Goal: Task Accomplishment & Management: Complete application form

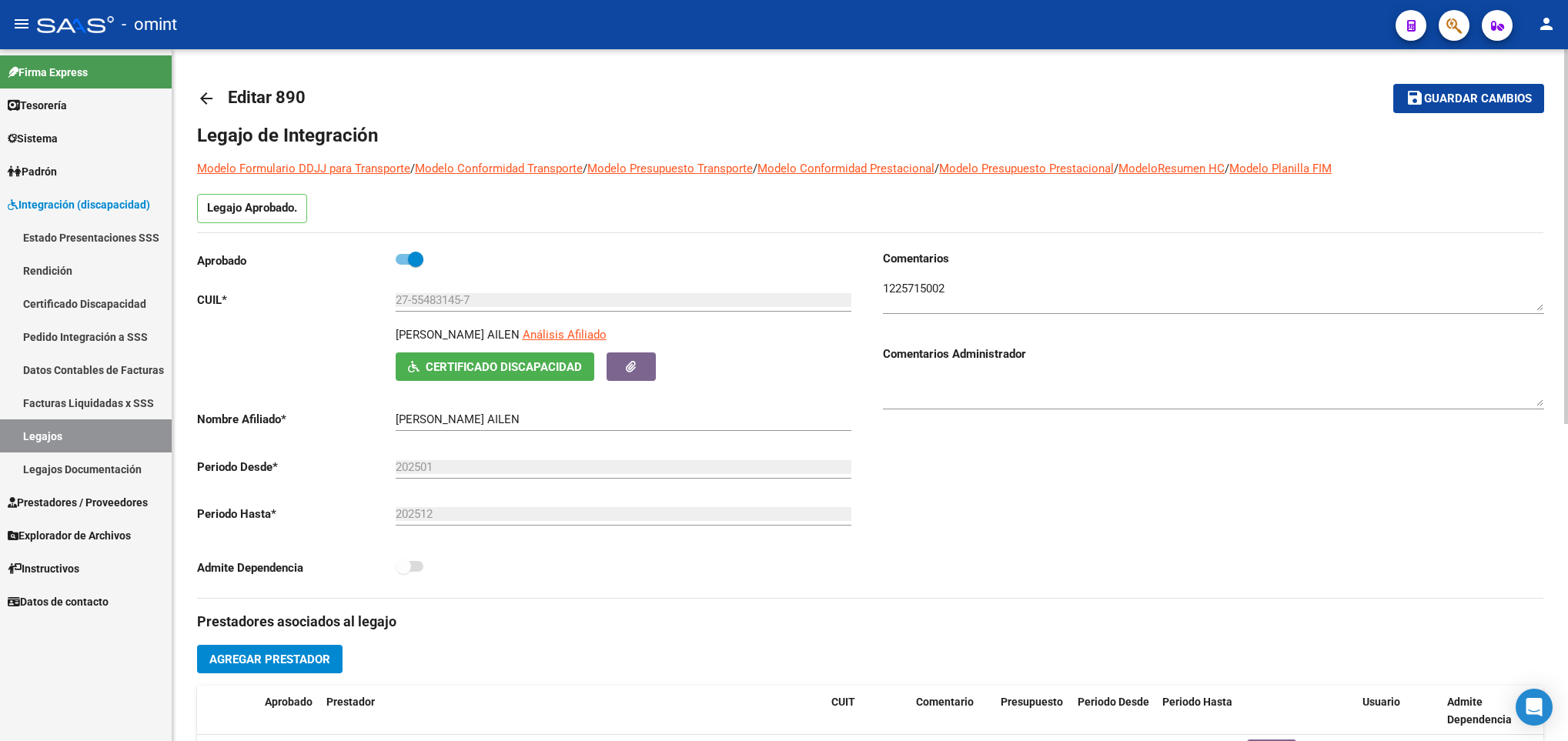
click at [206, 95] on mat-icon "arrow_back" at bounding box center [205, 97] width 18 height 18
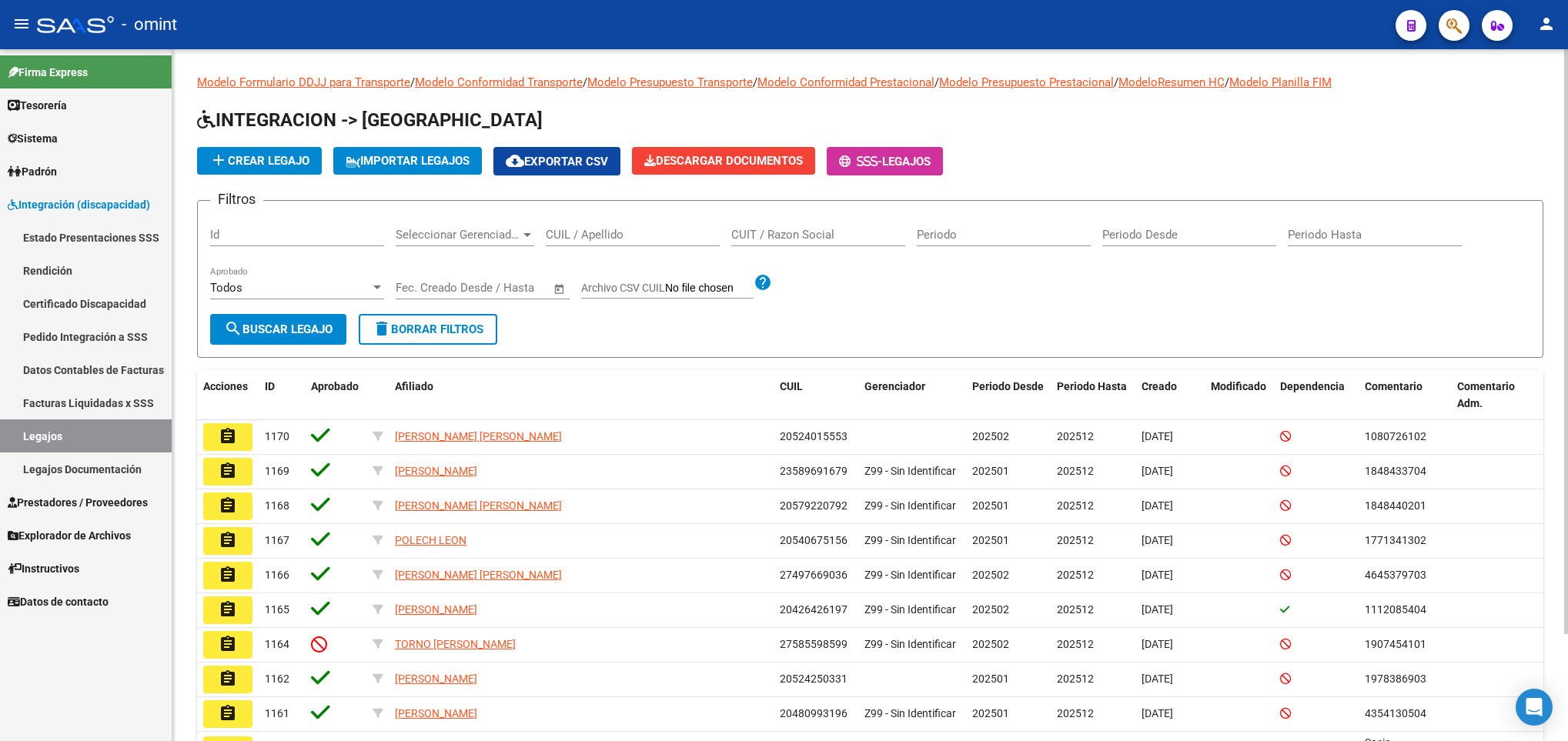
click at [592, 234] on input "CUIL / Apellido" at bounding box center [632, 235] width 174 height 14
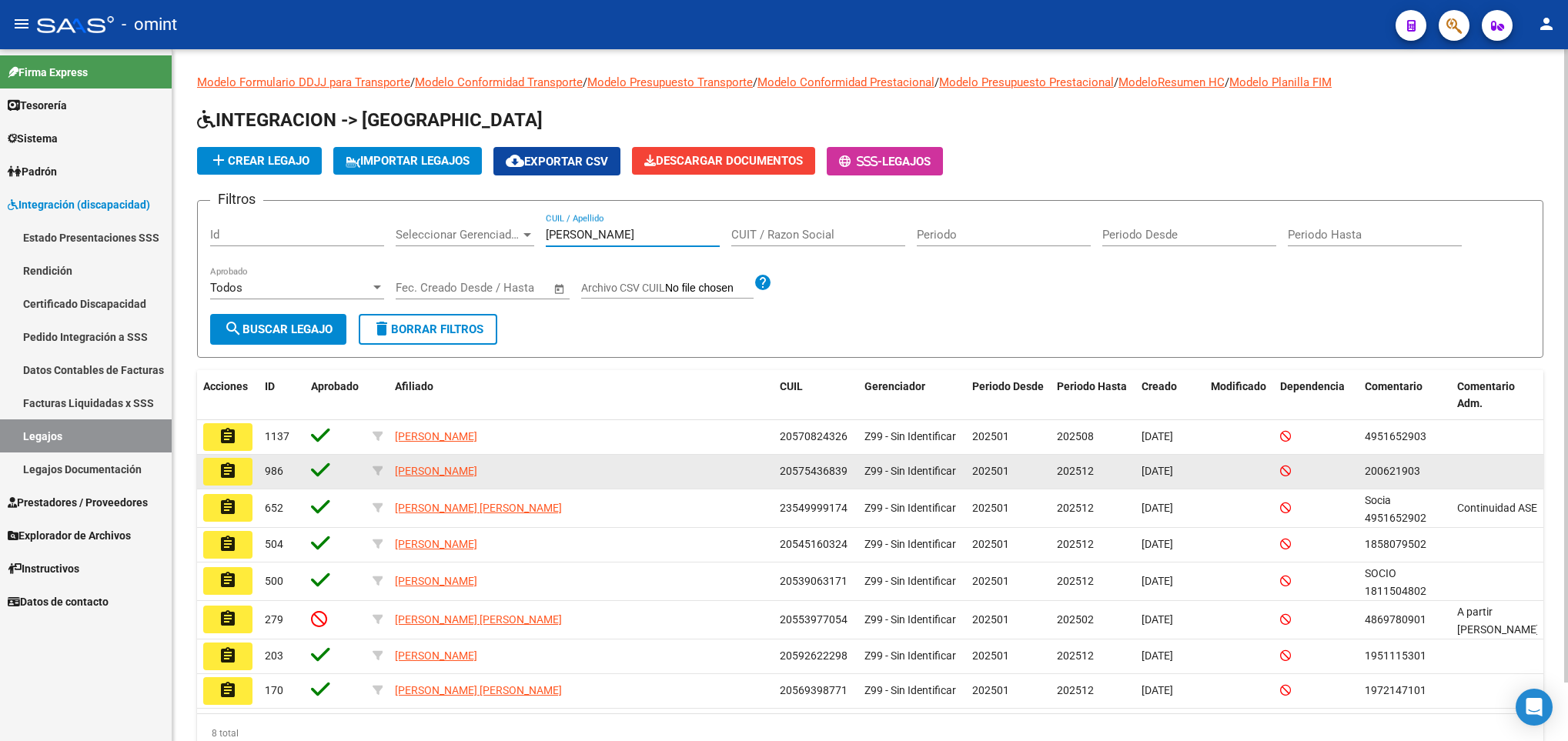
type input "[PERSON_NAME]"
click at [244, 476] on button "assignment" at bounding box center [228, 472] width 50 height 28
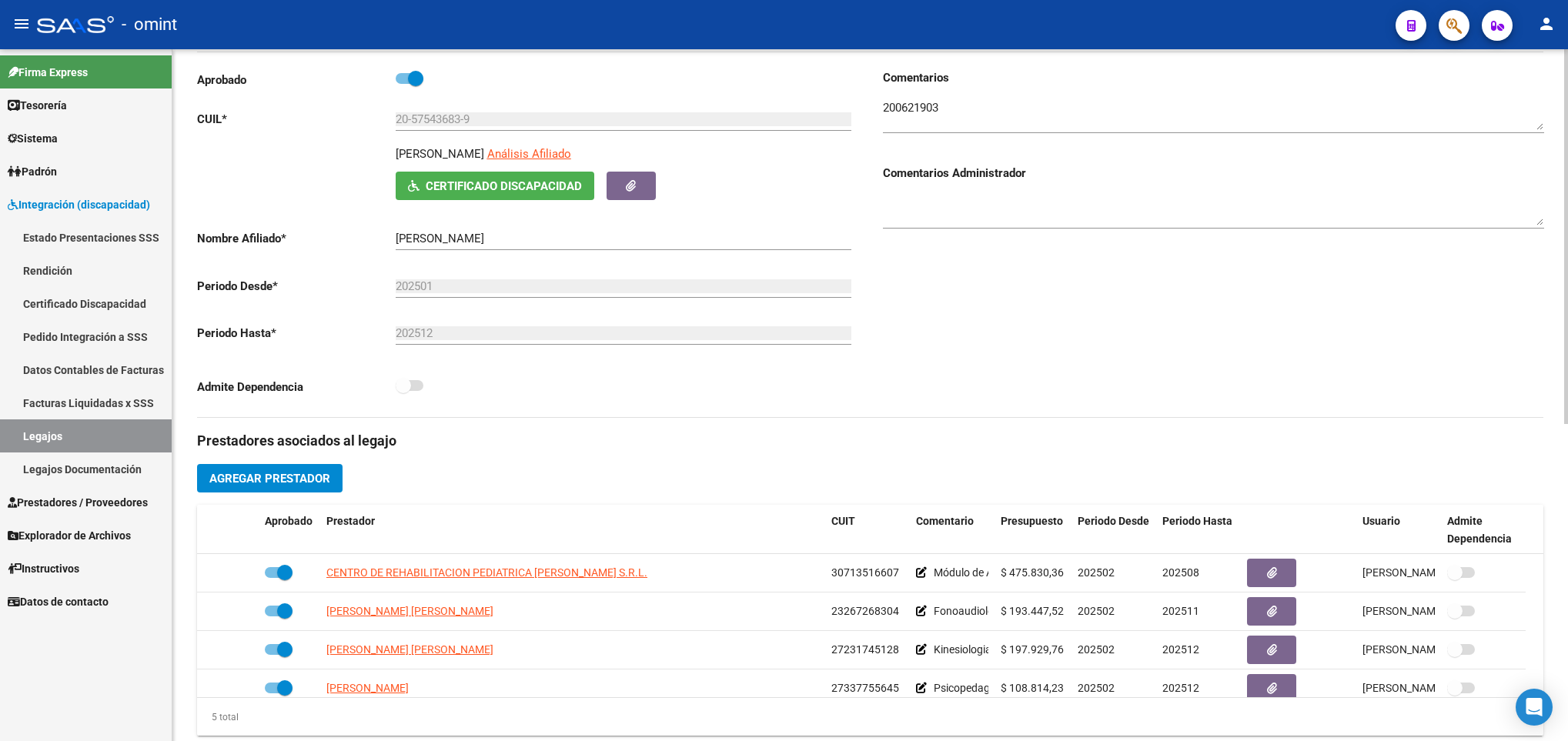
scroll to position [231, 0]
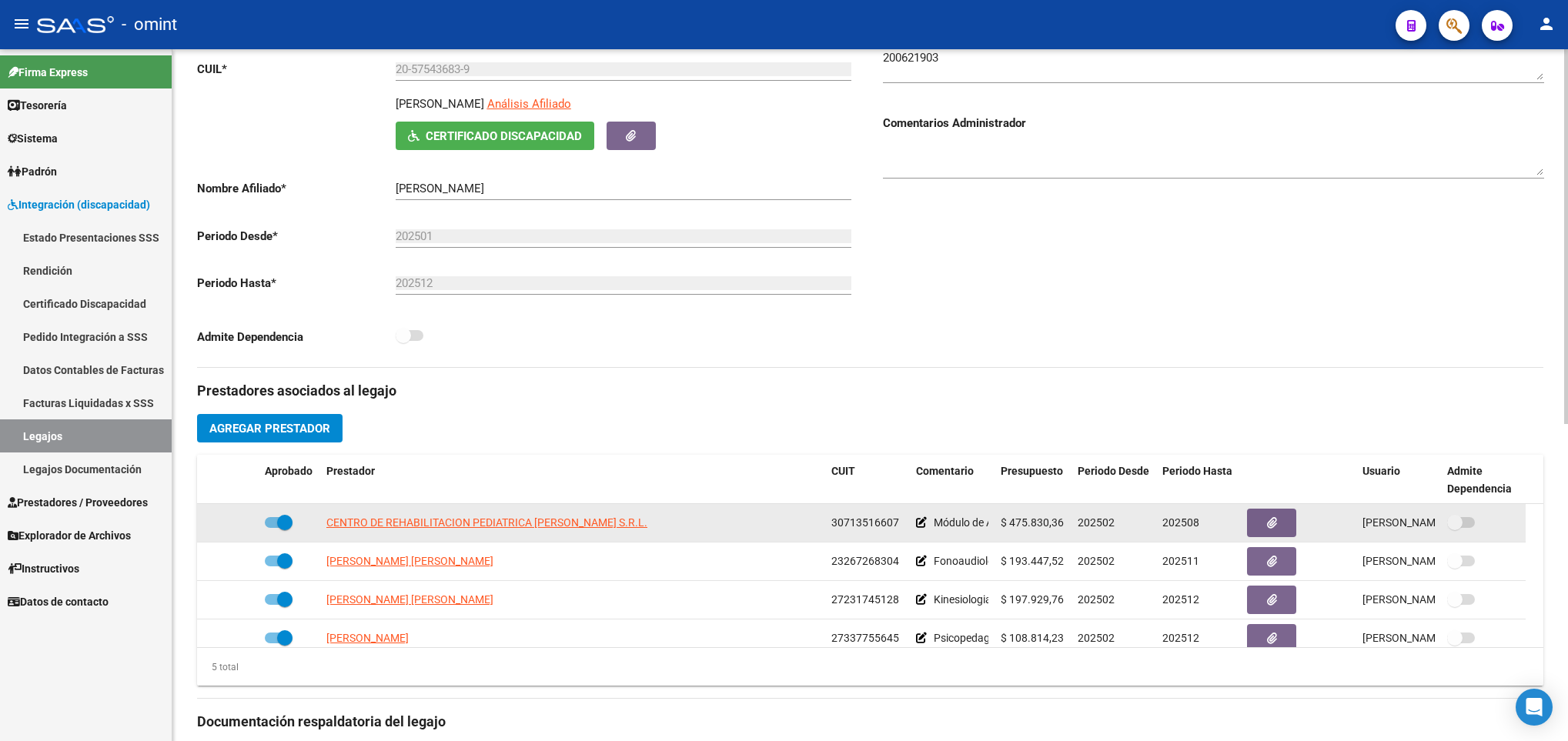
click at [273, 526] on span at bounding box center [278, 522] width 28 height 11
click at [272, 528] on input "checkbox" at bounding box center [272, 528] width 1 height 1
checkbox input "false"
click at [234, 528] on icon at bounding box center [236, 522] width 11 height 11
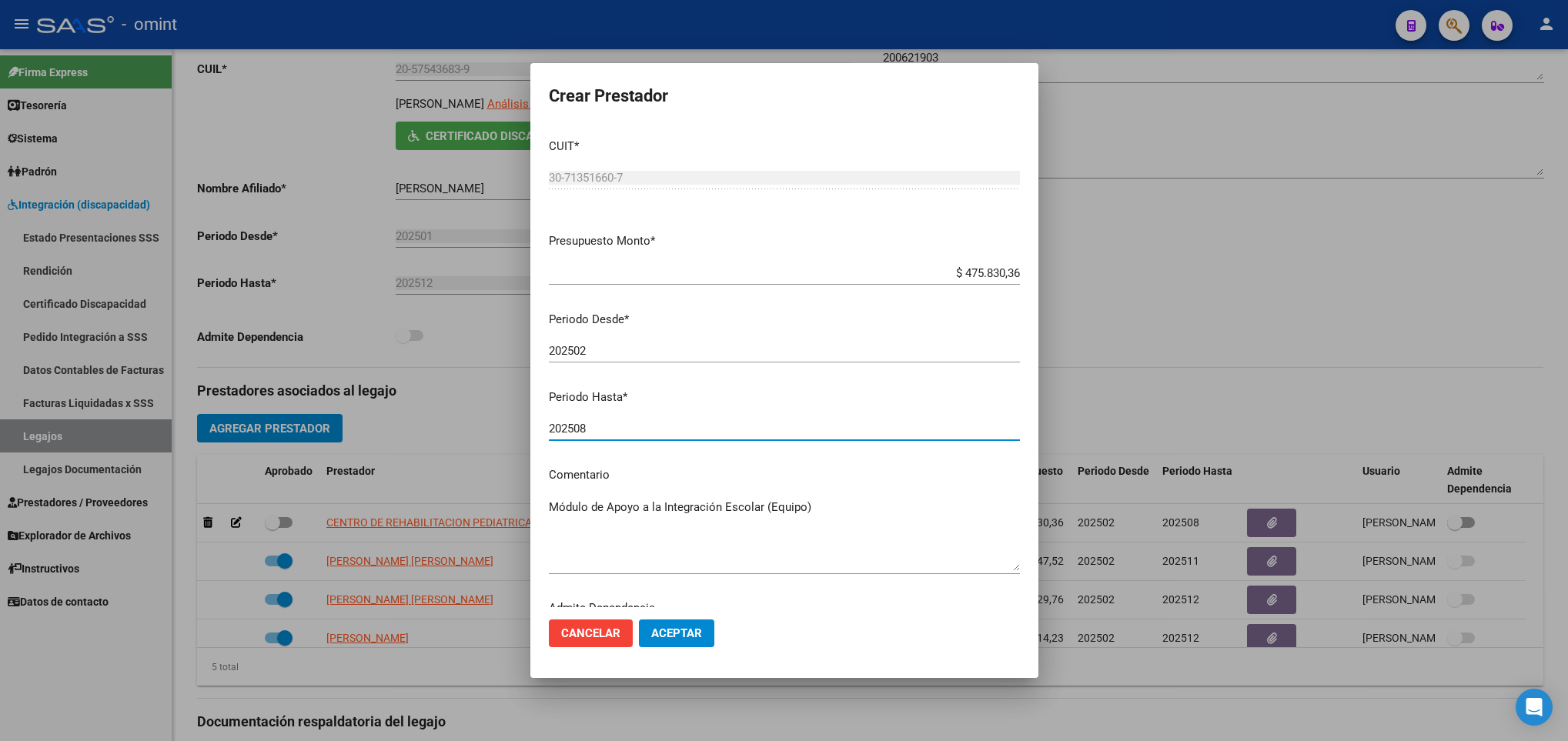
click at [584, 432] on input "202508" at bounding box center [784, 429] width 471 height 14
type input "202512"
click at [682, 628] on span "Aceptar" at bounding box center [676, 633] width 51 height 14
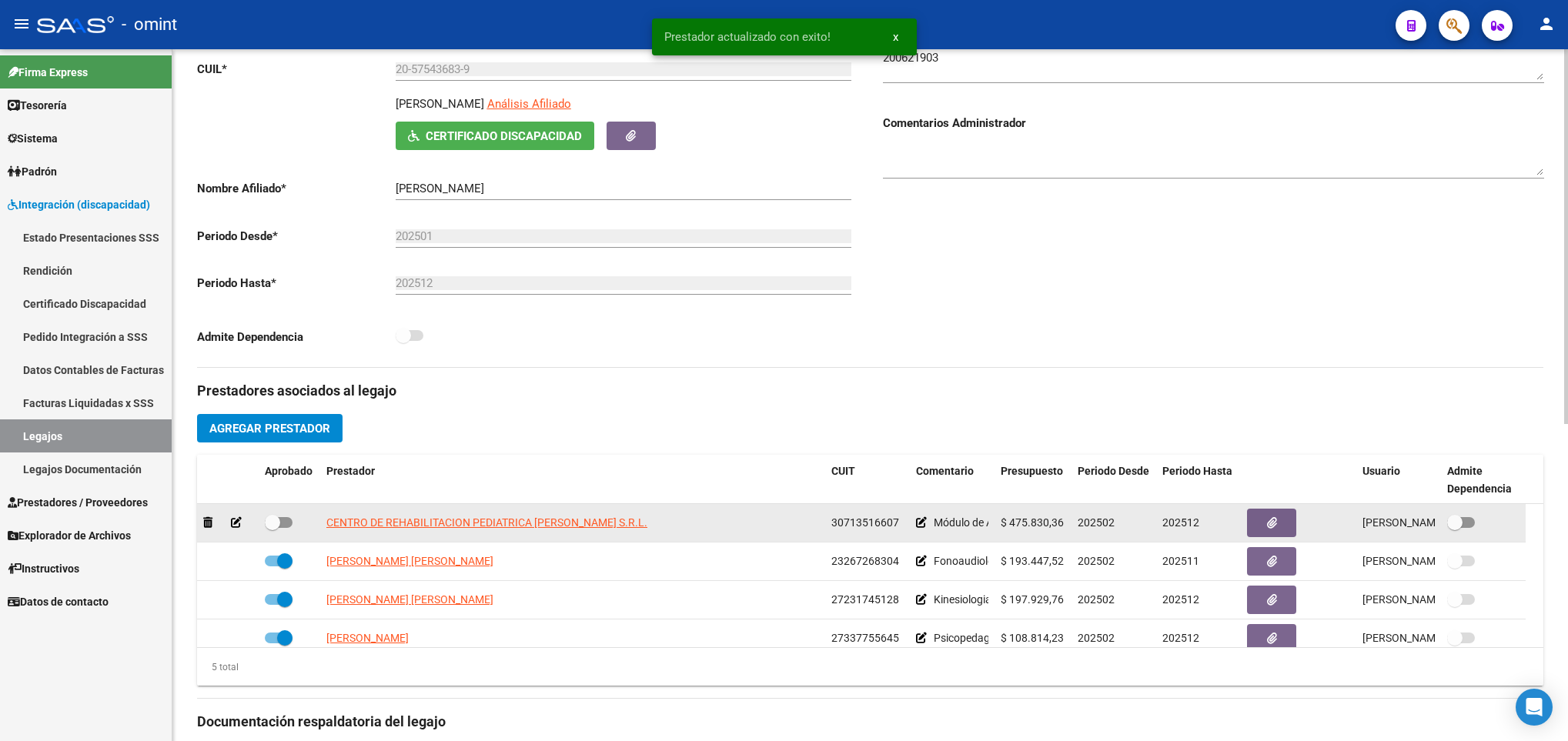
click at [291, 527] on span at bounding box center [278, 522] width 28 height 11
click at [272, 528] on input "checkbox" at bounding box center [272, 528] width 1 height 1
checkbox input "true"
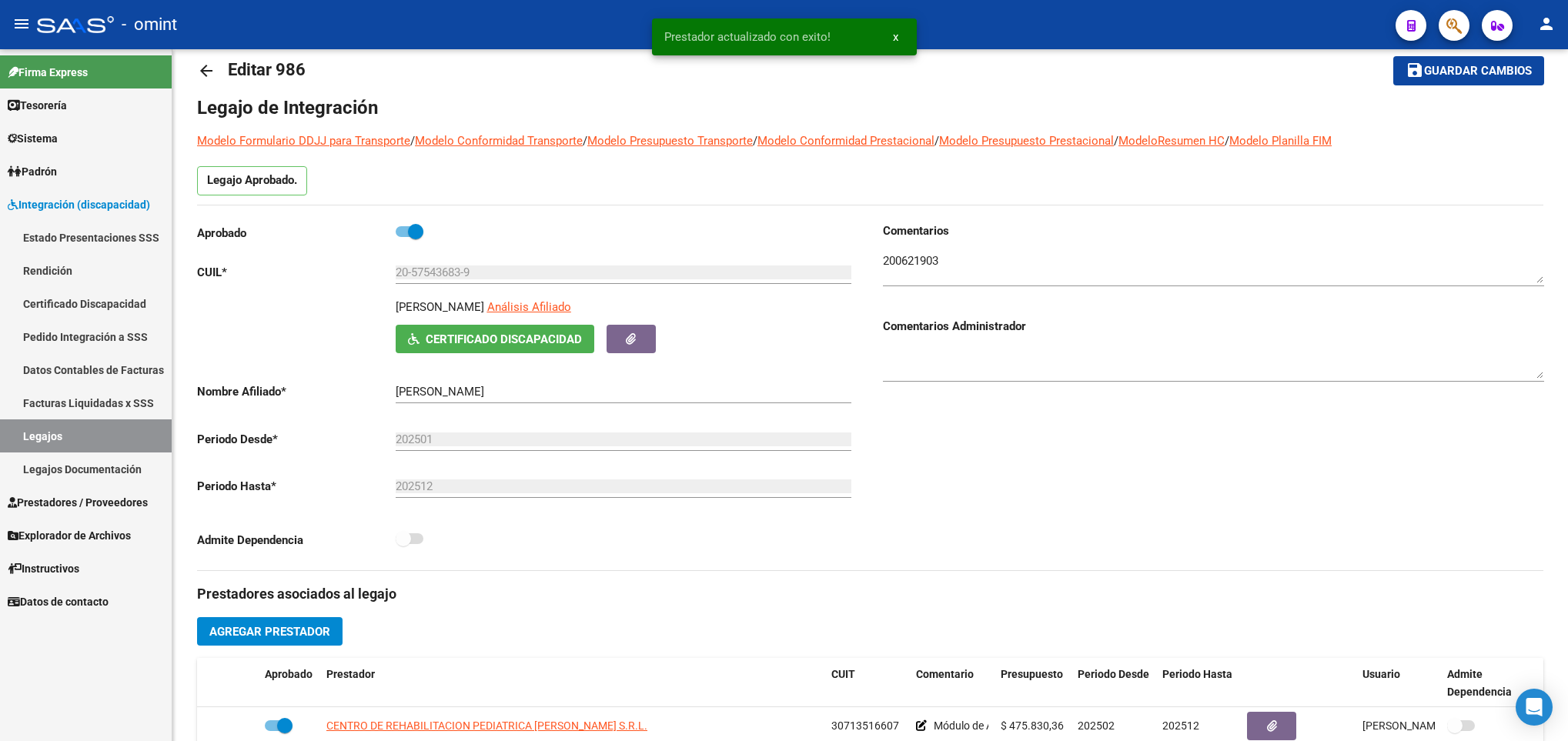
scroll to position [0, 0]
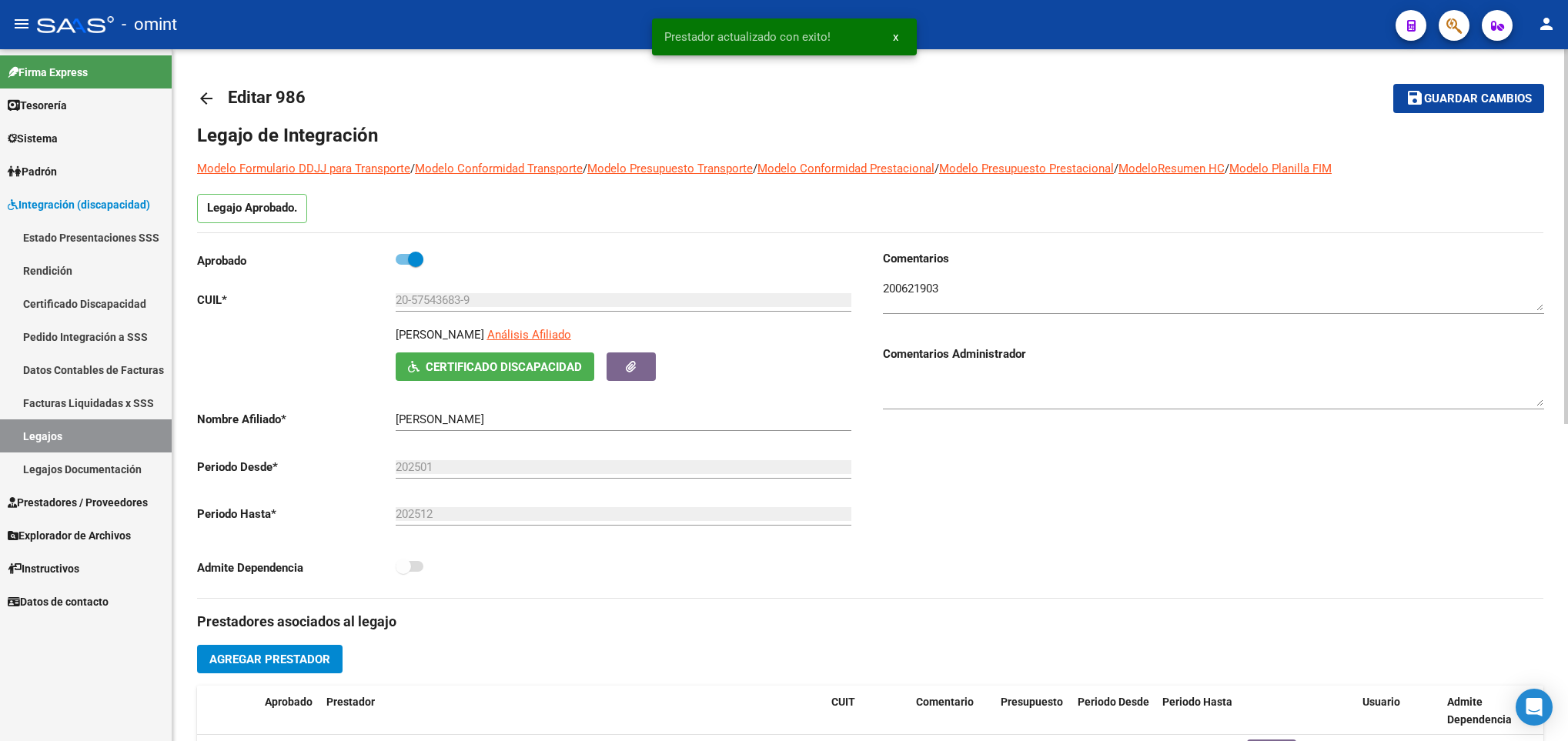
click at [1455, 93] on span "Guardar cambios" at bounding box center [1477, 99] width 108 height 14
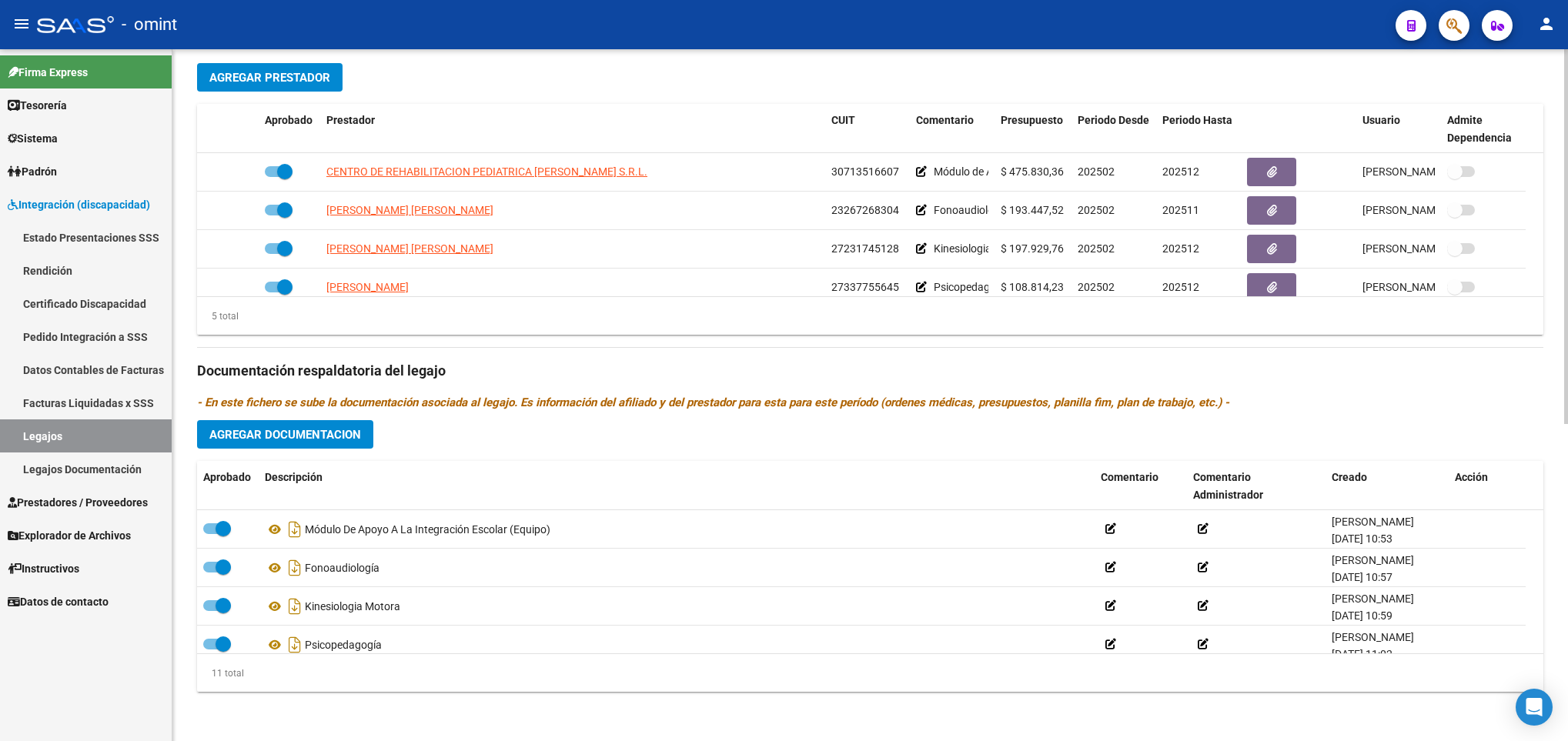
click at [295, 436] on span "Agregar Documentacion" at bounding box center [285, 434] width 152 height 14
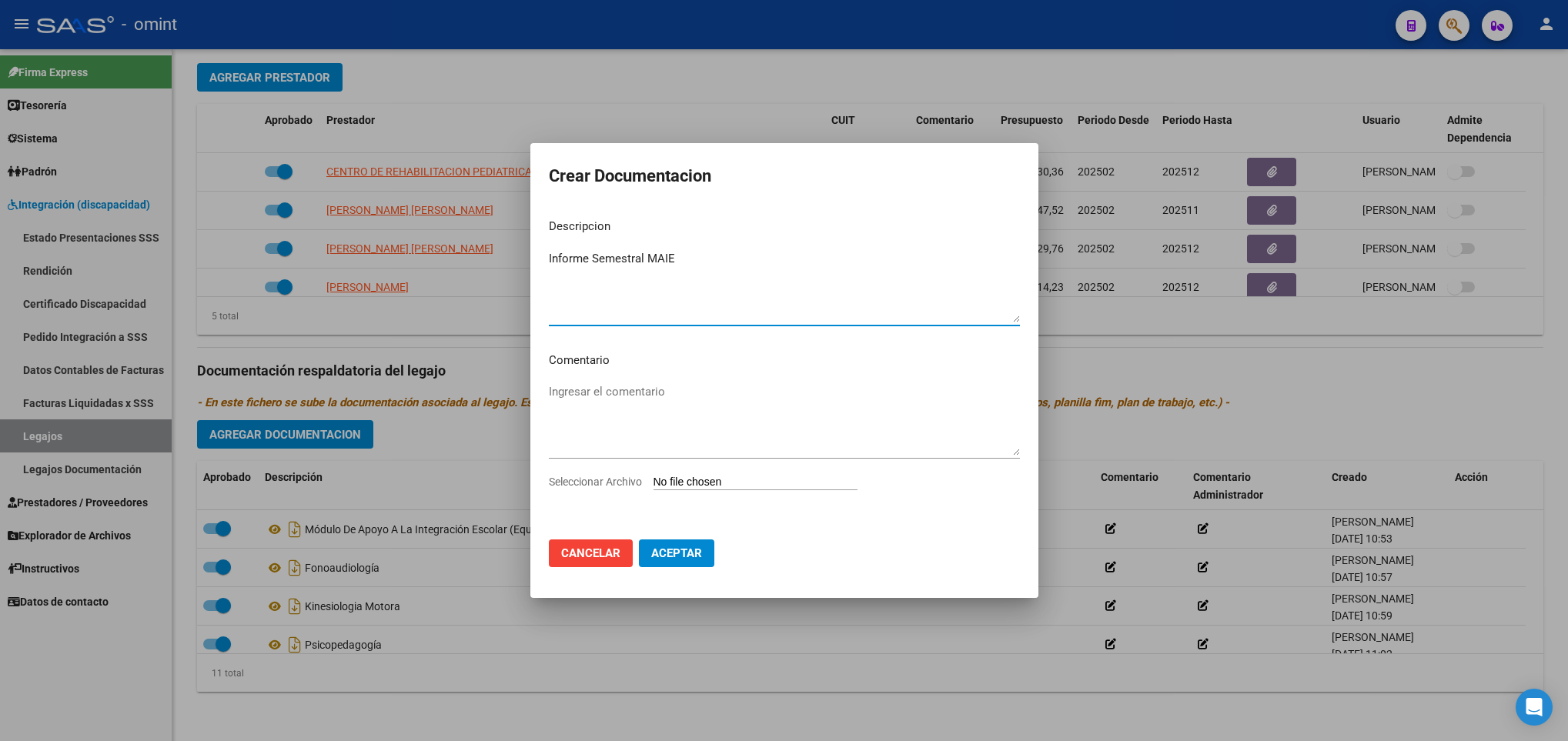
type textarea "Informe Semestral MAIE"
click at [755, 476] on input "Seleccionar Archivo" at bounding box center [755, 482] width 204 height 14
type input "C:\fakepath\1200621903_25071501090_inf-seg-eval-sem.pdf"
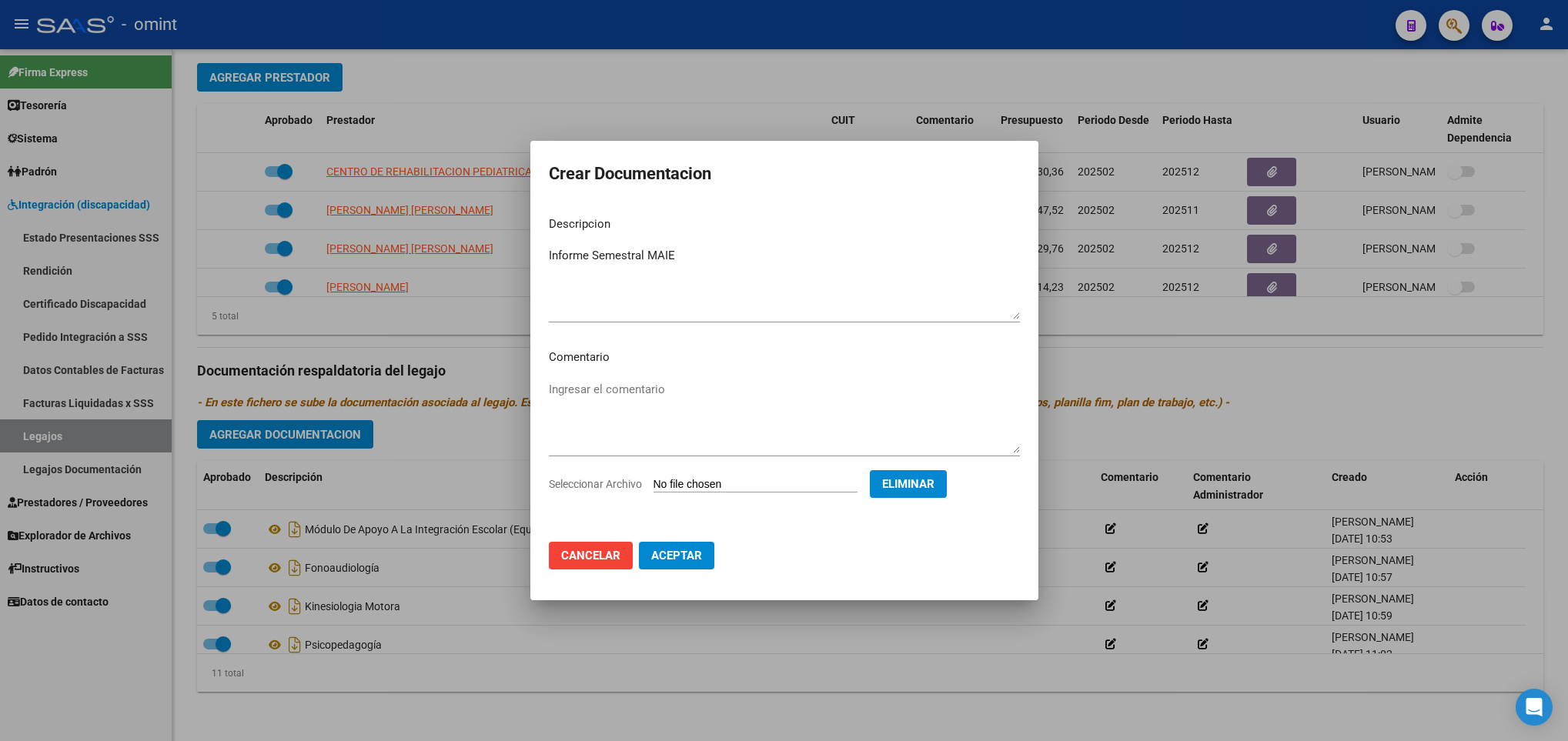
click at [696, 559] on span "Aceptar" at bounding box center [676, 556] width 51 height 14
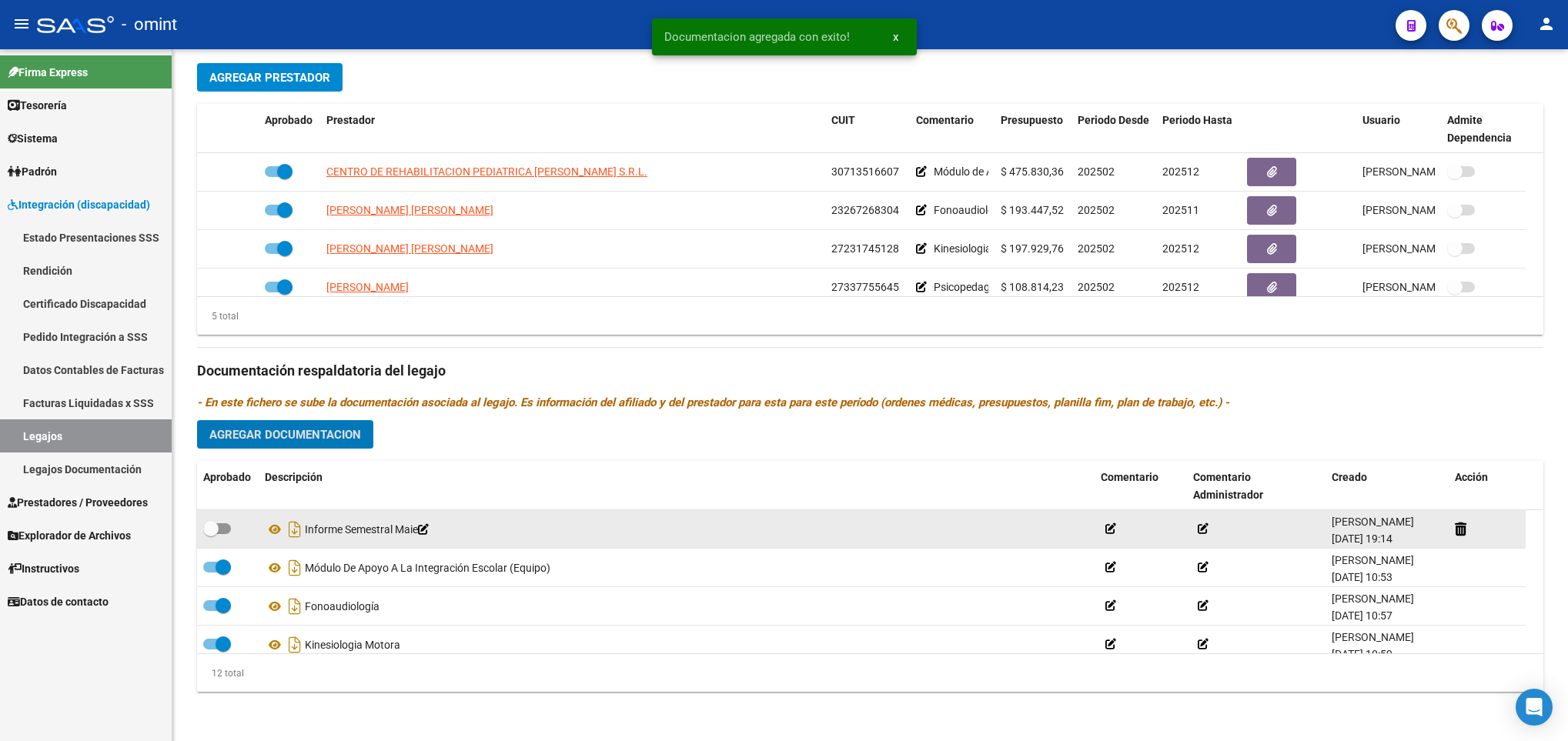
click at [222, 525] on span at bounding box center [217, 528] width 28 height 11
click at [211, 534] on input "checkbox" at bounding box center [210, 534] width 1 height 1
checkbox input "true"
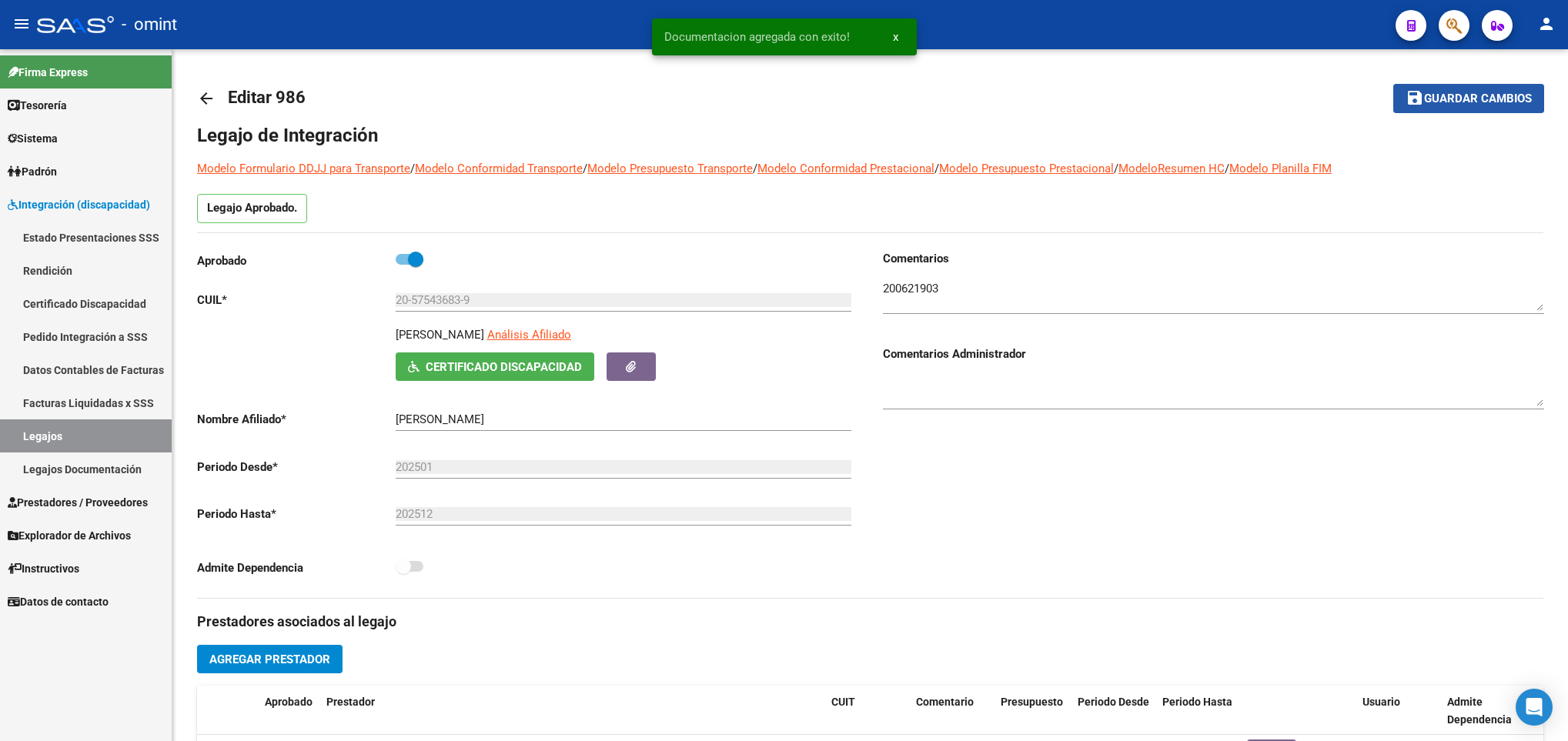
click at [1459, 97] on span "Guardar cambios" at bounding box center [1477, 99] width 108 height 14
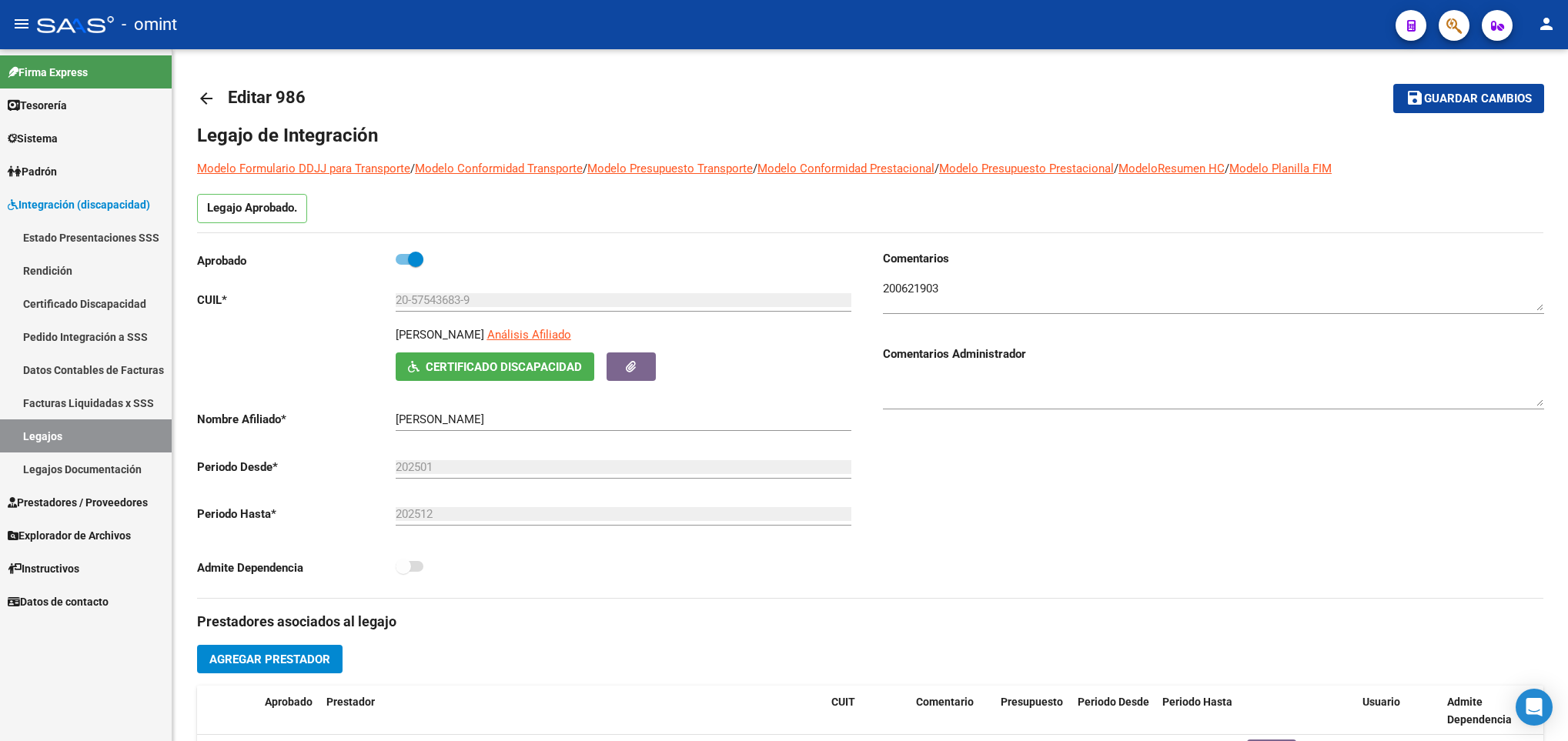
click at [208, 102] on mat-icon "arrow_back" at bounding box center [205, 97] width 18 height 18
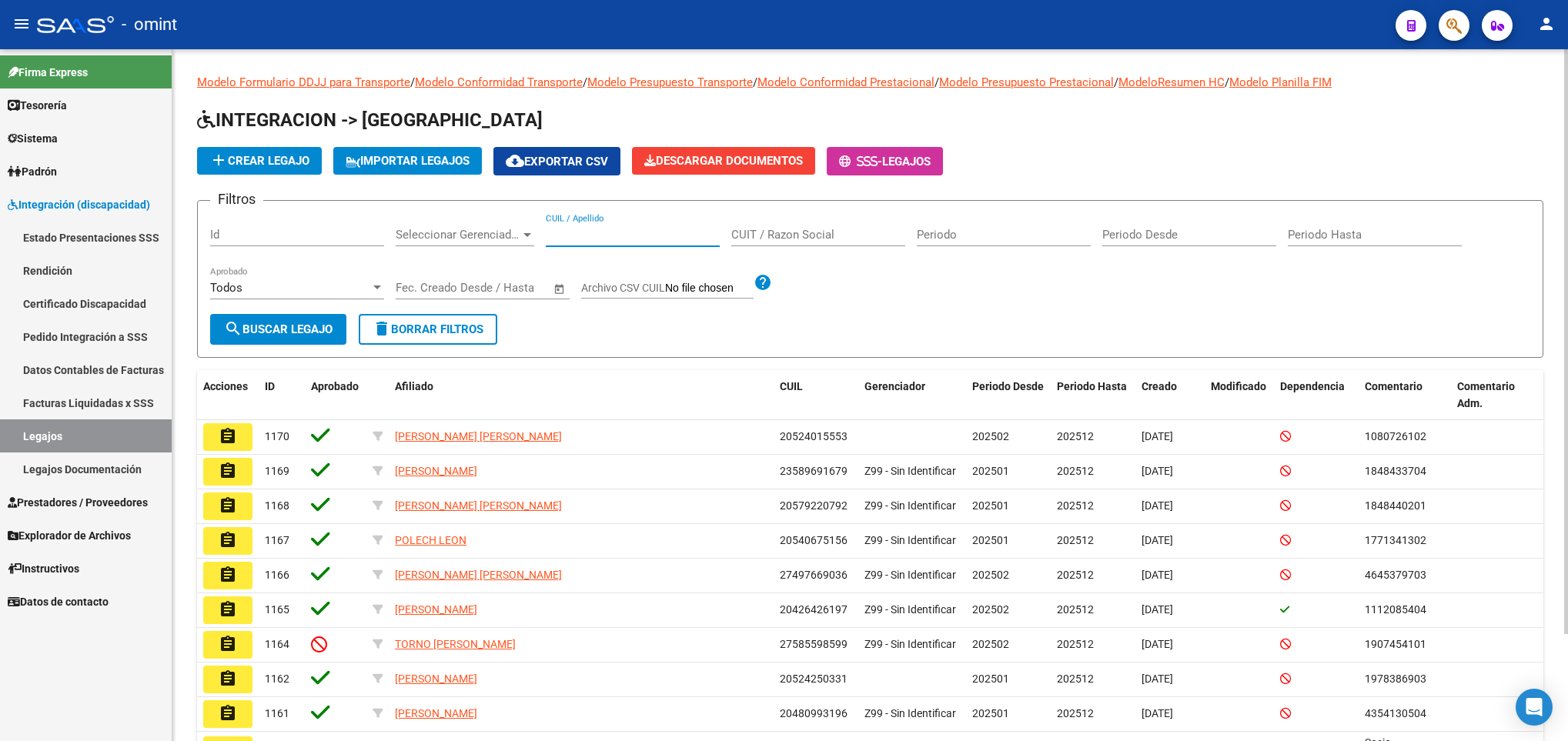
click at [596, 231] on input "CUIL / Apellido" at bounding box center [632, 235] width 174 height 14
type input "u"
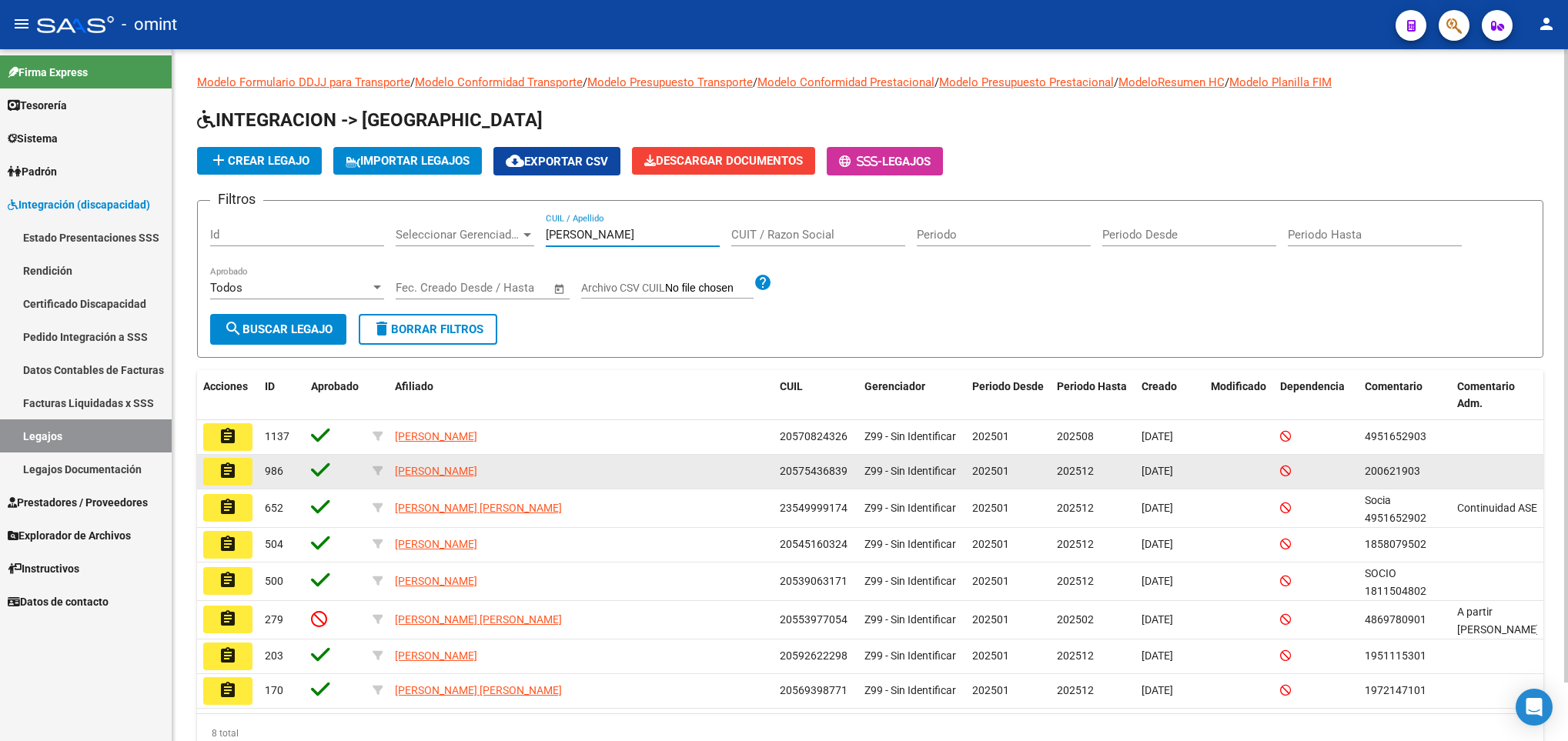
type input "[PERSON_NAME]"
click at [215, 471] on button "assignment" at bounding box center [228, 472] width 50 height 28
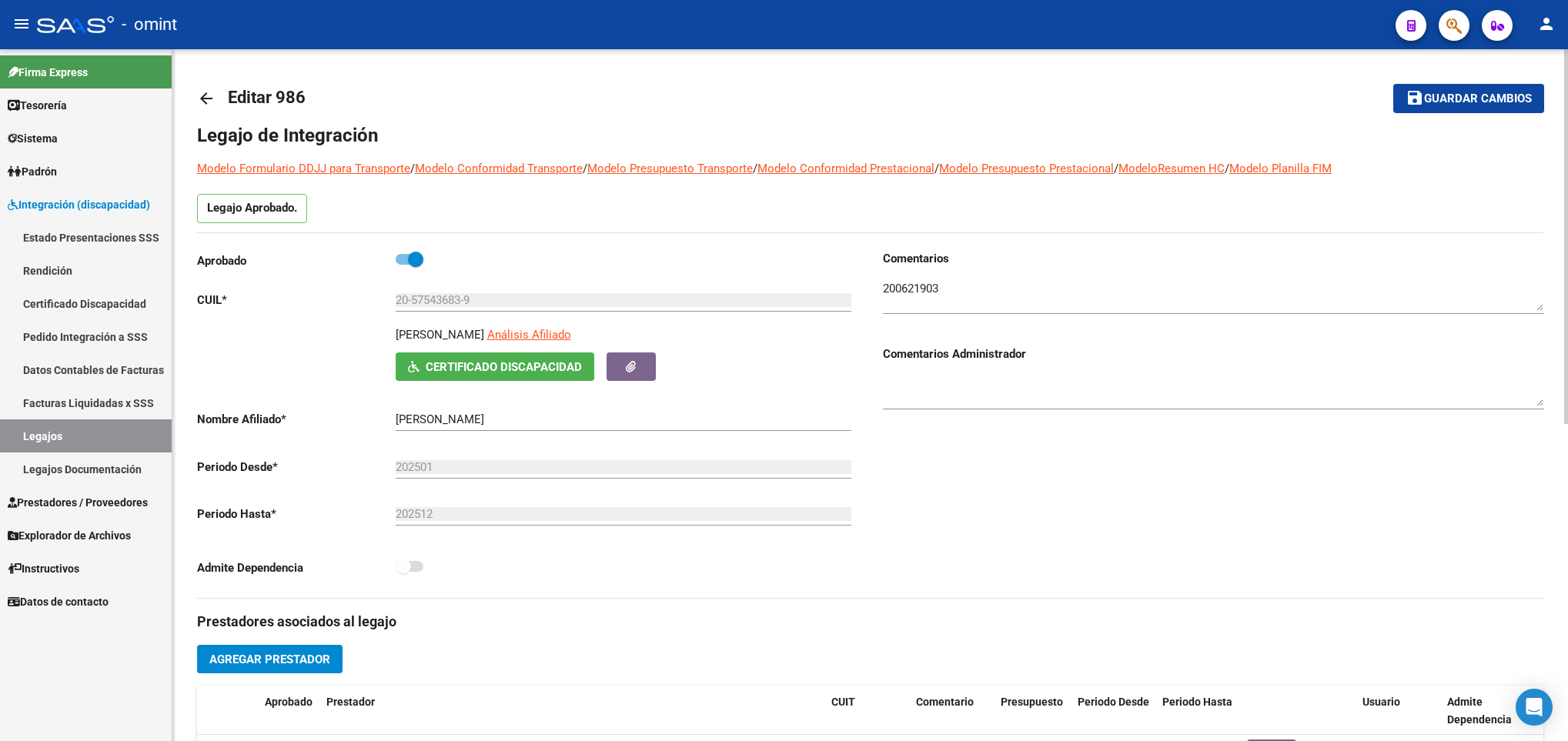
click at [201, 101] on mat-icon "arrow_back" at bounding box center [205, 97] width 18 height 18
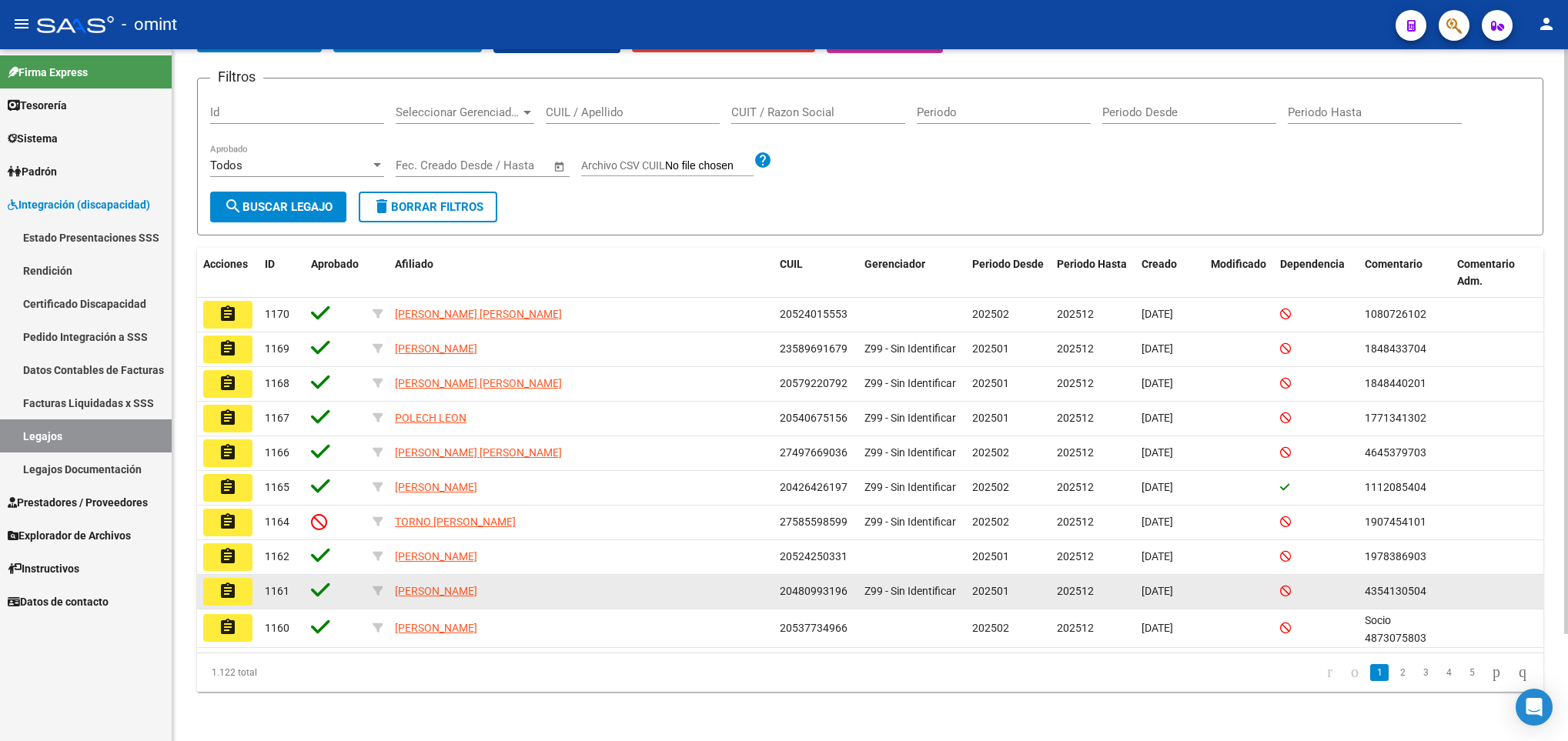
scroll to position [127, 0]
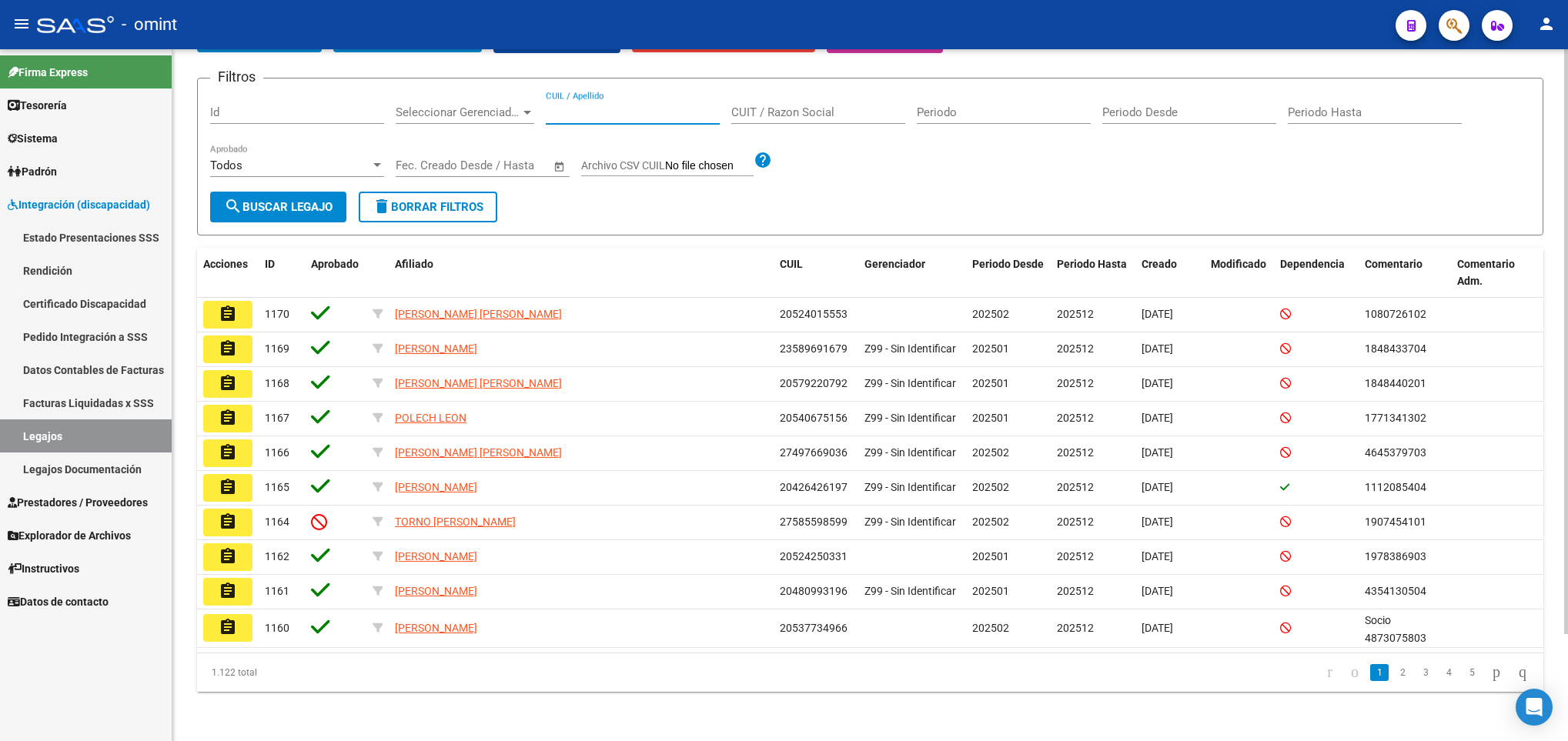
click at [656, 107] on input "CUIL / Apellido" at bounding box center [632, 112] width 174 height 14
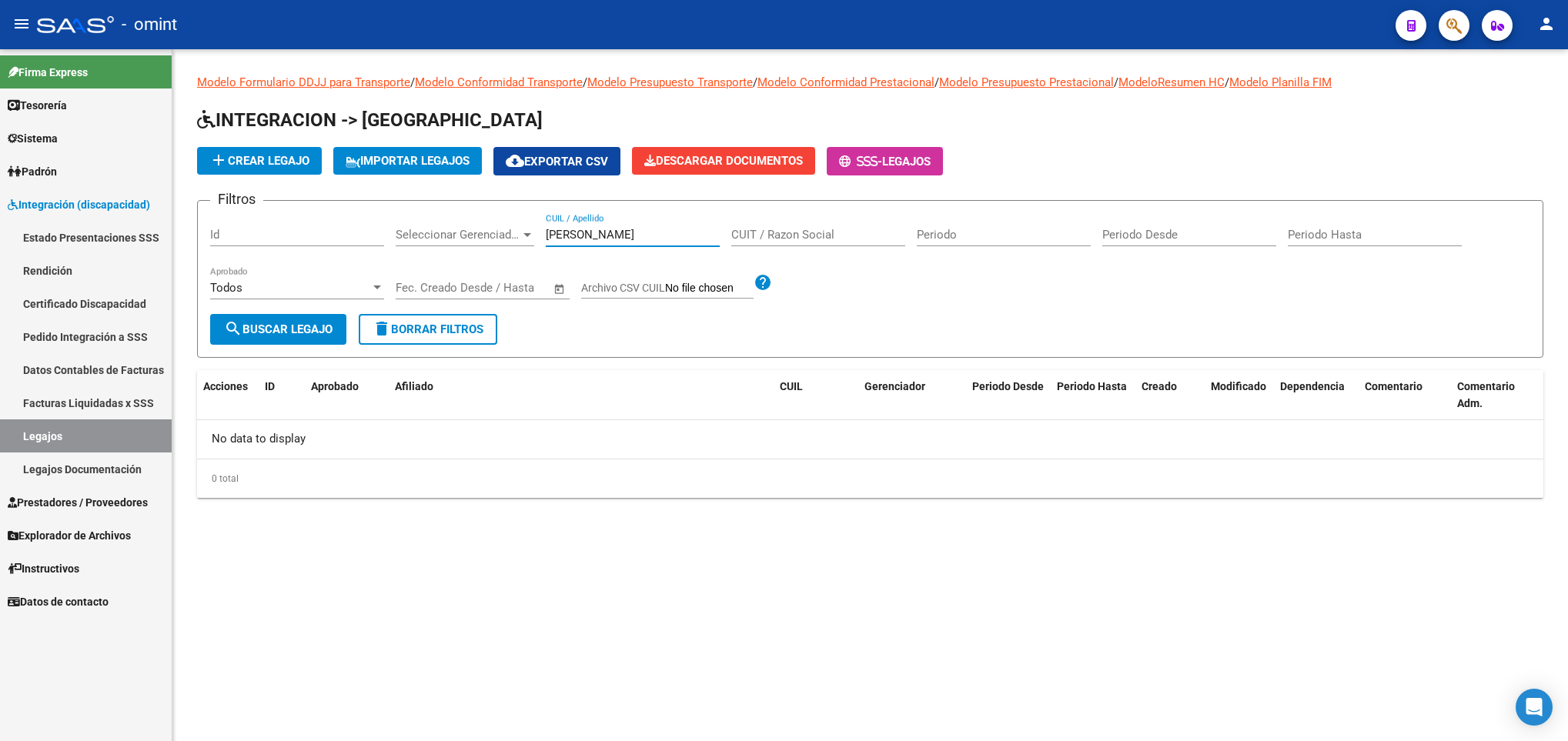
scroll to position [0, 0]
drag, startPoint x: 549, startPoint y: 222, endPoint x: 478, endPoint y: 208, distance: 72.4
click at [480, 211] on form "Filtros Id Seleccionar Gerenciador Seleccionar Gerenciador [PERSON_NAME] CUIL /…" at bounding box center [870, 279] width 1346 height 158
paste input "56510065"
drag, startPoint x: 605, startPoint y: 233, endPoint x: 455, endPoint y: 200, distance: 153.6
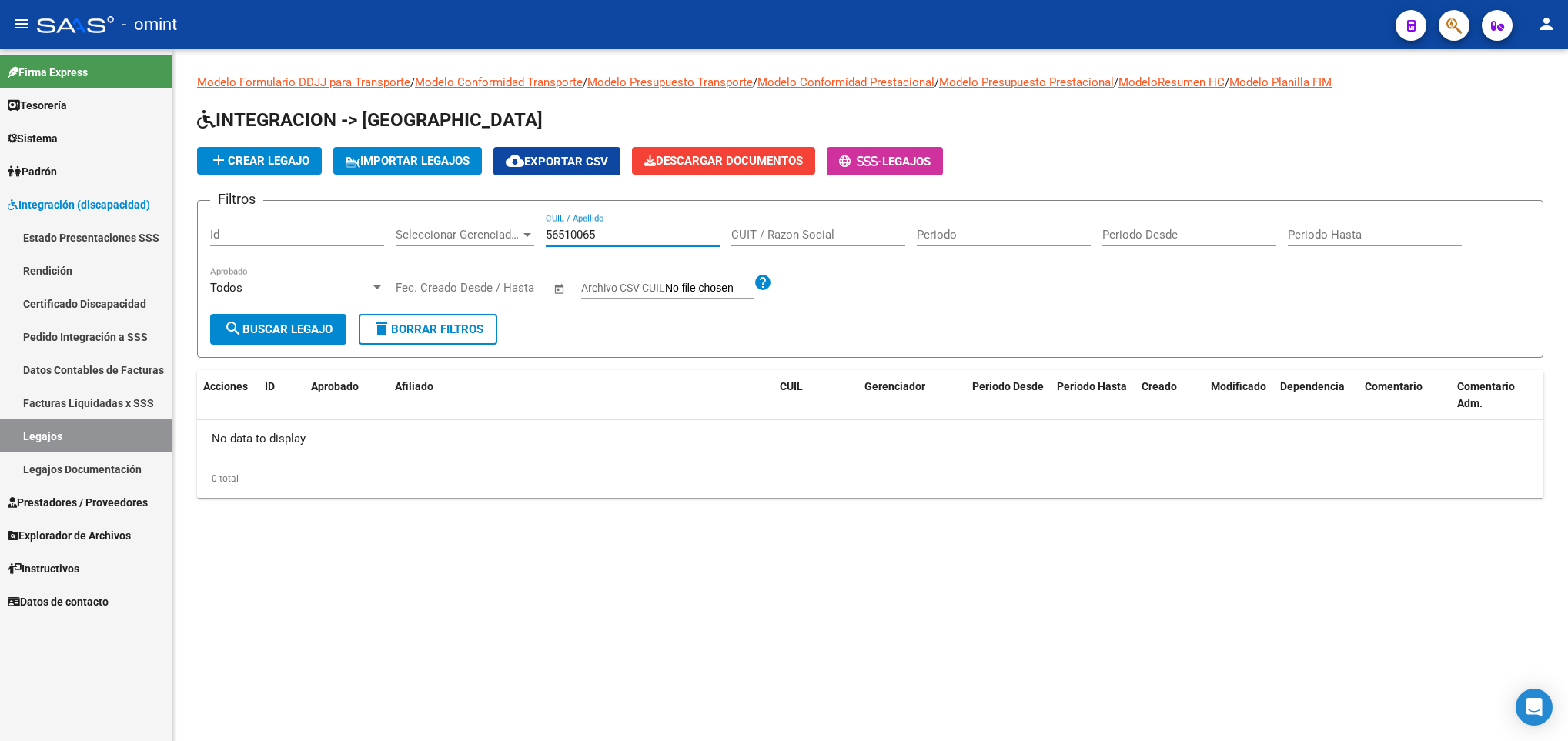
click at [455, 201] on form "Filtros Id Seleccionar Gerenciador Seleccionar Gerenciador 56510065 CUIL / Apel…" at bounding box center [870, 279] width 1346 height 158
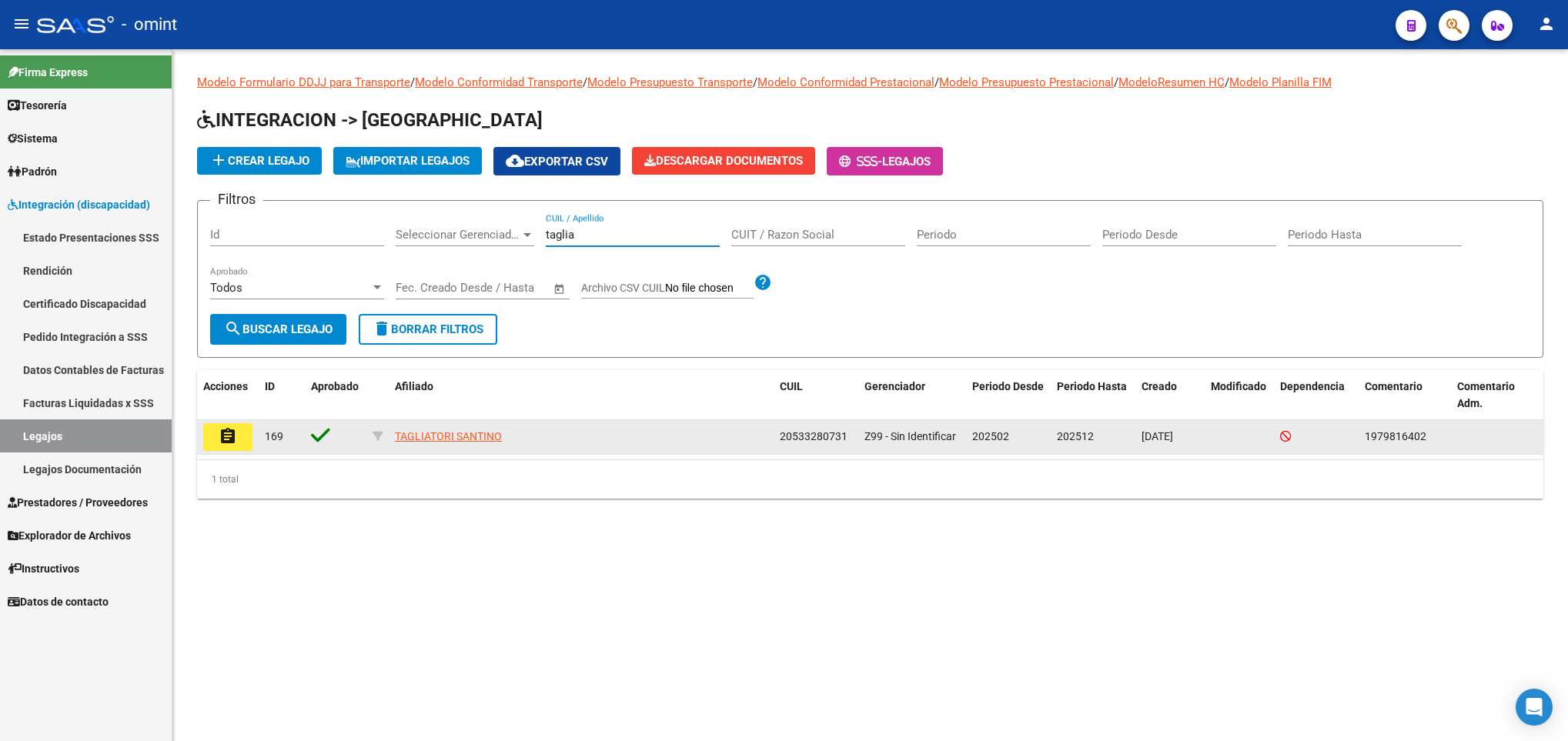
type input "taglia"
click at [232, 439] on mat-icon "assignment" at bounding box center [227, 435] width 18 height 18
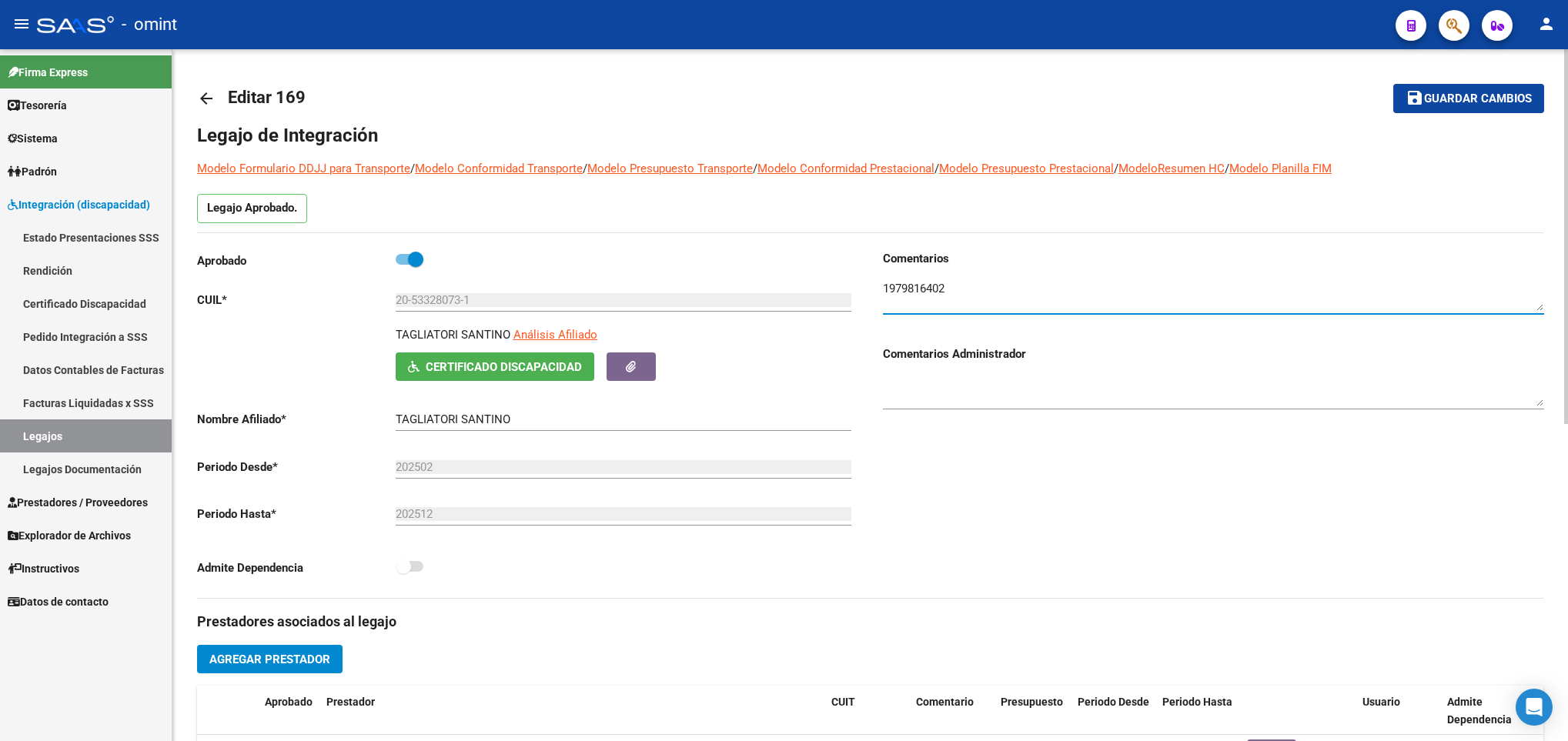
click at [917, 289] on textarea at bounding box center [1213, 295] width 661 height 31
click at [201, 86] on link "arrow_back" at bounding box center [212, 98] width 31 height 36
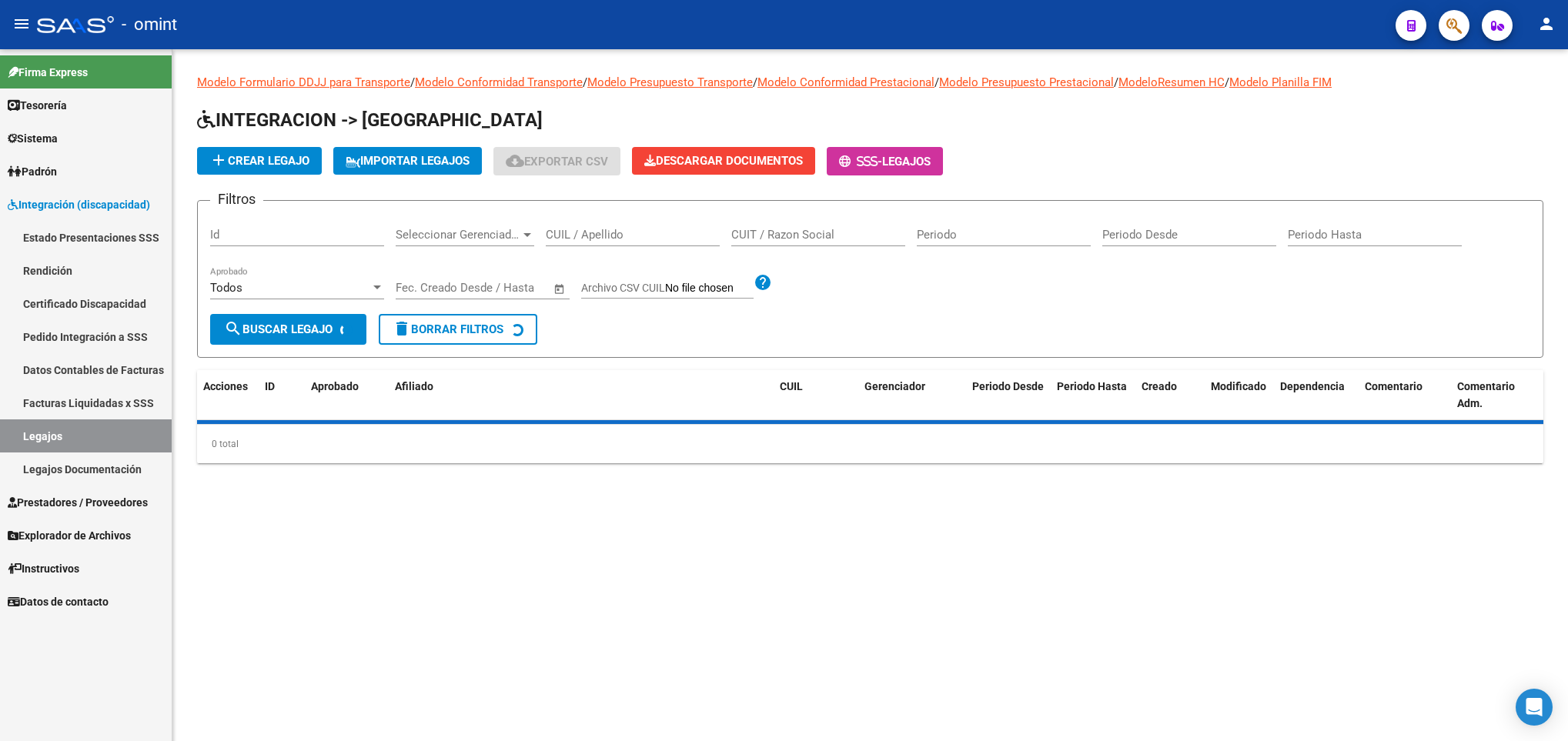
click at [594, 233] on input "CUIL / Apellido" at bounding box center [632, 235] width 174 height 14
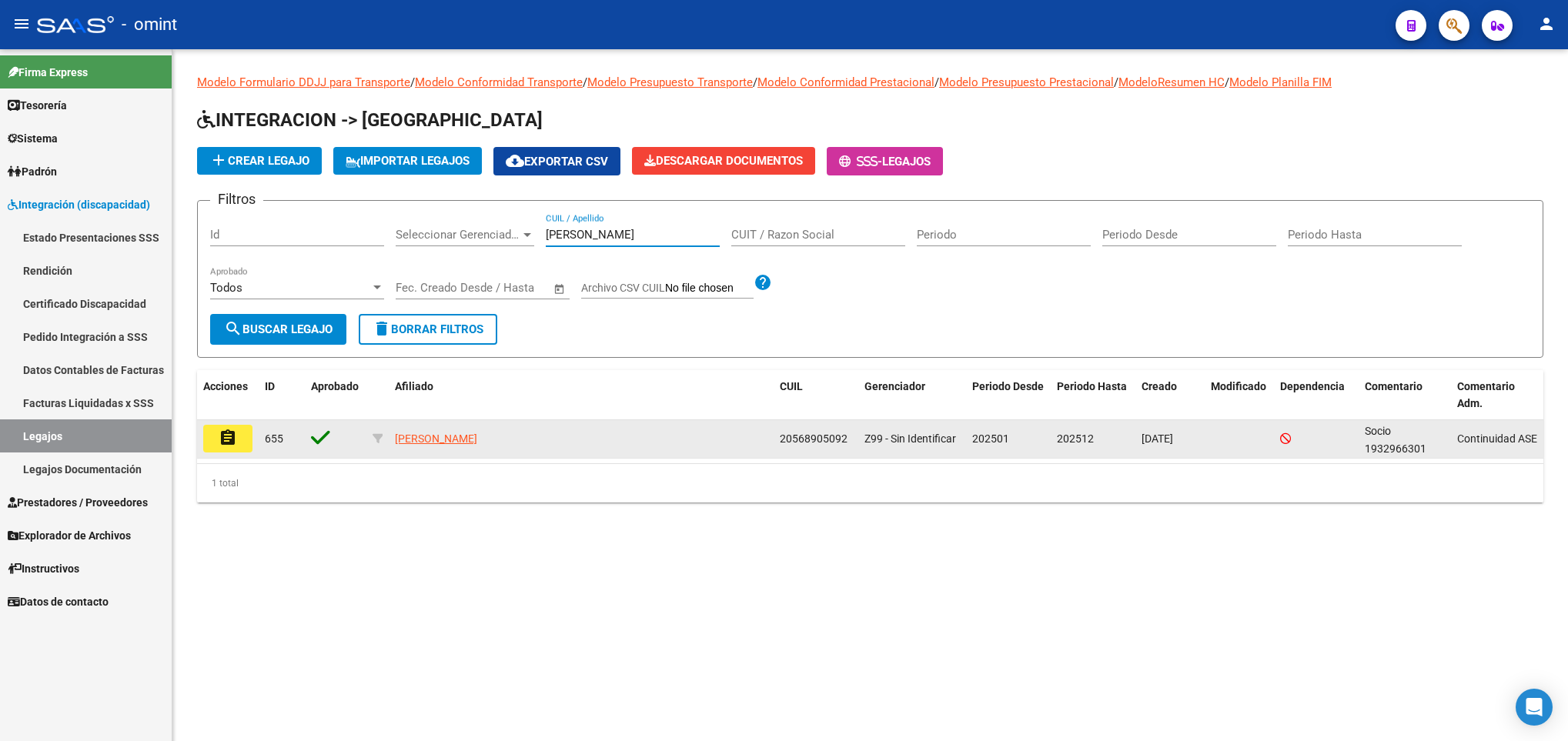
type input "[PERSON_NAME]"
click at [221, 439] on mat-icon "assignment" at bounding box center [227, 437] width 18 height 18
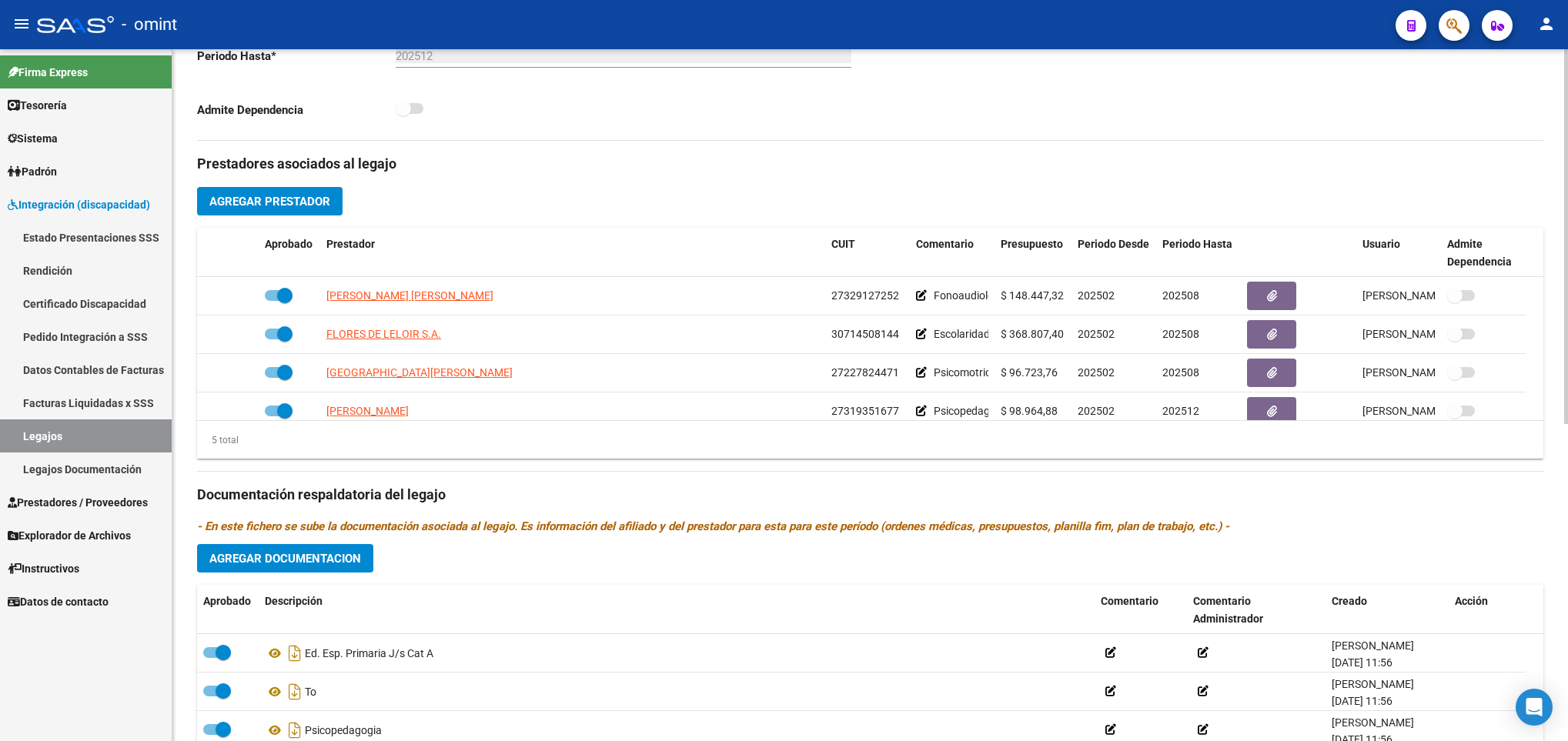
scroll to position [462, 0]
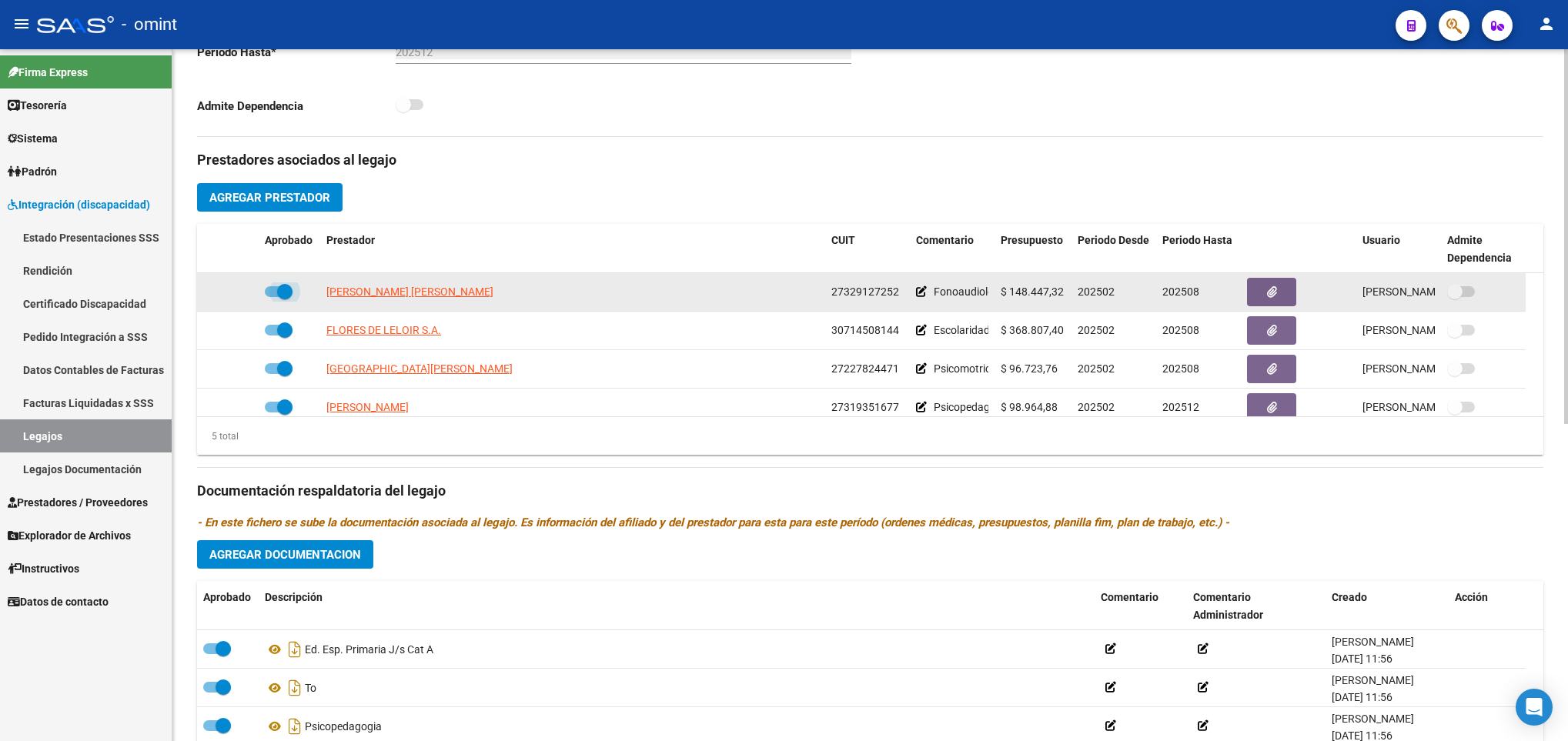
click at [283, 291] on span at bounding box center [285, 291] width 15 height 15
click at [272, 297] on input "checkbox" at bounding box center [272, 297] width 1 height 1
checkbox input "false"
click at [236, 297] on icon at bounding box center [236, 291] width 11 height 11
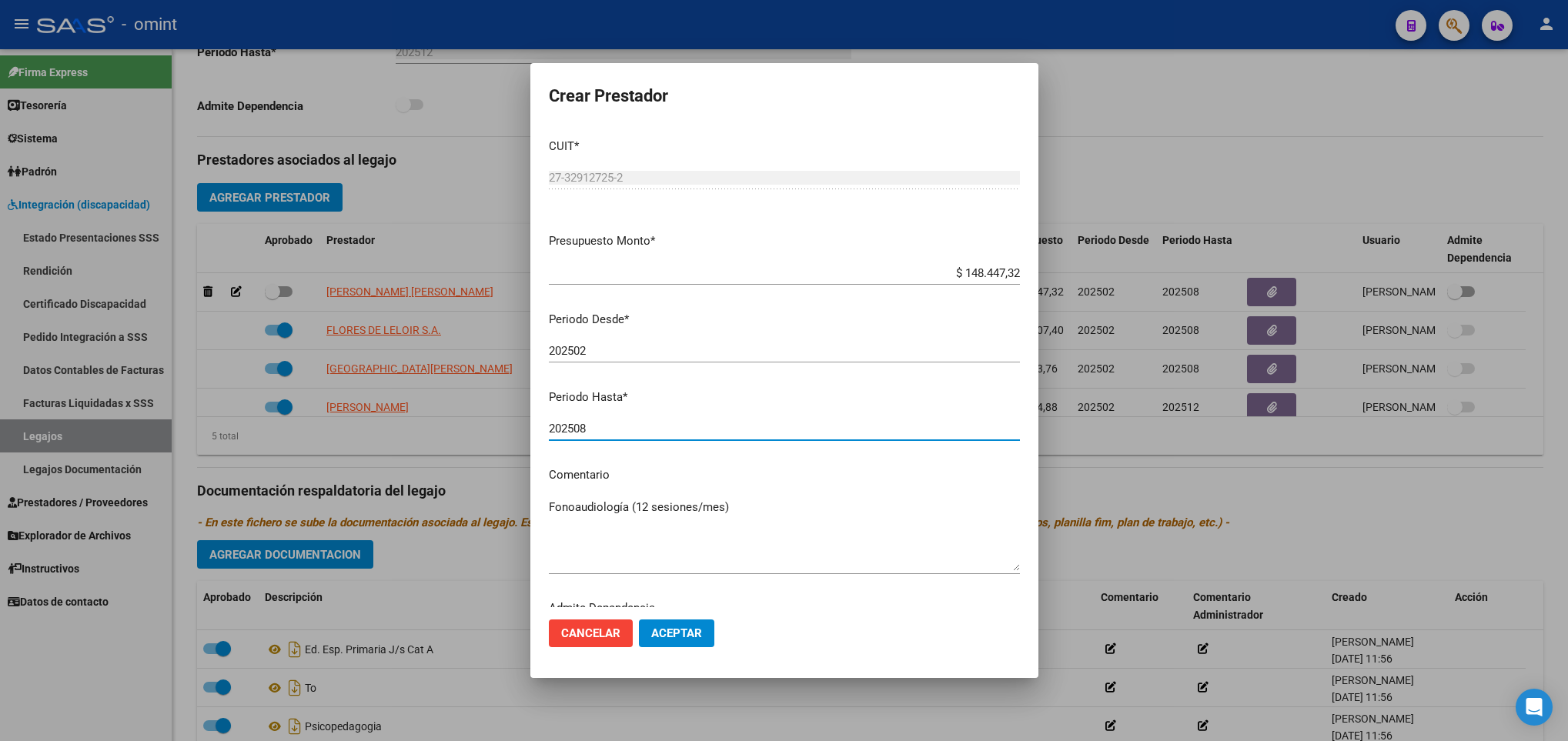
click at [620, 425] on input "202508" at bounding box center [784, 429] width 471 height 14
type input "202512"
click at [677, 626] on span "Aceptar" at bounding box center [676, 633] width 51 height 14
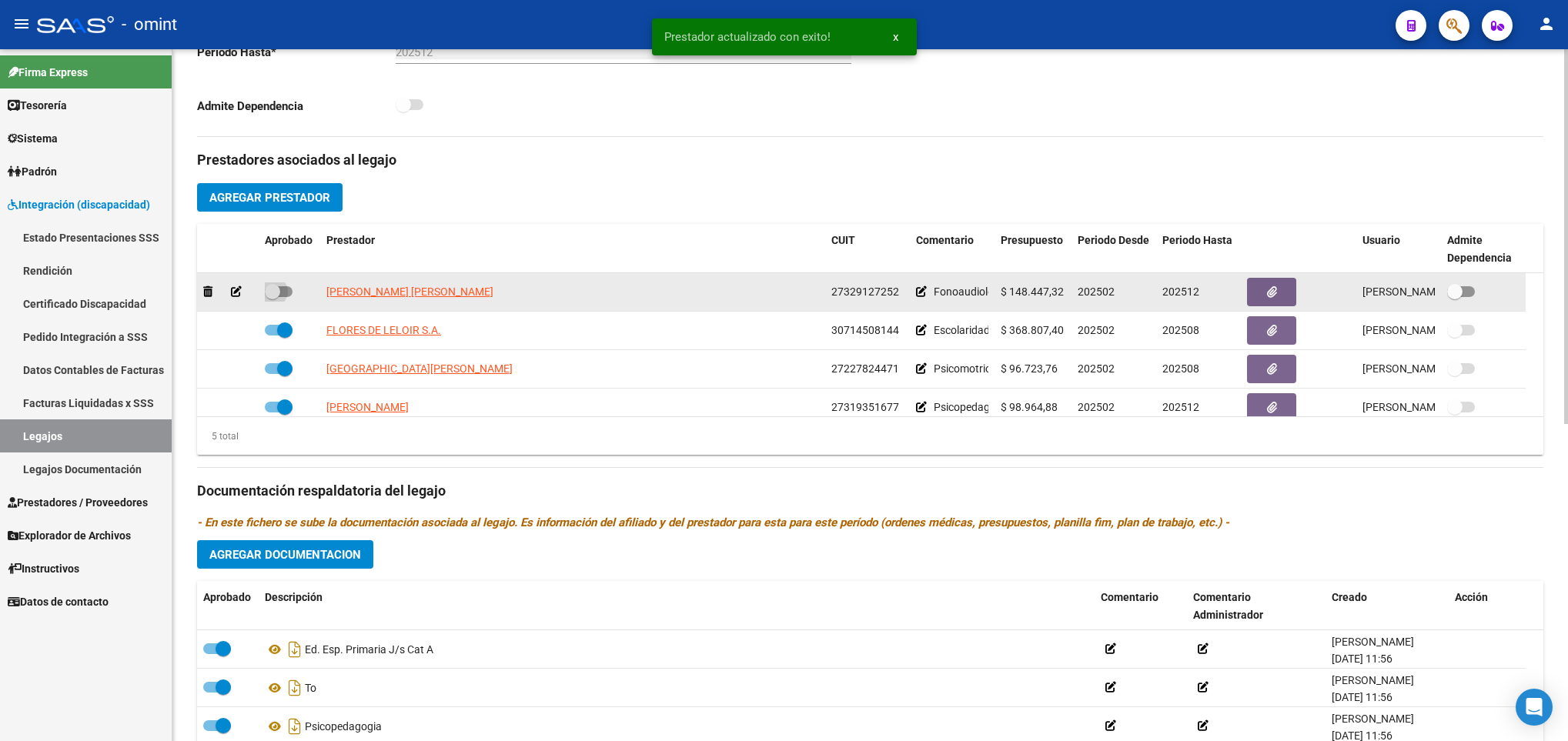
click at [287, 294] on span at bounding box center [278, 291] width 28 height 11
click at [272, 297] on input "checkbox" at bounding box center [272, 297] width 1 height 1
checkbox input "true"
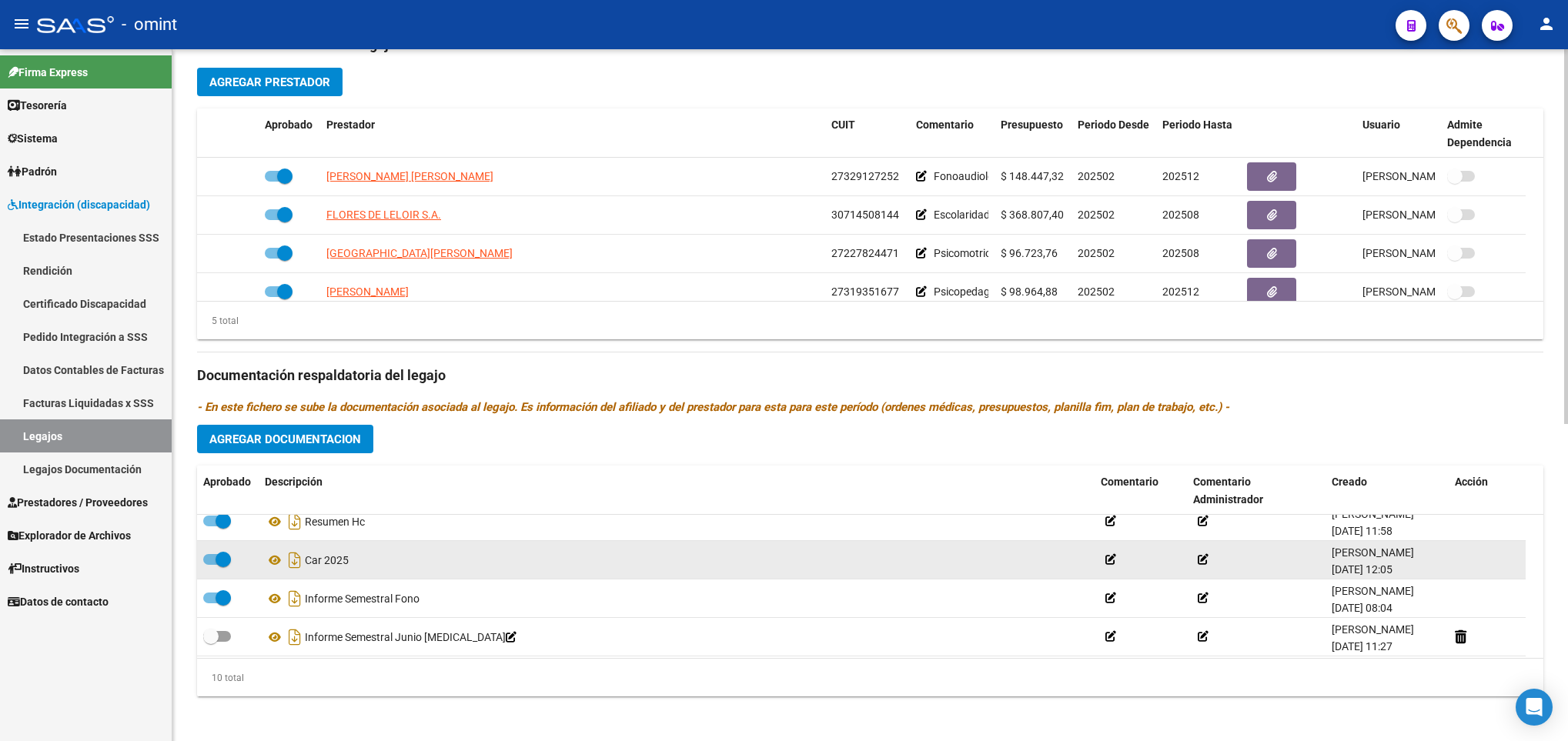
scroll to position [247, 0]
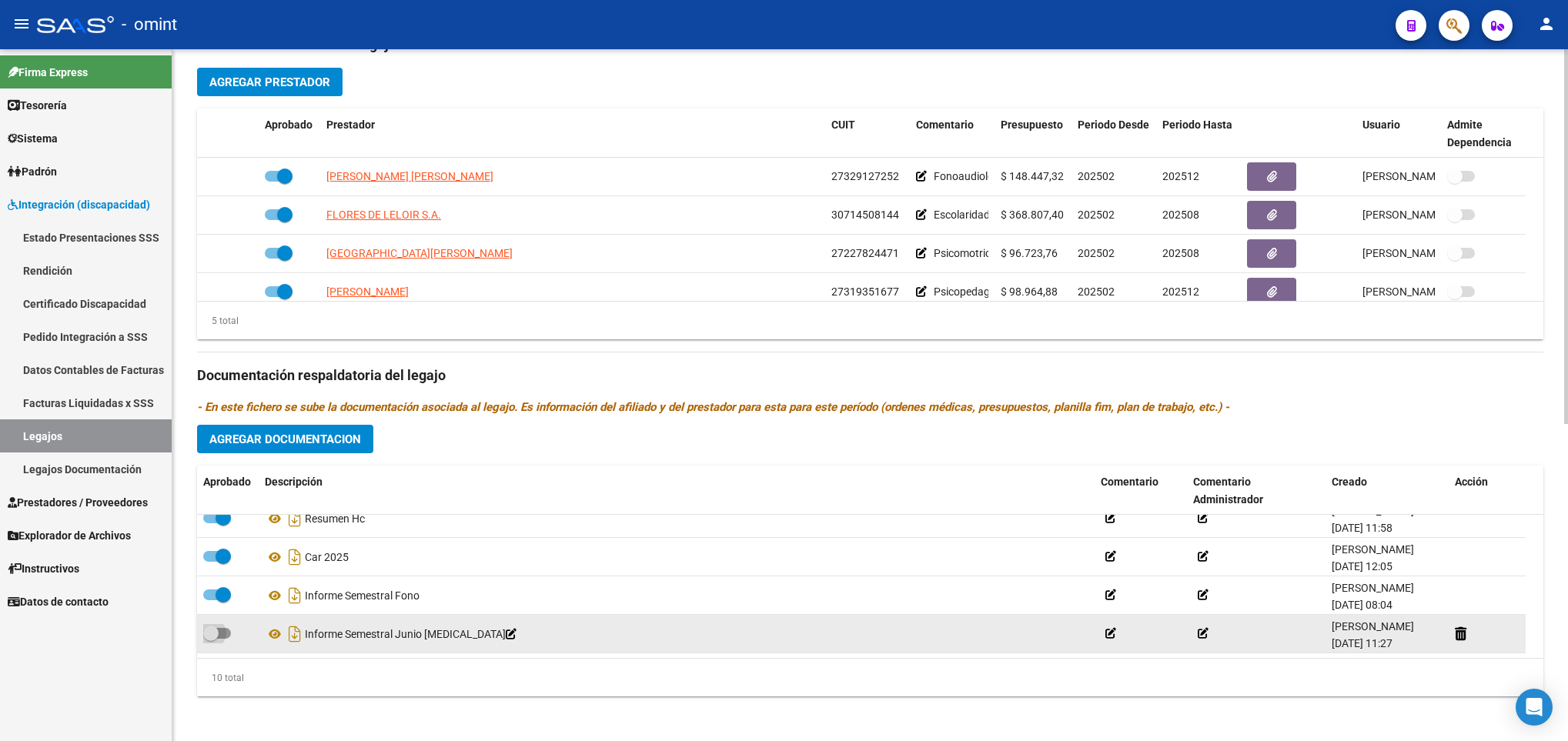
click at [224, 637] on span at bounding box center [217, 633] width 28 height 11
click at [211, 639] on input "checkbox" at bounding box center [210, 639] width 1 height 1
checkbox input "true"
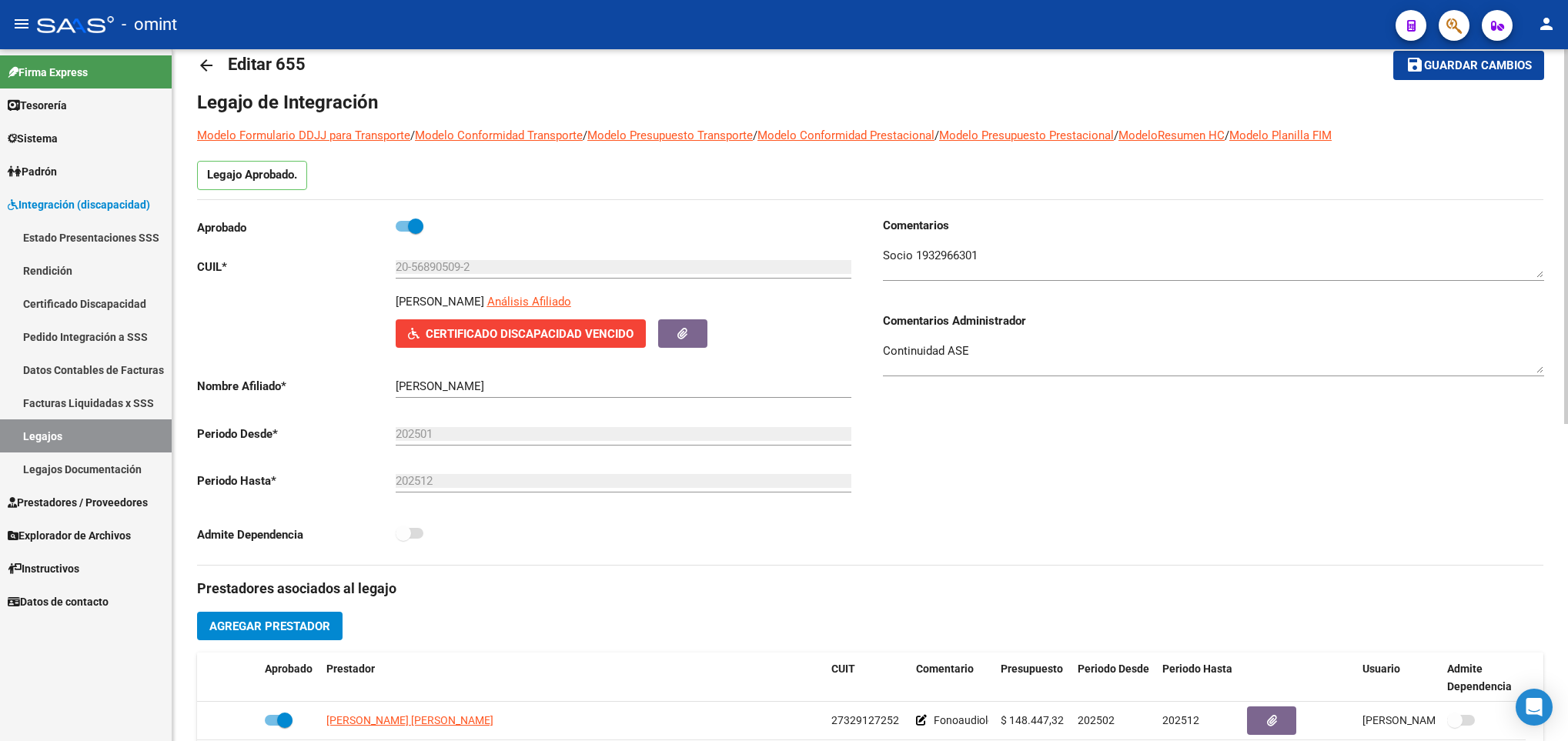
scroll to position [0, 0]
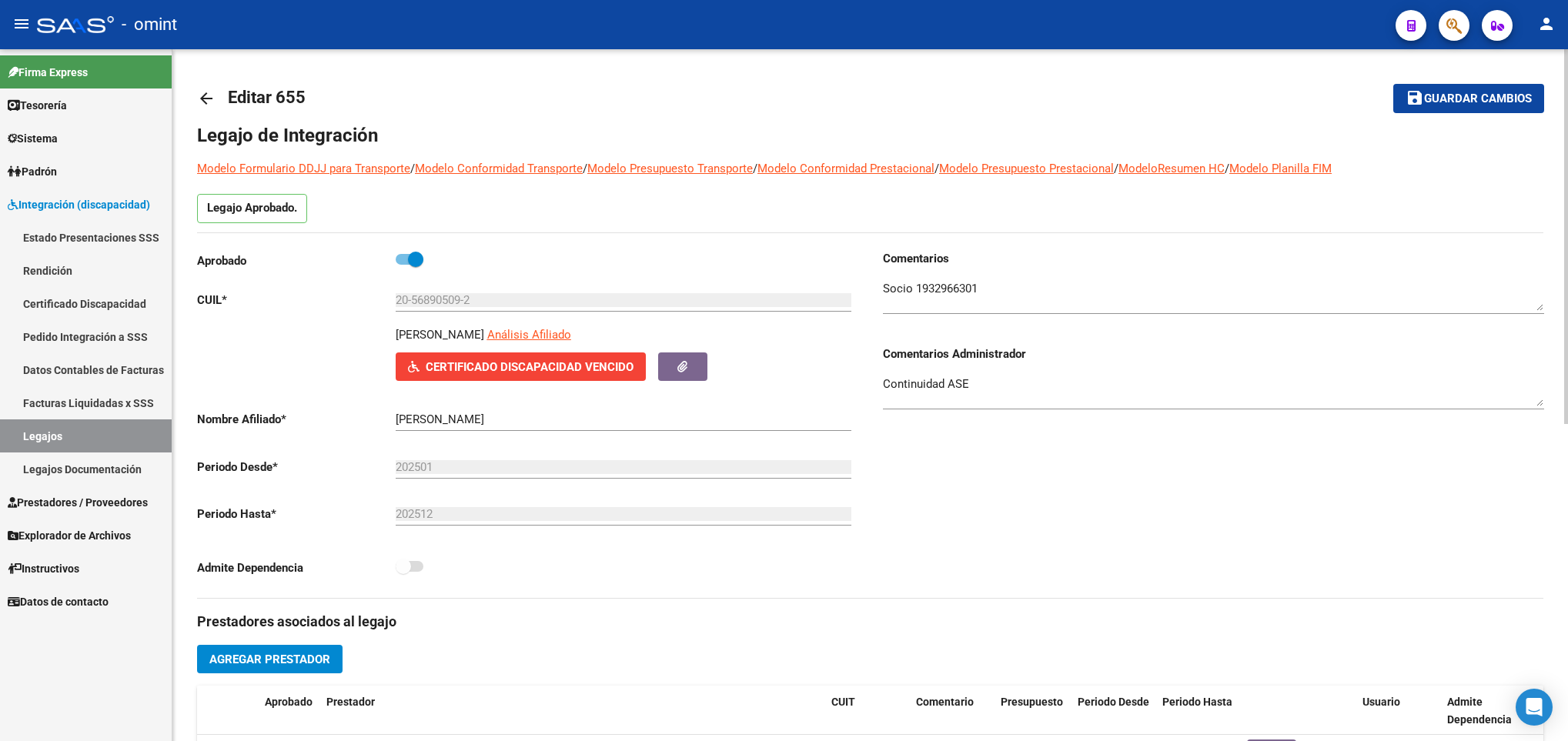
click at [1471, 89] on button "save Guardar cambios" at bounding box center [1469, 98] width 151 height 29
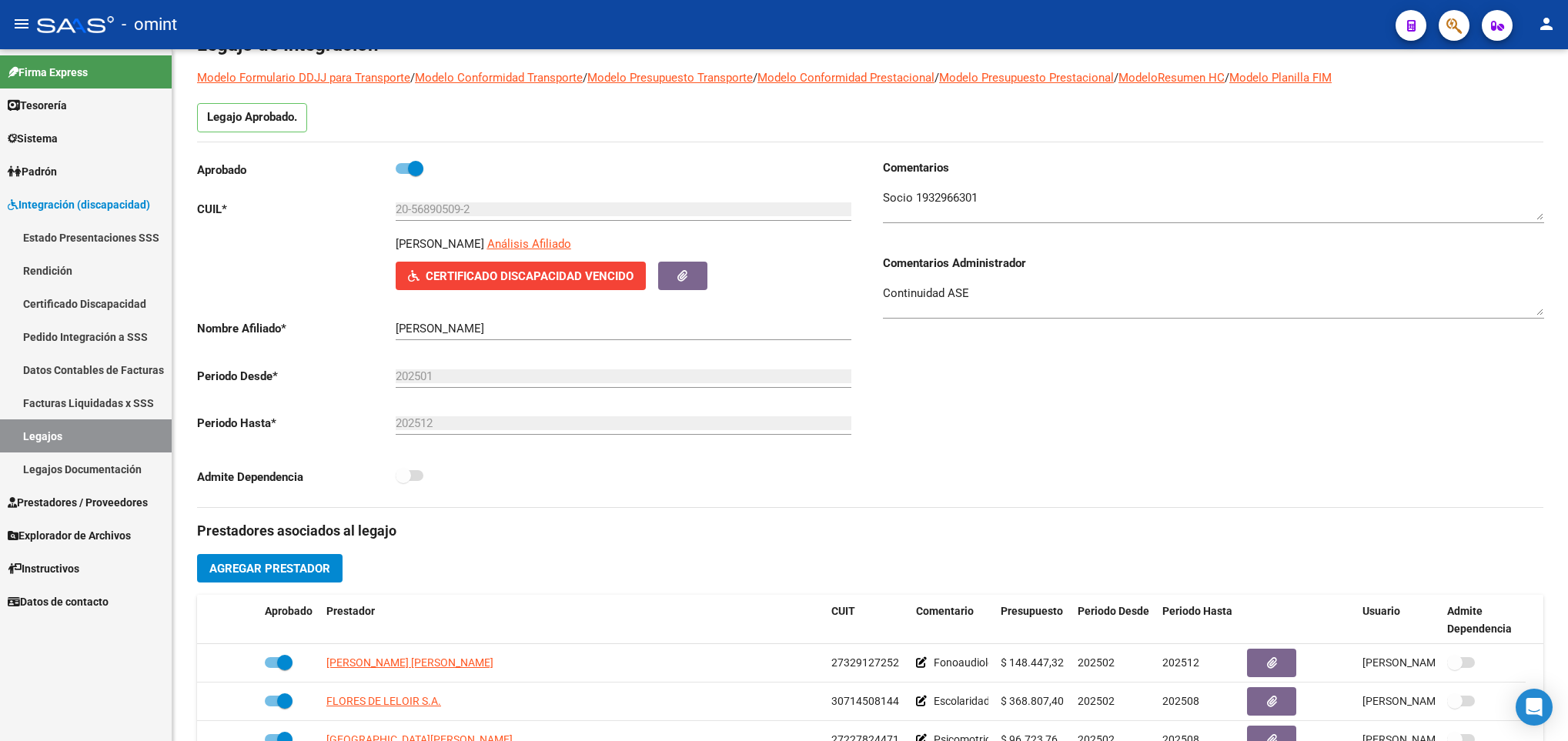
scroll to position [347, 0]
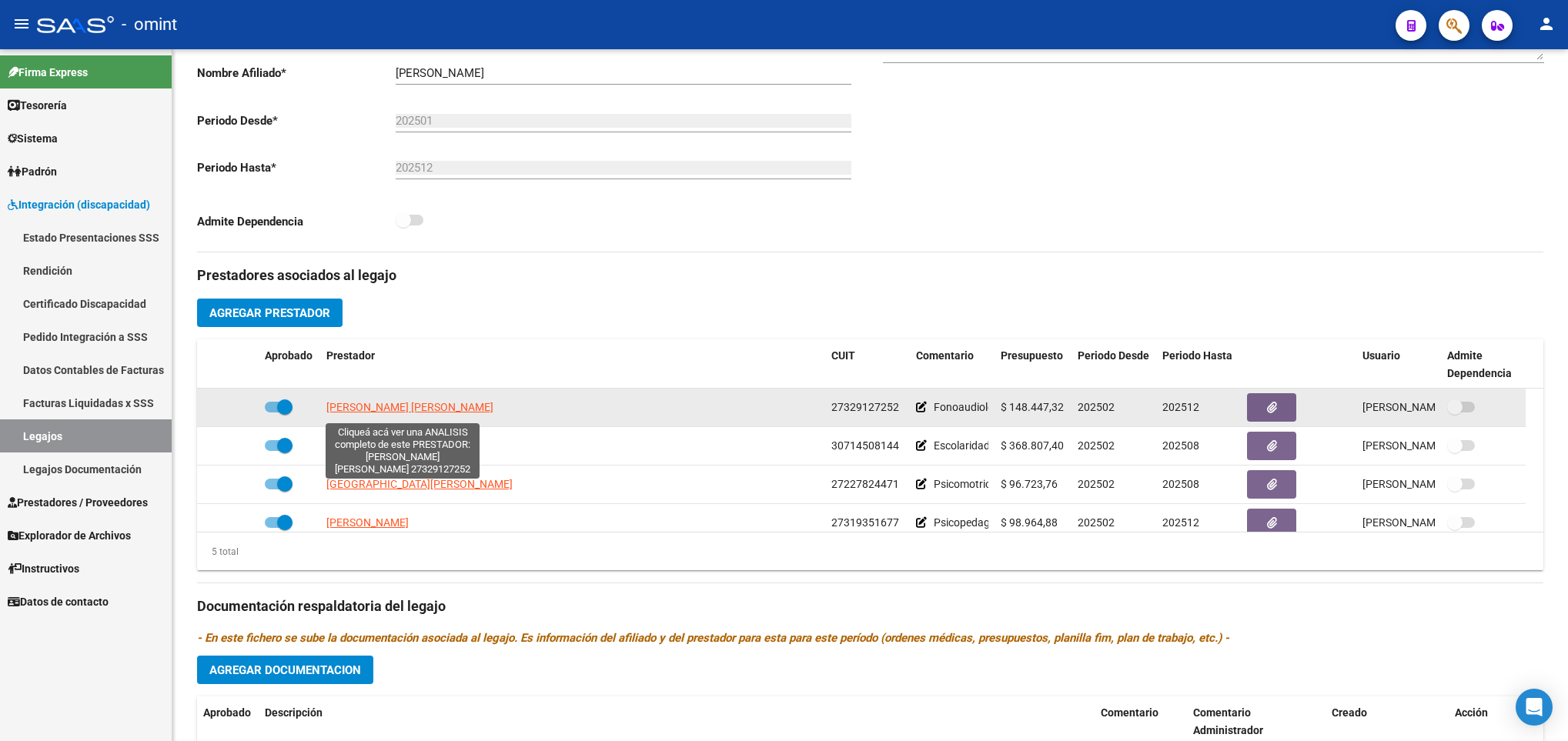
click at [430, 405] on span "[PERSON_NAME] [PERSON_NAME]" at bounding box center [410, 407] width 167 height 12
type textarea "27329127252"
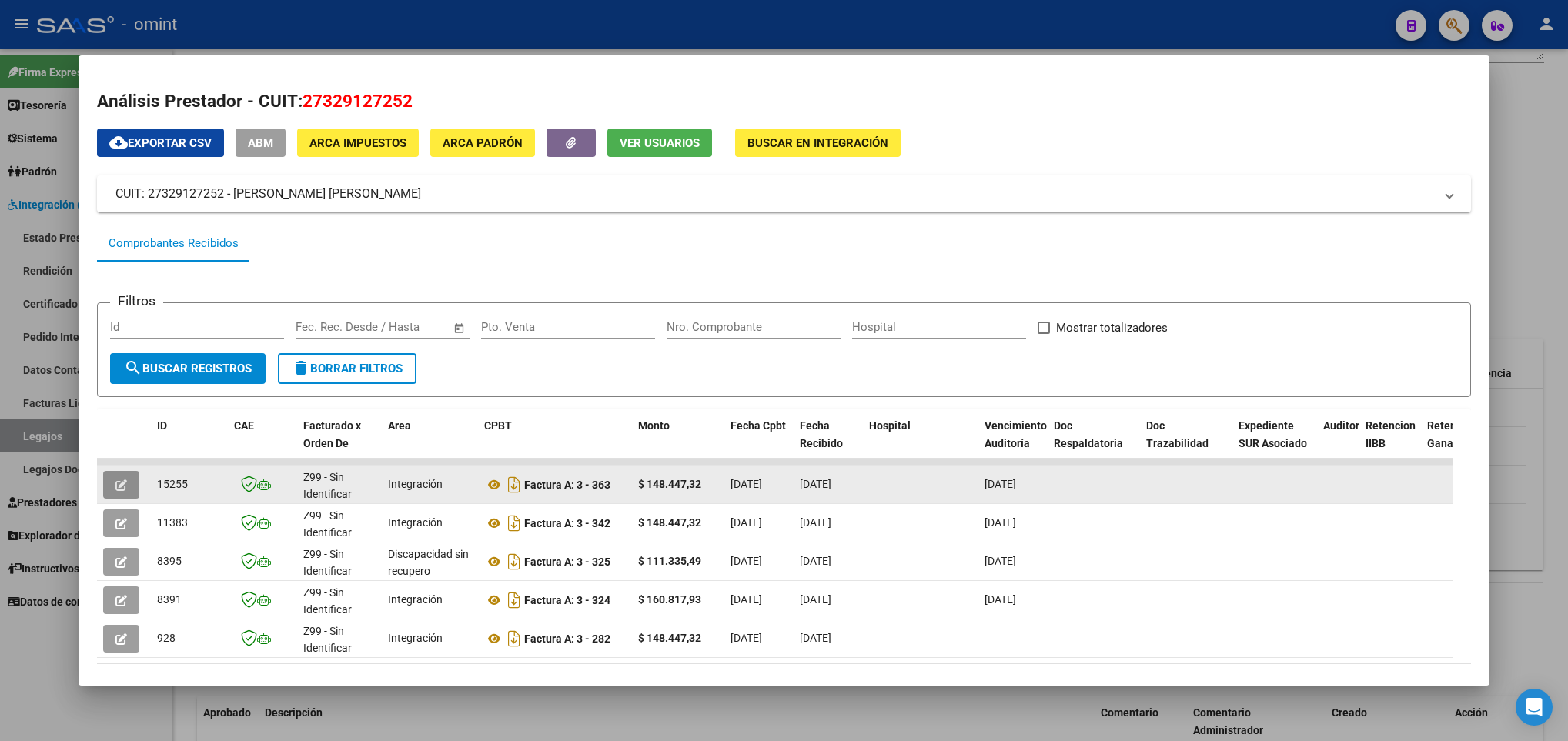
click at [123, 474] on button "button" at bounding box center [121, 484] width 36 height 28
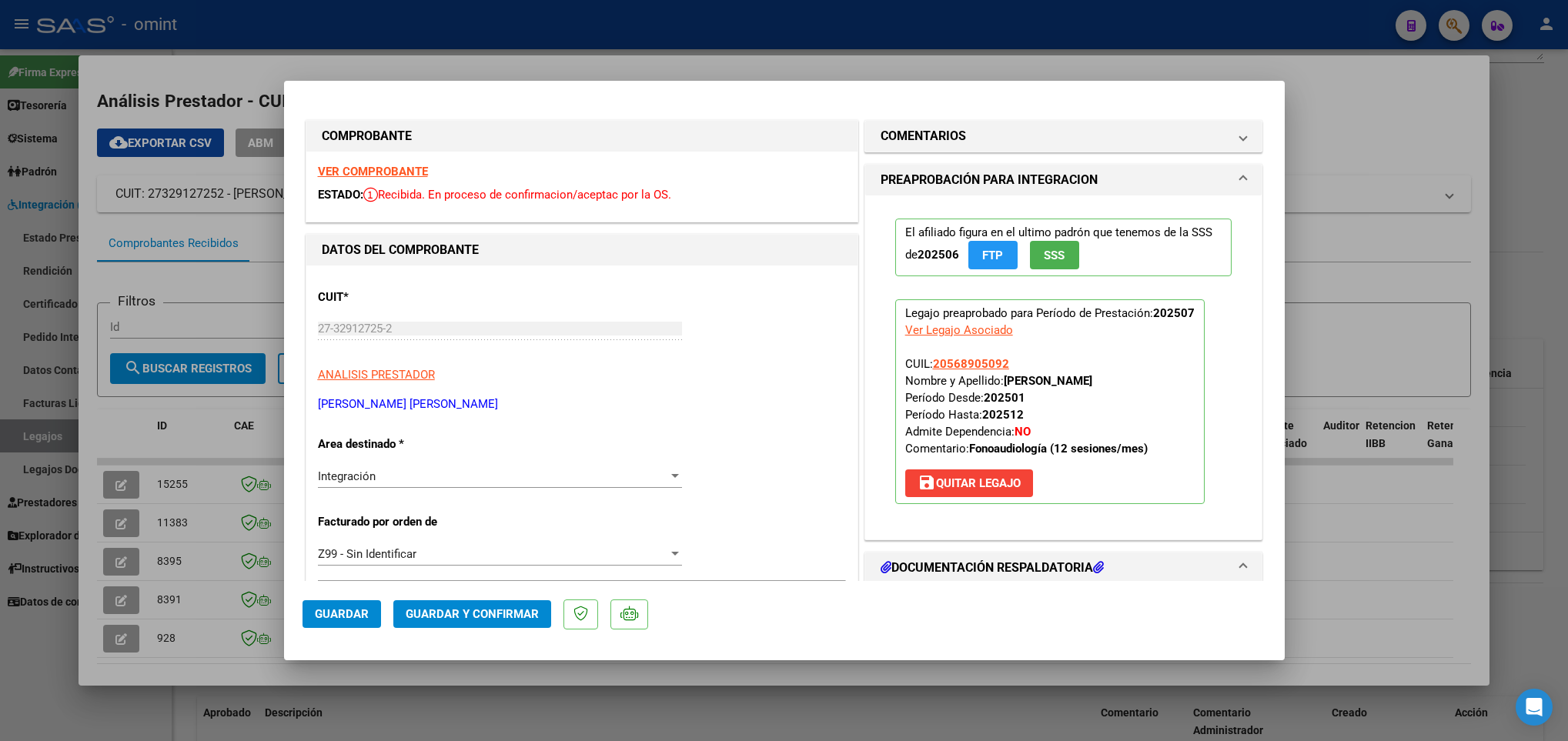
click at [402, 166] on strong "VER COMPROBANTE" at bounding box center [372, 171] width 110 height 14
click at [462, 615] on span "Guardar y Confirmar" at bounding box center [472, 614] width 133 height 14
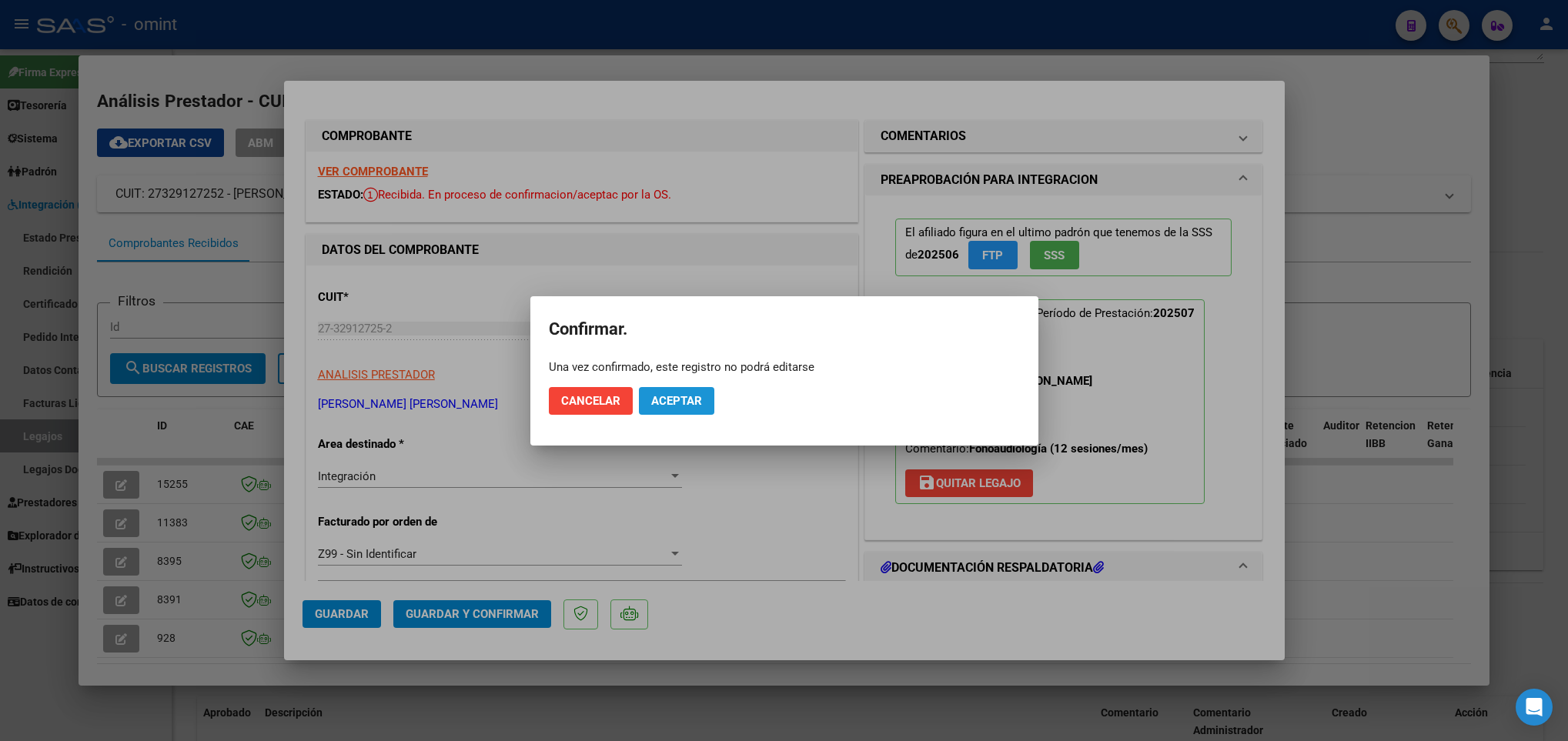
click at [668, 400] on span "Aceptar" at bounding box center [676, 401] width 51 height 14
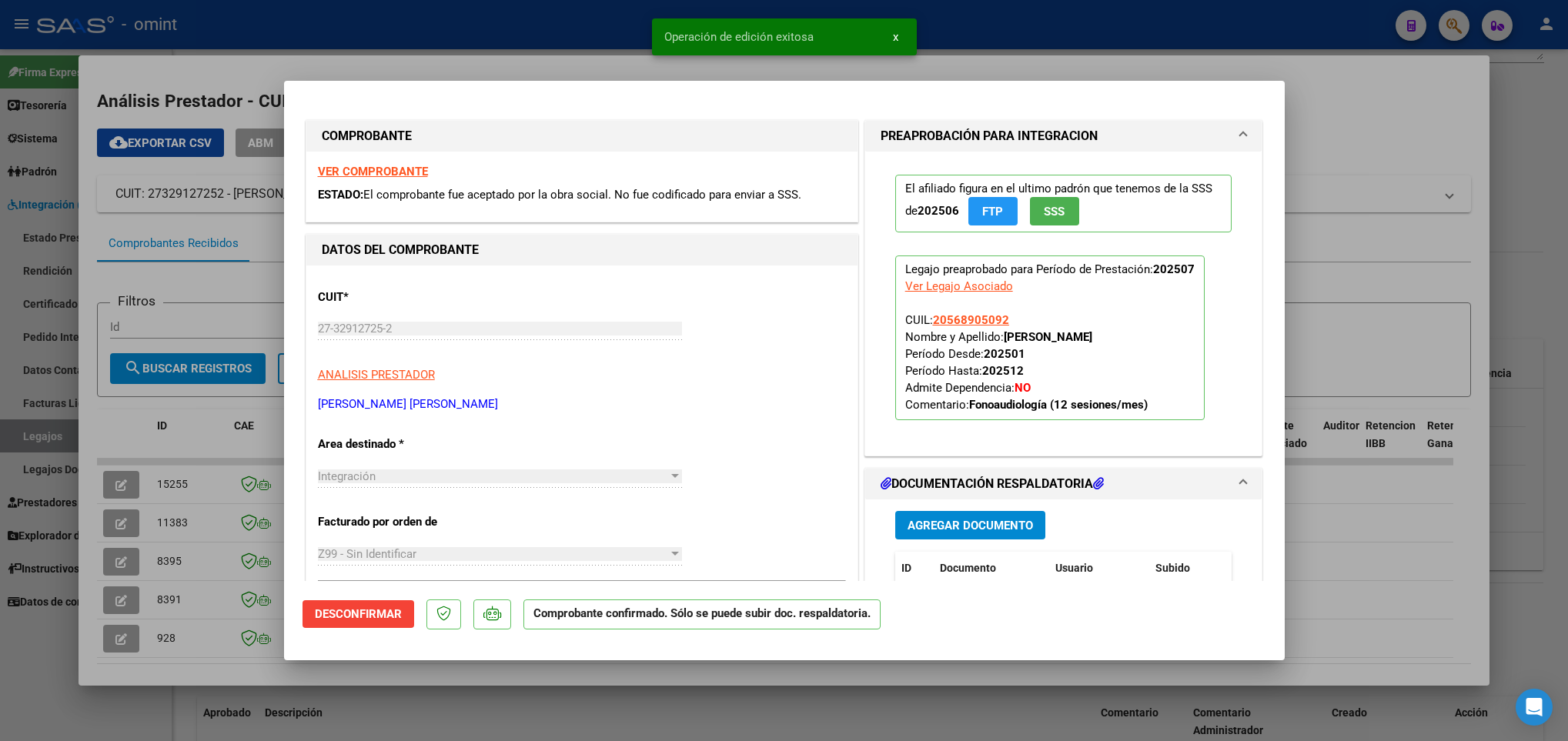
click at [185, 688] on div at bounding box center [784, 370] width 1568 height 741
type input "$ 0,00"
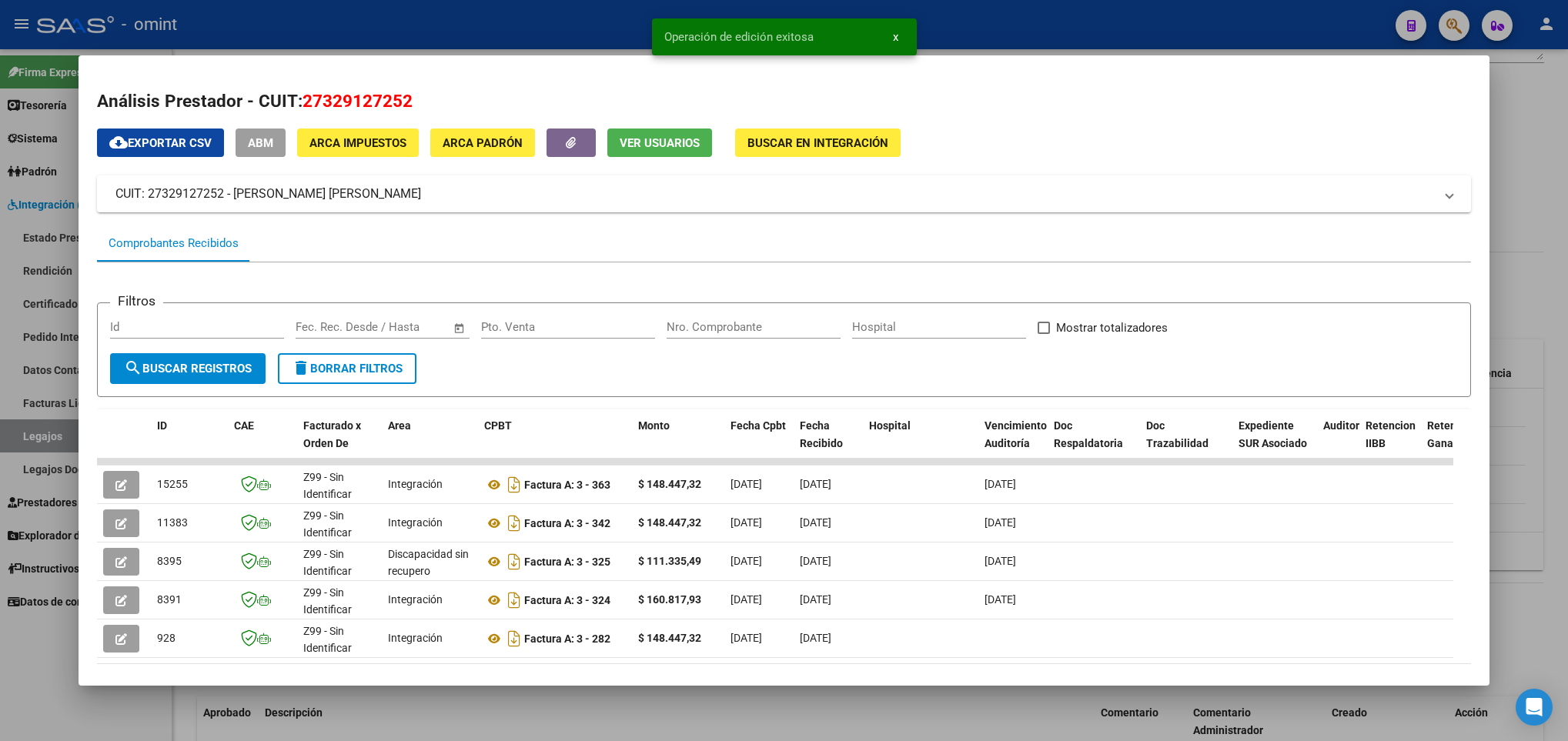
click at [288, 724] on div at bounding box center [784, 370] width 1568 height 741
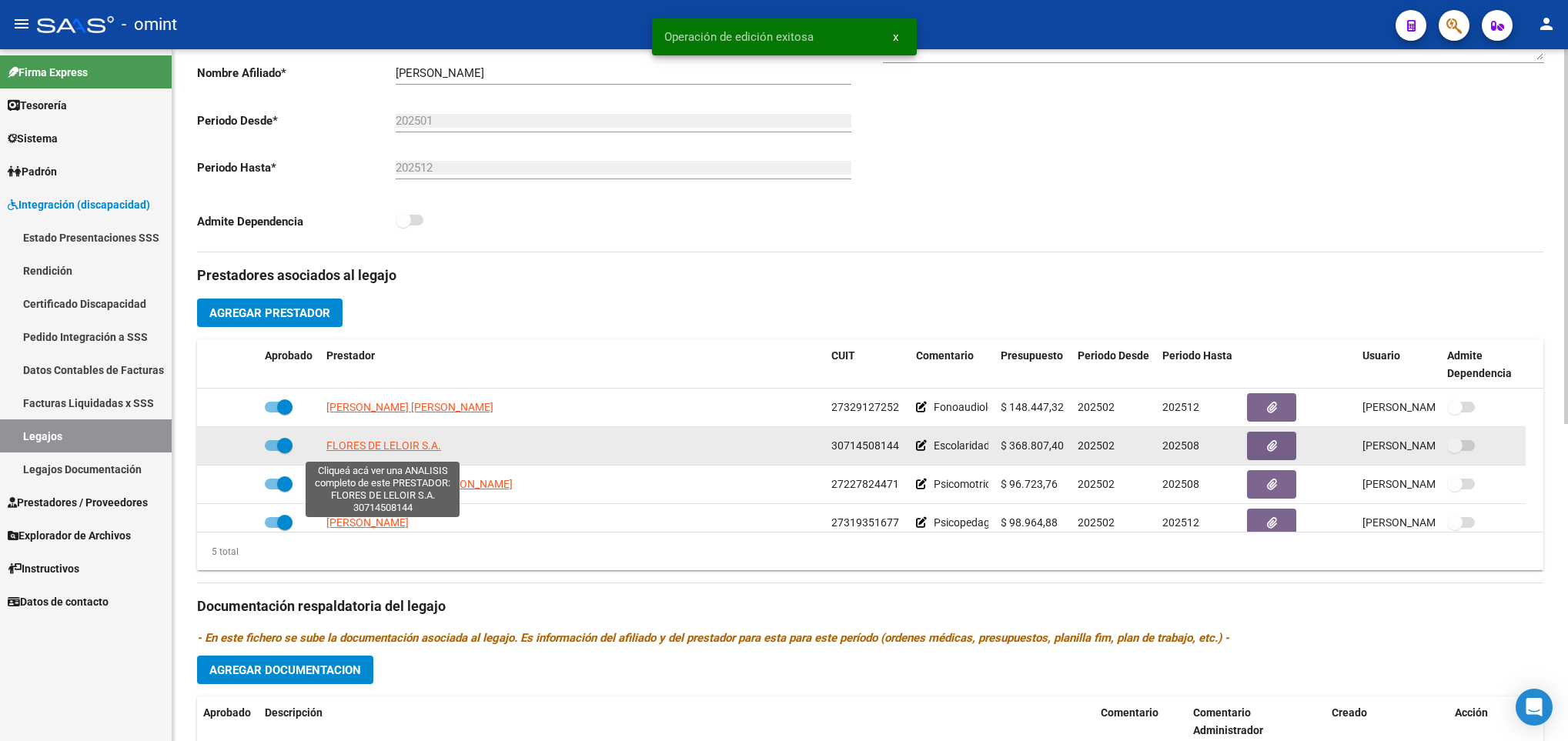
click at [349, 450] on span "FLORES DE LELOIR S.A." at bounding box center [384, 445] width 115 height 12
type textarea "30714508144"
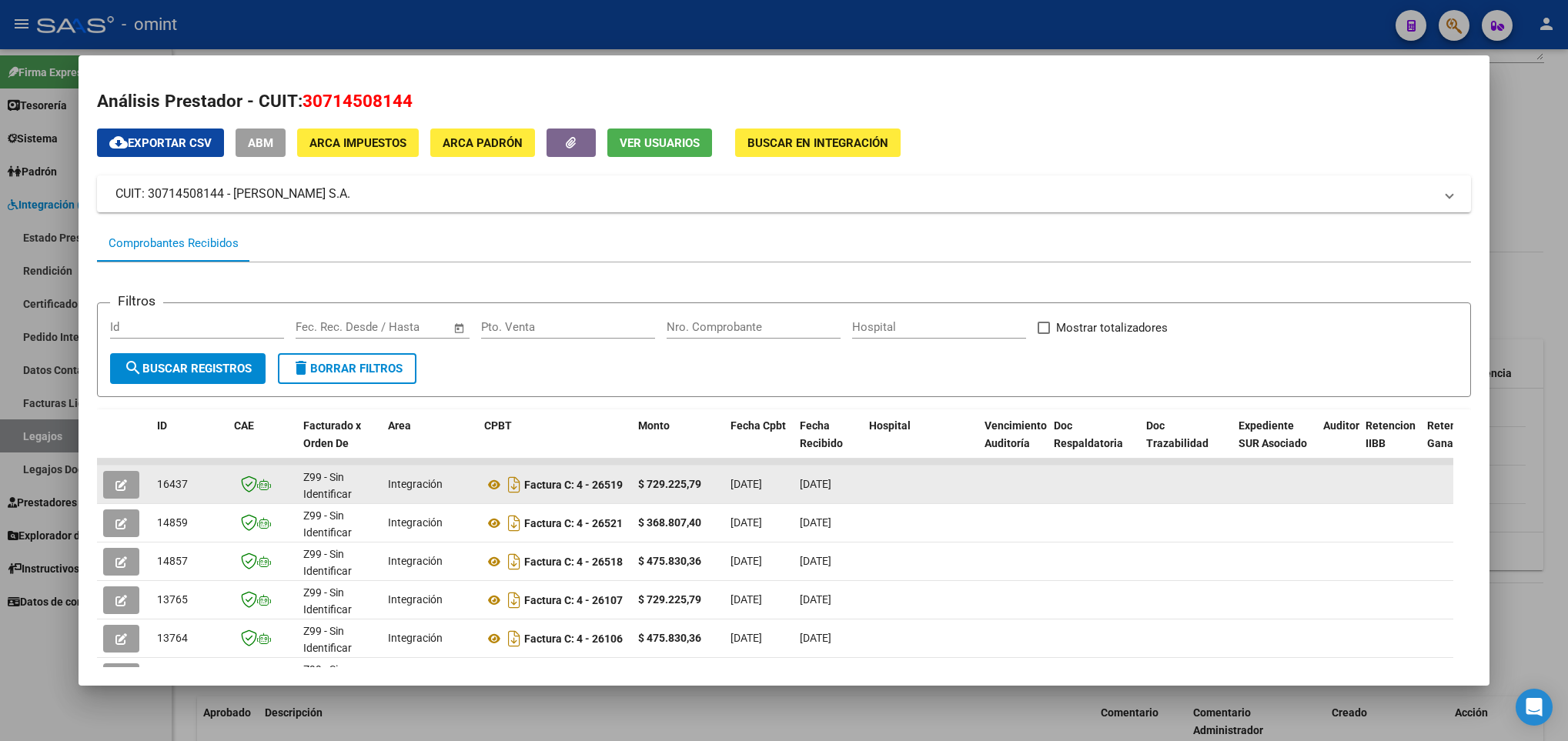
click at [125, 490] on icon "button" at bounding box center [121, 485] width 11 height 11
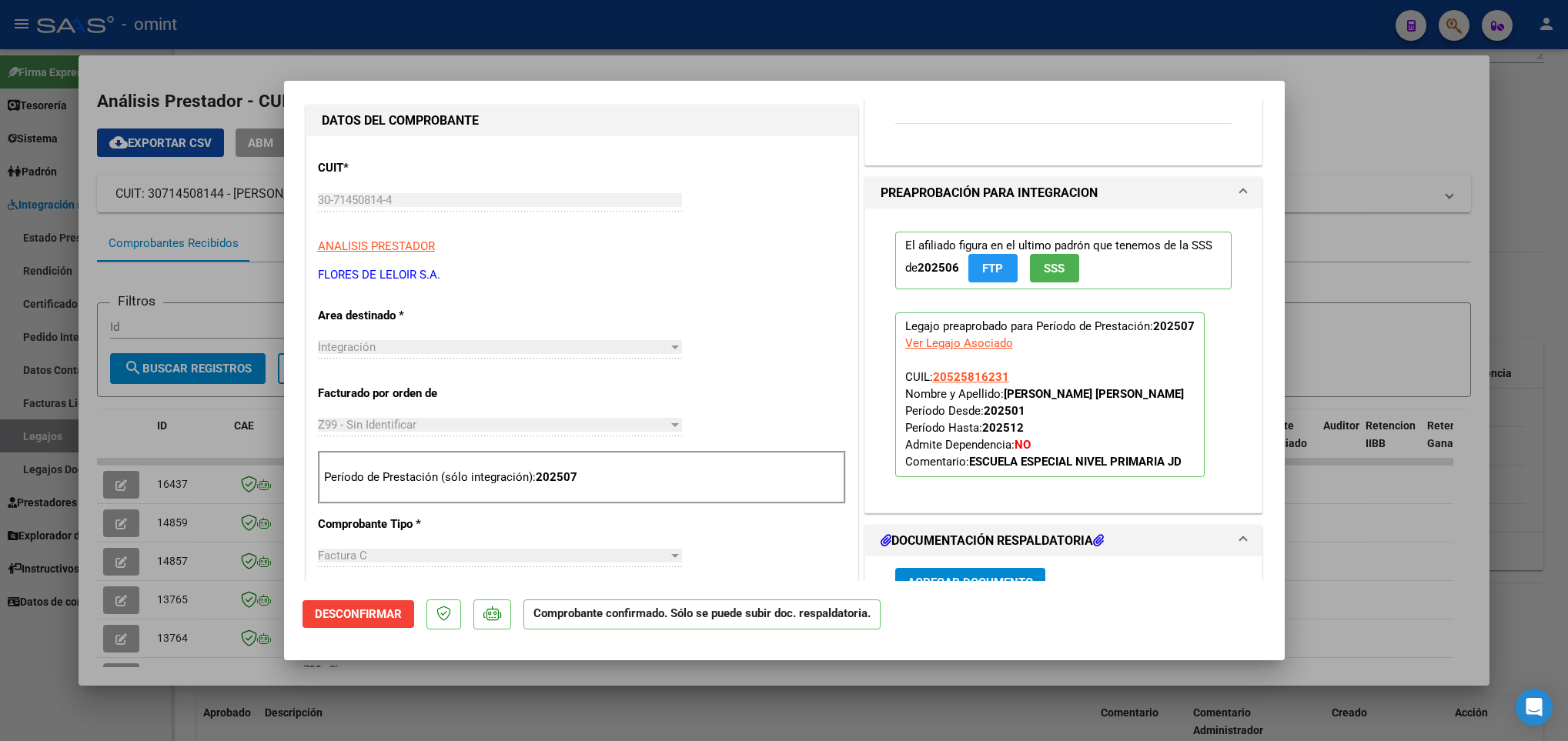
click at [1310, 530] on div at bounding box center [784, 370] width 1568 height 741
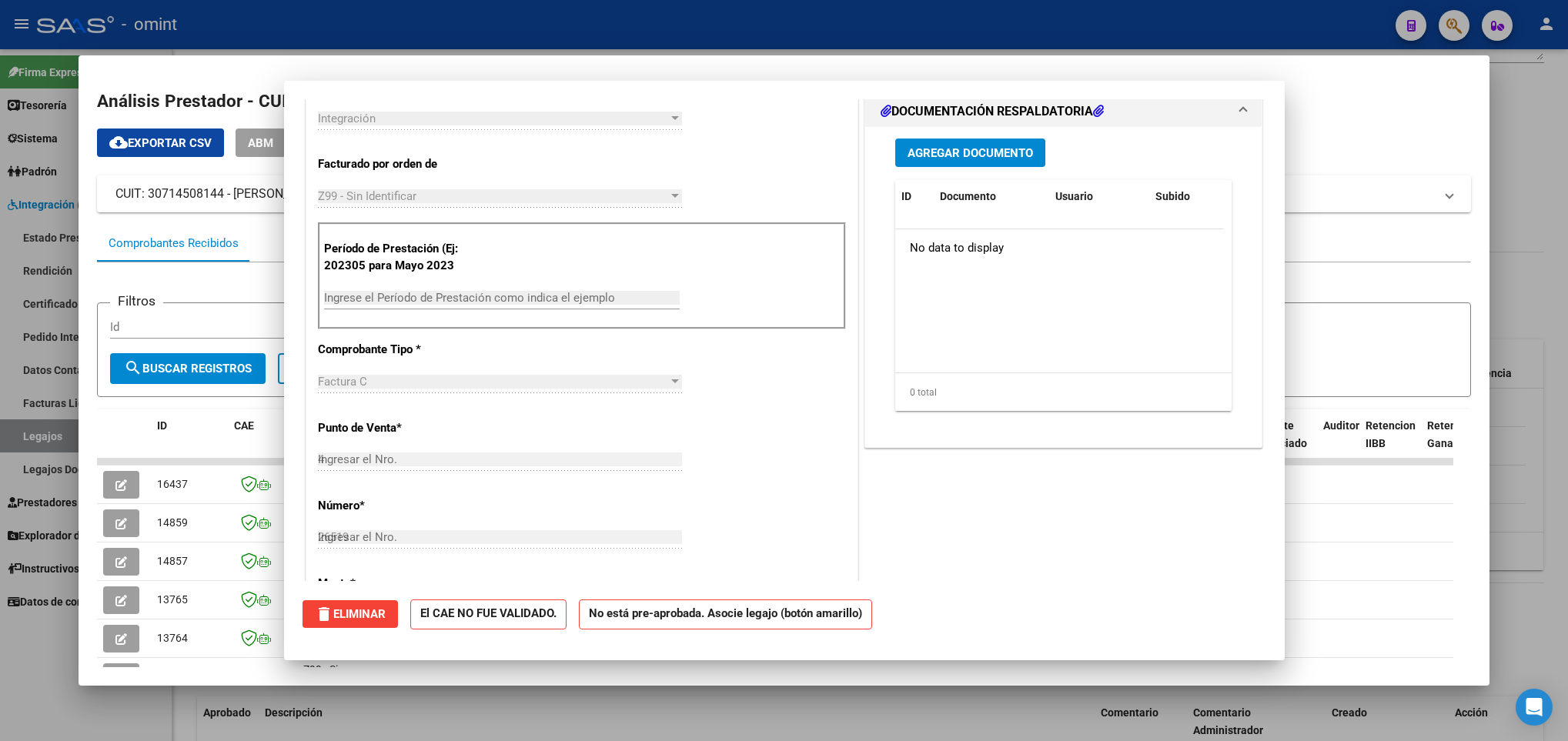
type input "$ 0,00"
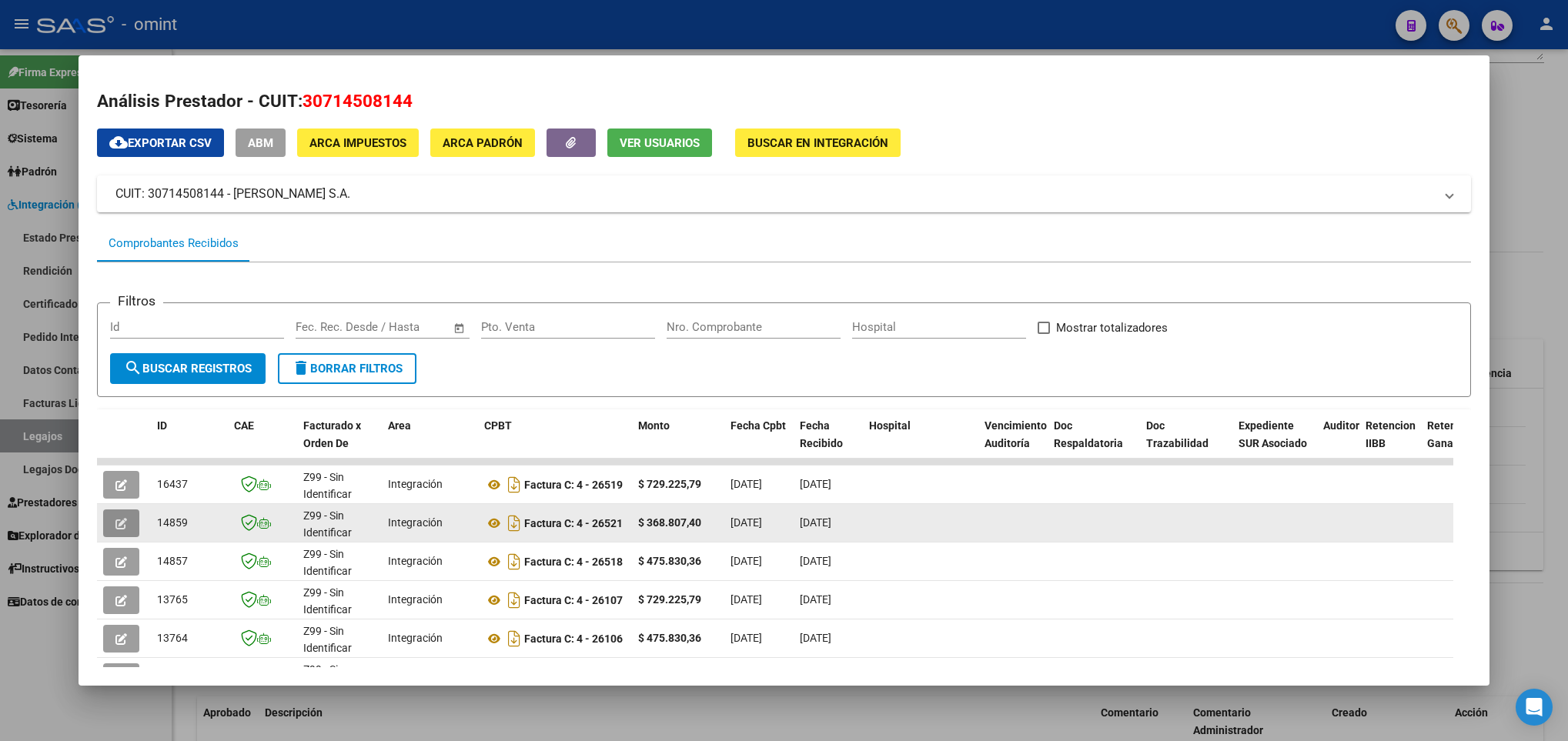
click at [123, 525] on icon "button" at bounding box center [121, 523] width 11 height 11
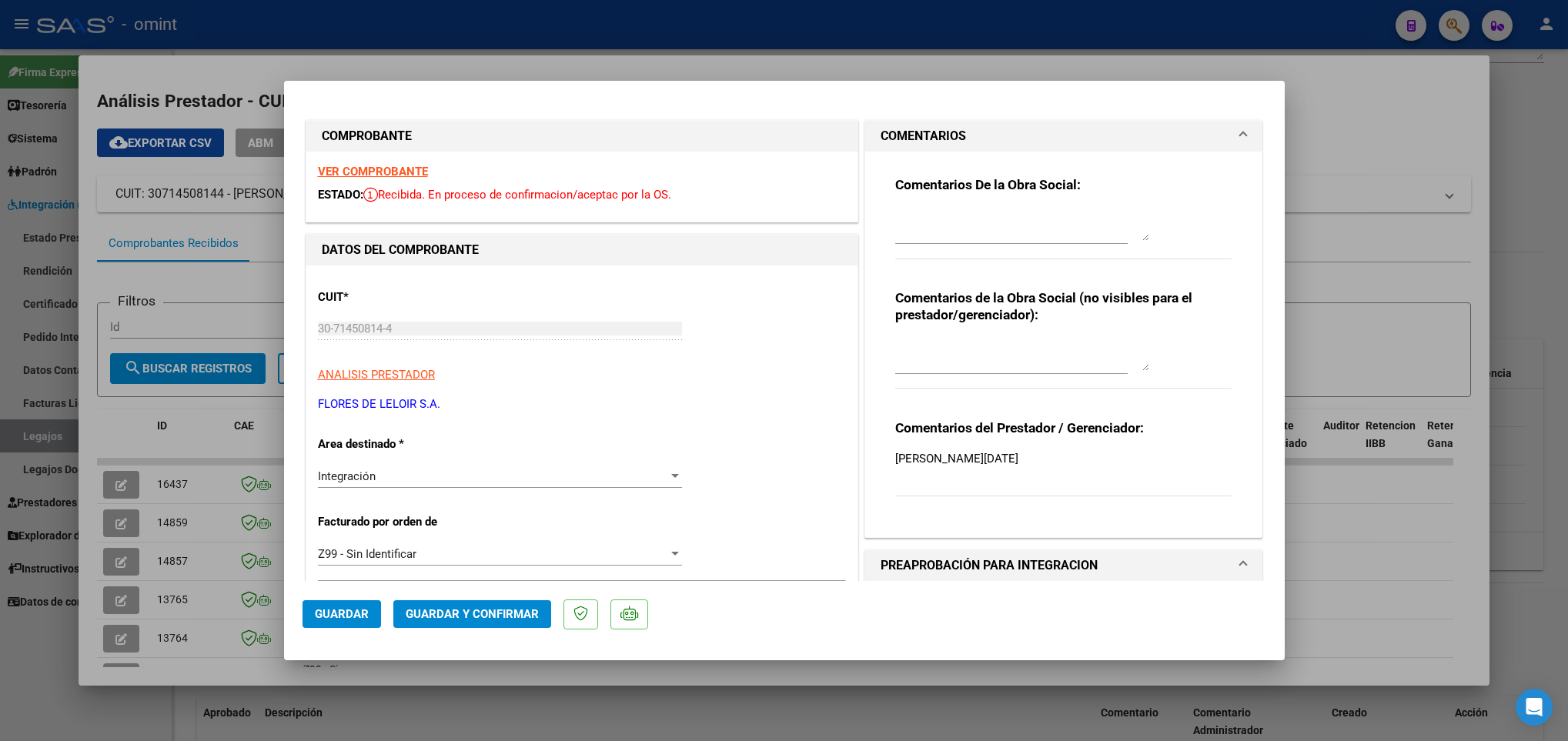
click at [391, 177] on strong "VER COMPROBANTE" at bounding box center [372, 171] width 110 height 14
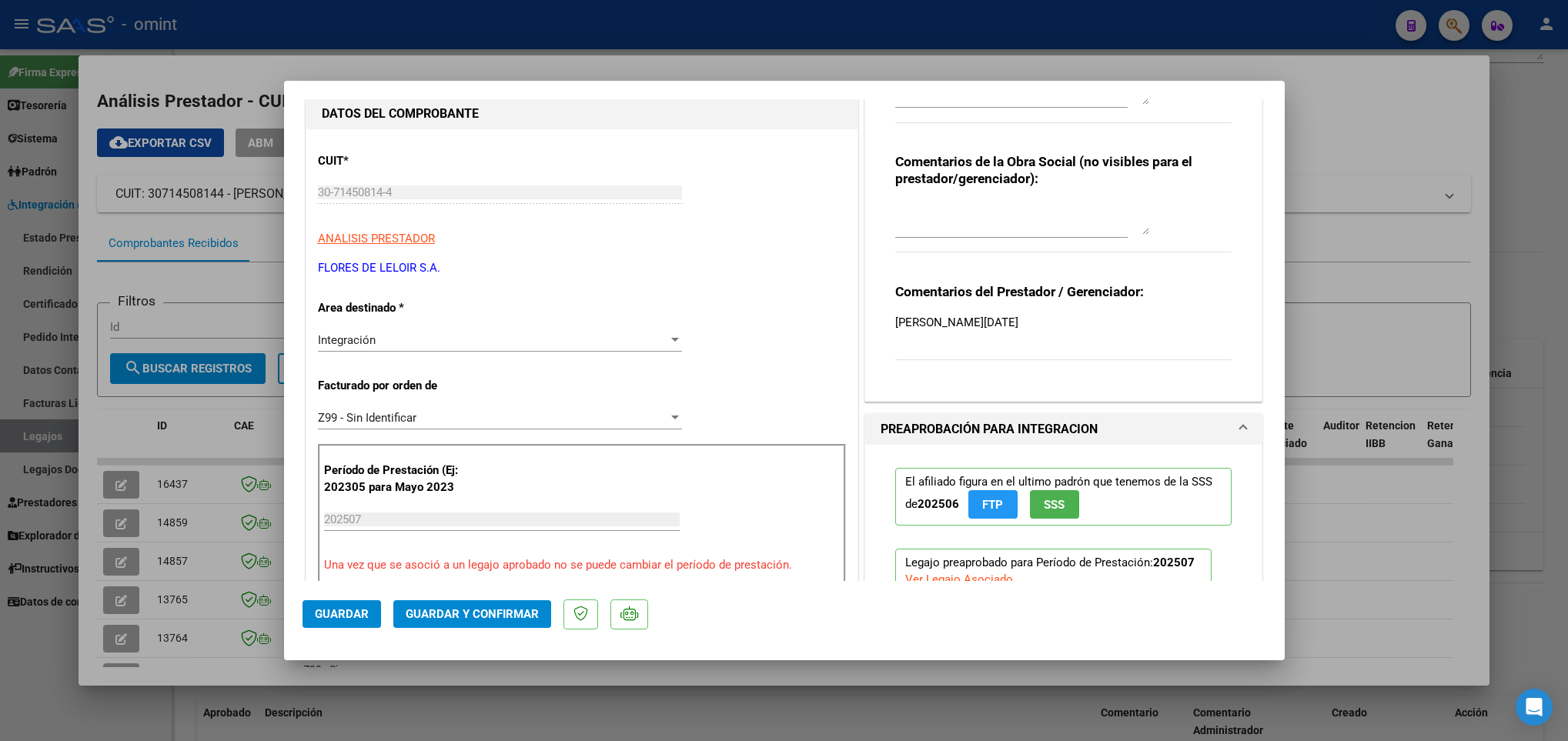
scroll to position [347, 0]
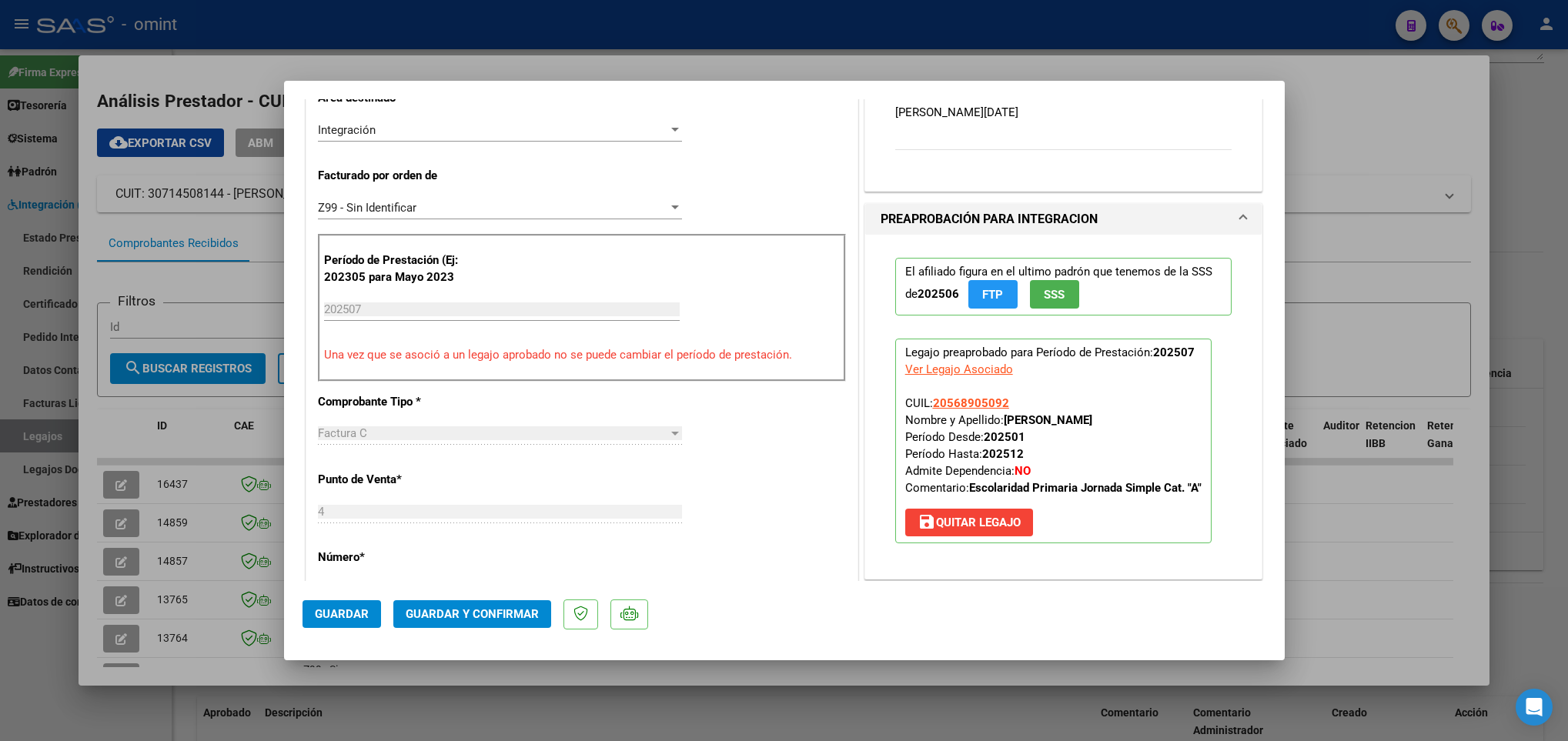
click at [495, 609] on span "Guardar y Confirmar" at bounding box center [472, 614] width 133 height 14
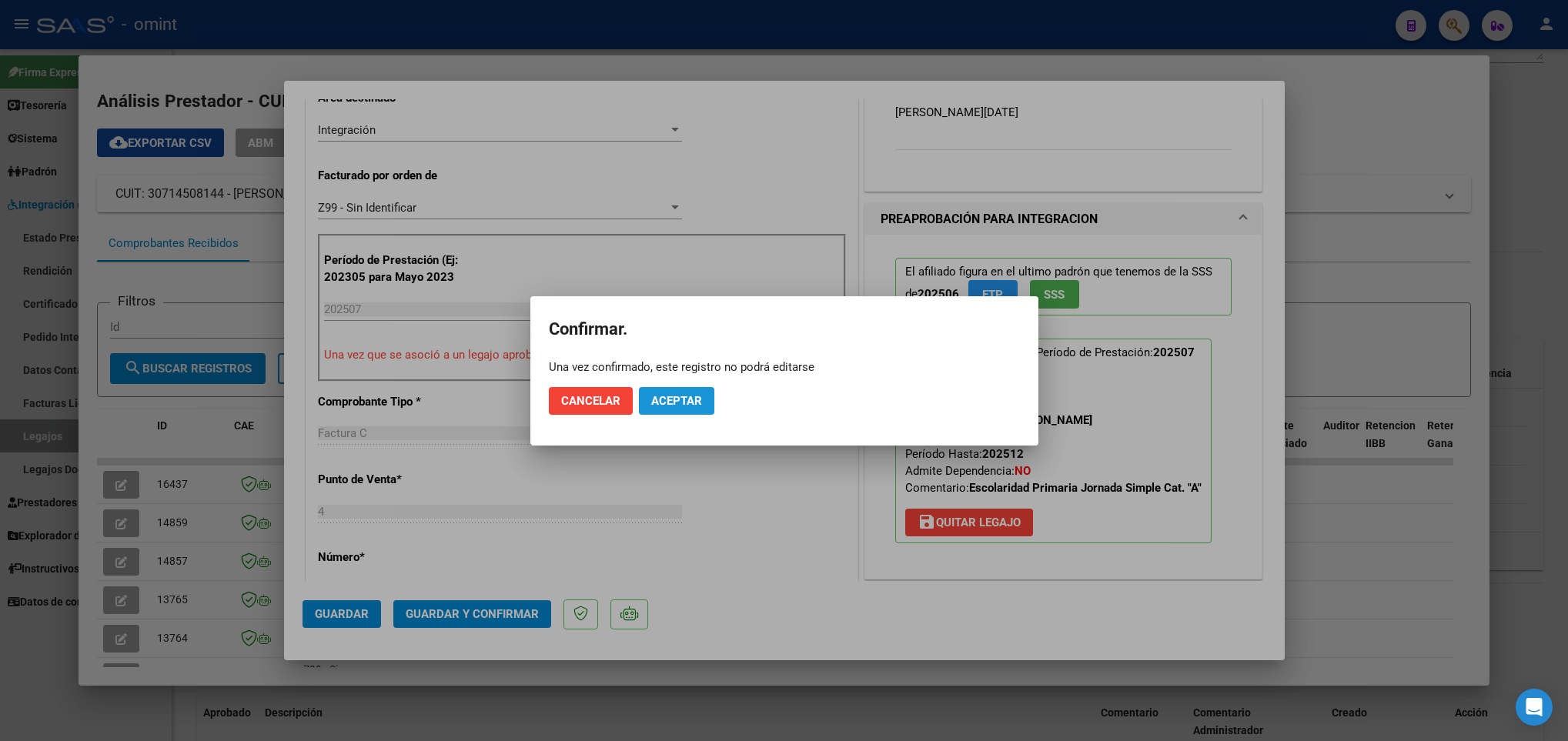
click at [687, 399] on span "Aceptar" at bounding box center [676, 401] width 51 height 14
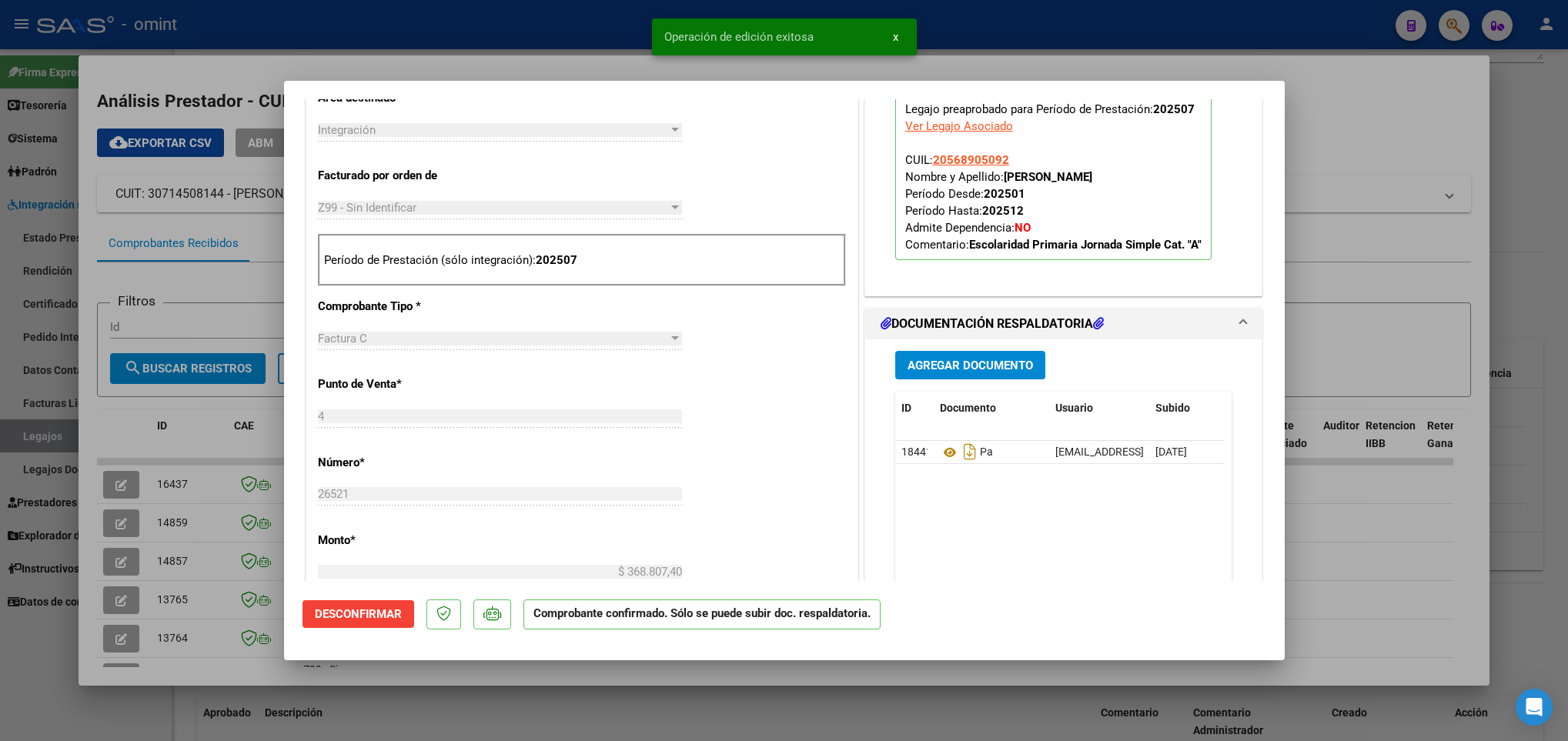
click at [232, 682] on div at bounding box center [784, 370] width 1568 height 741
type input "$ 0,00"
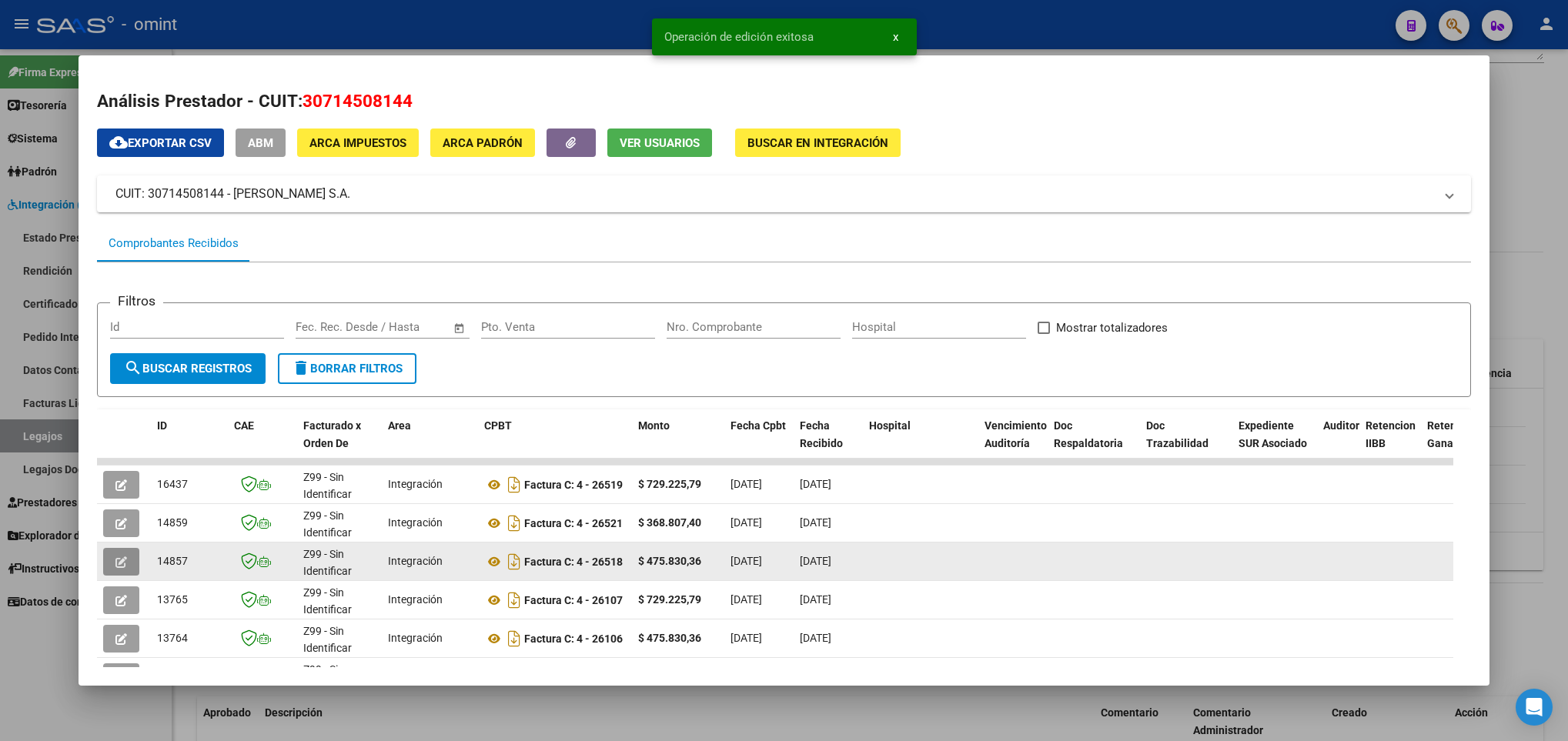
click at [117, 558] on icon "button" at bounding box center [121, 562] width 11 height 11
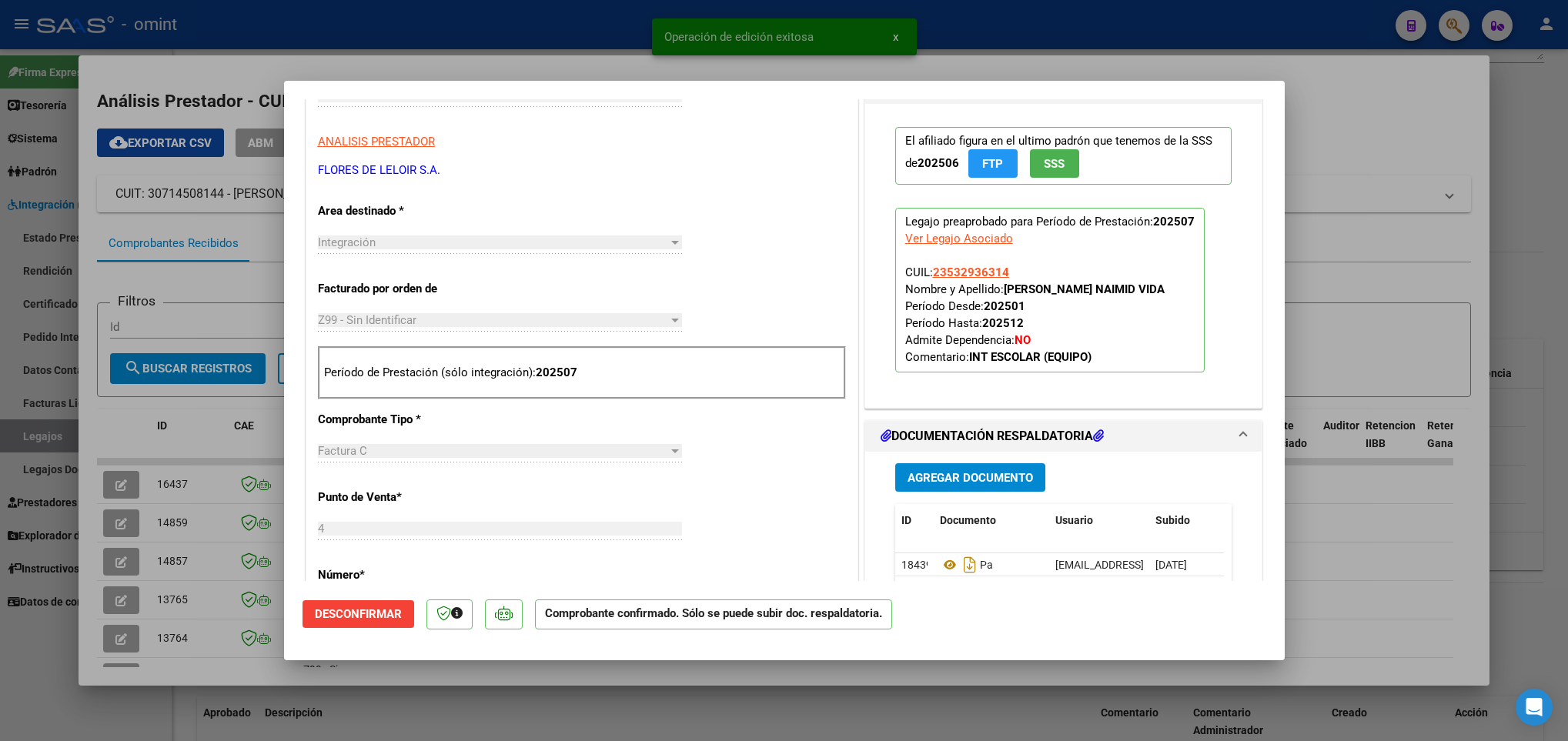
scroll to position [462, 0]
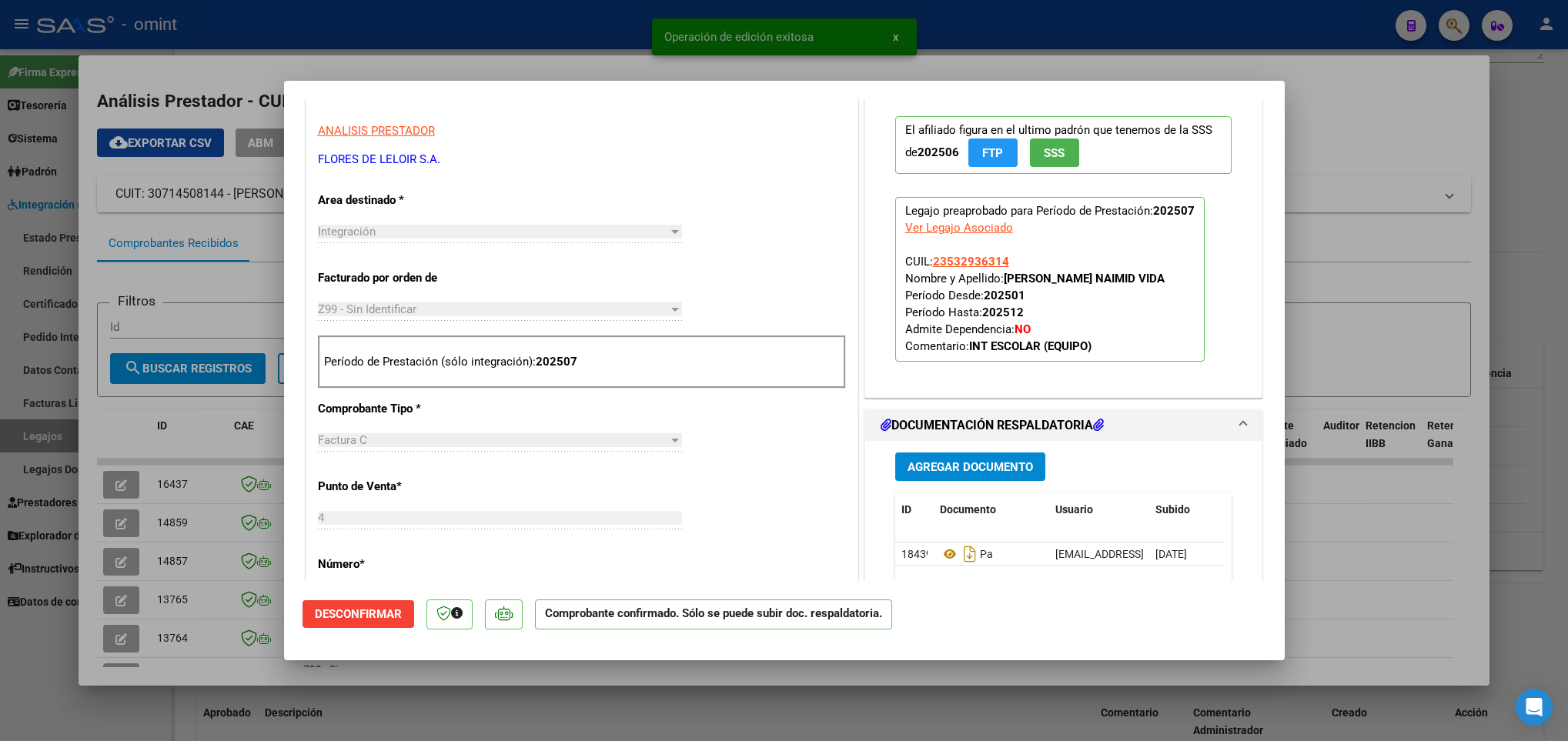
click at [1006, 695] on div at bounding box center [784, 370] width 1568 height 741
type input "$ 0,00"
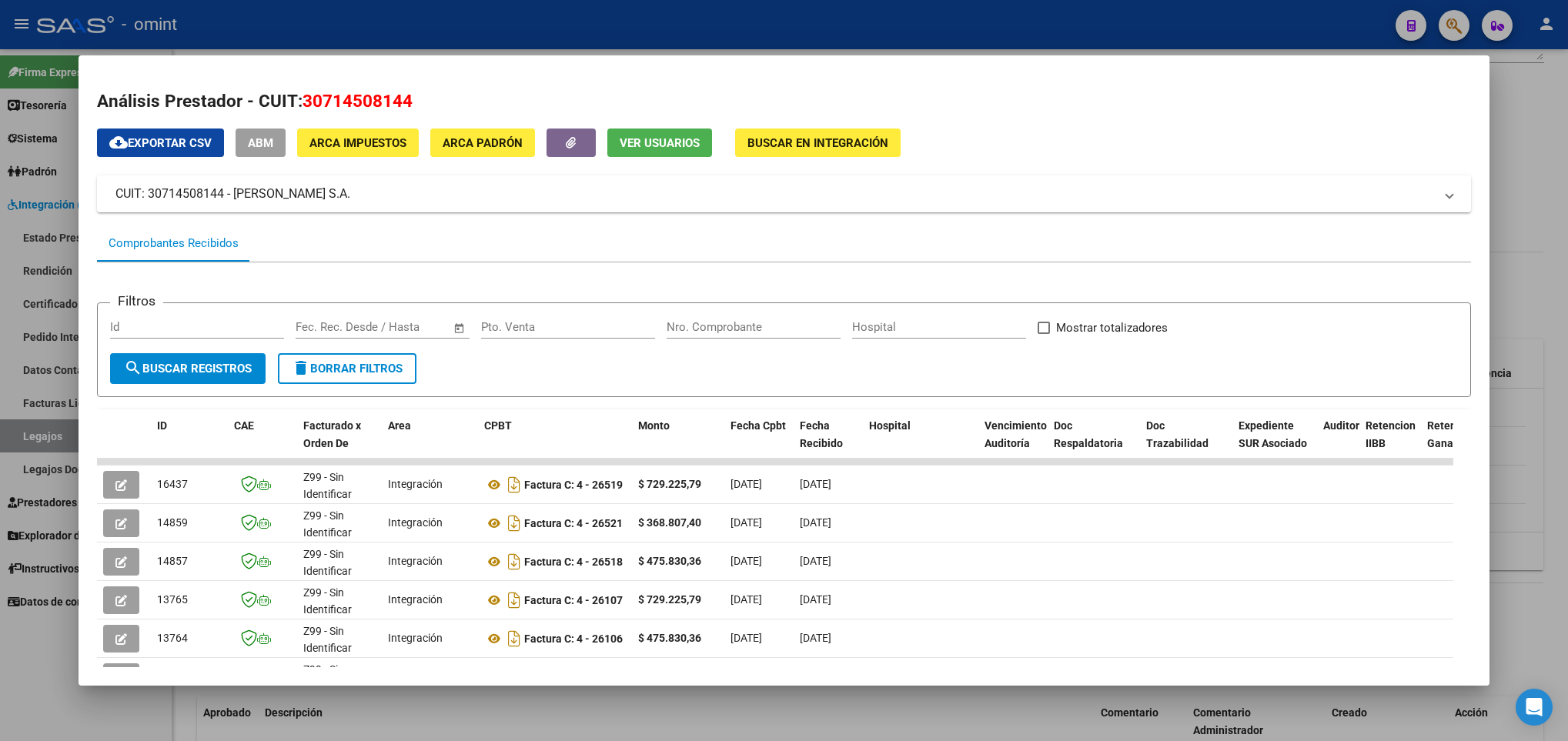
click at [1001, 723] on div at bounding box center [784, 370] width 1568 height 741
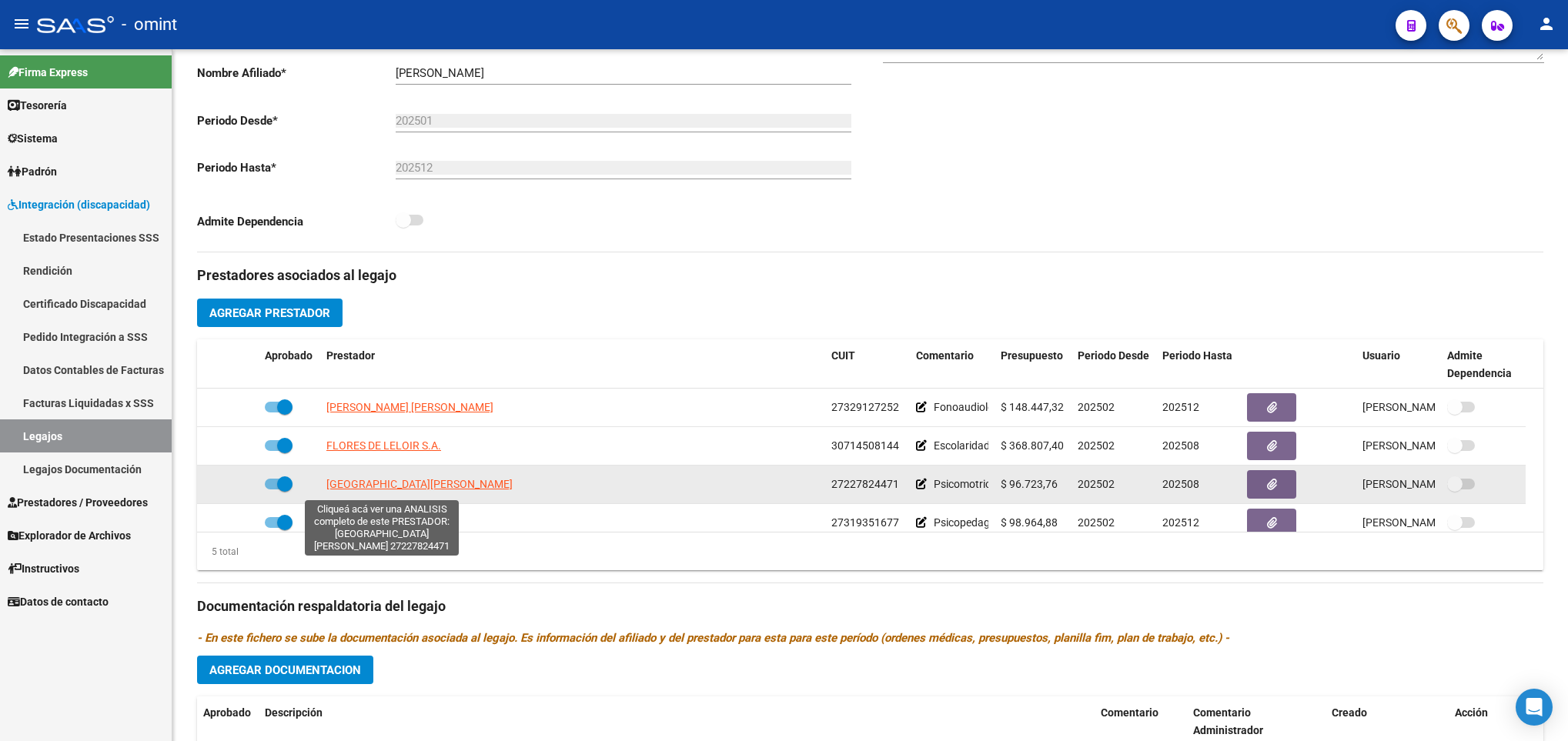
click at [368, 490] on span "[GEOGRAPHIC_DATA][PERSON_NAME]" at bounding box center [419, 484] width 186 height 12
type textarea "27227824471"
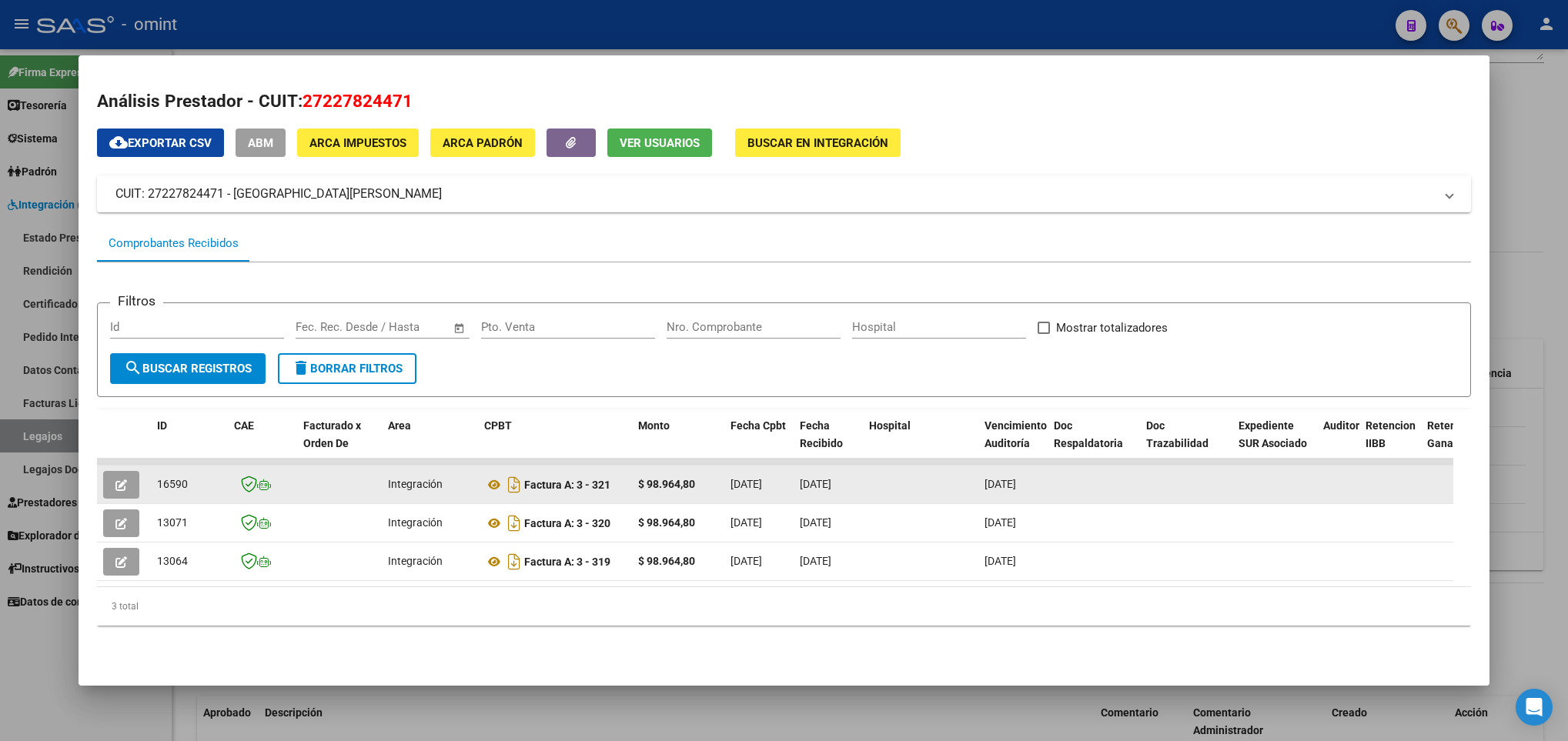
click at [127, 490] on span "button" at bounding box center [121, 485] width 11 height 14
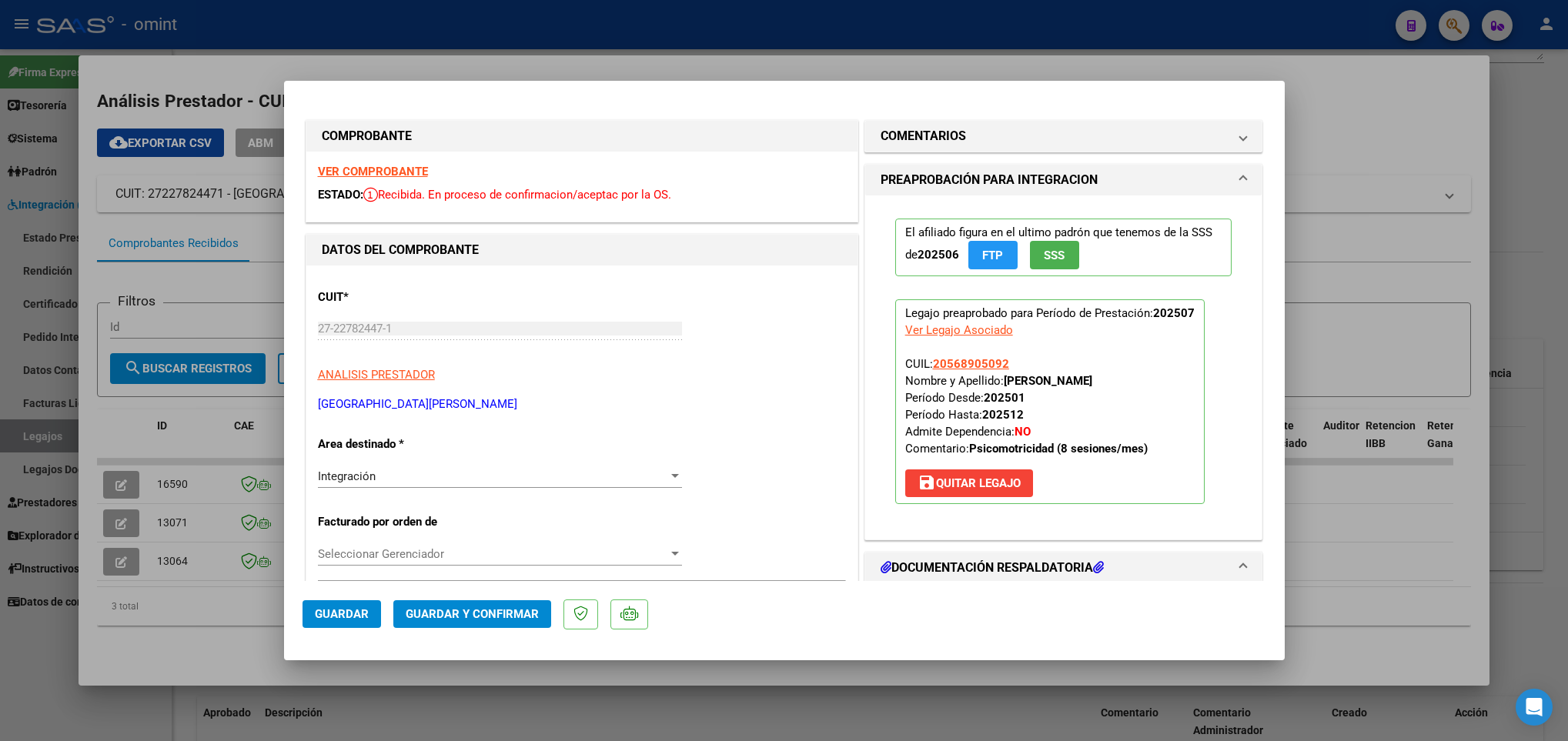
click at [388, 174] on strong "VER COMPROBANTE" at bounding box center [372, 171] width 110 height 14
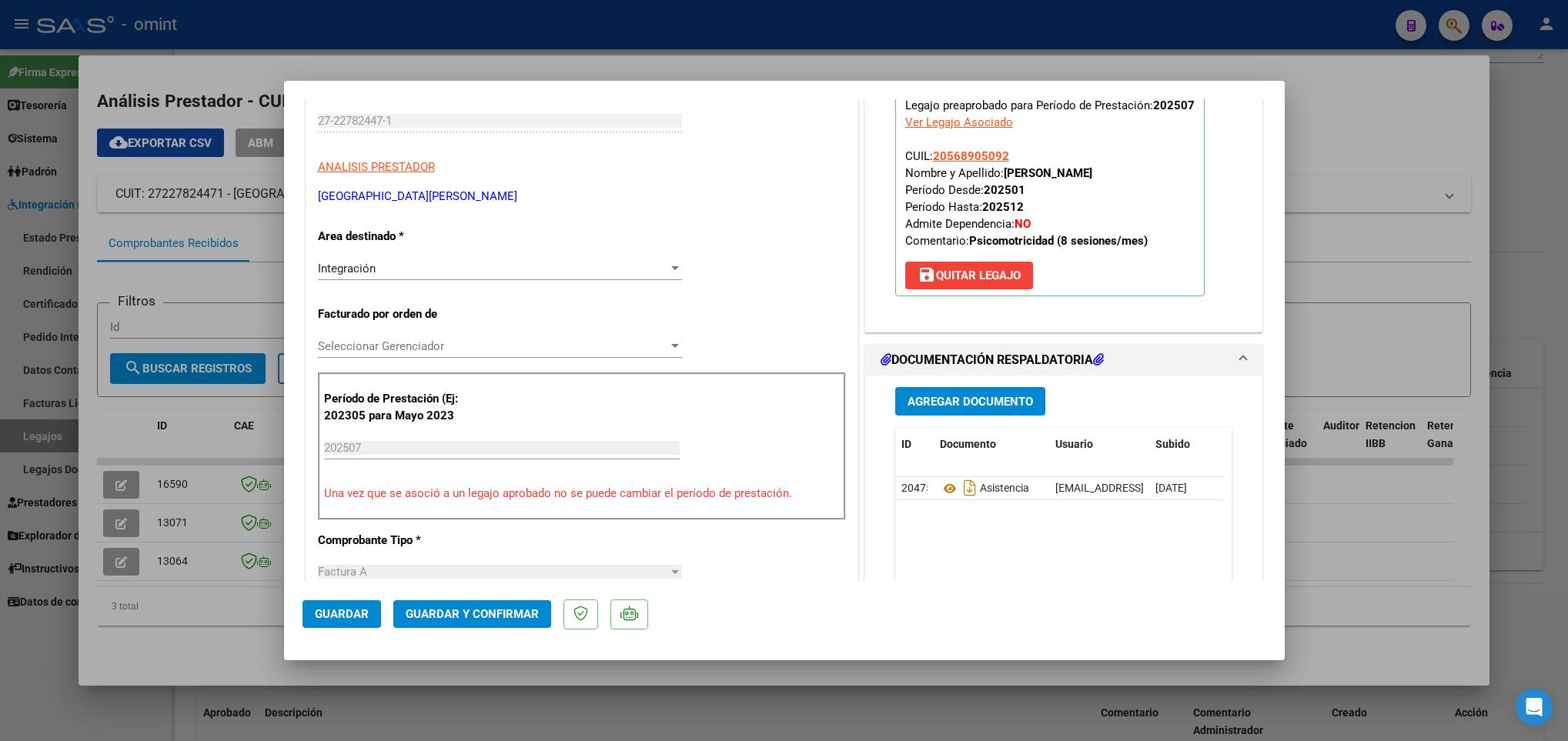
scroll to position [577, 0]
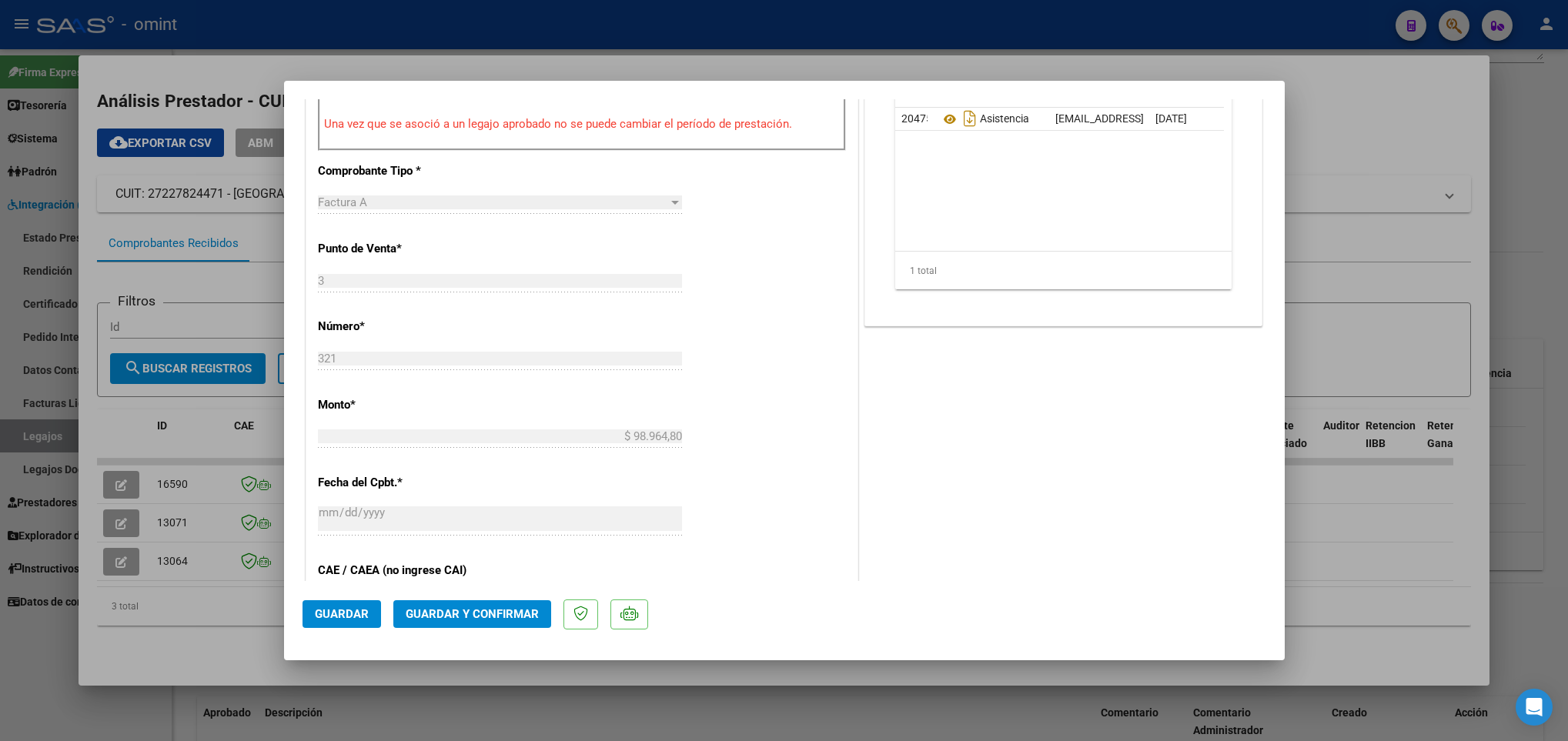
click at [480, 617] on span "Guardar y Confirmar" at bounding box center [472, 614] width 133 height 14
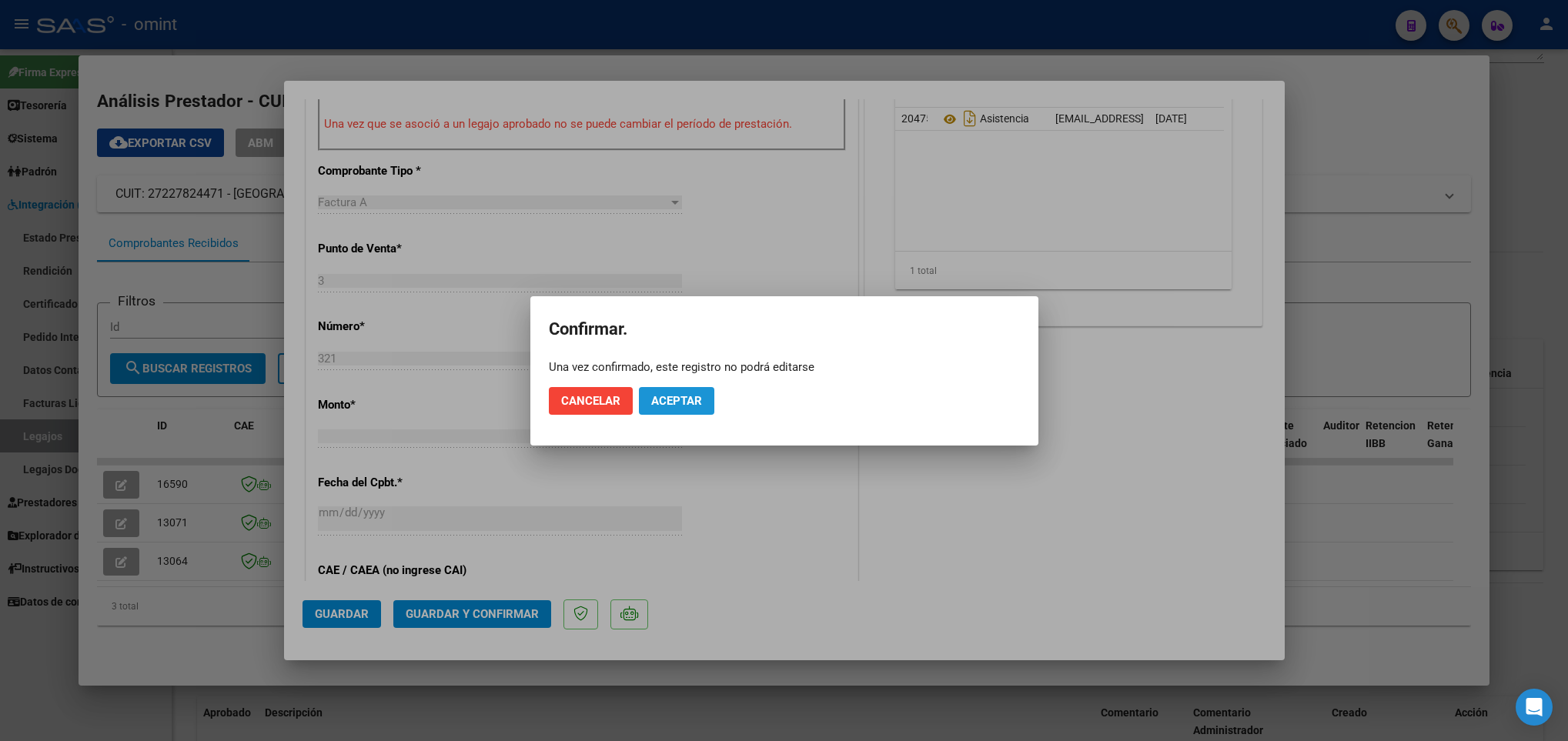
click at [703, 387] on button "Aceptar" at bounding box center [676, 400] width 75 height 28
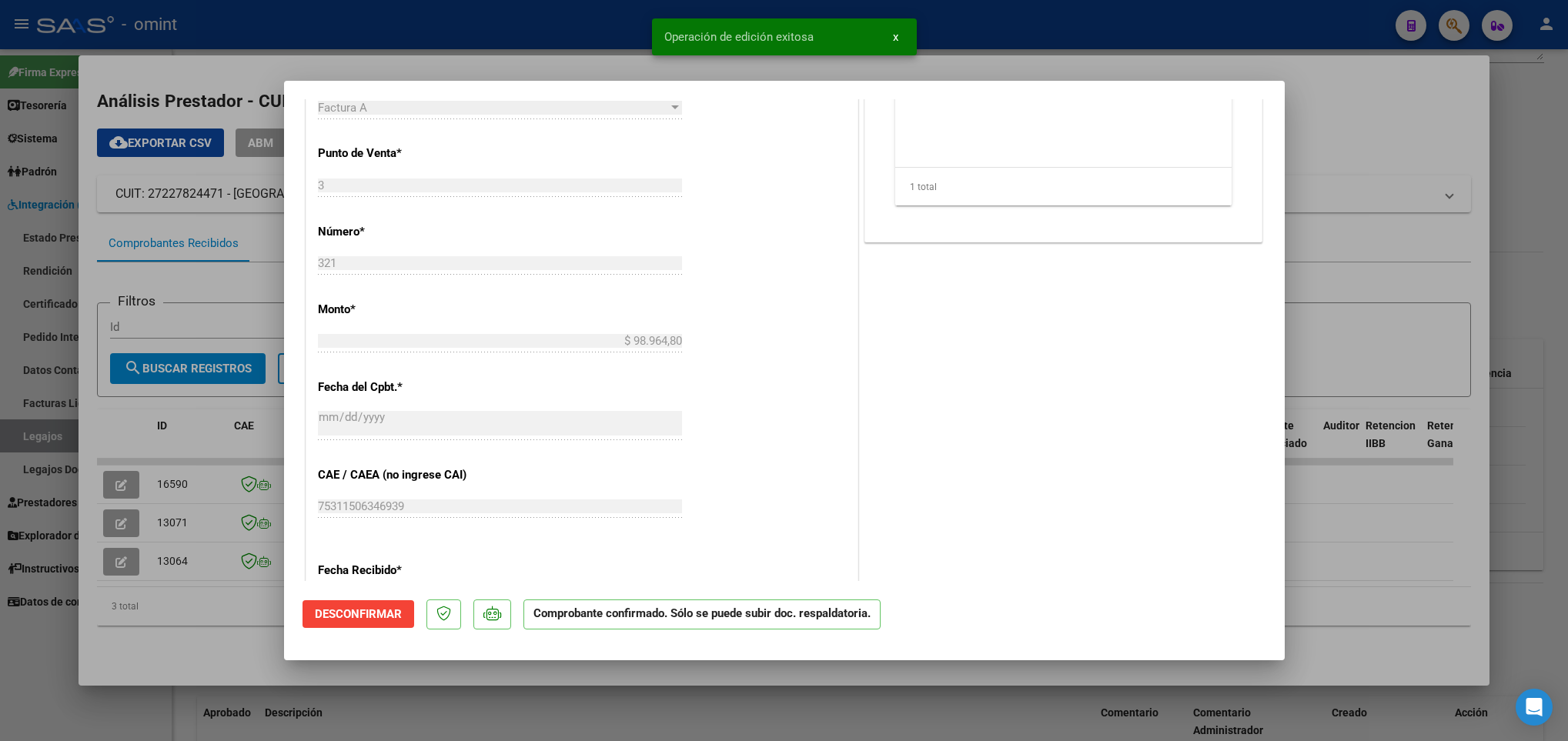
drag, startPoint x: 160, startPoint y: 648, endPoint x: 172, endPoint y: 648, distance: 12.0
click at [164, 648] on div at bounding box center [784, 370] width 1568 height 741
type input "$ 0,00"
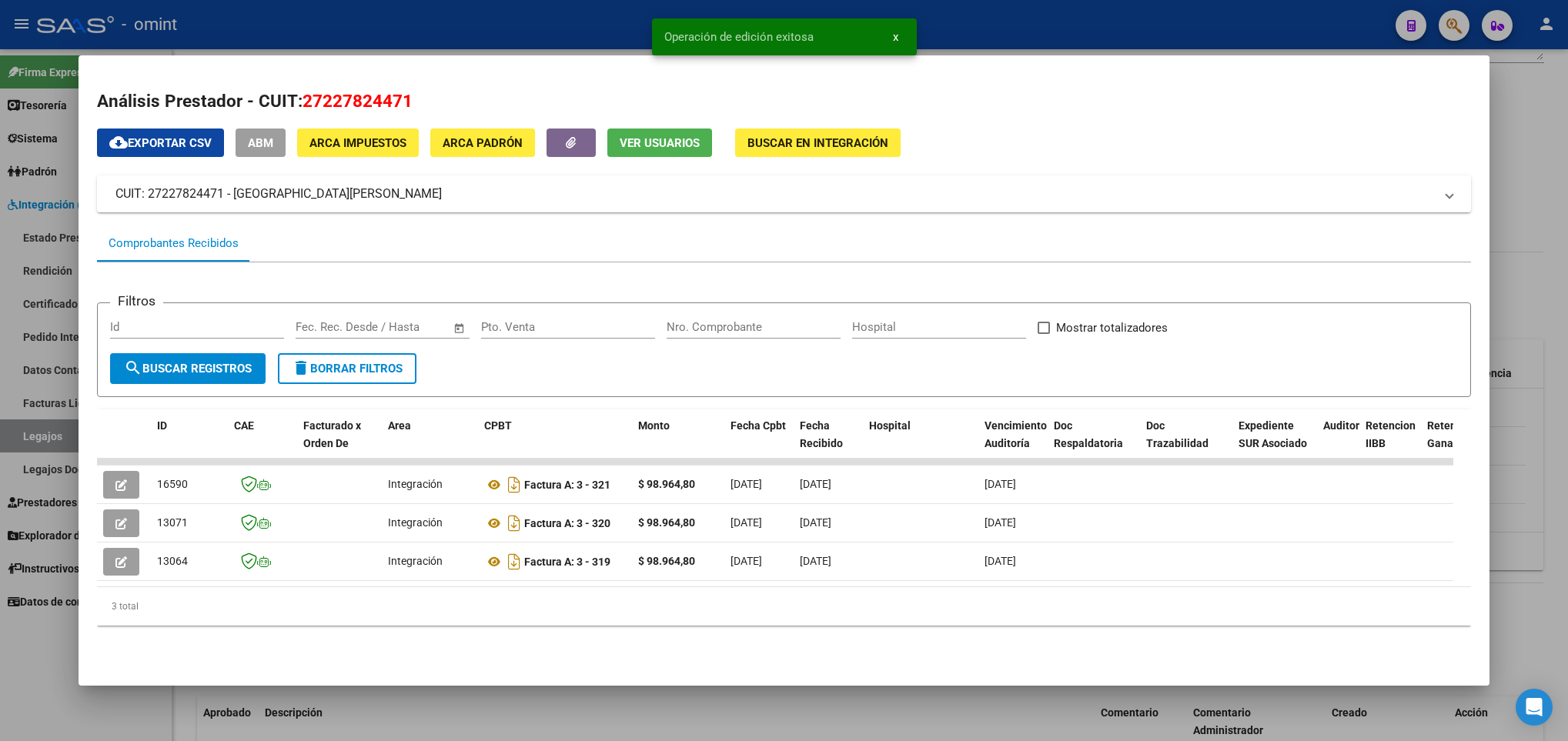
click at [293, 718] on div at bounding box center [784, 370] width 1568 height 741
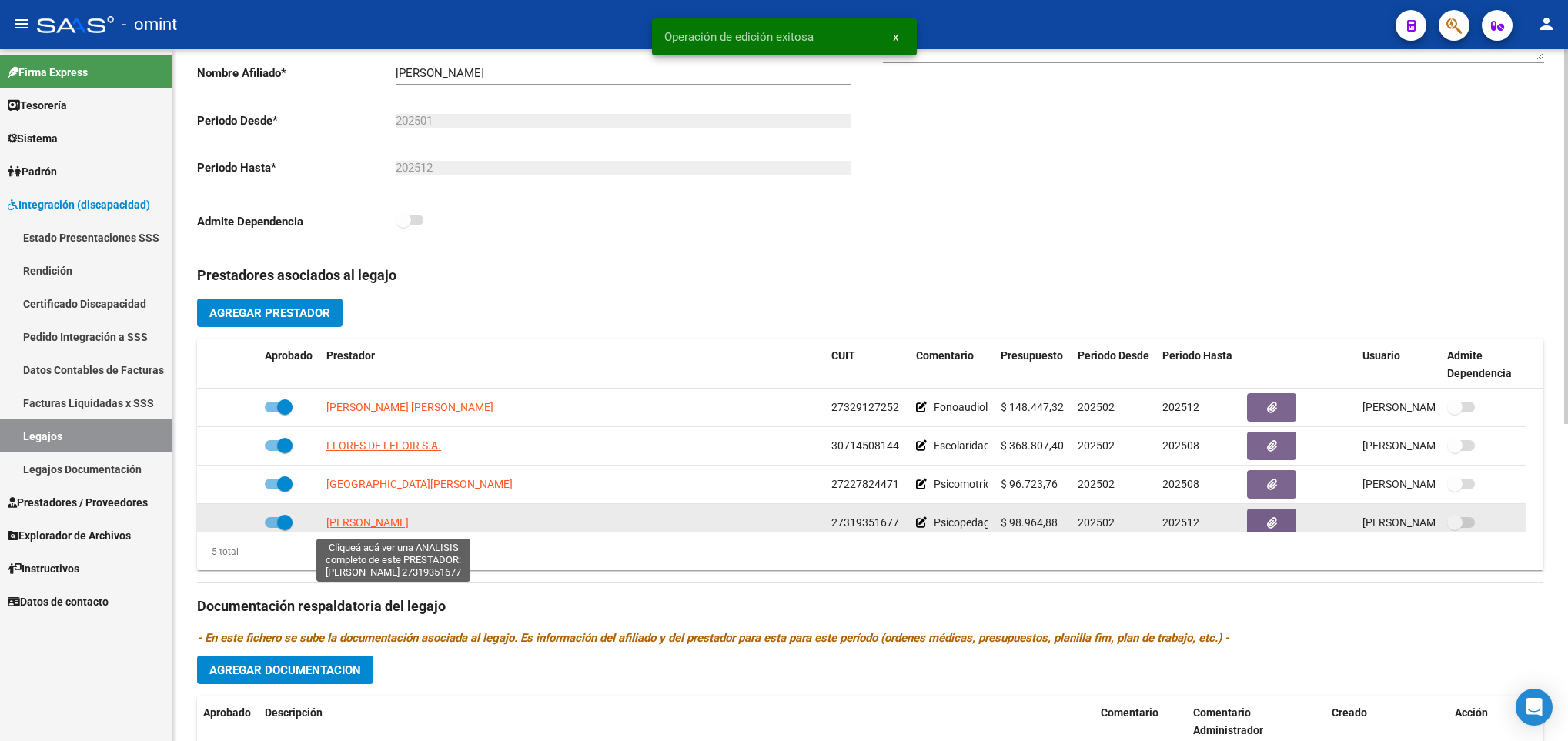
click at [409, 529] on span "[PERSON_NAME]" at bounding box center [368, 522] width 82 height 12
type textarea "27319351677"
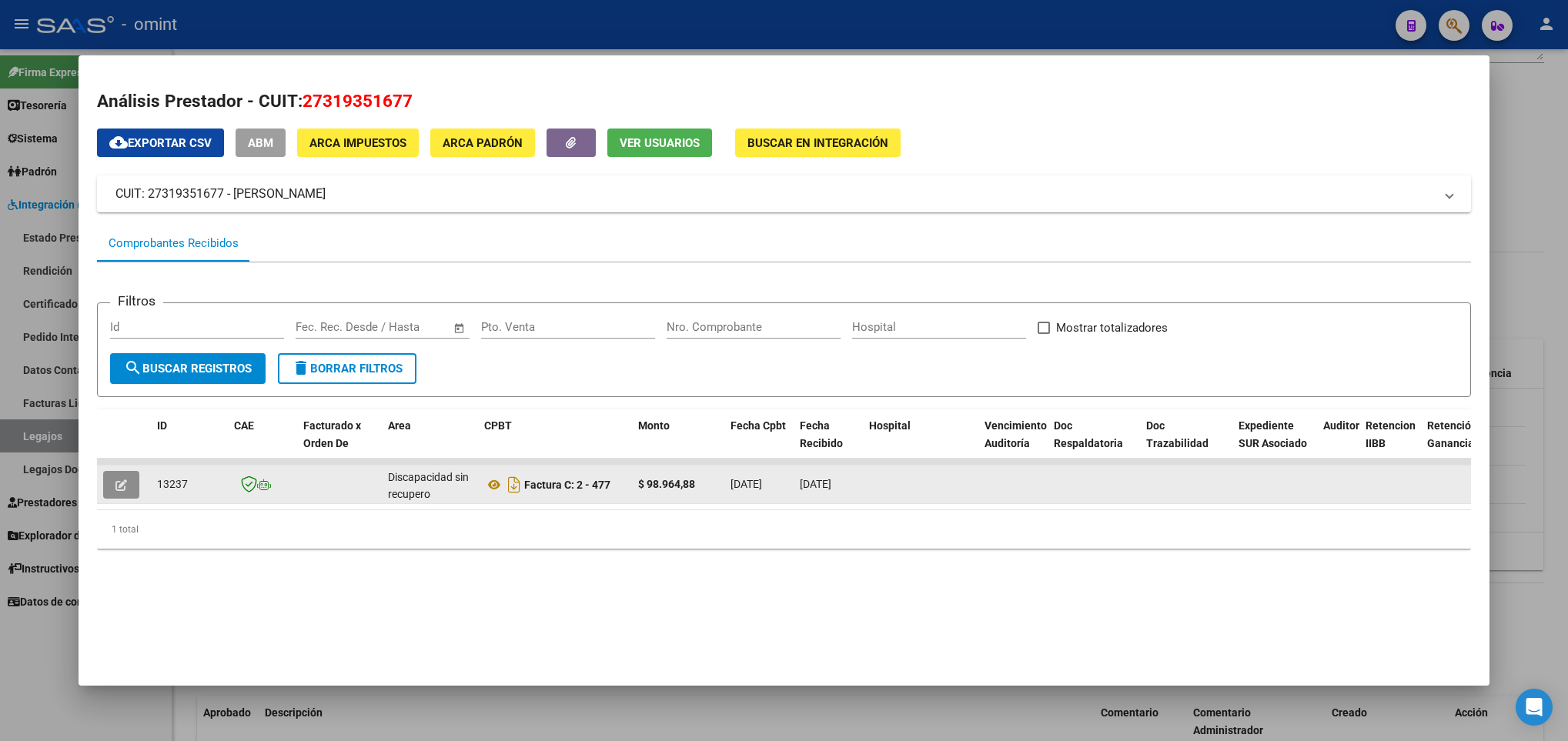
click at [109, 488] on button "button" at bounding box center [121, 484] width 36 height 28
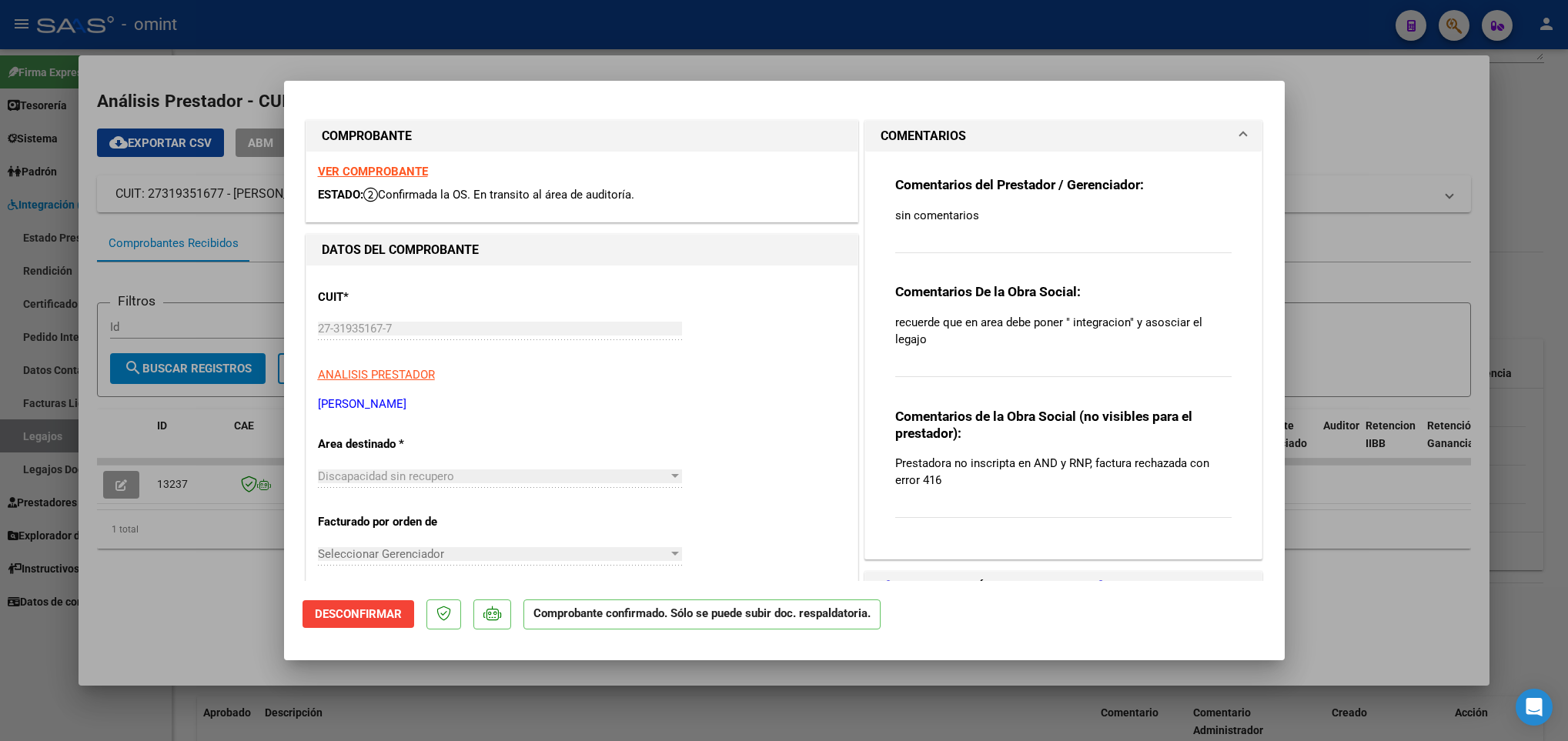
click at [1356, 577] on div at bounding box center [784, 370] width 1568 height 741
type input "$ 0,00"
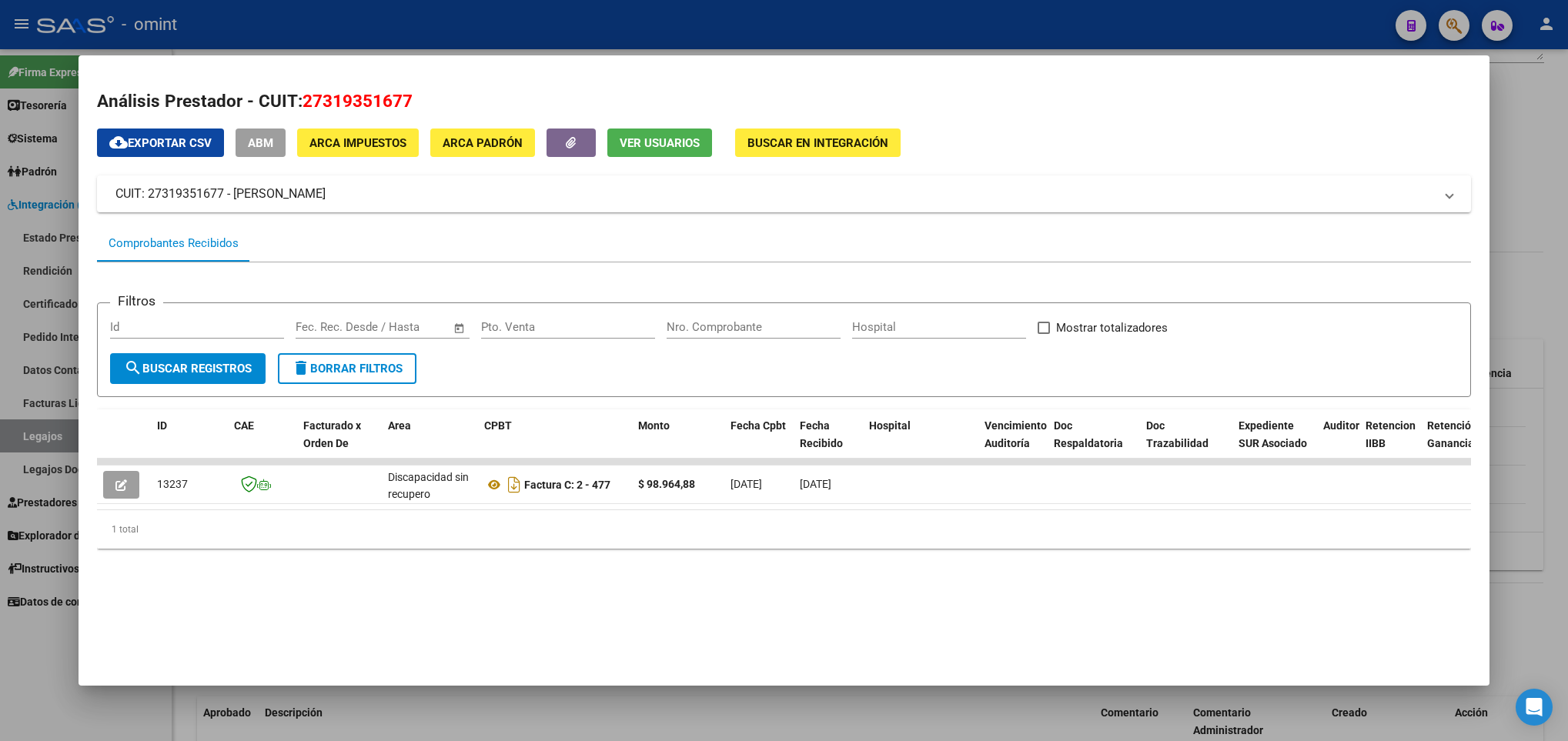
click at [506, 708] on div at bounding box center [784, 370] width 1568 height 741
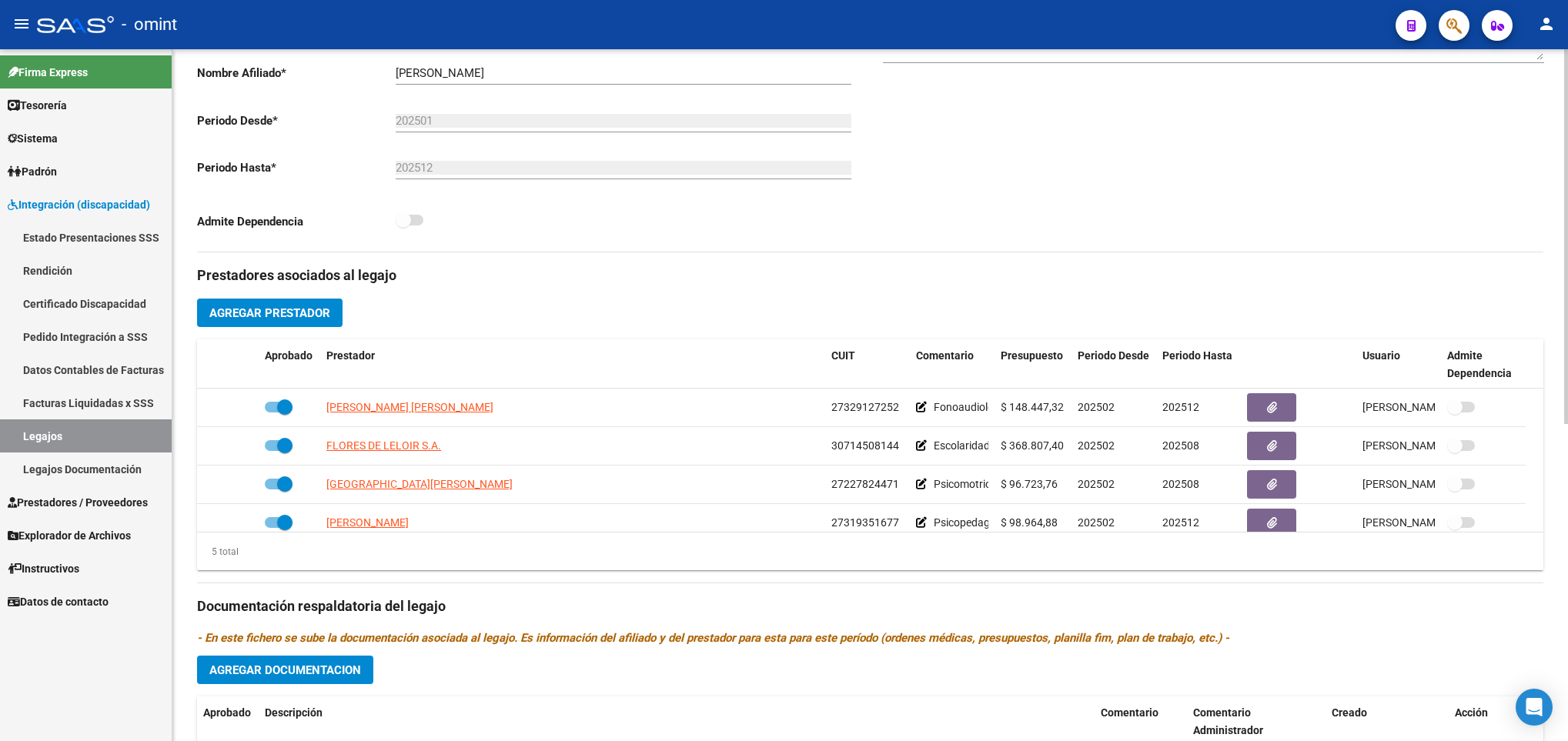
scroll to position [53, 0]
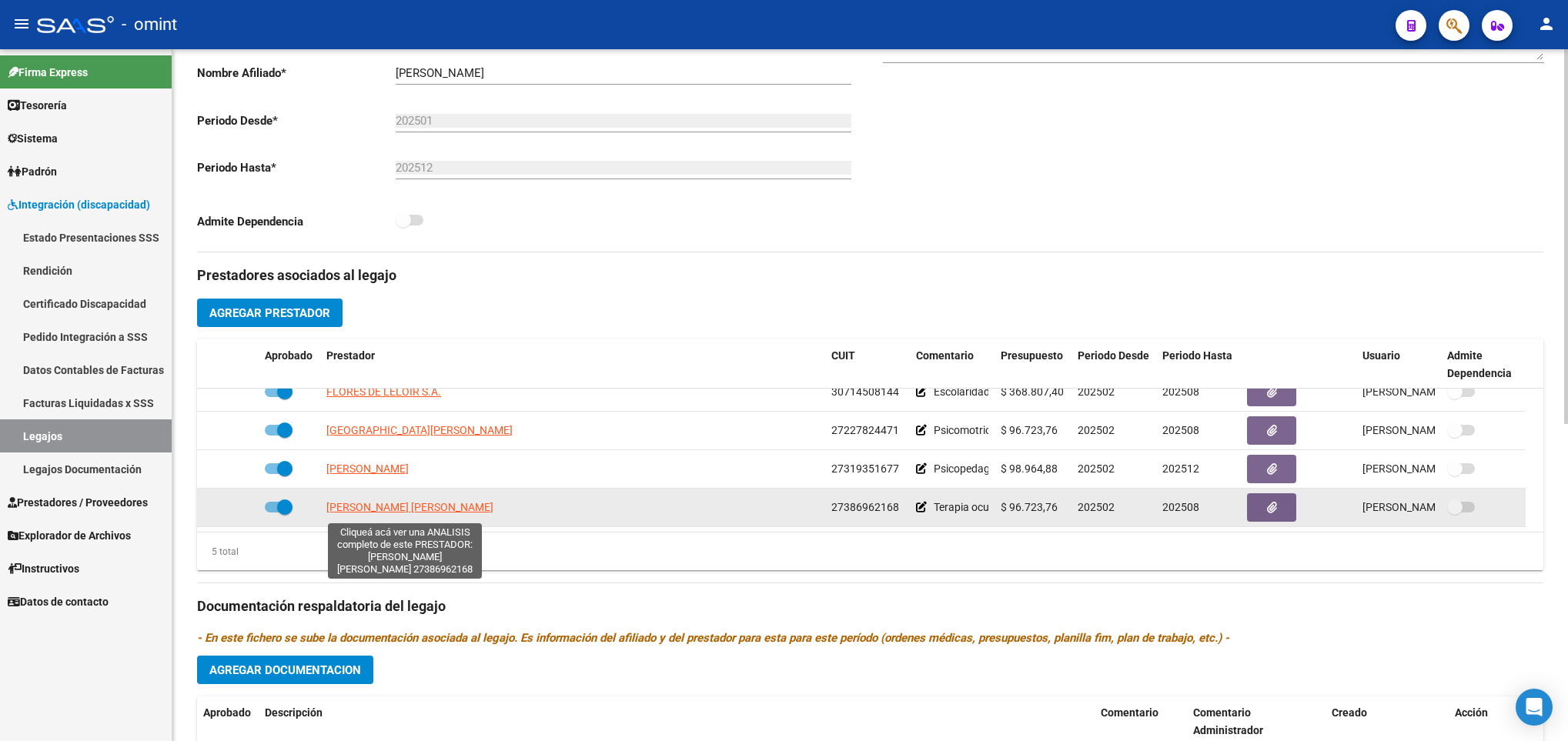
click at [413, 508] on span "[PERSON_NAME] [PERSON_NAME]" at bounding box center [410, 507] width 167 height 12
type textarea "27386962168"
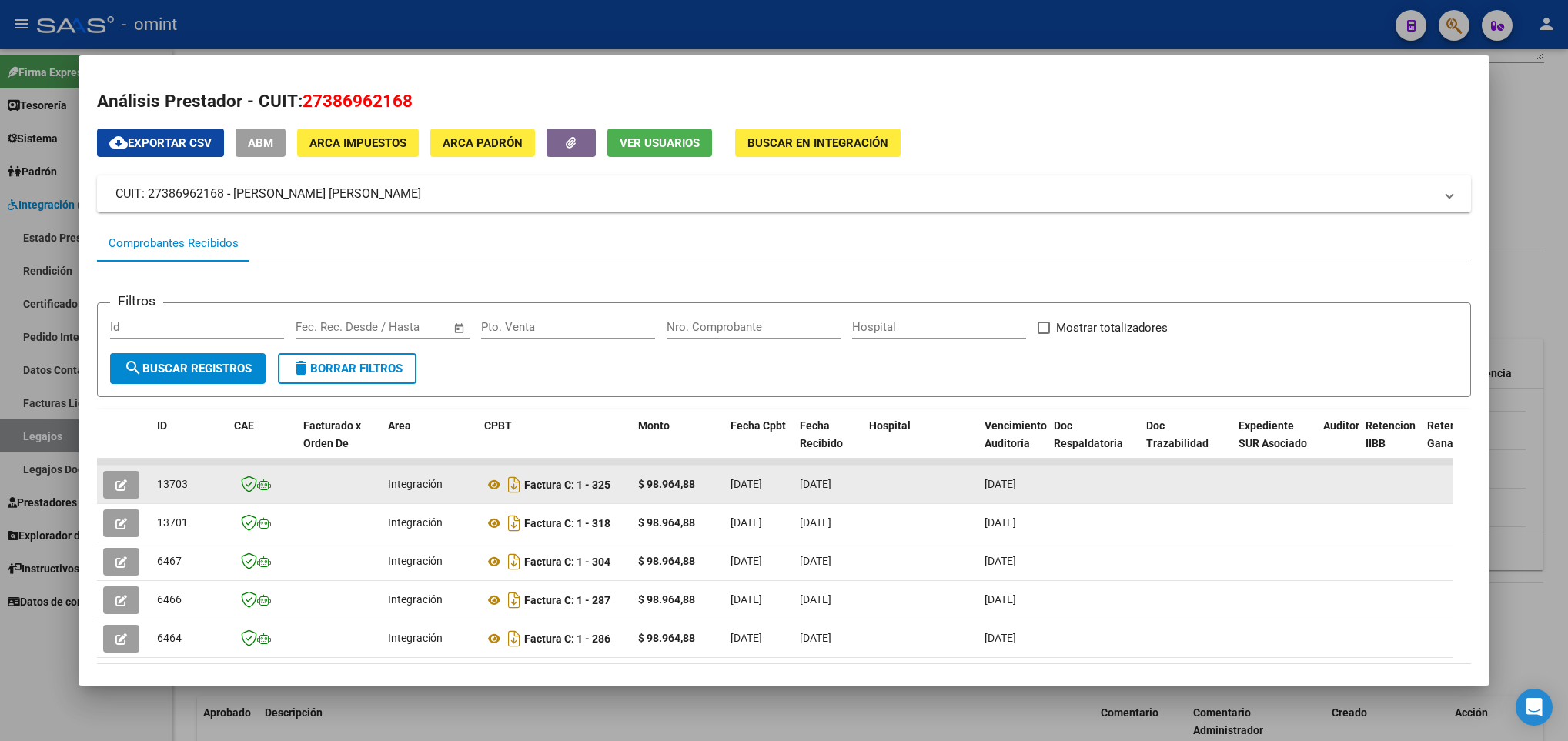
click at [122, 478] on span "button" at bounding box center [121, 485] width 11 height 14
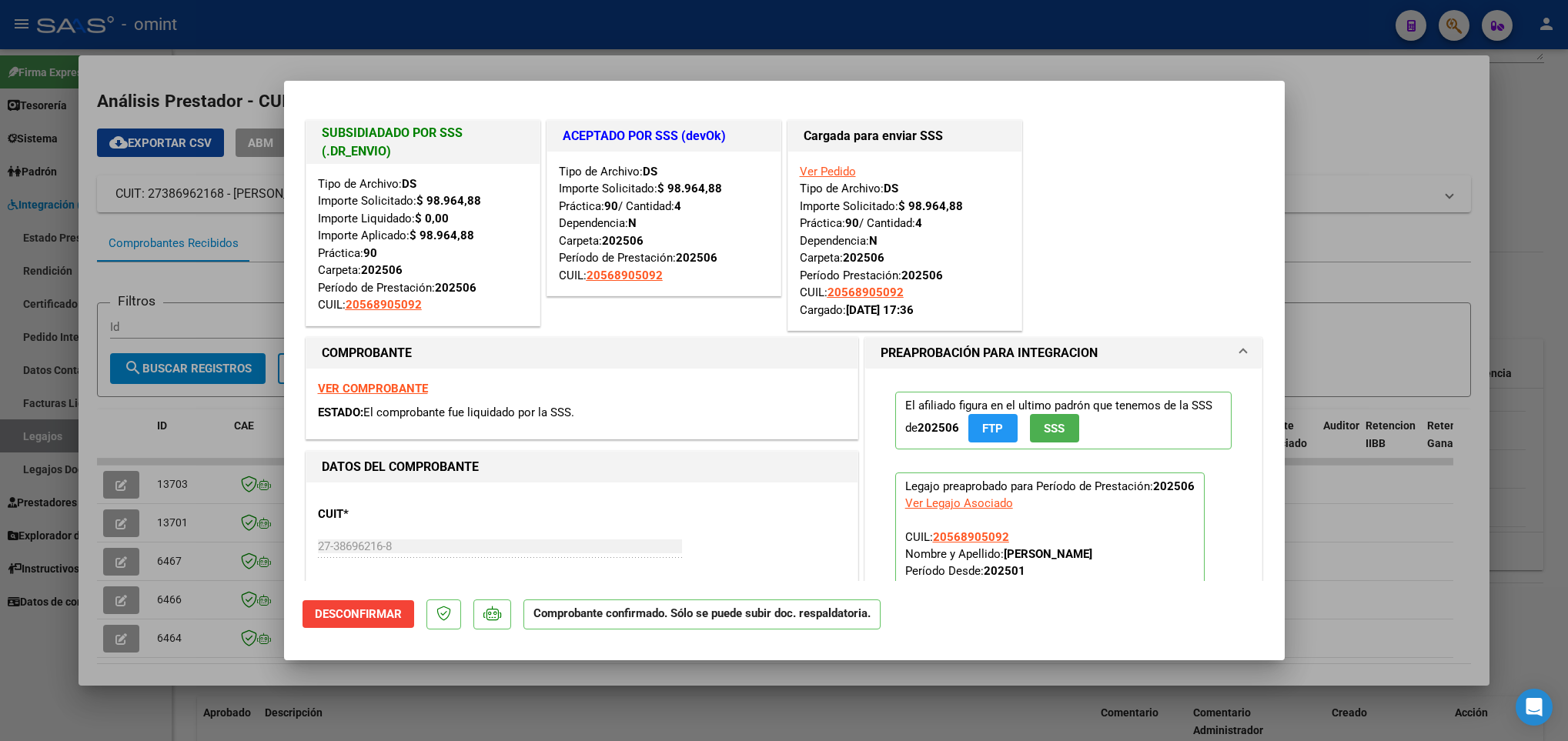
click at [132, 645] on div at bounding box center [784, 370] width 1568 height 741
type input "$ 0,00"
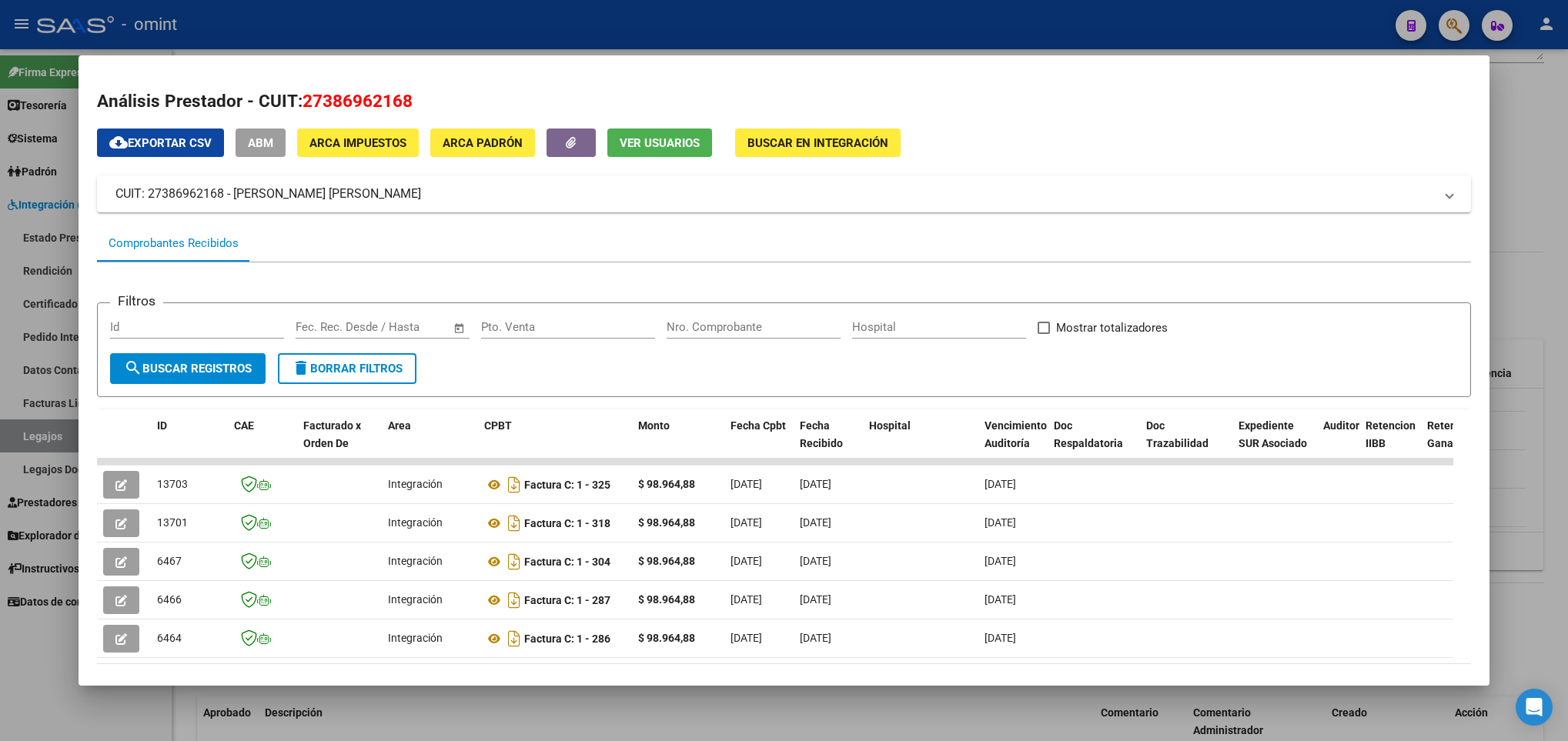
click at [271, 711] on div at bounding box center [784, 370] width 1568 height 741
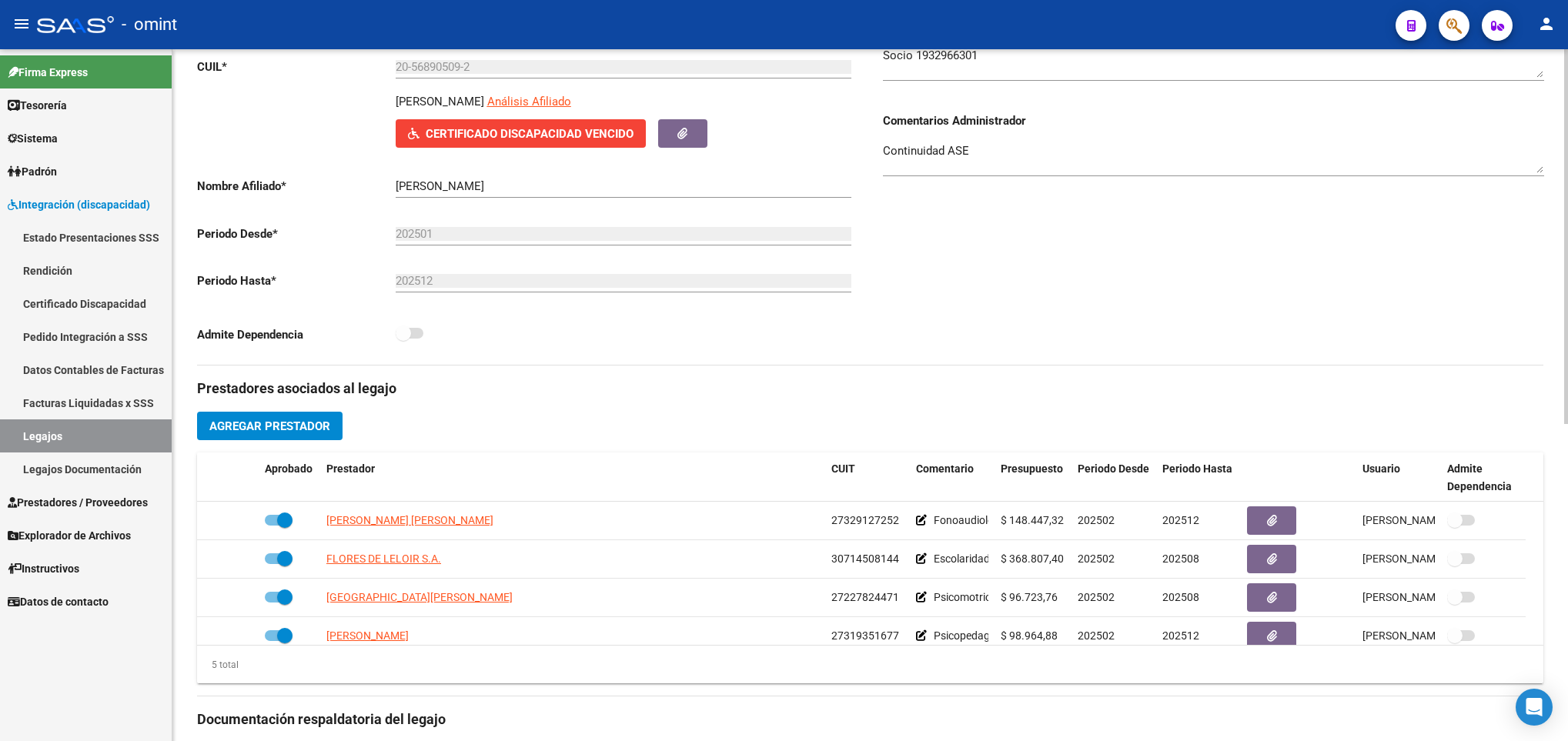
scroll to position [0, 0]
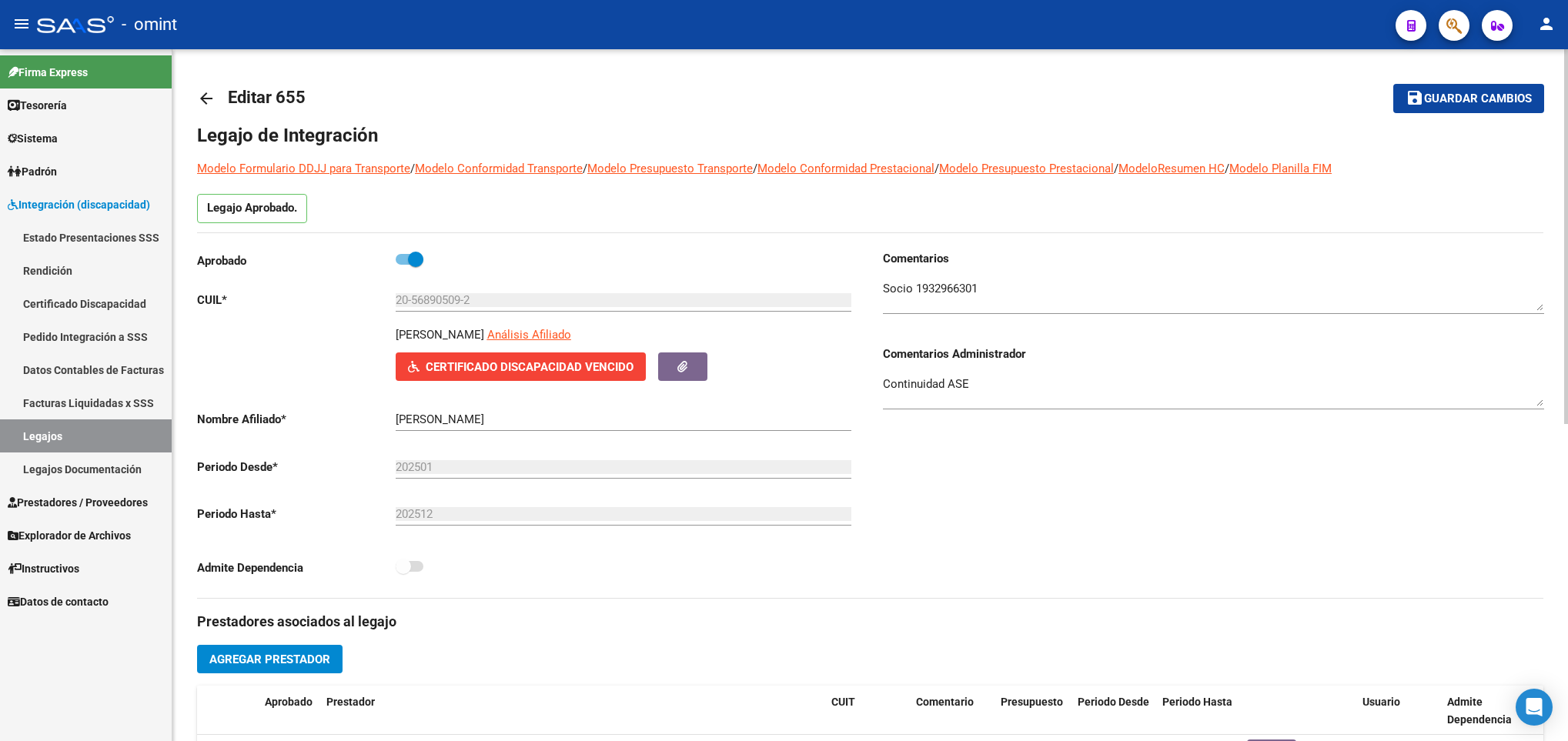
click at [203, 99] on mat-icon "arrow_back" at bounding box center [205, 97] width 18 height 18
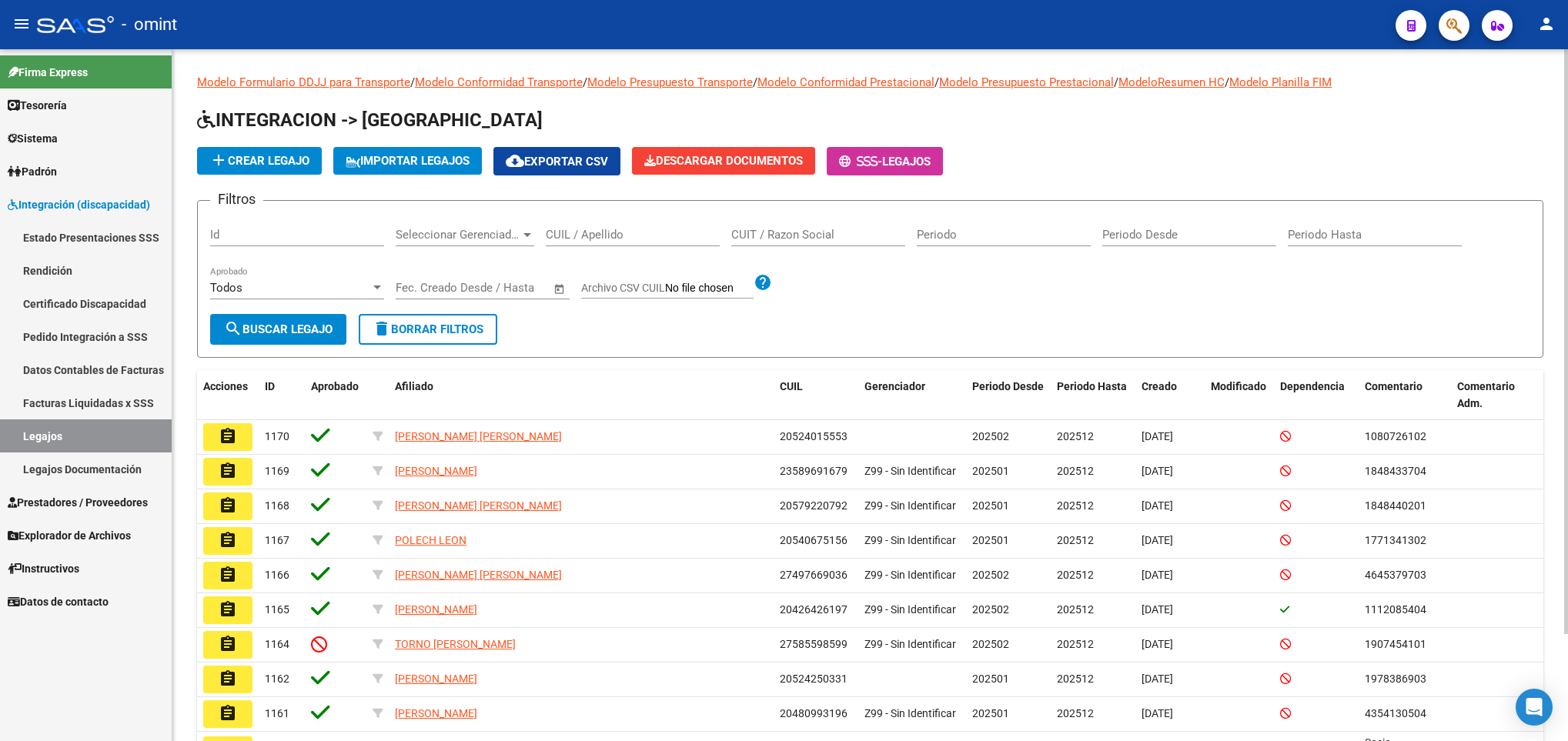
click at [613, 216] on div "CUIL / Apellido" at bounding box center [632, 229] width 174 height 33
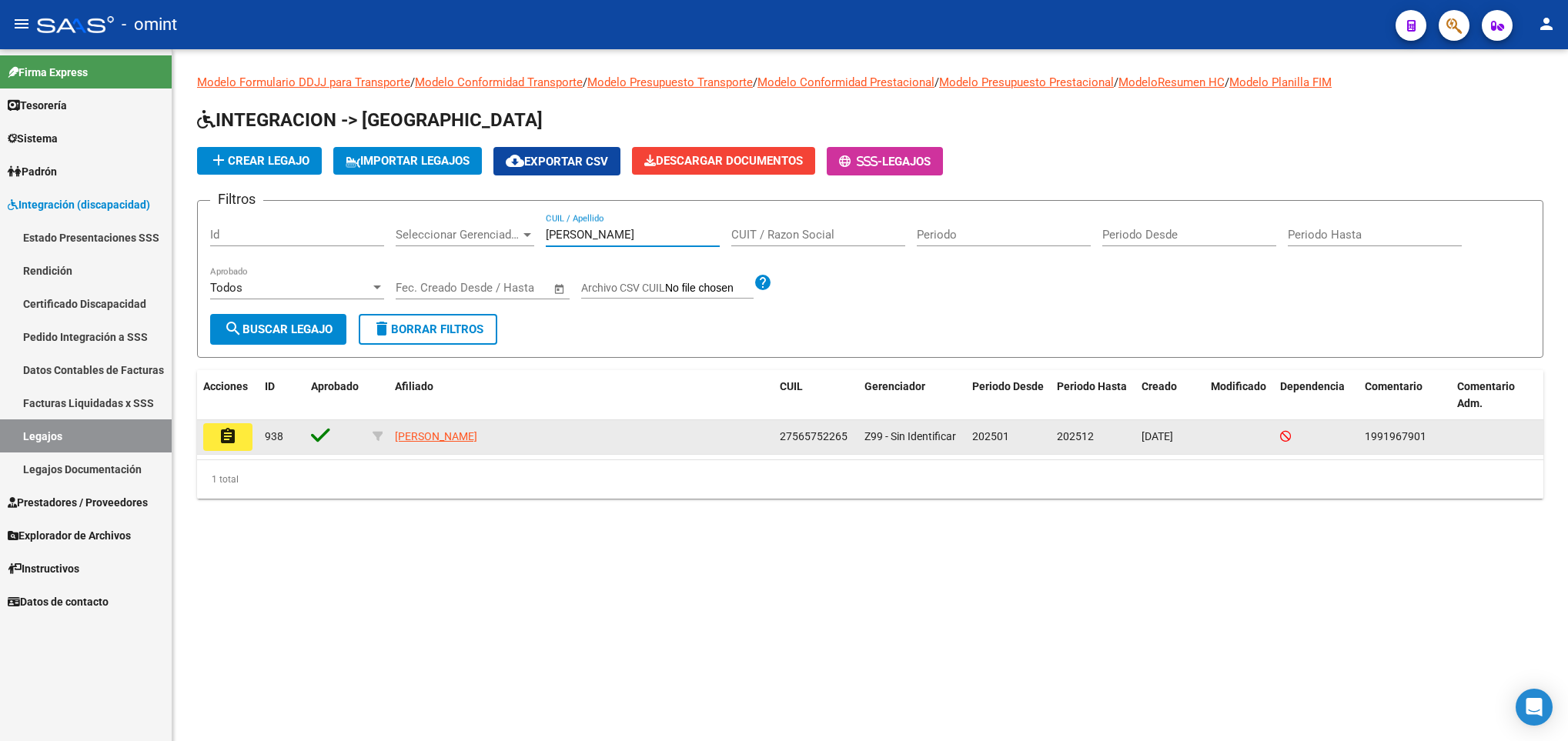
type input "[PERSON_NAME]"
click at [224, 434] on mat-icon "assignment" at bounding box center [227, 435] width 18 height 18
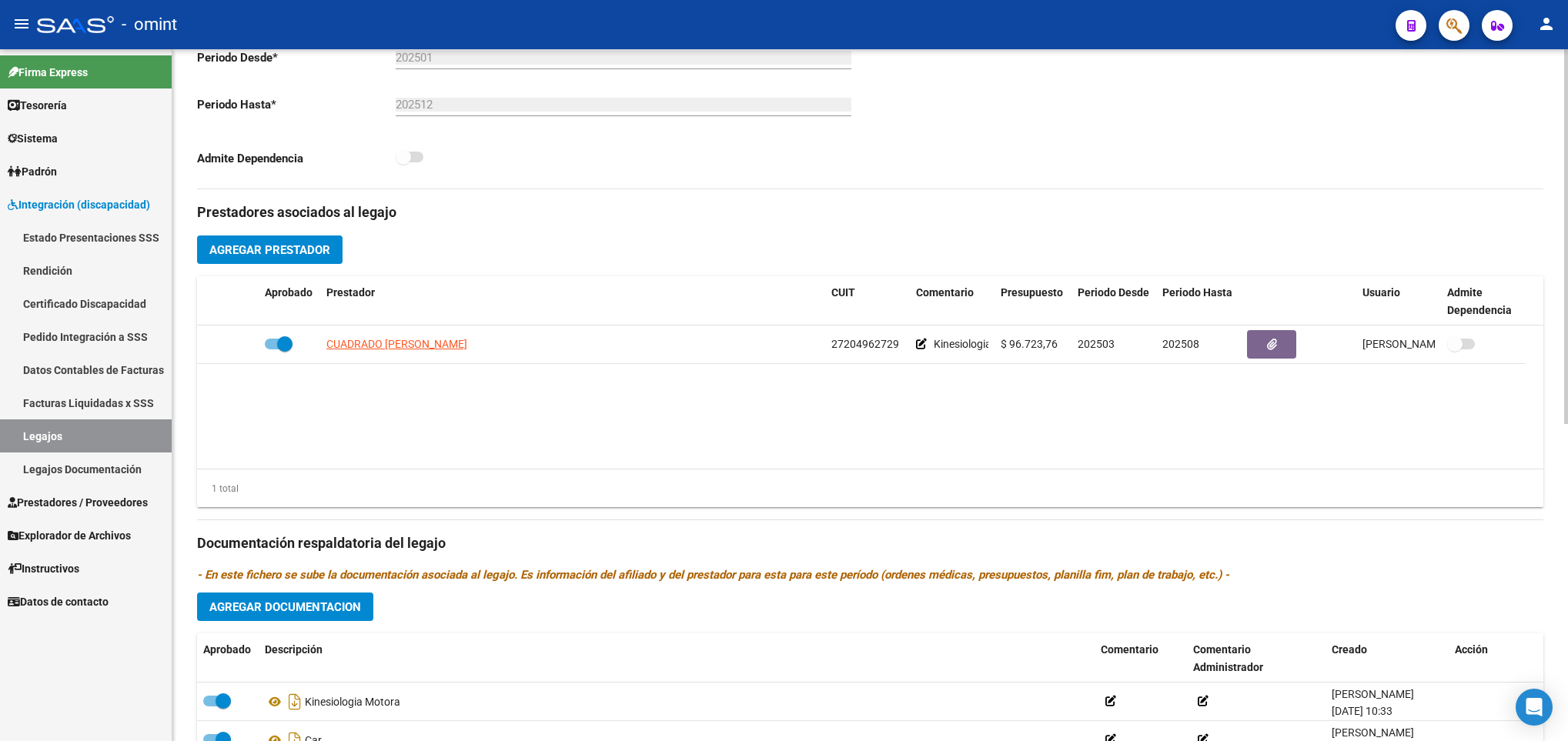
scroll to position [462, 0]
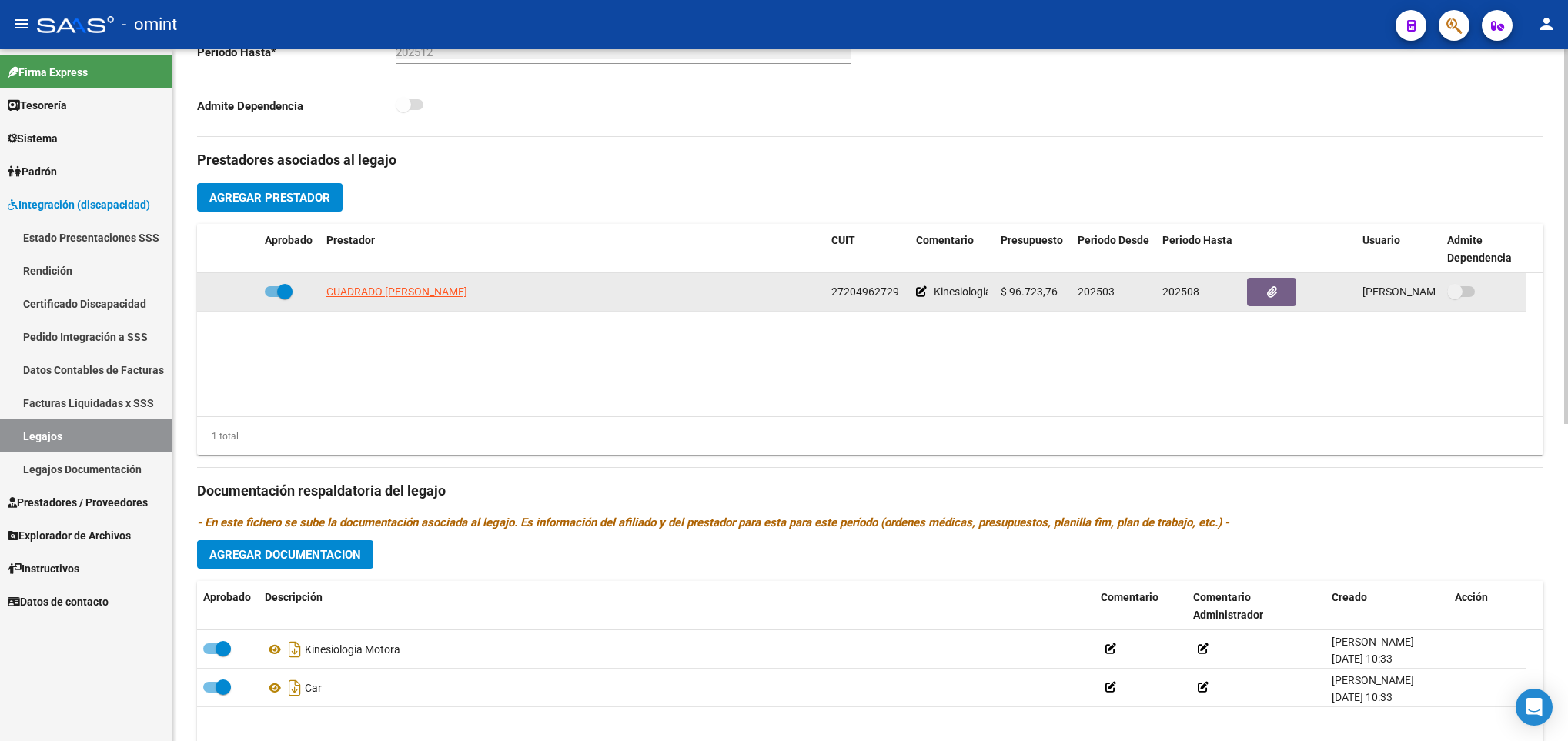
click at [273, 285] on datatable-body-cell at bounding box center [289, 291] width 61 height 37
click at [268, 301] on label at bounding box center [278, 291] width 28 height 18
click at [272, 298] on input "checkbox" at bounding box center [272, 297] width 1 height 1
checkbox input "false"
click at [239, 291] on icon at bounding box center [236, 291] width 11 height 11
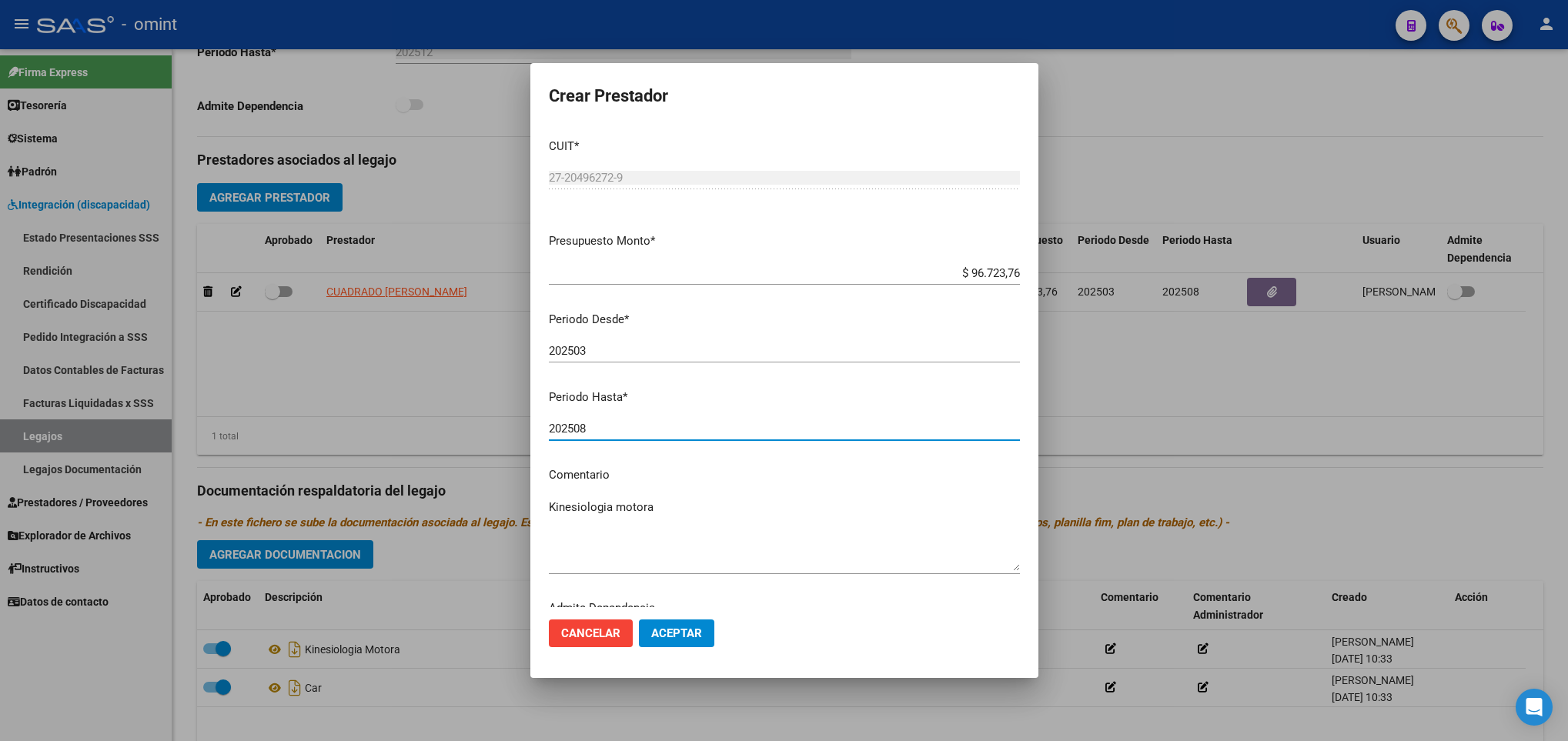
click at [628, 428] on input "202508" at bounding box center [784, 429] width 471 height 14
type input "202512"
click at [681, 628] on span "Aceptar" at bounding box center [676, 633] width 51 height 14
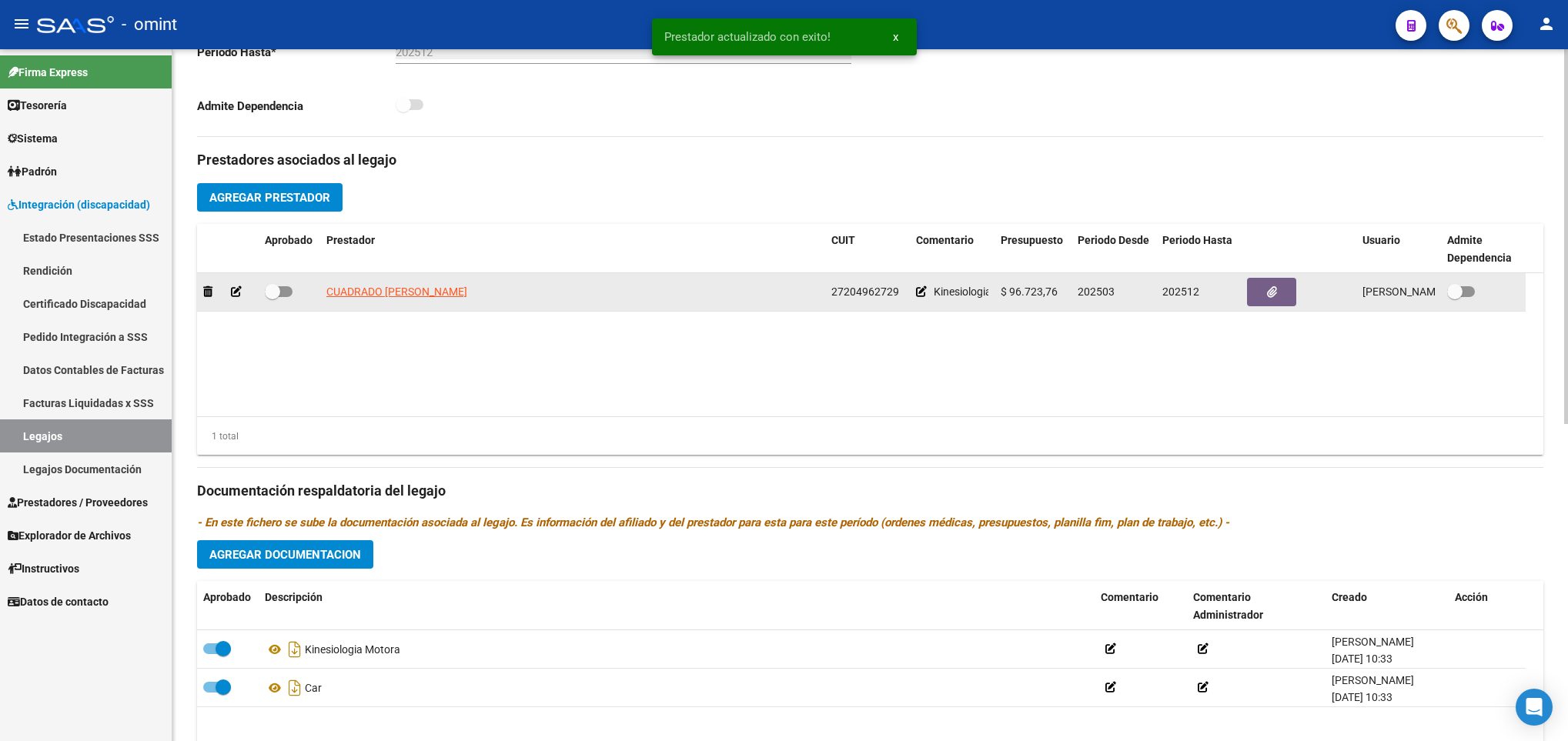
click at [285, 295] on span at bounding box center [278, 291] width 28 height 11
click at [272, 297] on input "checkbox" at bounding box center [272, 297] width 1 height 1
checkbox input "true"
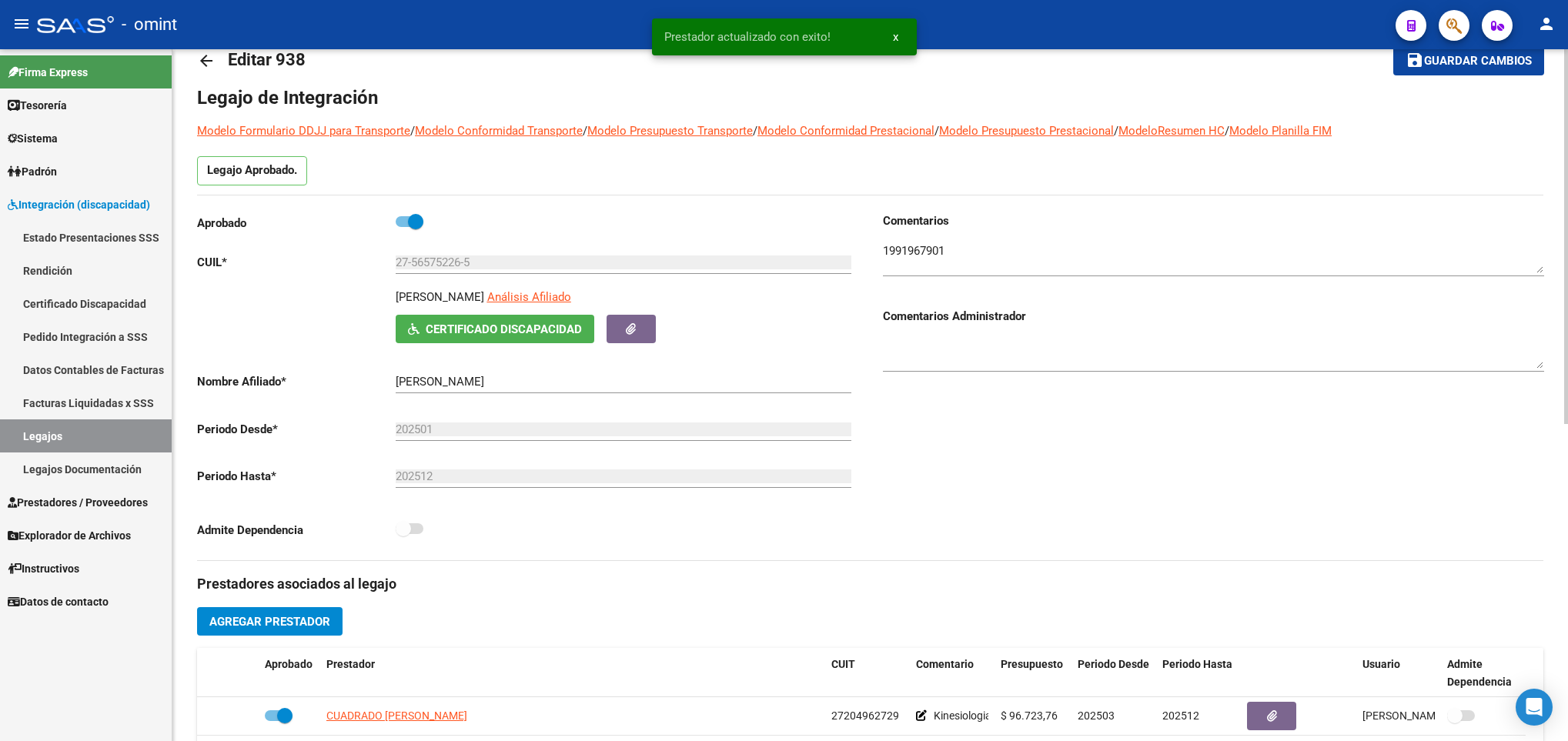
scroll to position [0, 0]
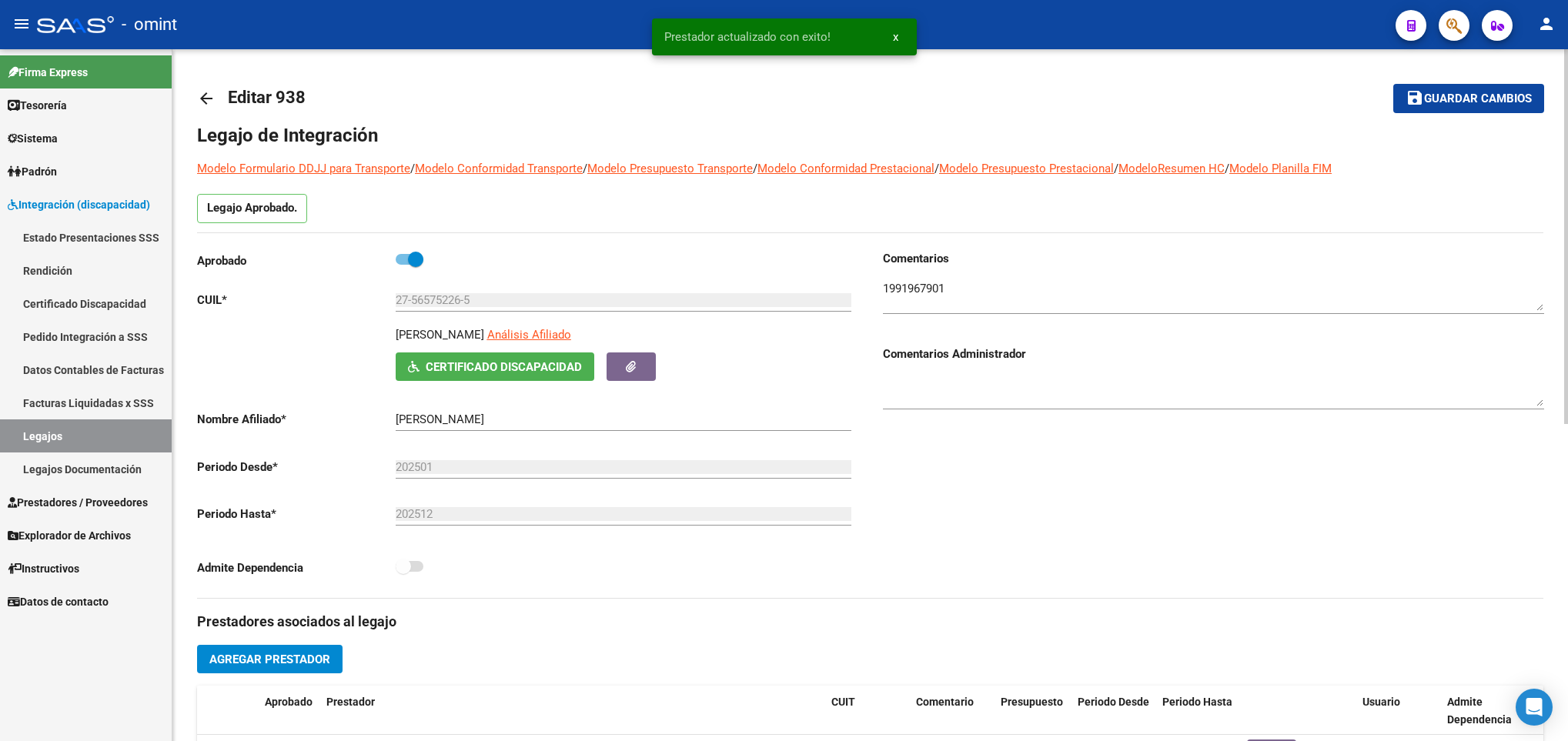
click at [1478, 81] on mat-toolbar-row "save Guardar cambios" at bounding box center [1403, 98] width 280 height 50
click at [1478, 97] on span "Guardar cambios" at bounding box center [1477, 99] width 108 height 14
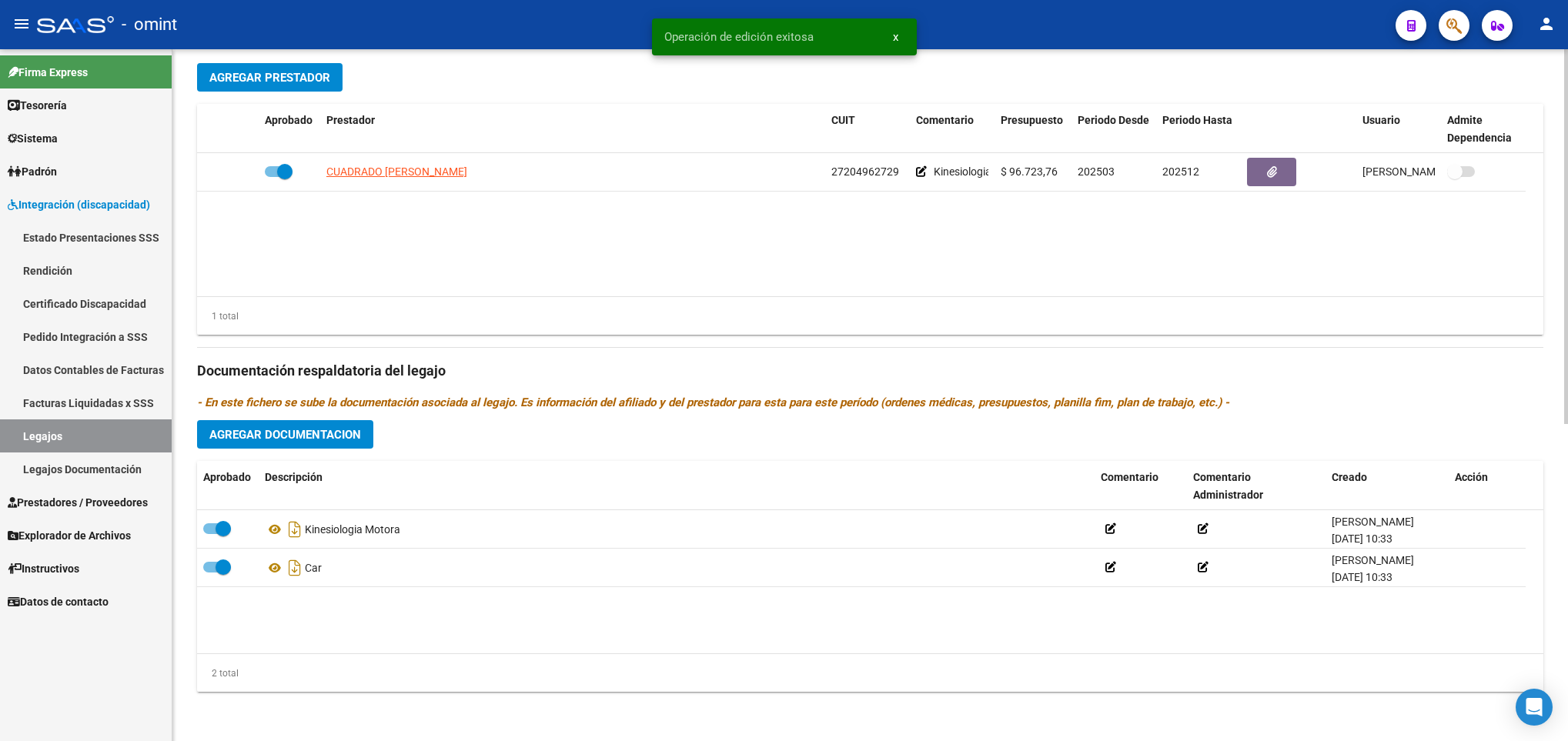
scroll to position [585, 0]
click at [261, 442] on span "Agregar Documentacion" at bounding box center [285, 434] width 152 height 14
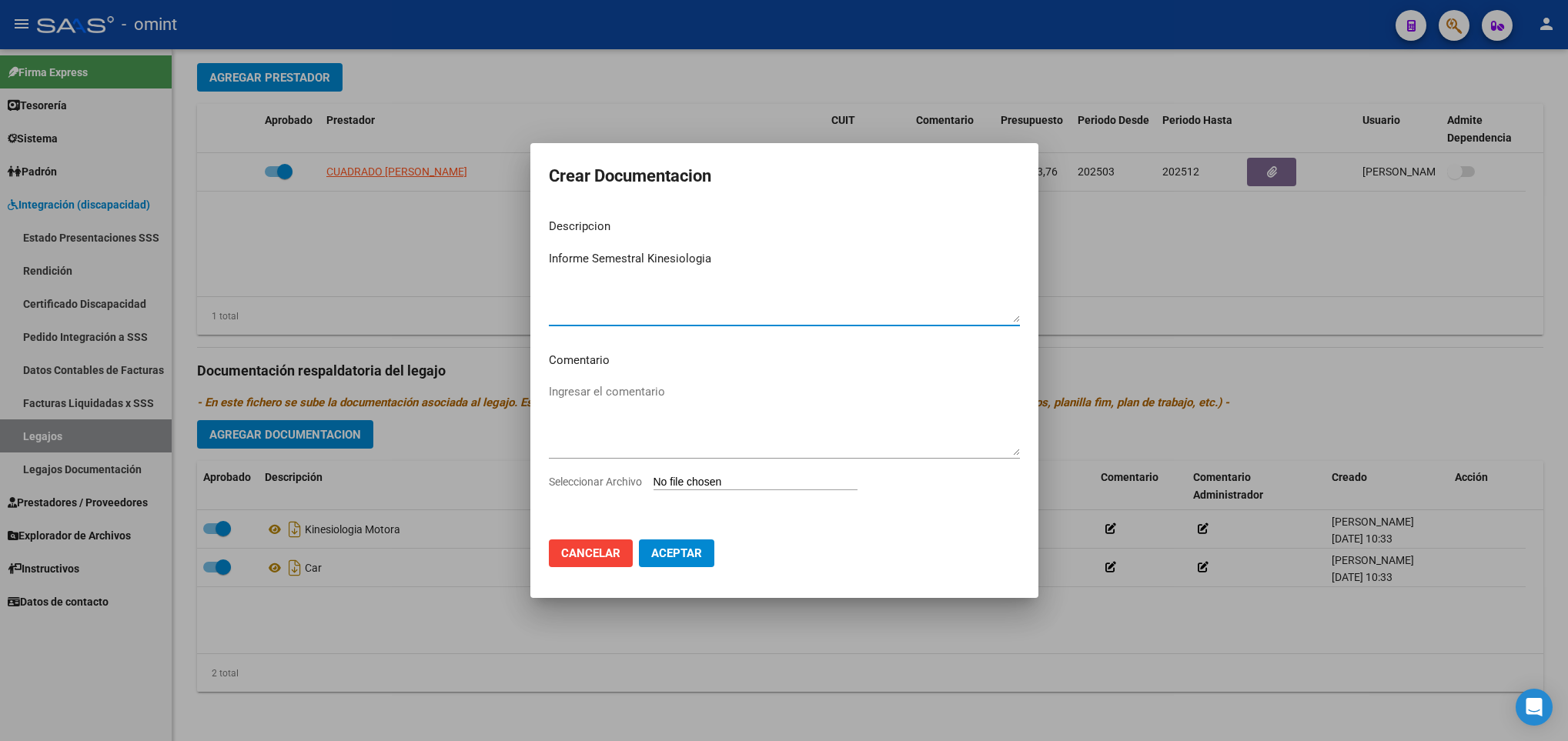
type textarea "Informe Semestral Kinesiologia"
click at [709, 483] on input "Seleccionar Archivo" at bounding box center [755, 482] width 204 height 14
type input "C:\fakepath\informe semestral.pdf"
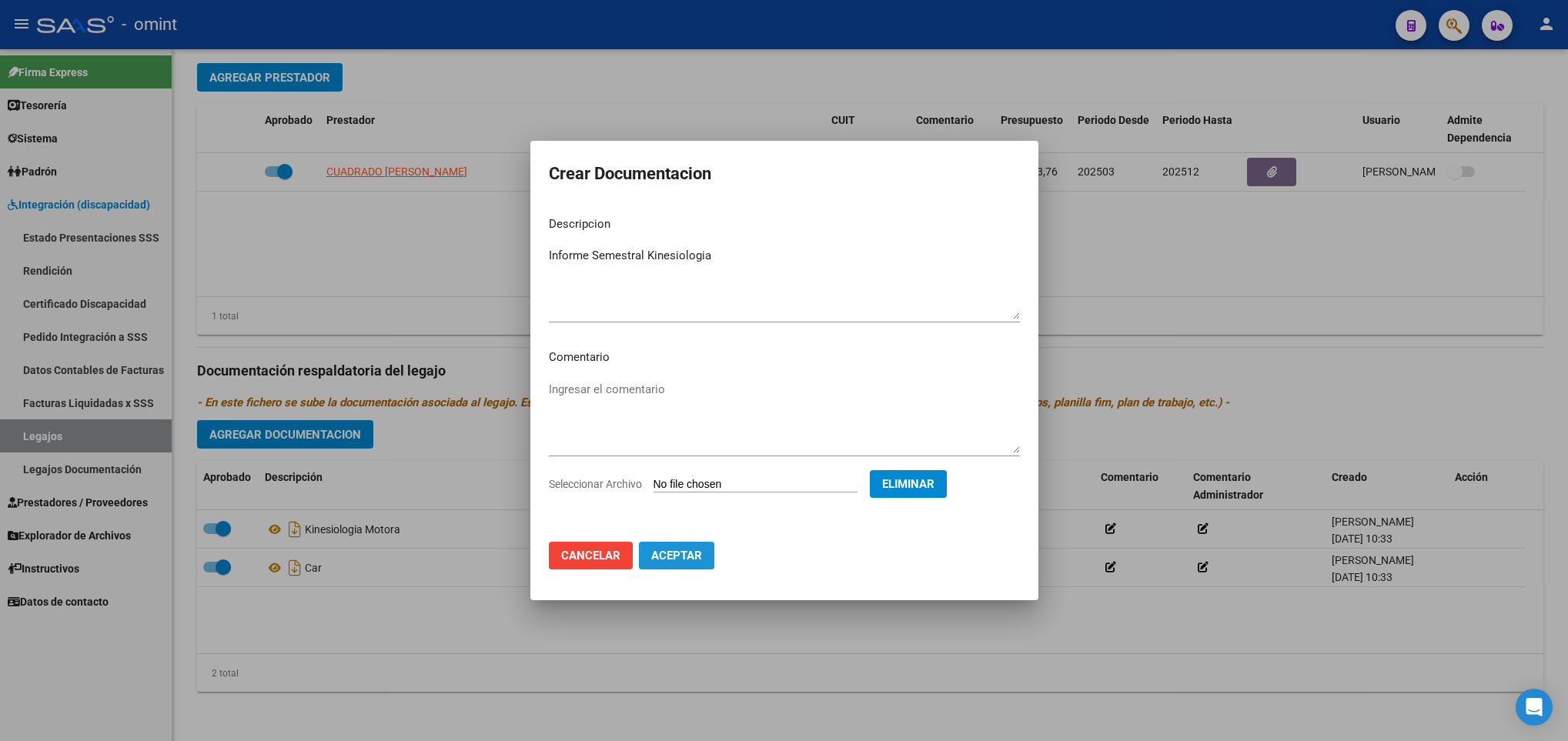
click at [668, 560] on span "Aceptar" at bounding box center [676, 556] width 51 height 14
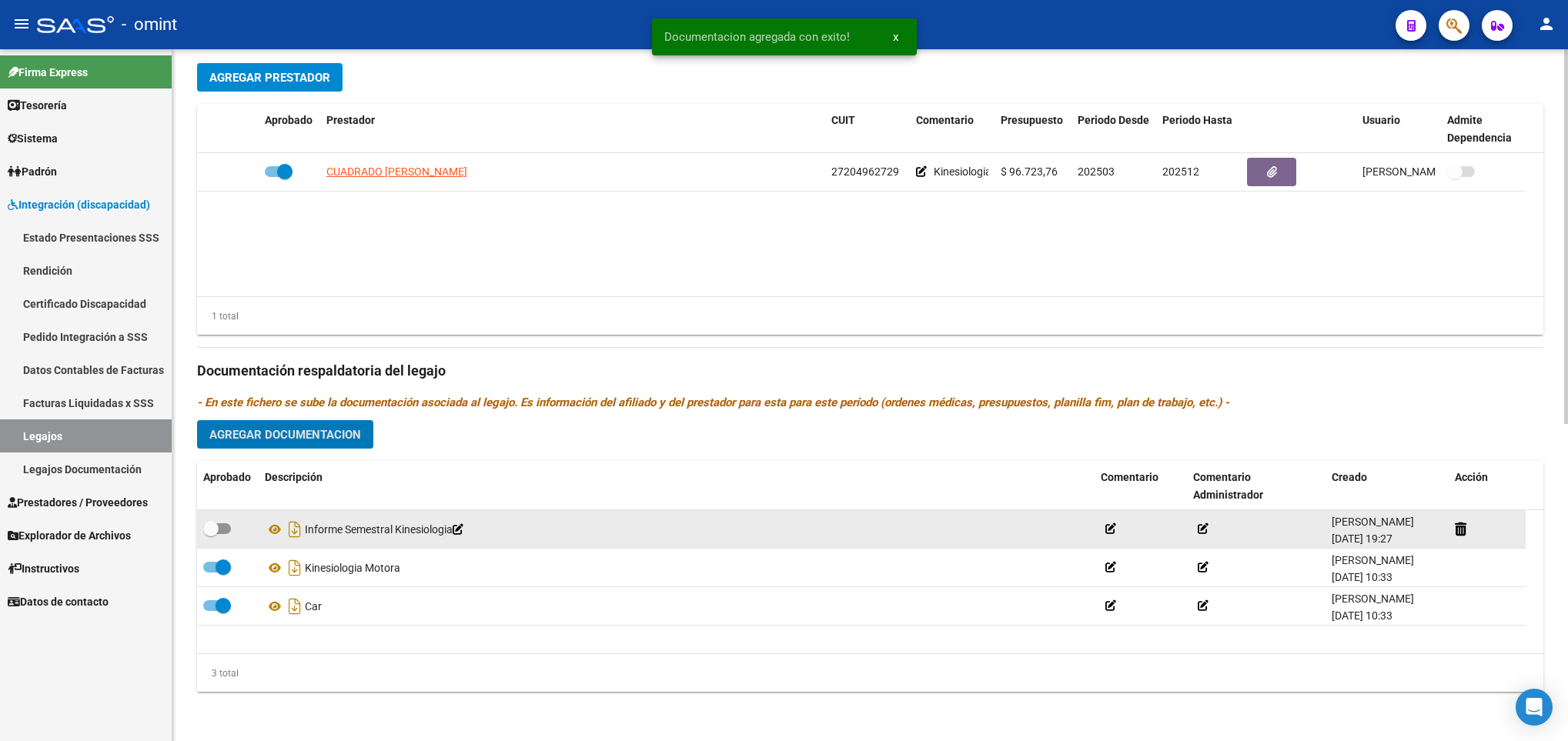
click at [228, 534] on label at bounding box center [217, 528] width 28 height 18
click at [211, 534] on input "checkbox" at bounding box center [210, 534] width 1 height 1
checkbox input "true"
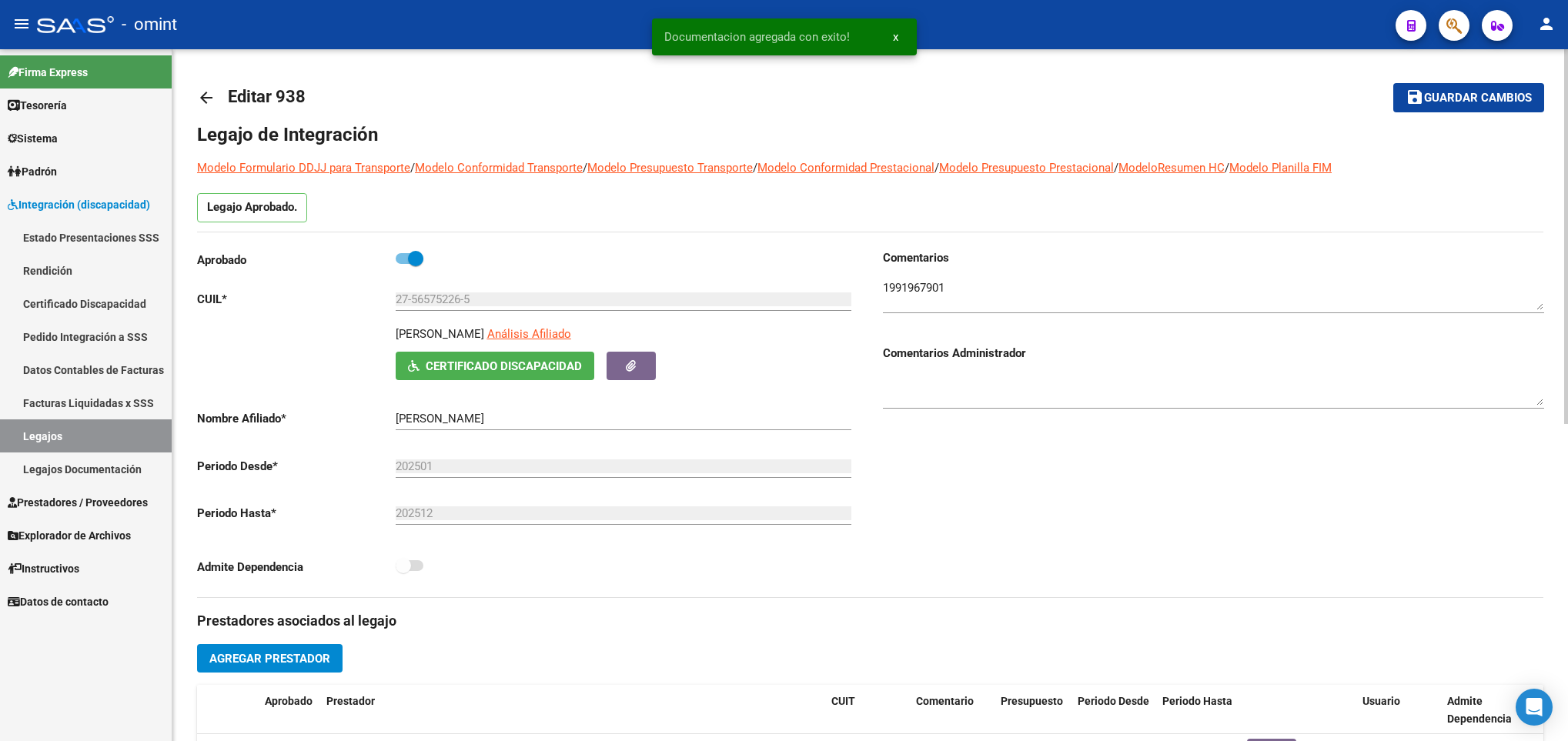
scroll to position [0, 0]
click at [1476, 99] on span "Guardar cambios" at bounding box center [1477, 99] width 108 height 14
click at [203, 97] on mat-icon "arrow_back" at bounding box center [205, 97] width 18 height 18
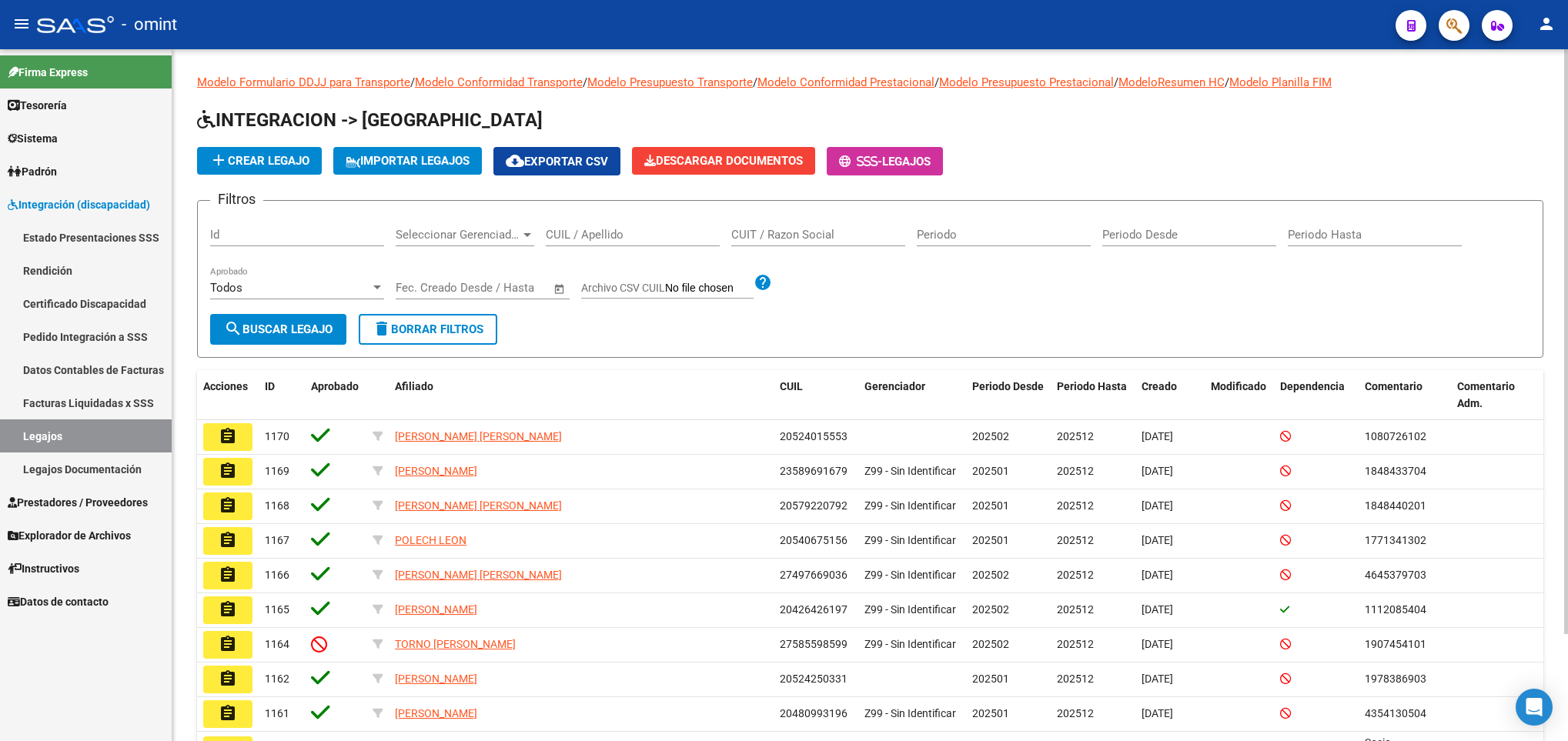
click at [576, 224] on div "CUIL / Apellido" at bounding box center [632, 229] width 174 height 33
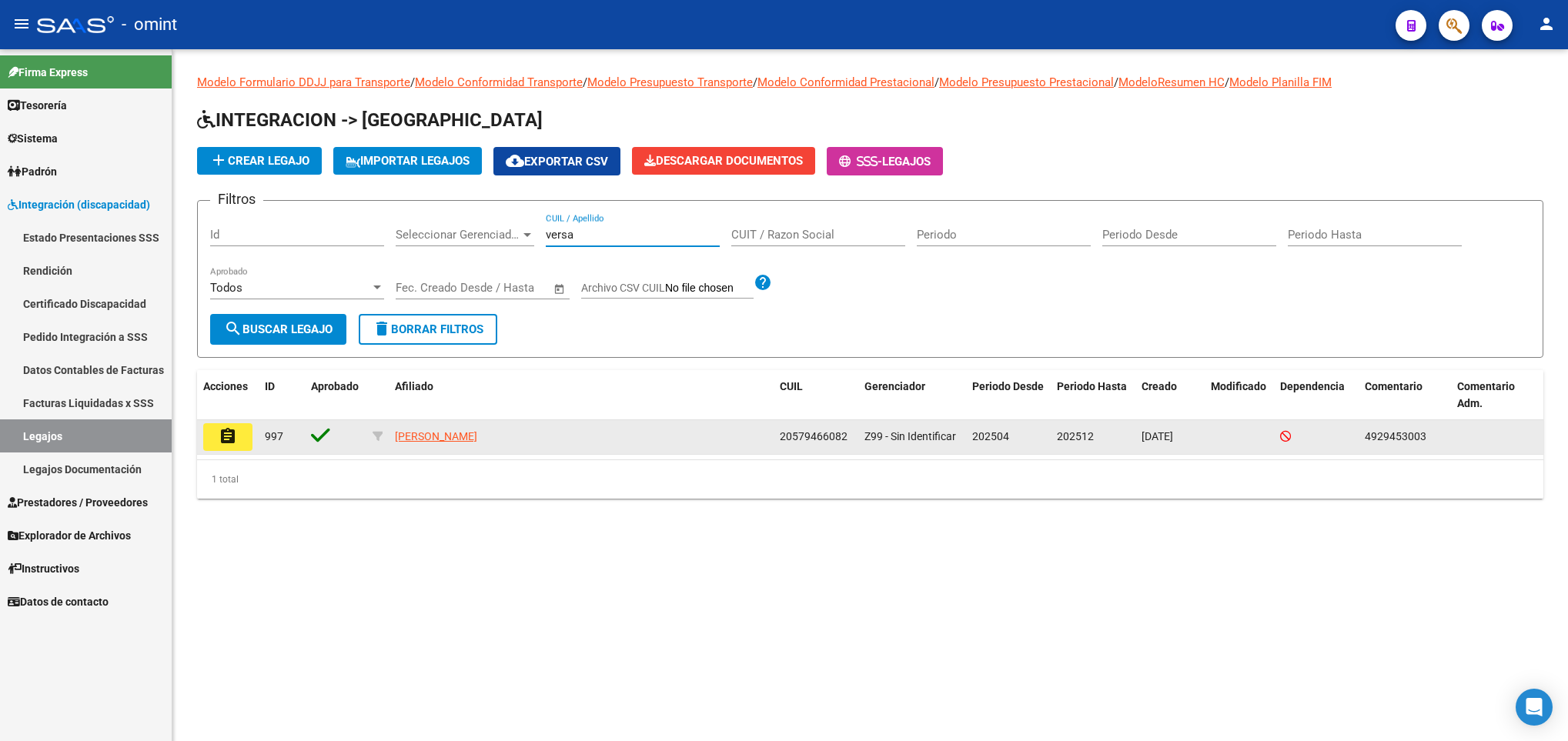
type input "versa"
click at [227, 436] on mat-icon "assignment" at bounding box center [227, 435] width 18 height 18
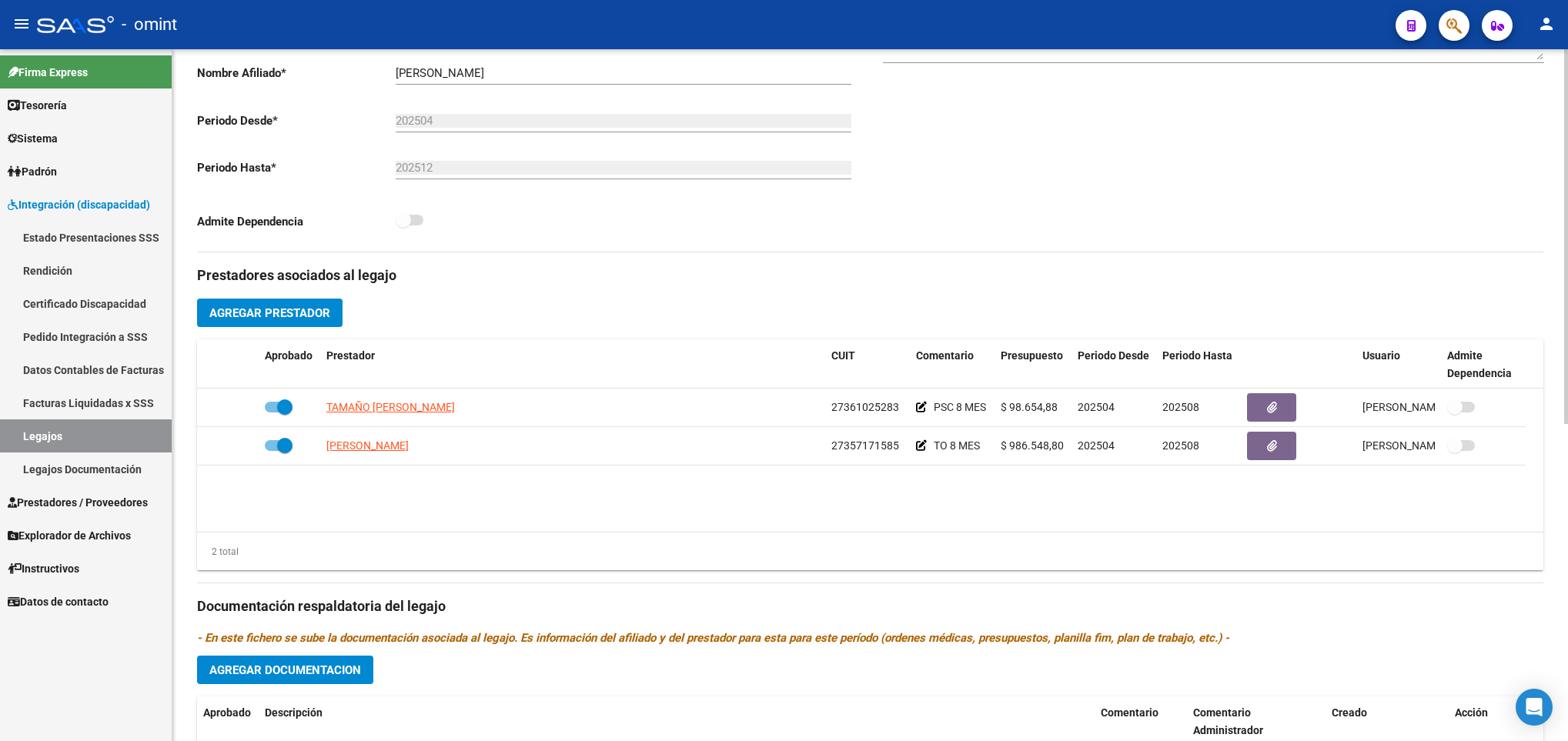
scroll to position [116, 0]
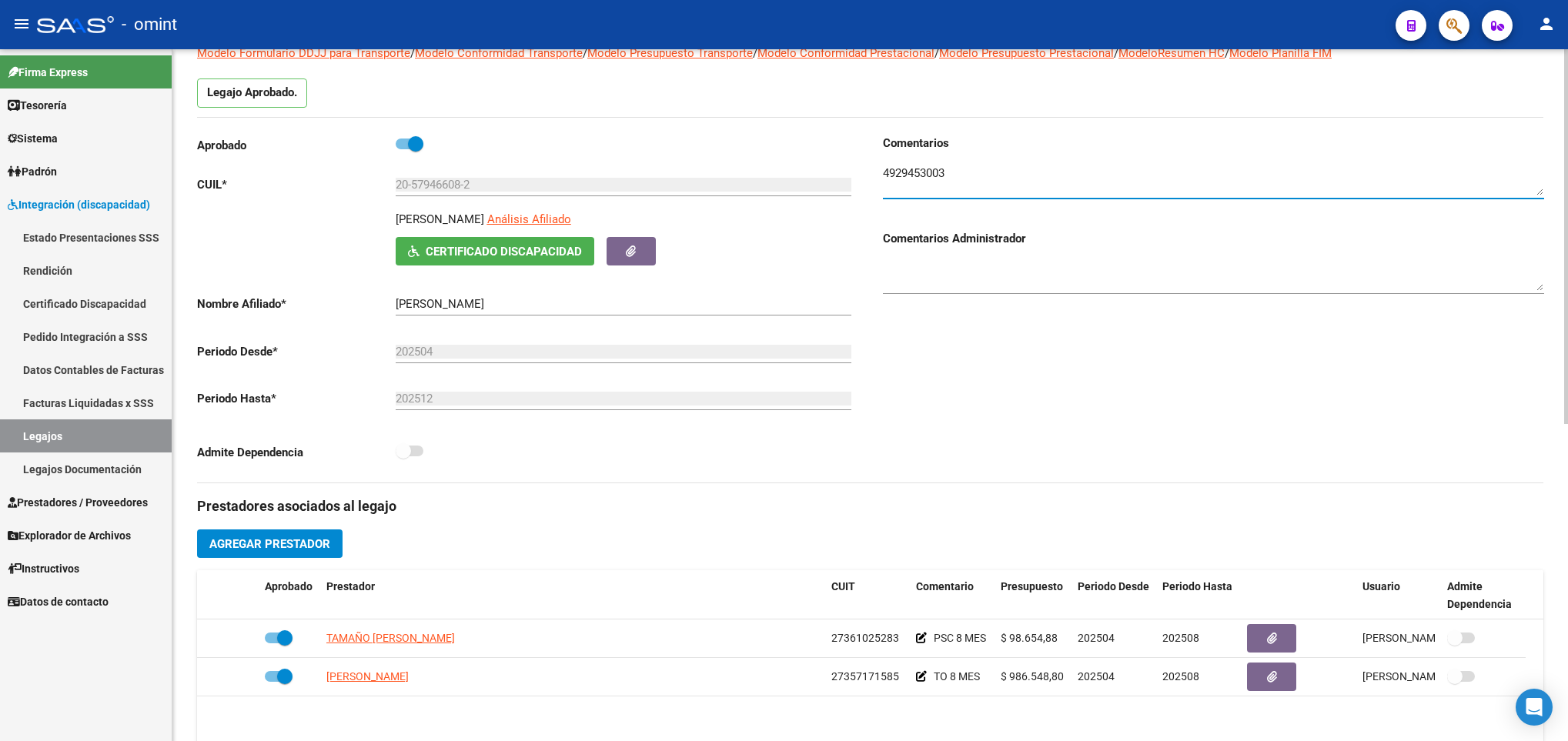
click at [920, 174] on textarea at bounding box center [1213, 180] width 661 height 31
click at [300, 545] on span "Agregar Prestador" at bounding box center [269, 544] width 121 height 14
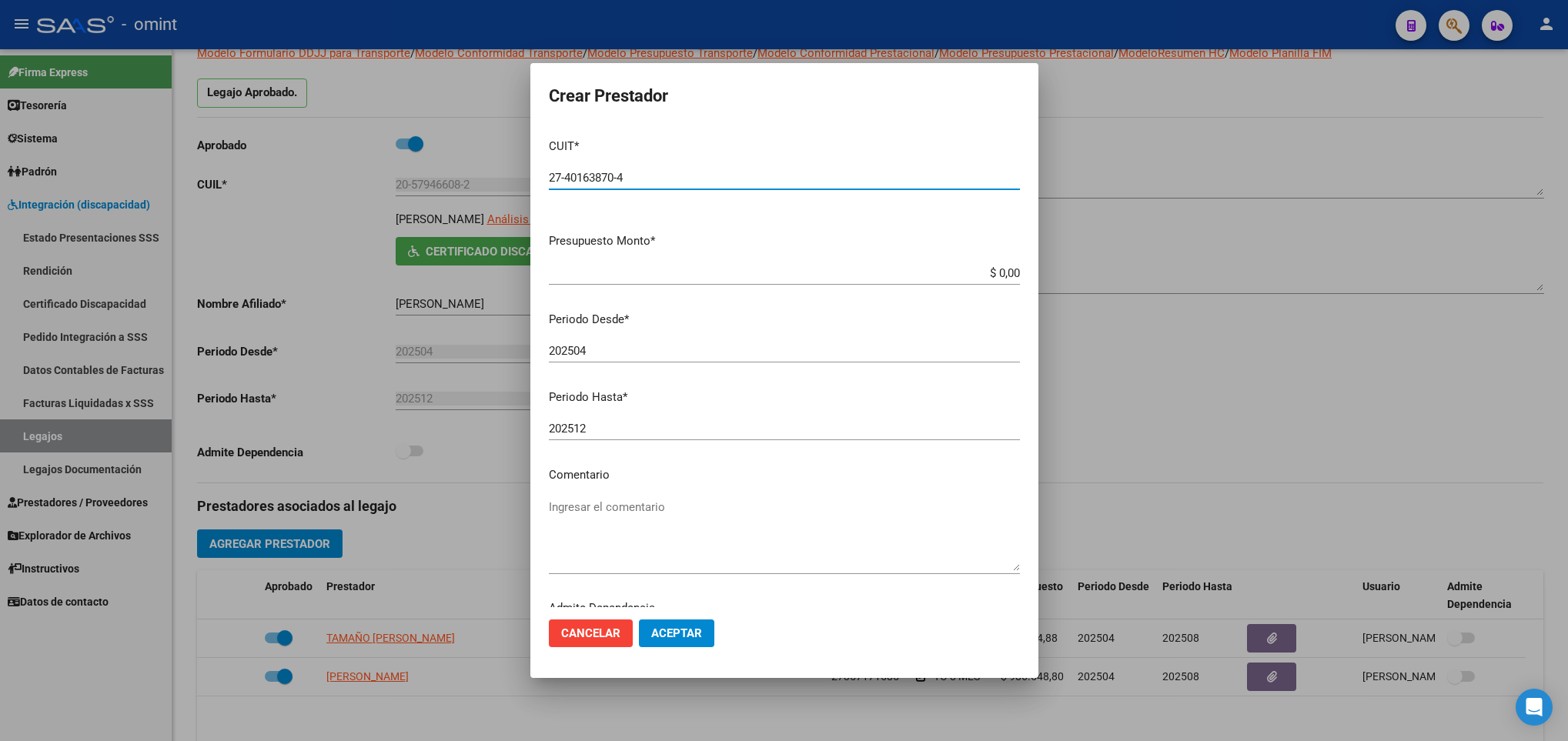
type input "27-40163870-4"
click at [1002, 268] on app-form-text-field "Presupuesto Monto * $ 0,00 Ingresar el monto" at bounding box center [791, 256] width 483 height 48
click at [998, 277] on input "$ 0,00" at bounding box center [784, 273] width 471 height 14
type input "$ 98.964,88"
click at [608, 351] on input "202504" at bounding box center [784, 350] width 471 height 14
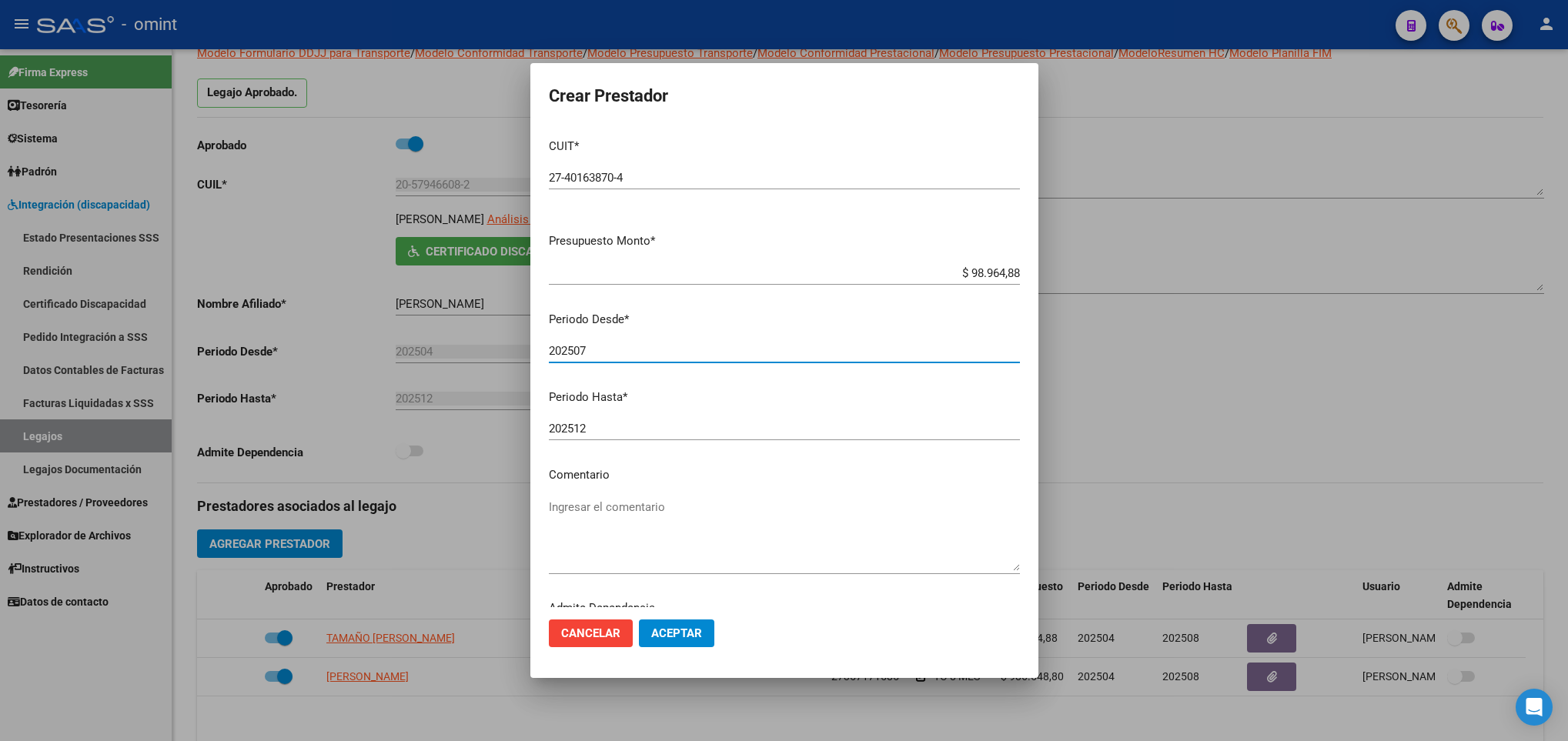
type input "202507"
click at [666, 518] on textarea "Ingresar el comentario" at bounding box center [784, 535] width 471 height 73
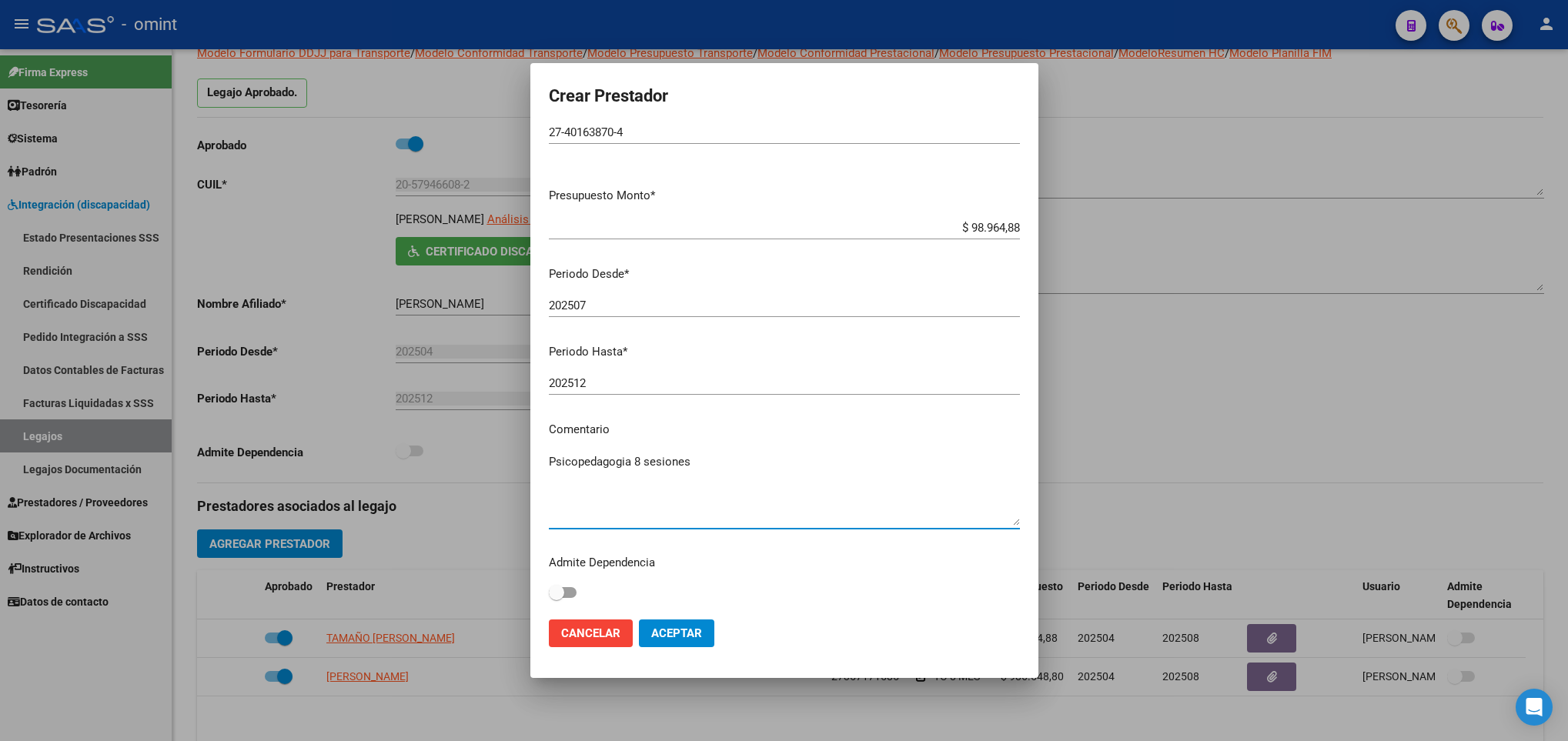
type textarea "Psicopedagogia 8 sesiones"
click at [669, 631] on span "Aceptar" at bounding box center [676, 633] width 51 height 14
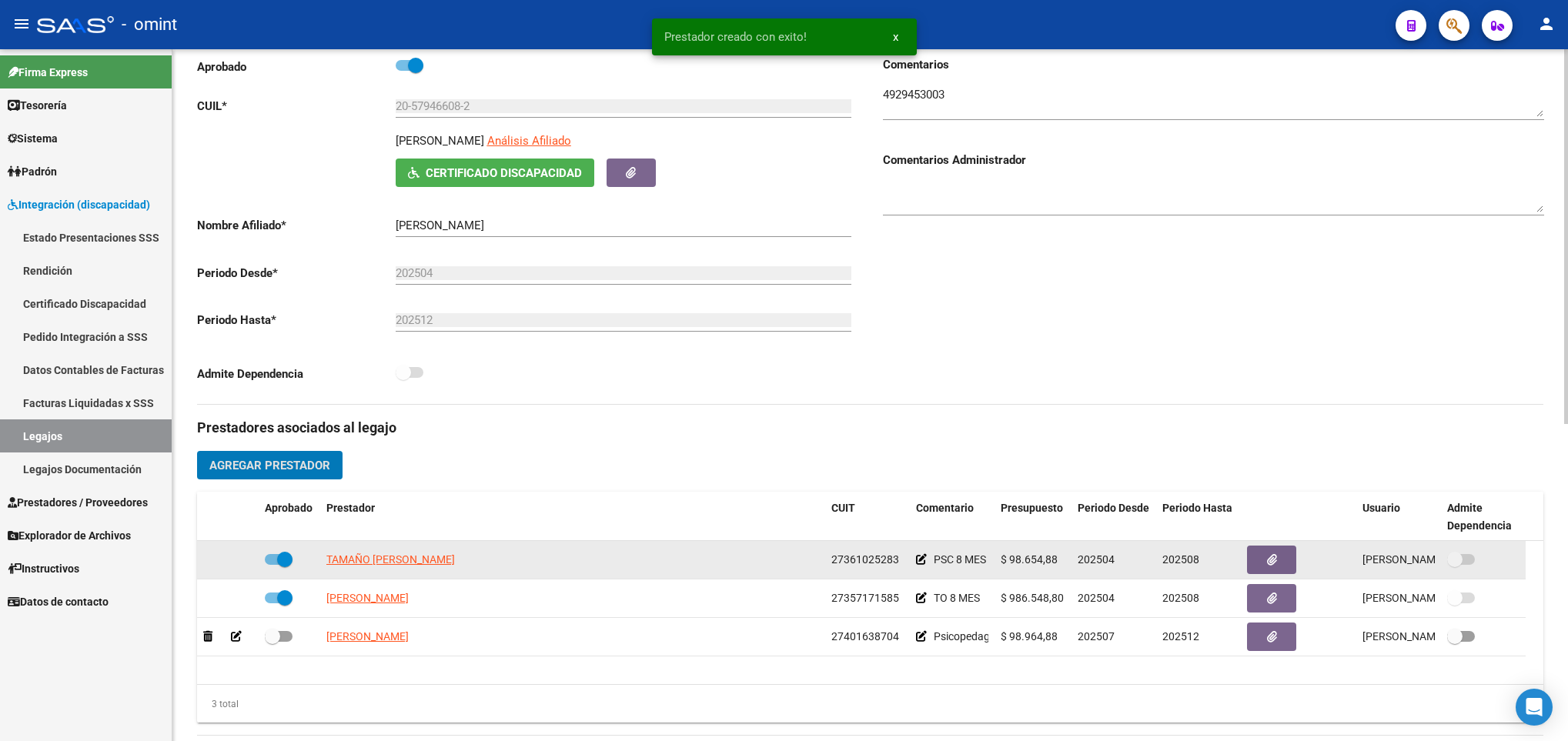
scroll to position [462, 0]
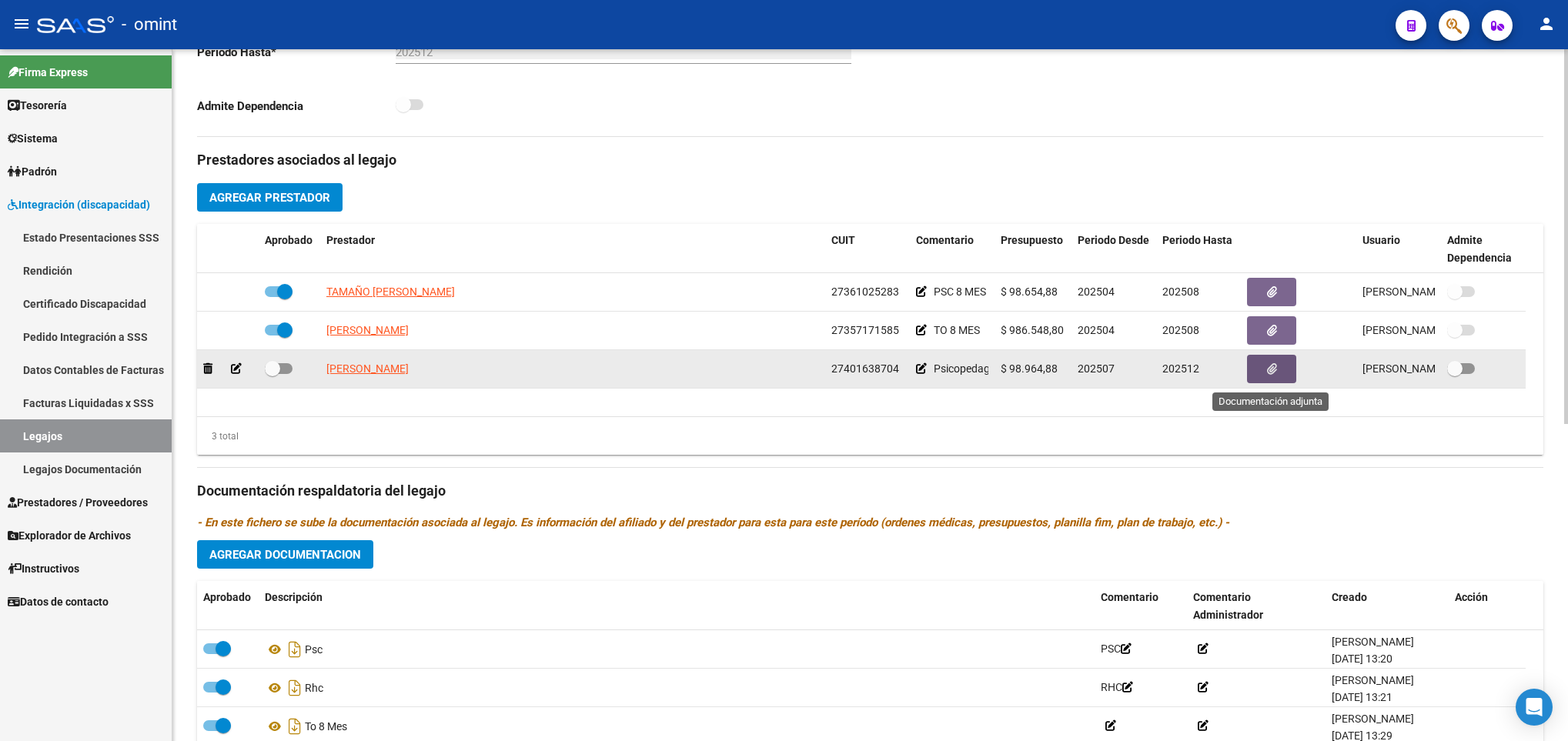
click at [1280, 379] on button "button" at bounding box center [1272, 370] width 50 height 29
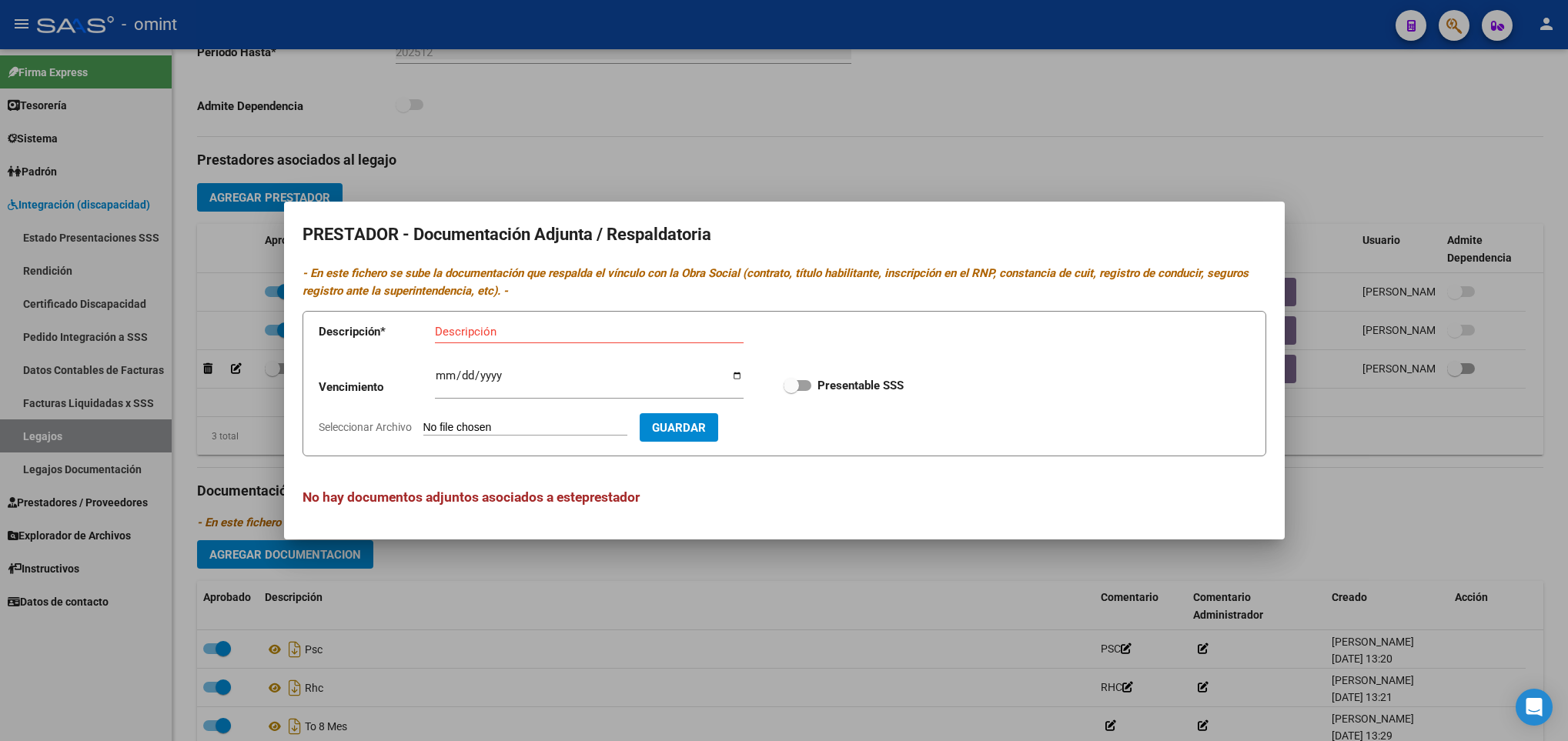
click at [497, 430] on input "Seleccionar Archivo" at bounding box center [525, 428] width 204 height 14
click at [441, 379] on input "Ingresar vencimiento" at bounding box center [588, 382] width 308 height 25
type input "[DATE]"
click at [803, 389] on span at bounding box center [796, 385] width 28 height 11
click at [792, 391] on input "Presentable SSS" at bounding box center [791, 391] width 1 height 1
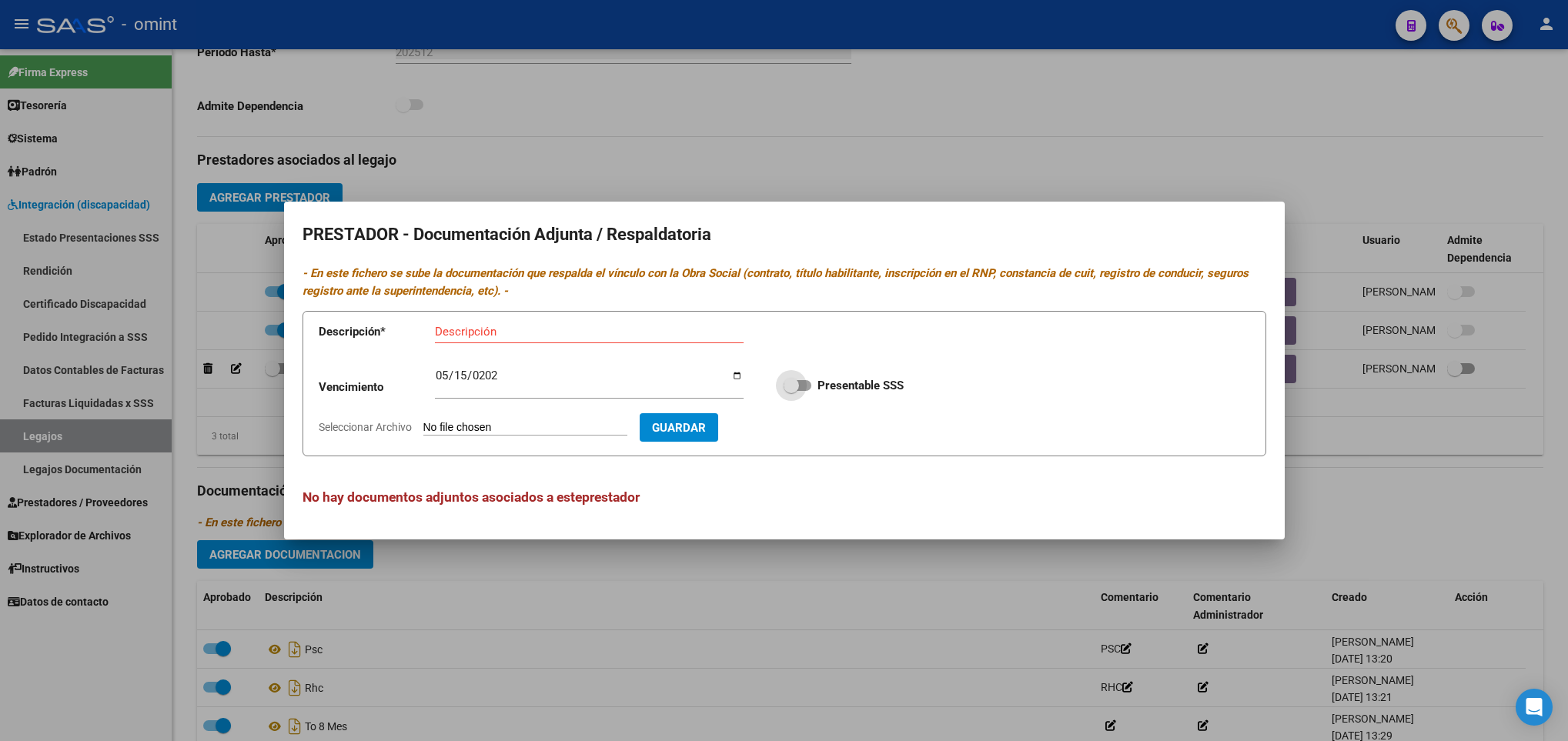
checkbox input "true"
click at [583, 335] on input "Descripción" at bounding box center [588, 331] width 308 height 14
type input "Titulo-CBU-ARCA-RNP"
click at [508, 421] on input "Seleccionar Archivo" at bounding box center [525, 428] width 204 height 14
type input "C:\fakepath\4920453003_25072009428_tit-prof-hab-page1.pdf"
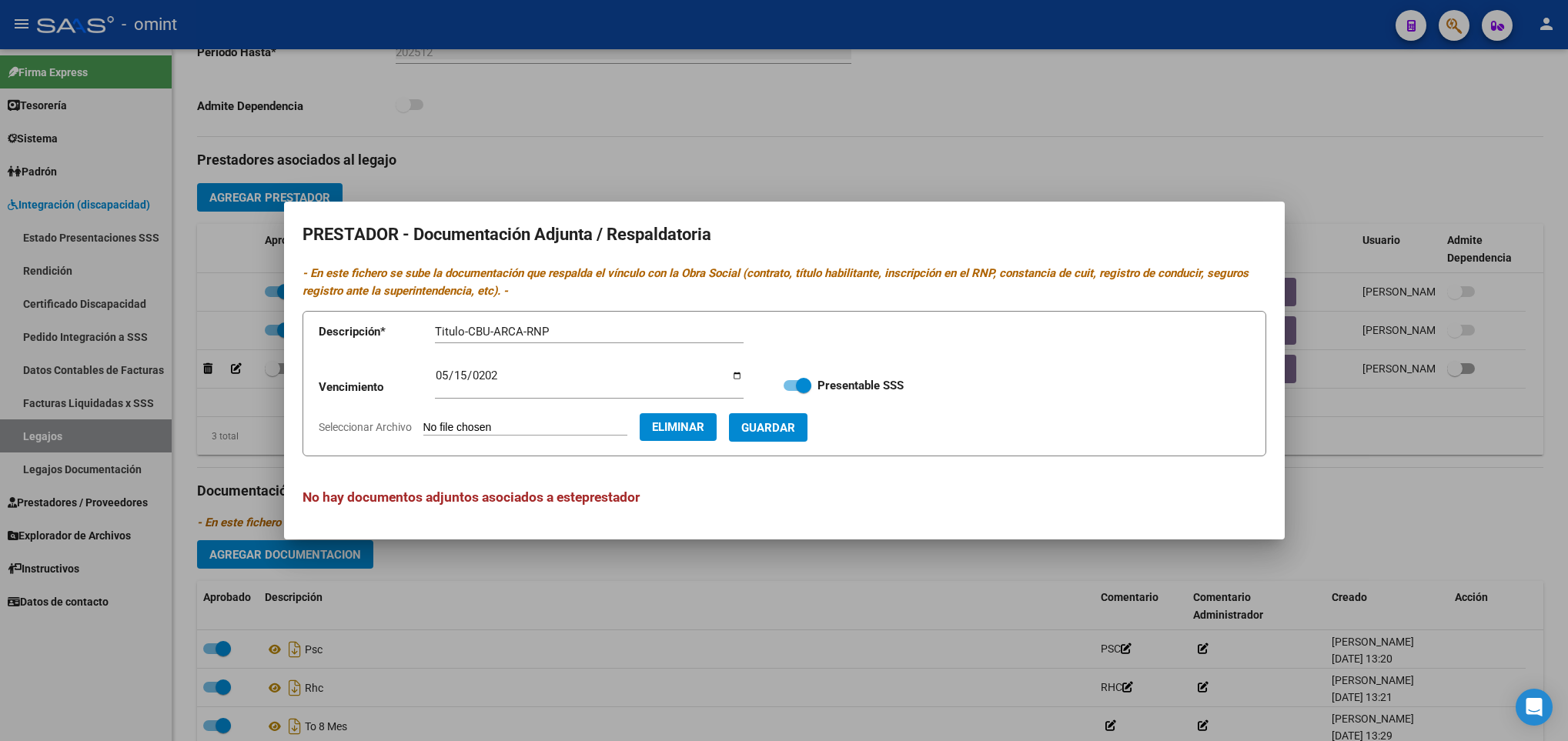
click at [795, 430] on span "Guardar" at bounding box center [768, 428] width 53 height 14
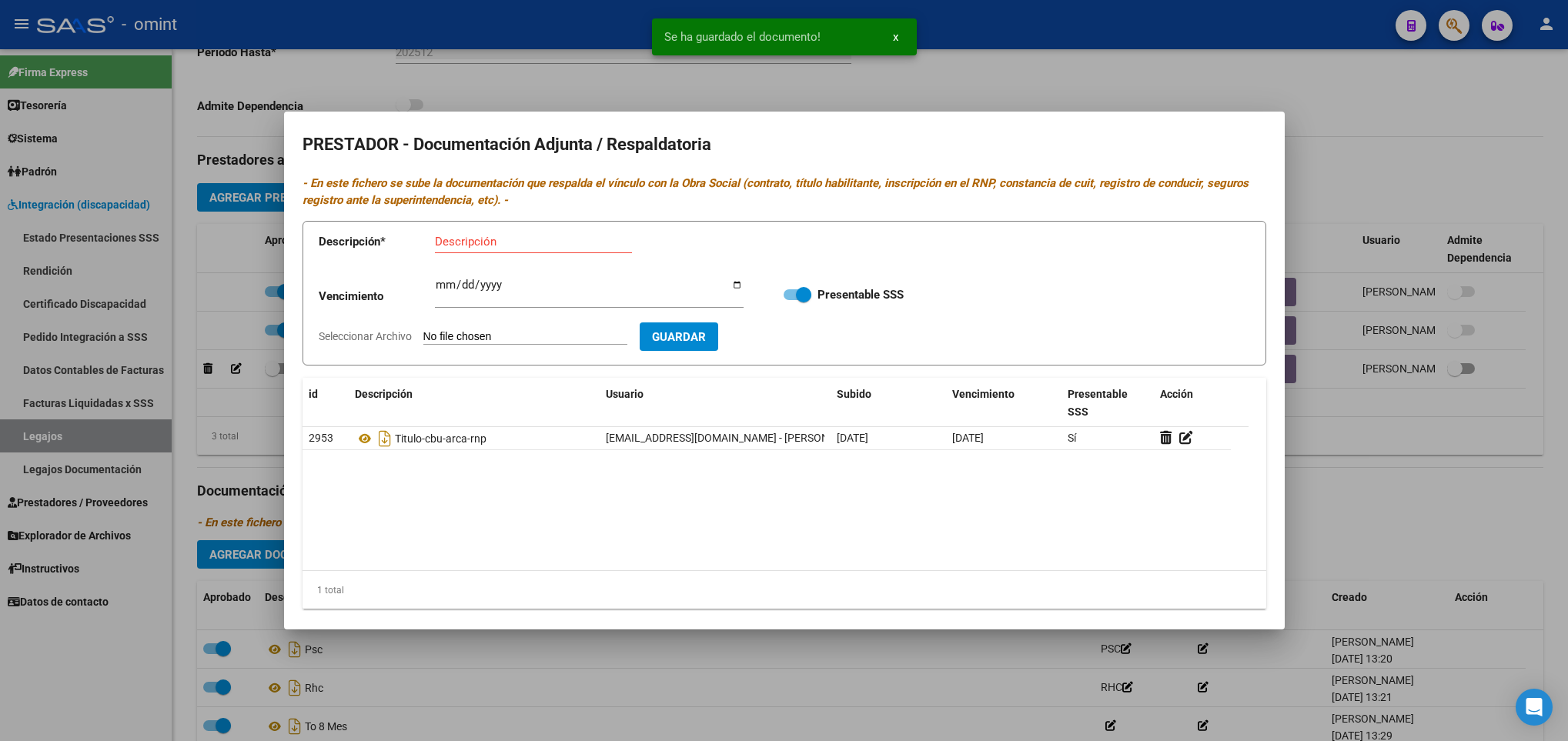
click at [1431, 462] on div at bounding box center [784, 370] width 1568 height 741
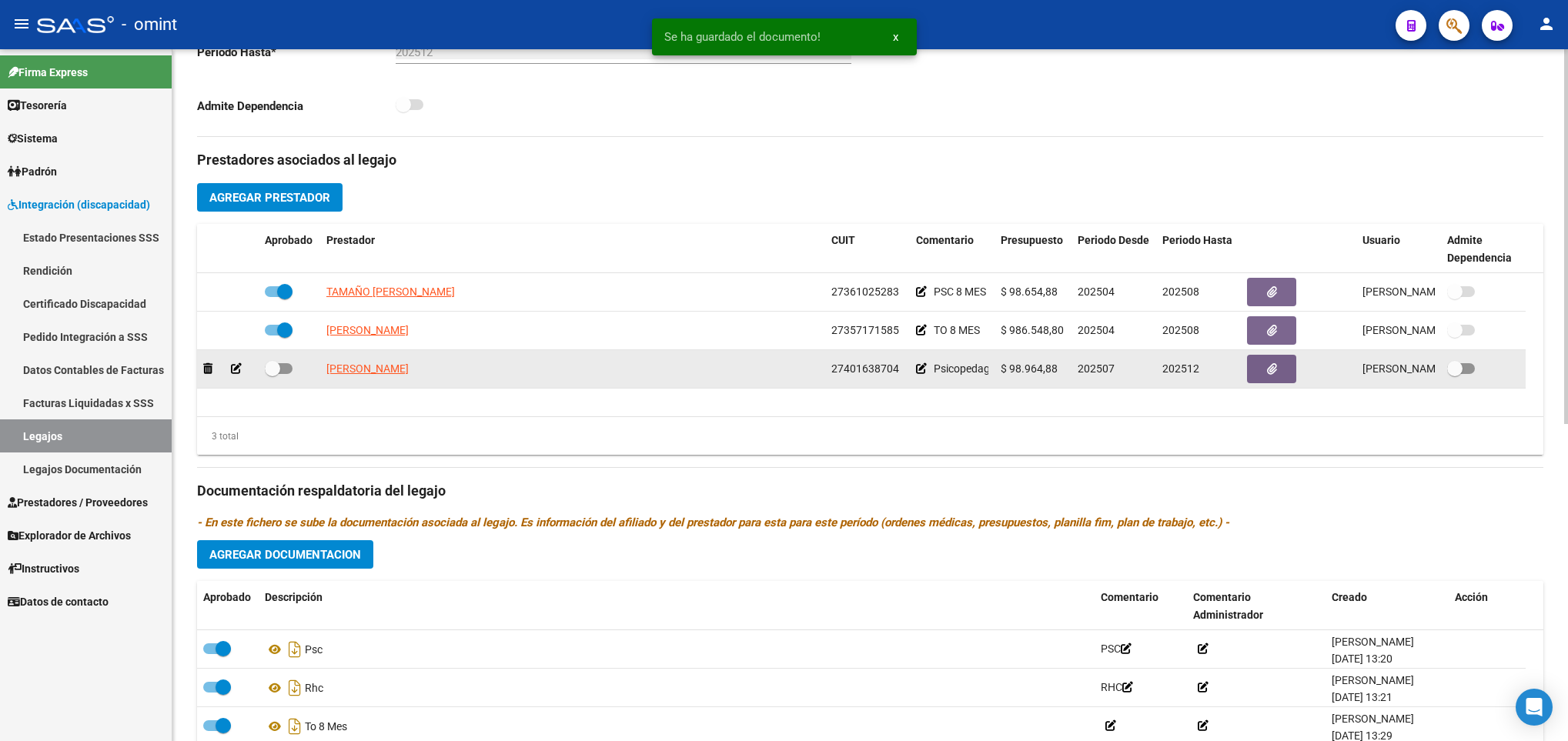
click at [280, 367] on span at bounding box center [278, 368] width 28 height 11
click at [272, 374] on input "checkbox" at bounding box center [272, 374] width 1 height 1
checkbox input "true"
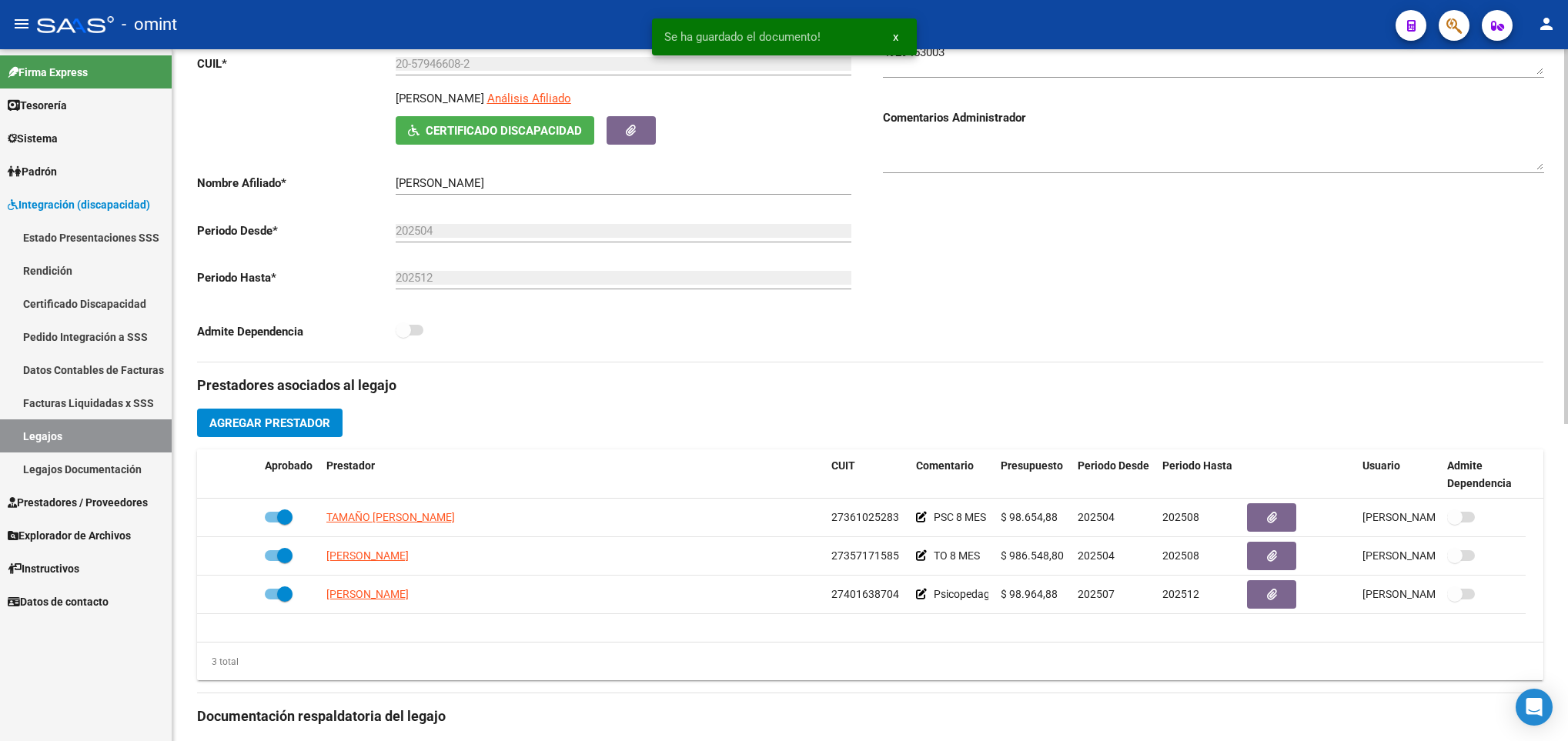
scroll to position [0, 0]
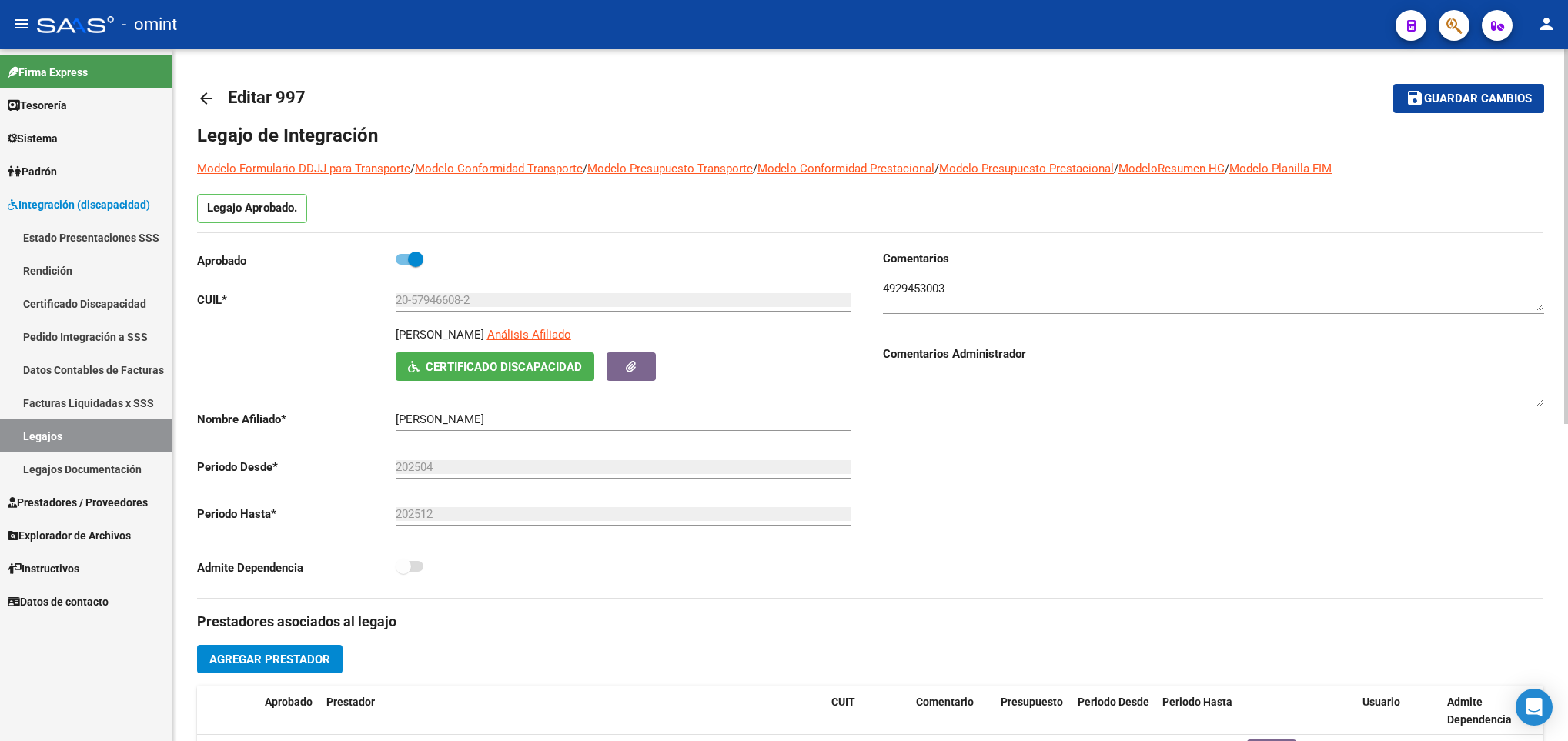
click at [1424, 102] on span "Guardar cambios" at bounding box center [1477, 99] width 108 height 14
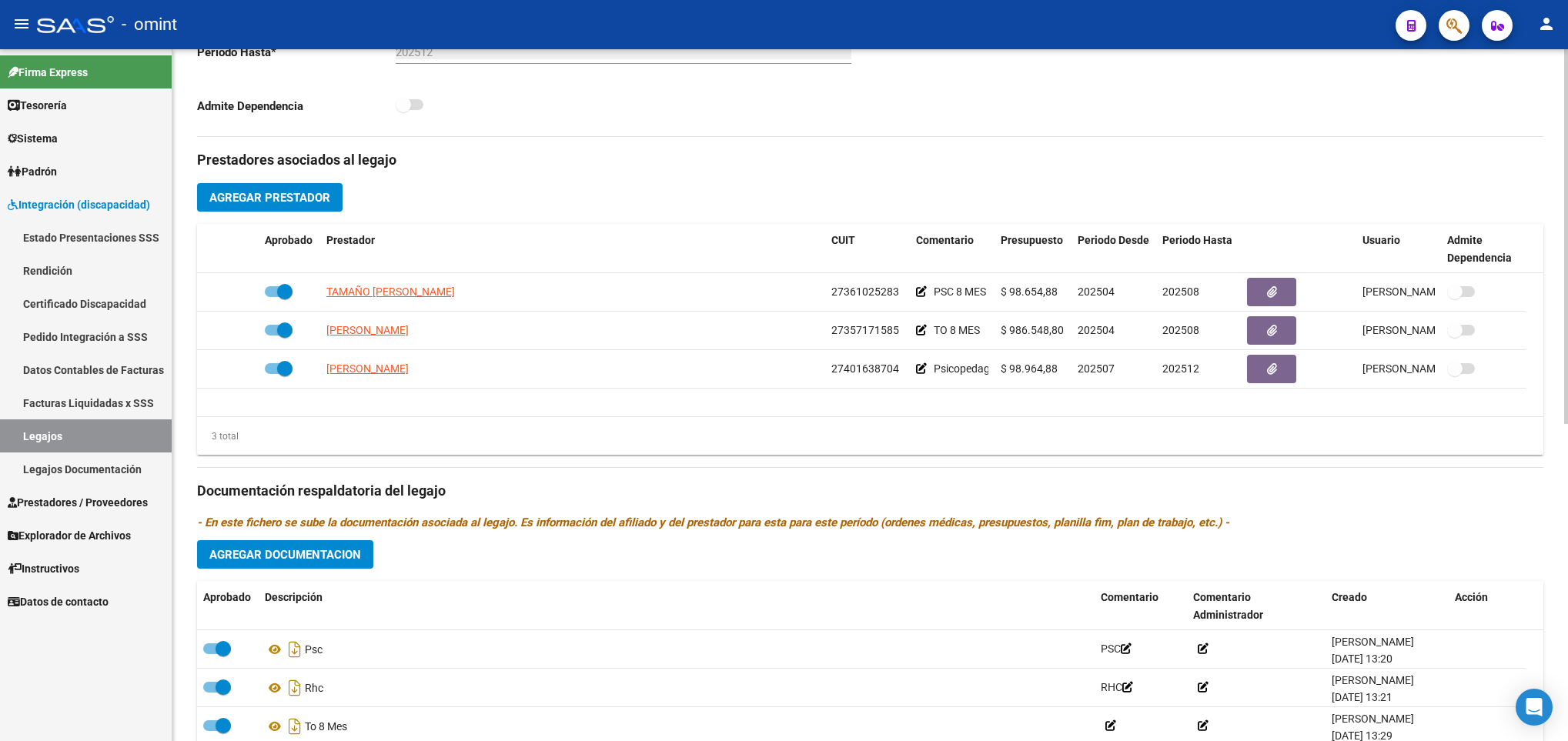
scroll to position [577, 0]
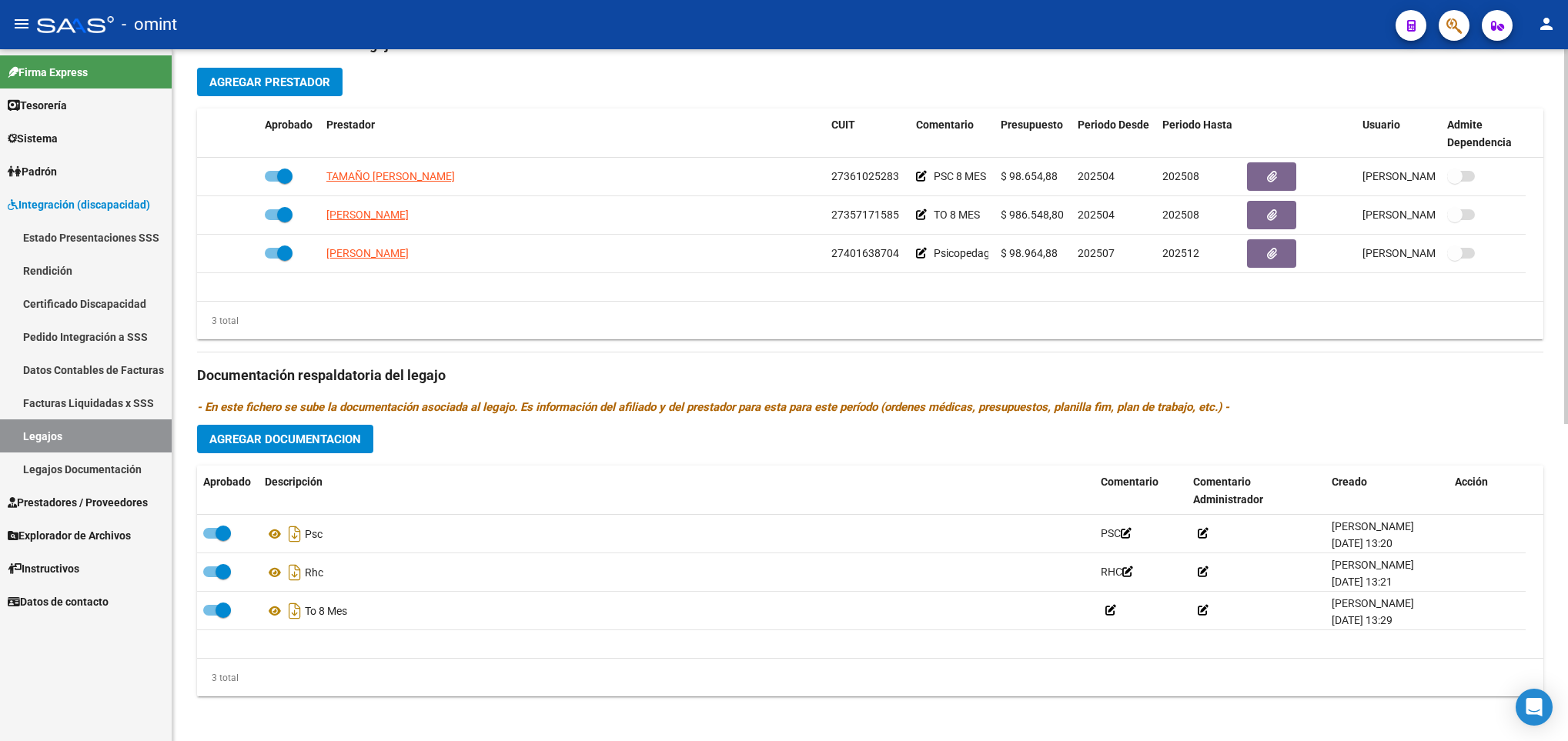
click at [301, 443] on span "Agregar Documentacion" at bounding box center [285, 439] width 152 height 14
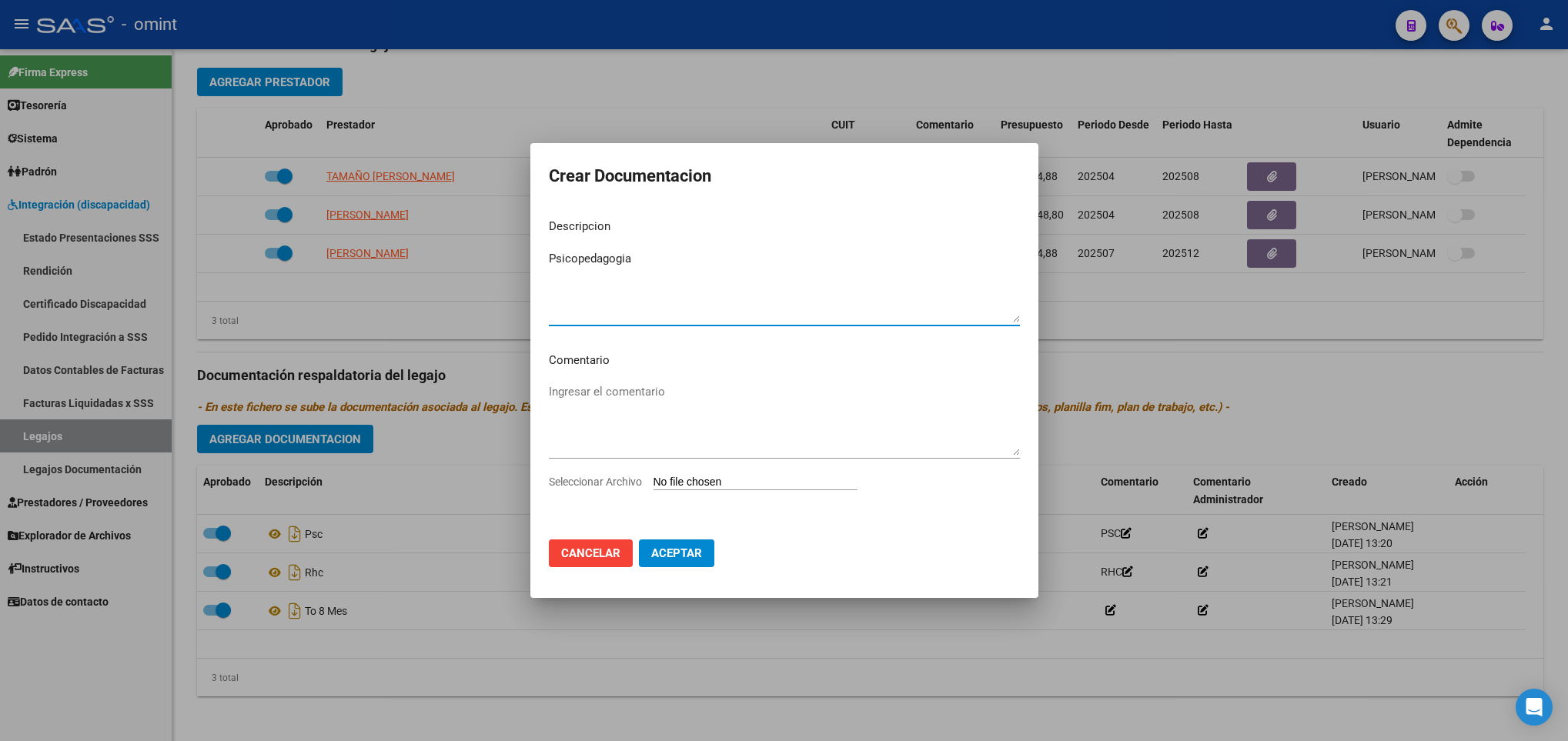
type textarea "Psicopedagogia"
click at [740, 478] on input "Seleccionar Archivo" at bounding box center [755, 482] width 204 height 14
type input "C:\fakepath\4920453003_25072009420_ord-medic-form038.pdf"
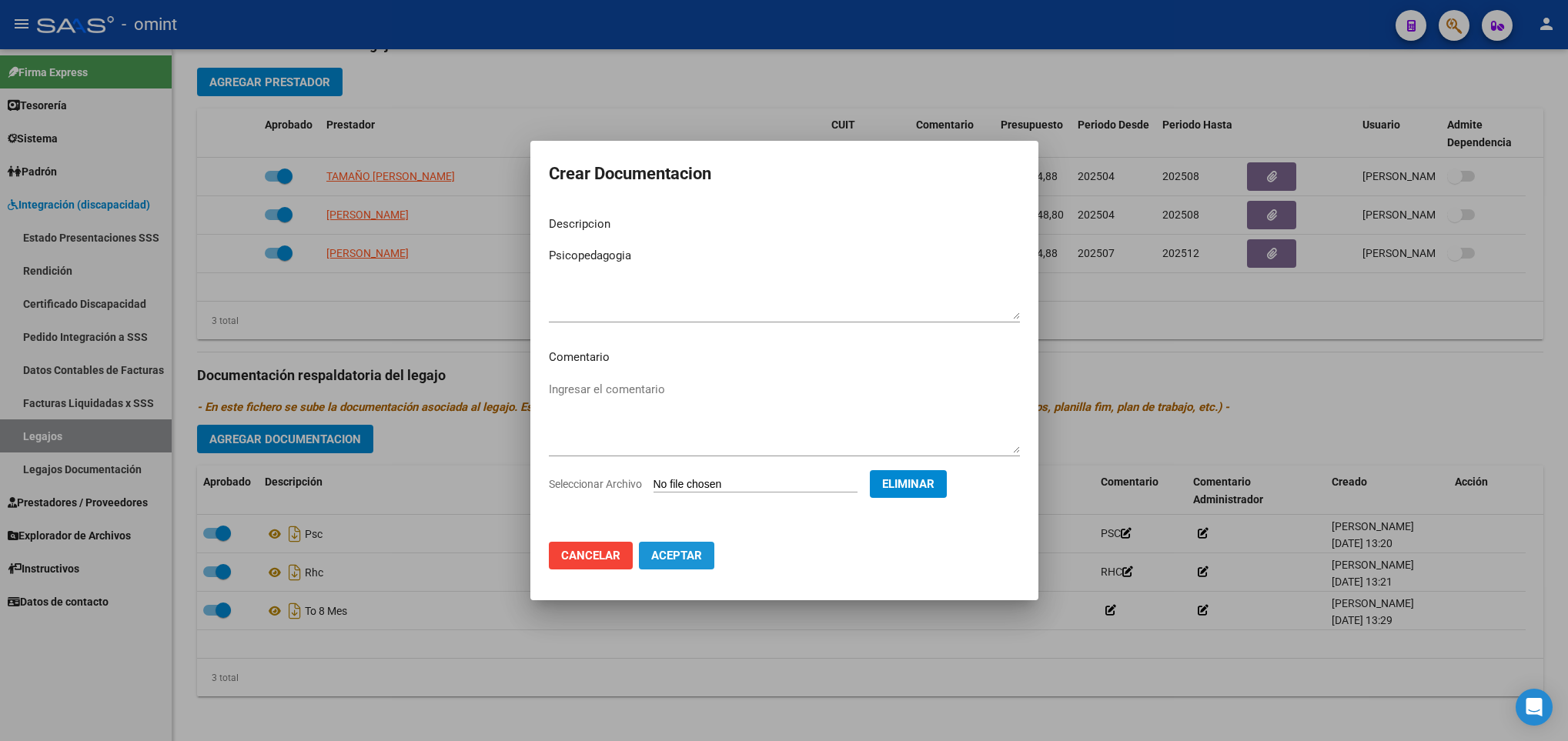
click at [702, 566] on button "Aceptar" at bounding box center [676, 555] width 75 height 28
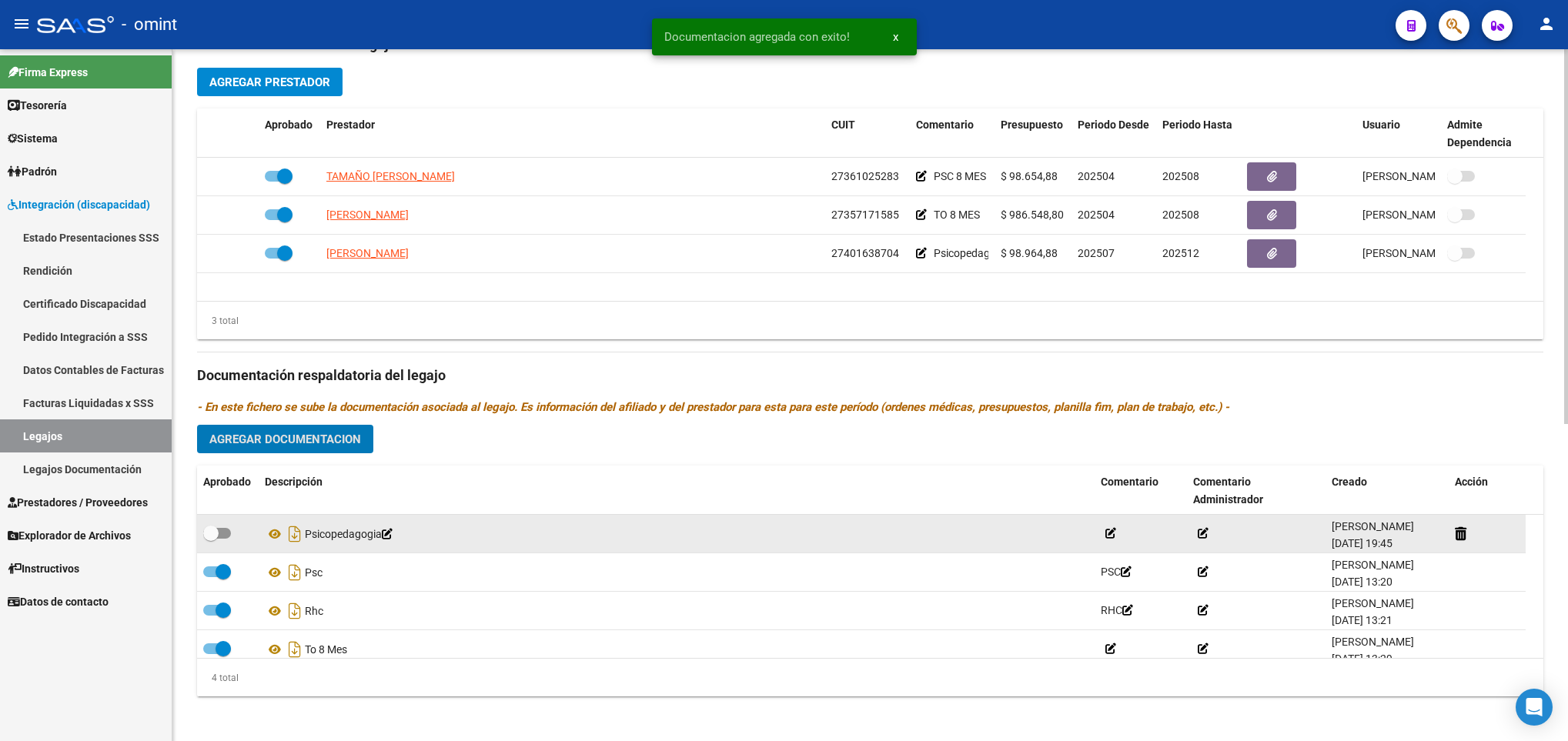
click at [222, 537] on span at bounding box center [217, 533] width 28 height 11
click at [211, 539] on input "checkbox" at bounding box center [210, 539] width 1 height 1
checkbox input "true"
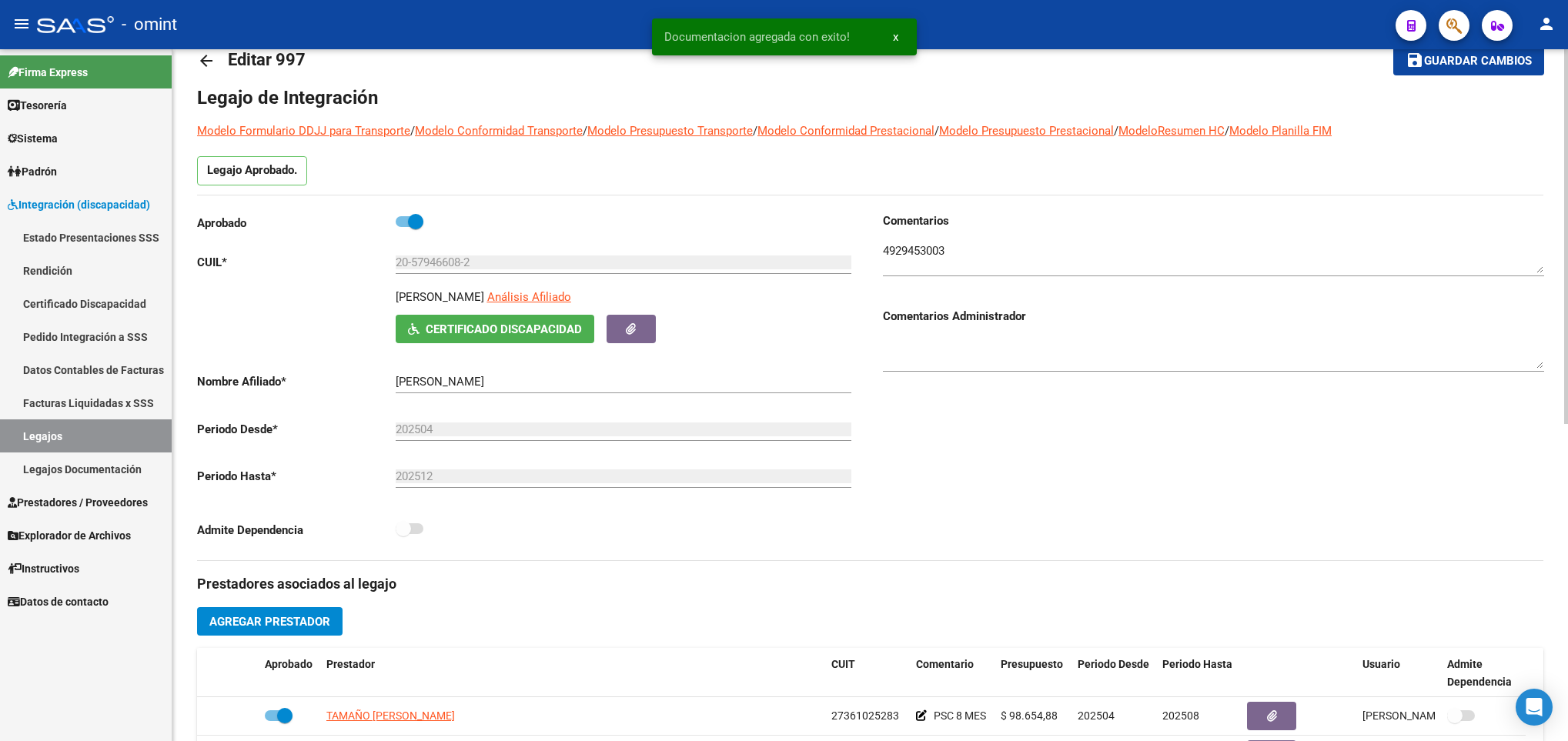
scroll to position [0, 0]
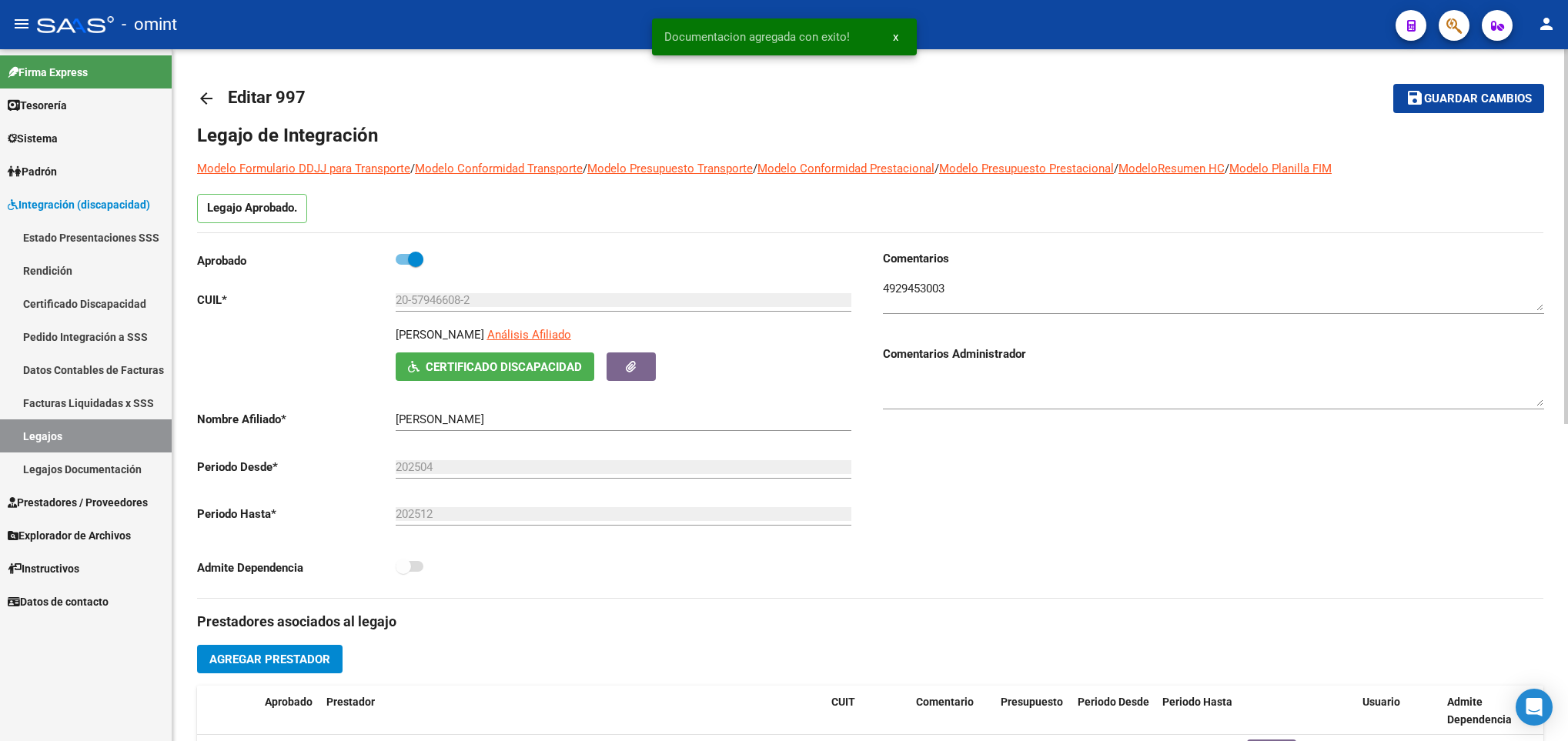
click at [1428, 105] on span "Guardar cambios" at bounding box center [1477, 99] width 108 height 14
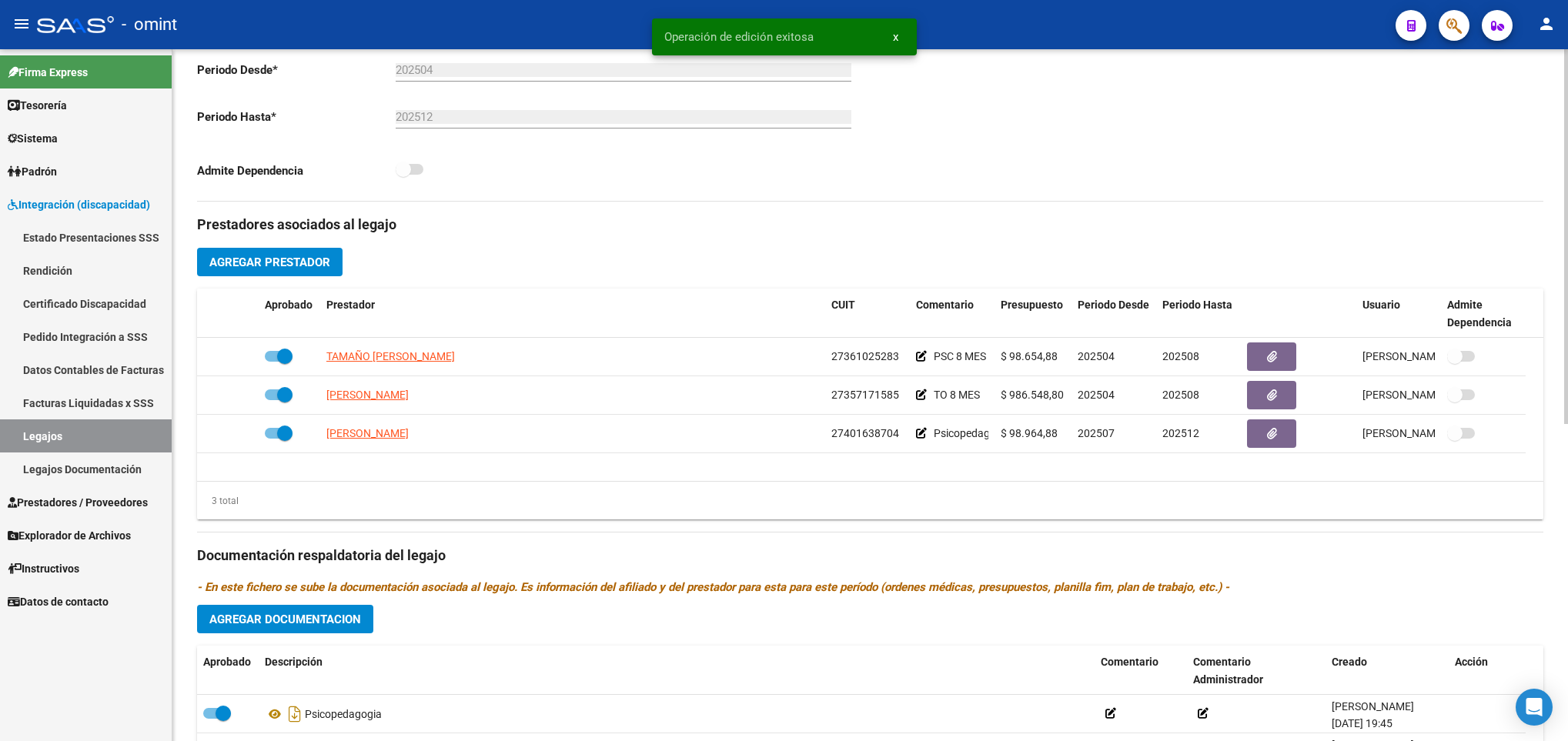
scroll to position [462, 0]
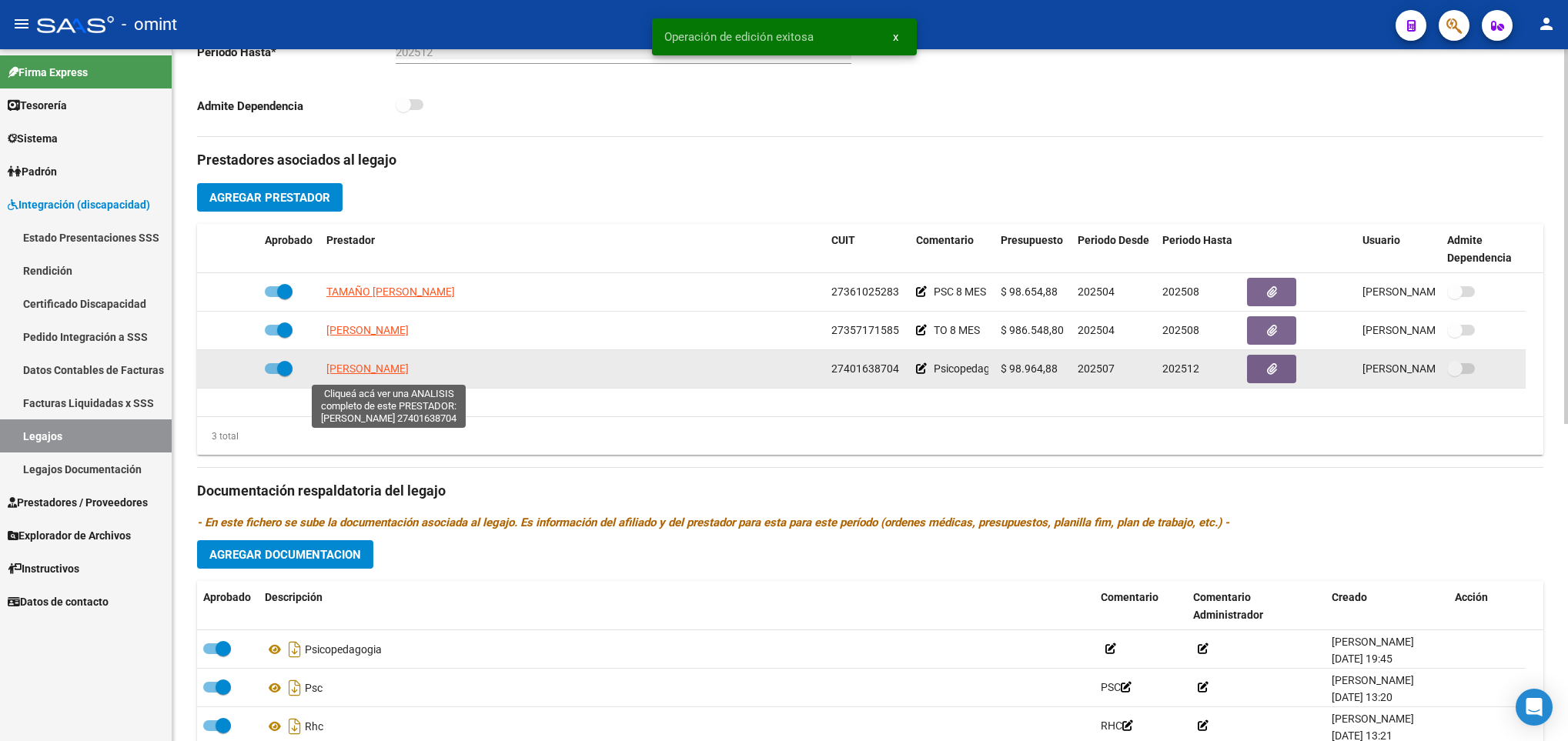
click at [409, 370] on span "[PERSON_NAME]" at bounding box center [368, 369] width 82 height 12
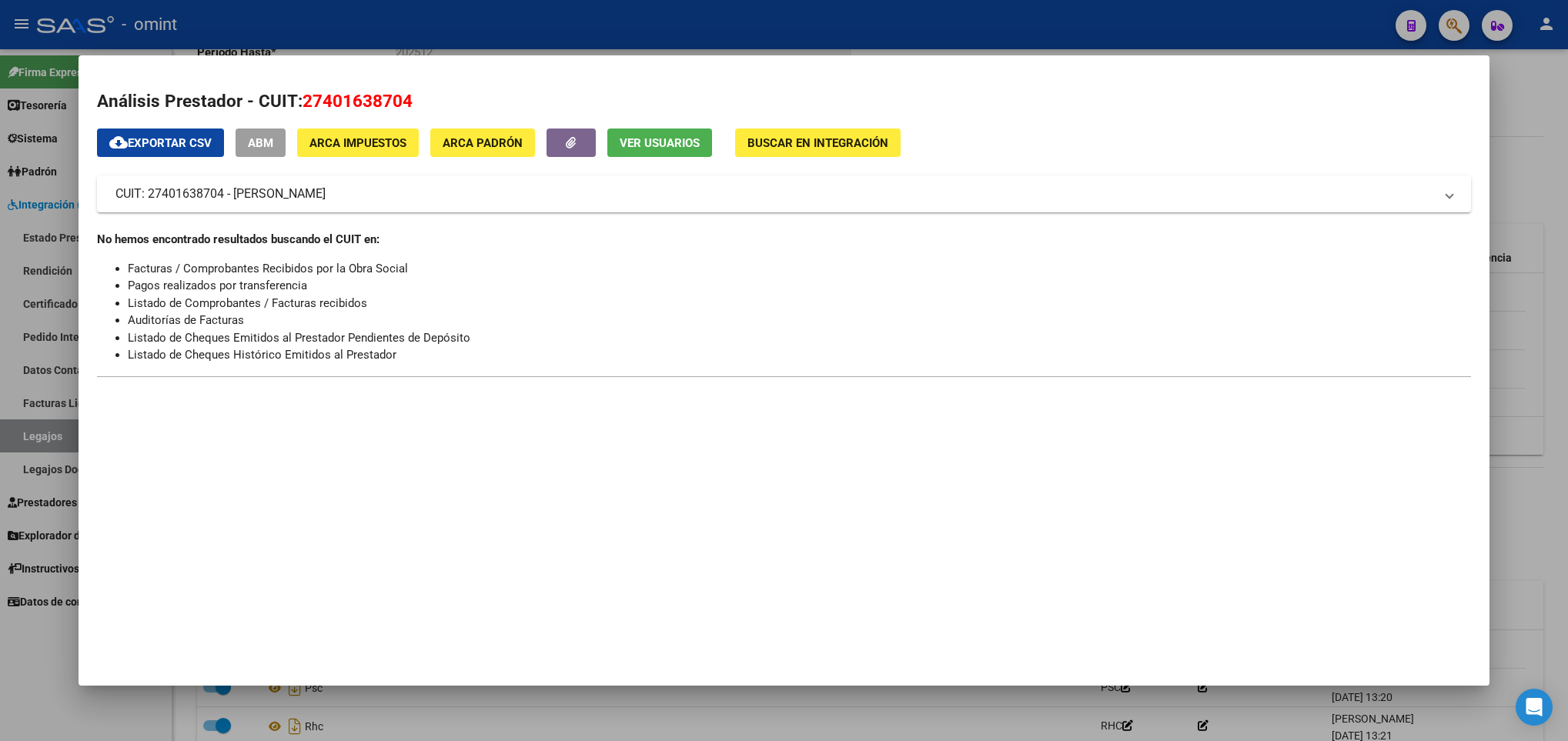
click at [493, 719] on div at bounding box center [784, 370] width 1568 height 741
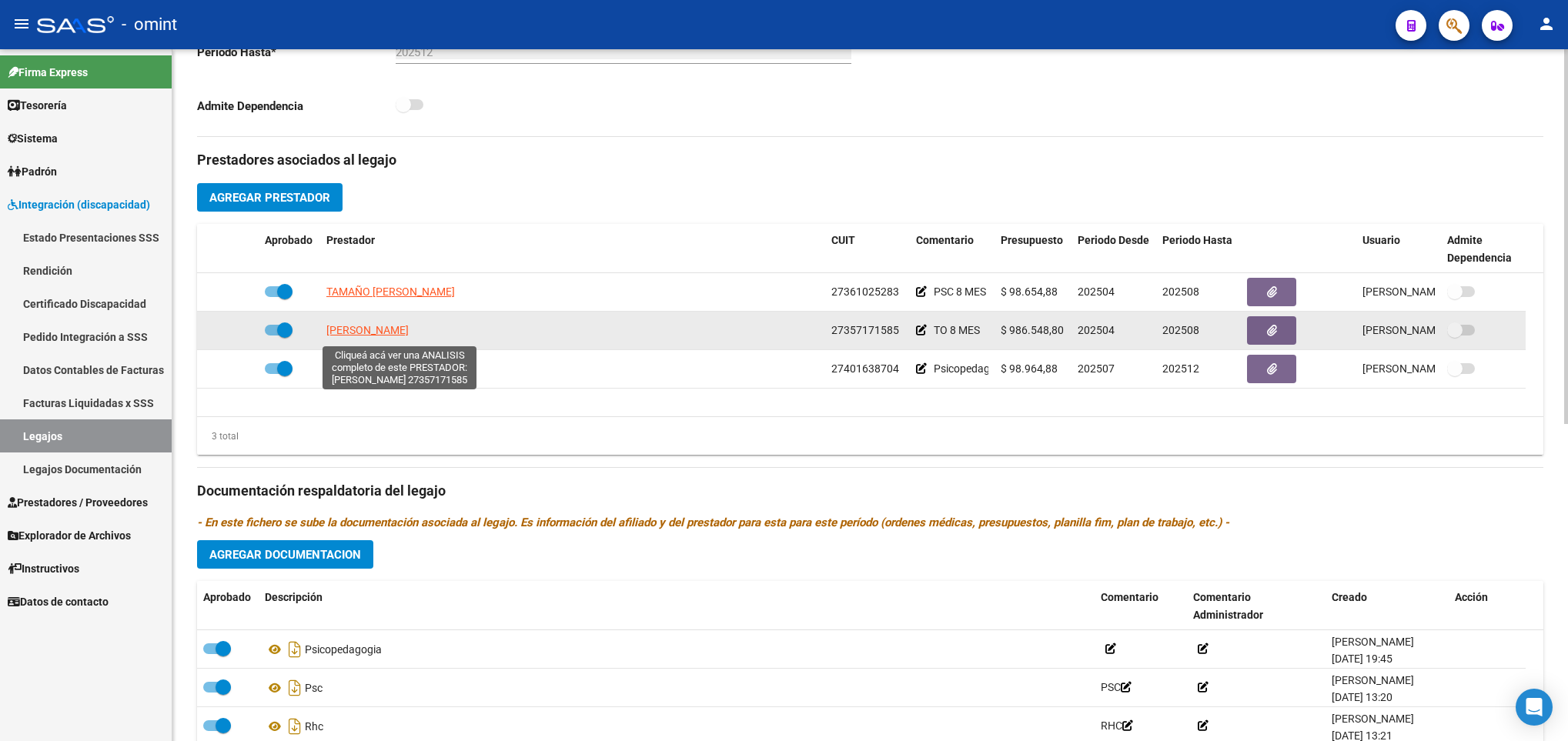
click at [360, 335] on span "[PERSON_NAME]" at bounding box center [368, 329] width 82 height 12
type textarea "27357171585"
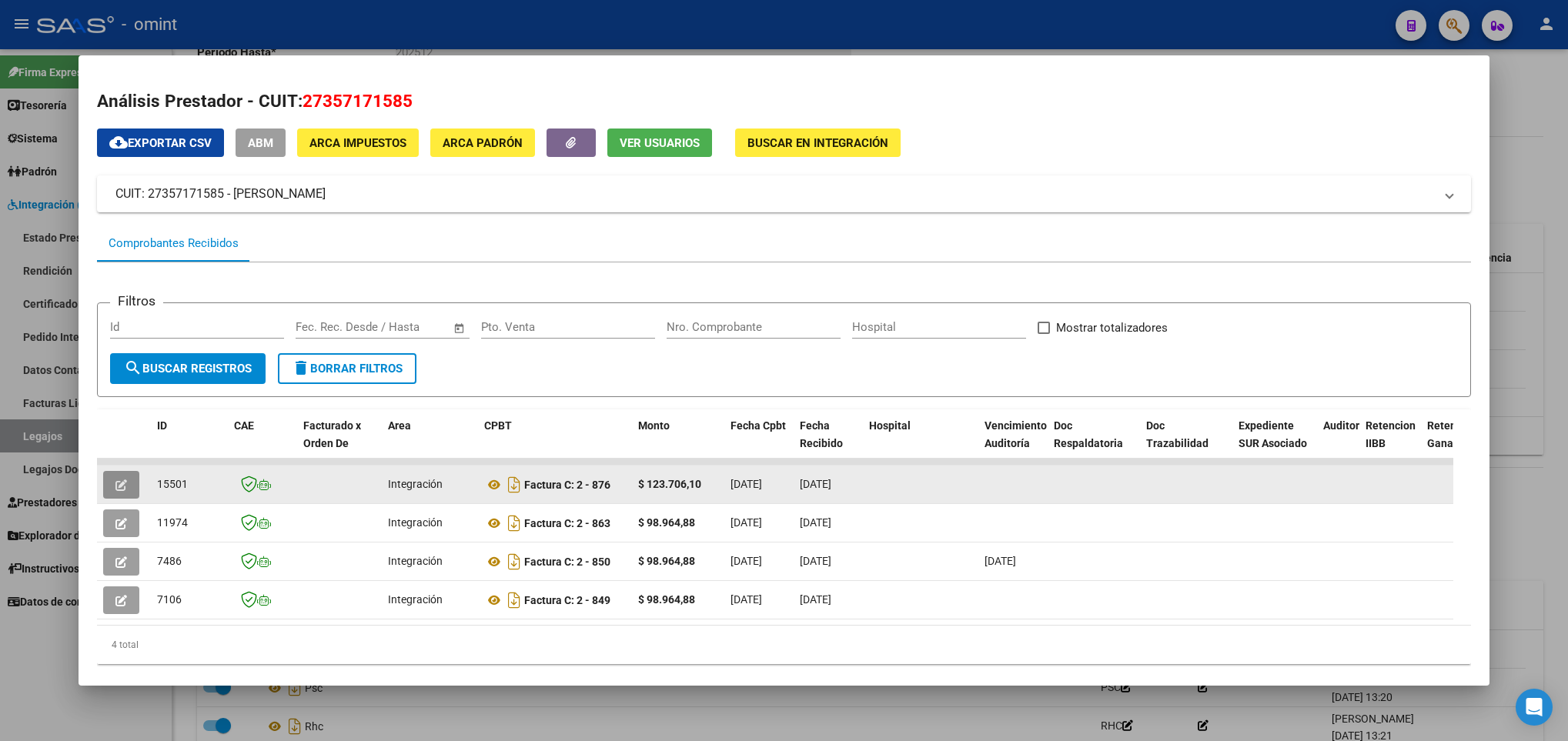
click at [125, 485] on icon "button" at bounding box center [121, 485] width 11 height 11
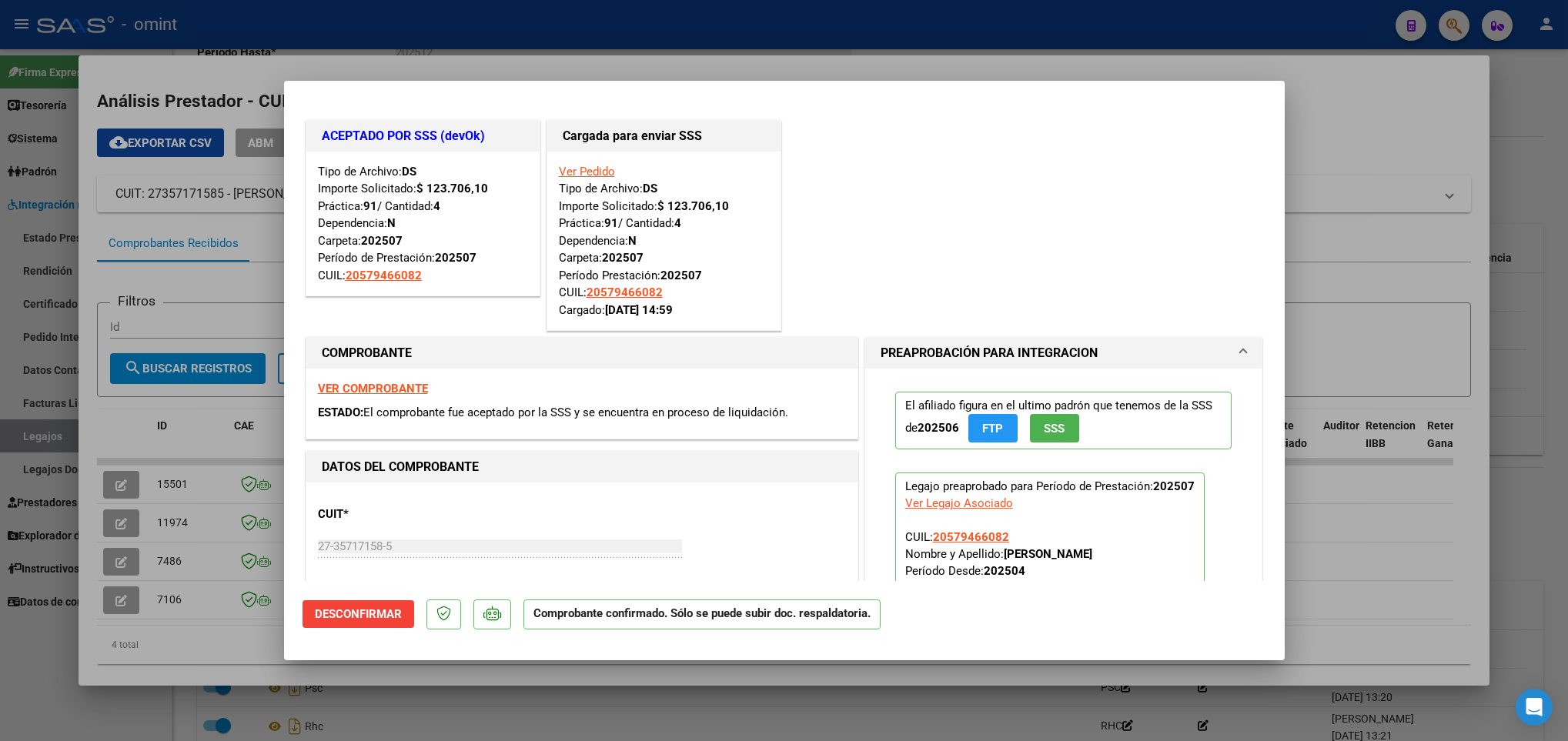
click at [1519, 394] on div at bounding box center [784, 370] width 1568 height 741
type input "$ 0,00"
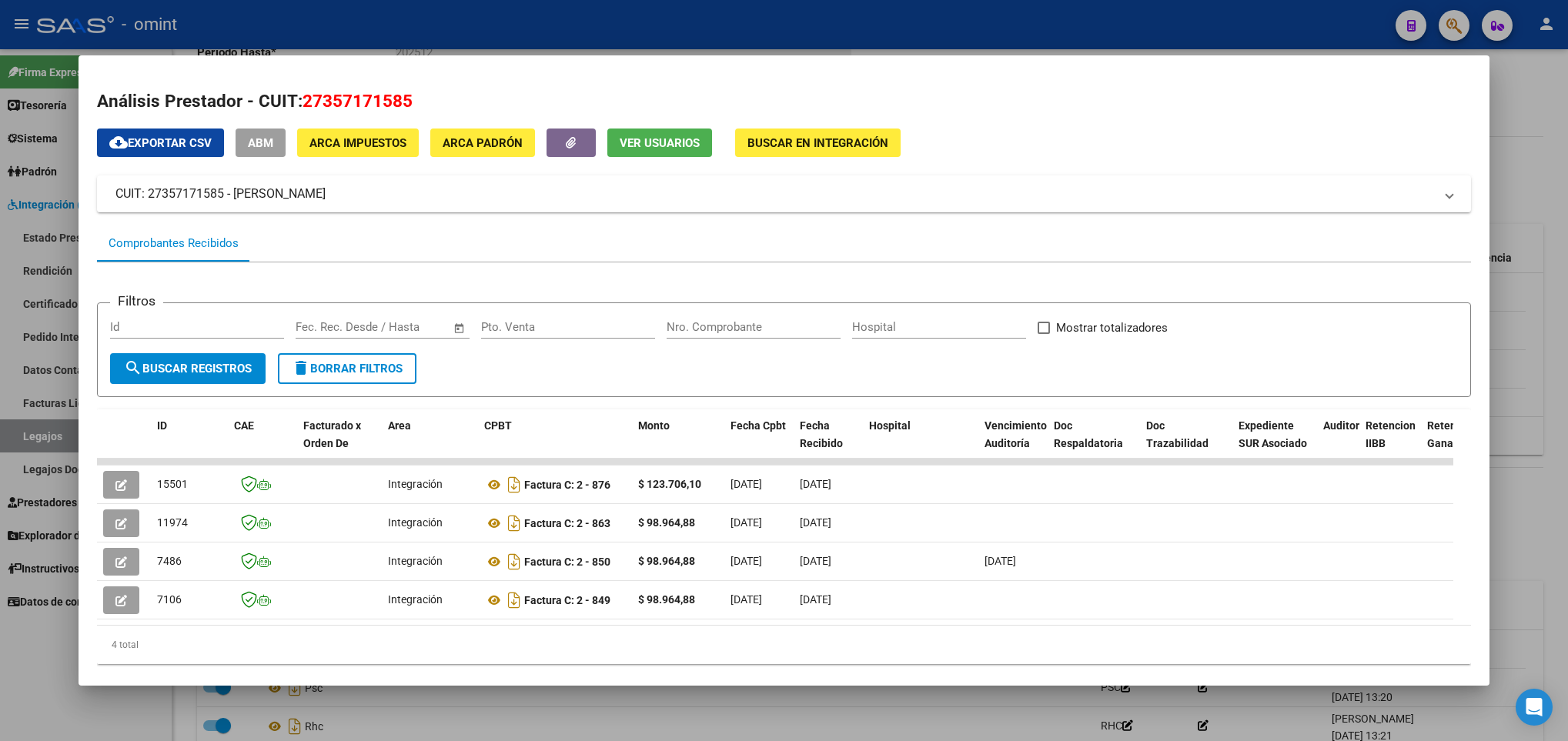
click at [1519, 394] on div at bounding box center [784, 370] width 1568 height 741
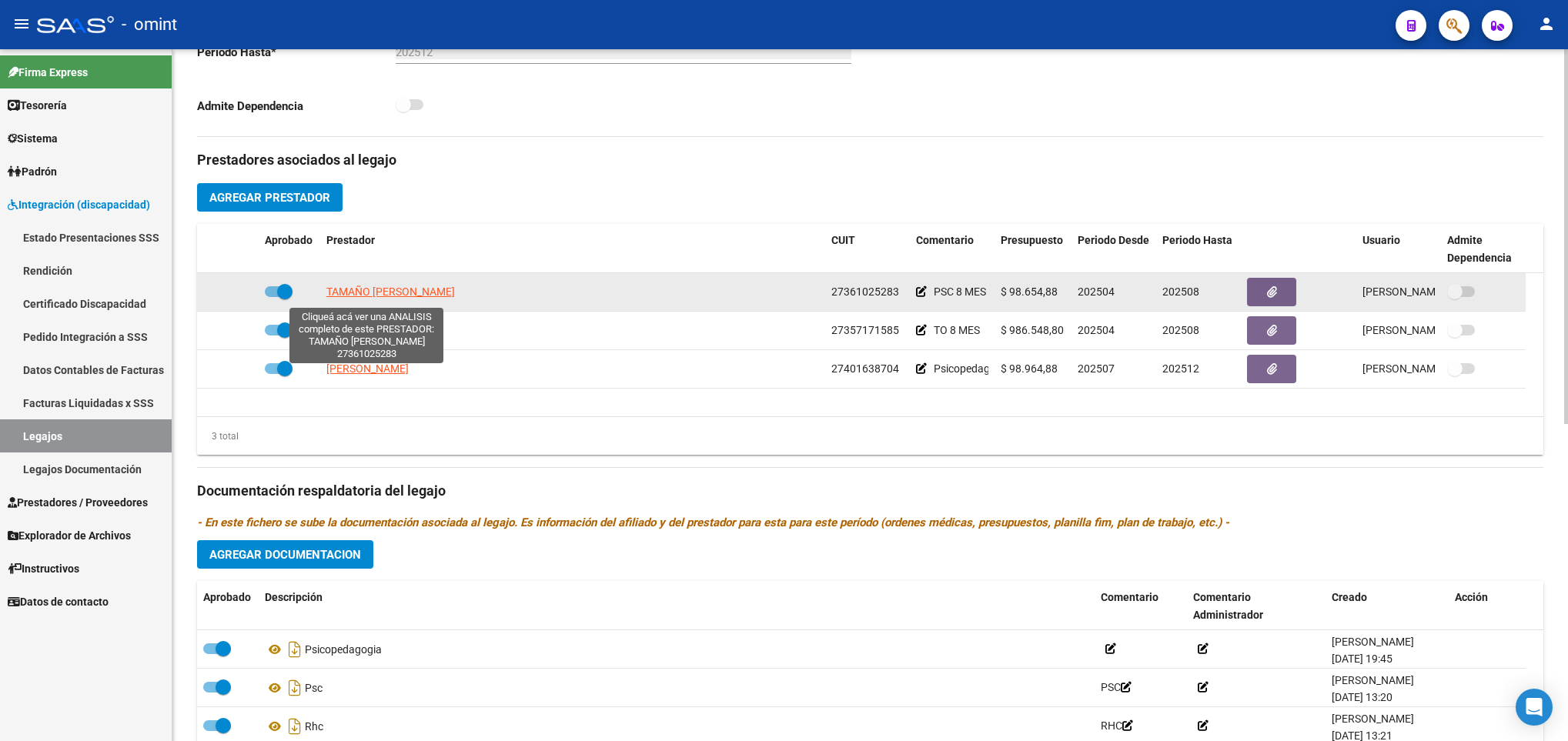
click at [371, 293] on span "TAMAÑO [PERSON_NAME]" at bounding box center [391, 291] width 129 height 12
type textarea "27361025283"
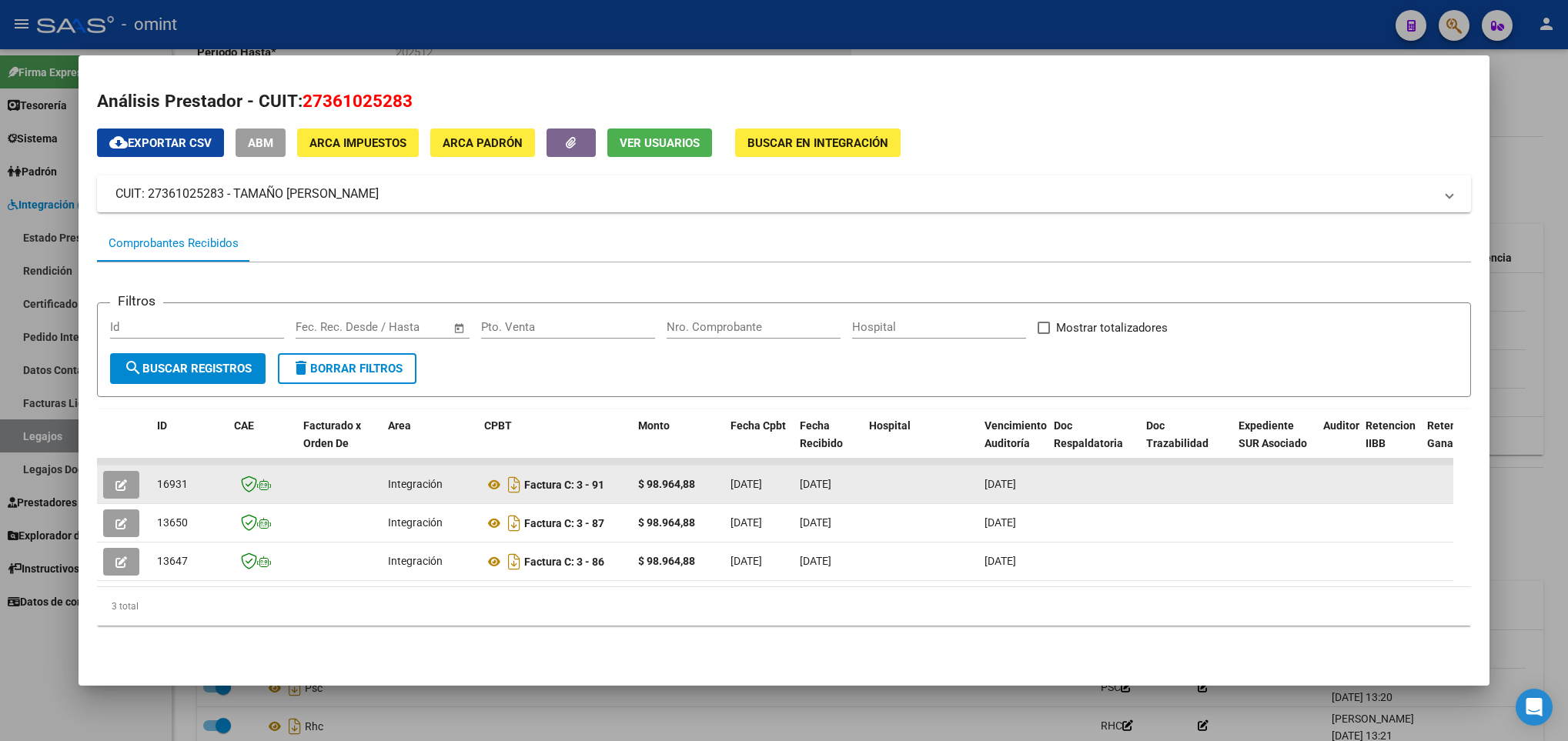
click at [125, 466] on datatable-body-cell at bounding box center [124, 484] width 53 height 37
click at [116, 497] on button "button" at bounding box center [121, 484] width 36 height 28
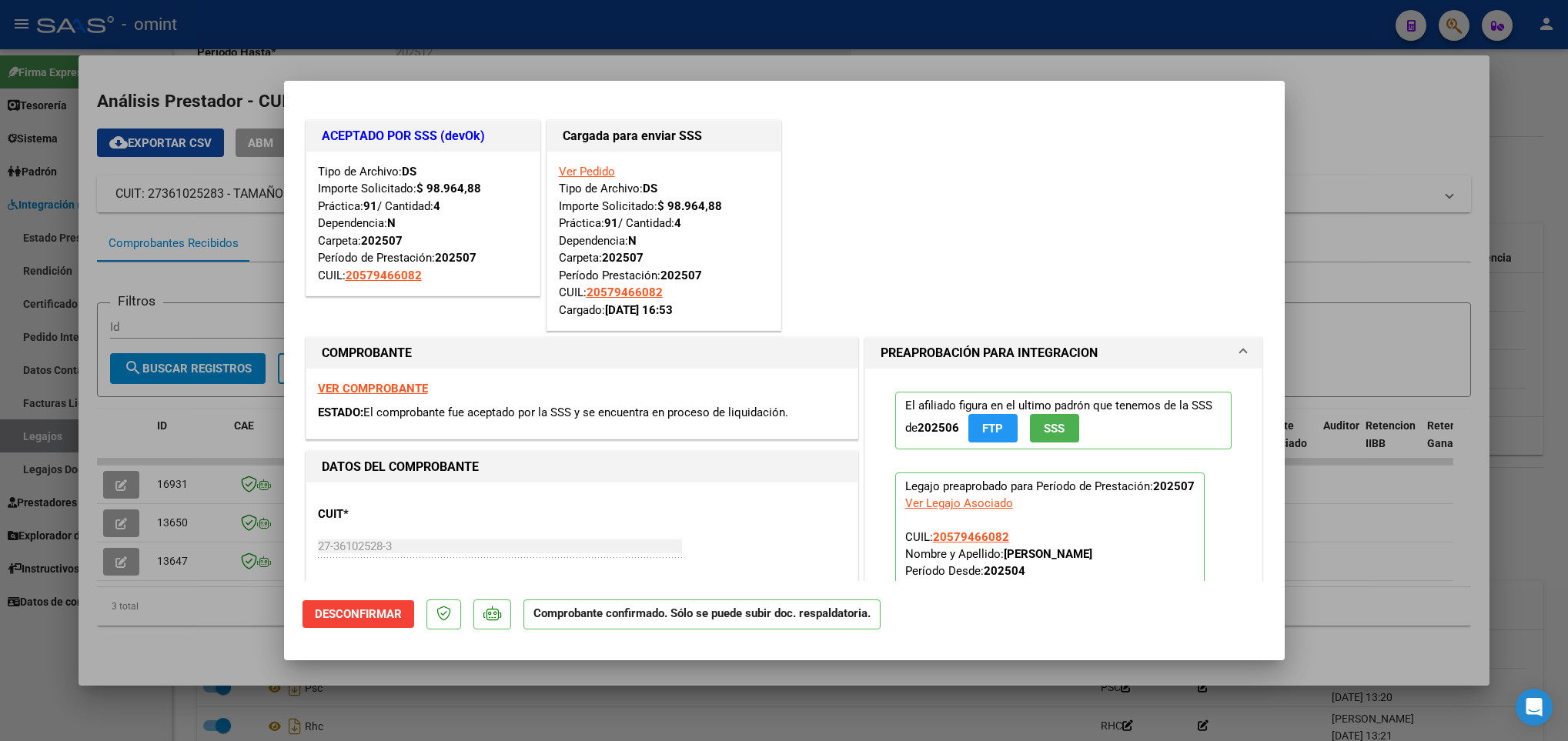
click at [1529, 570] on div at bounding box center [784, 370] width 1568 height 741
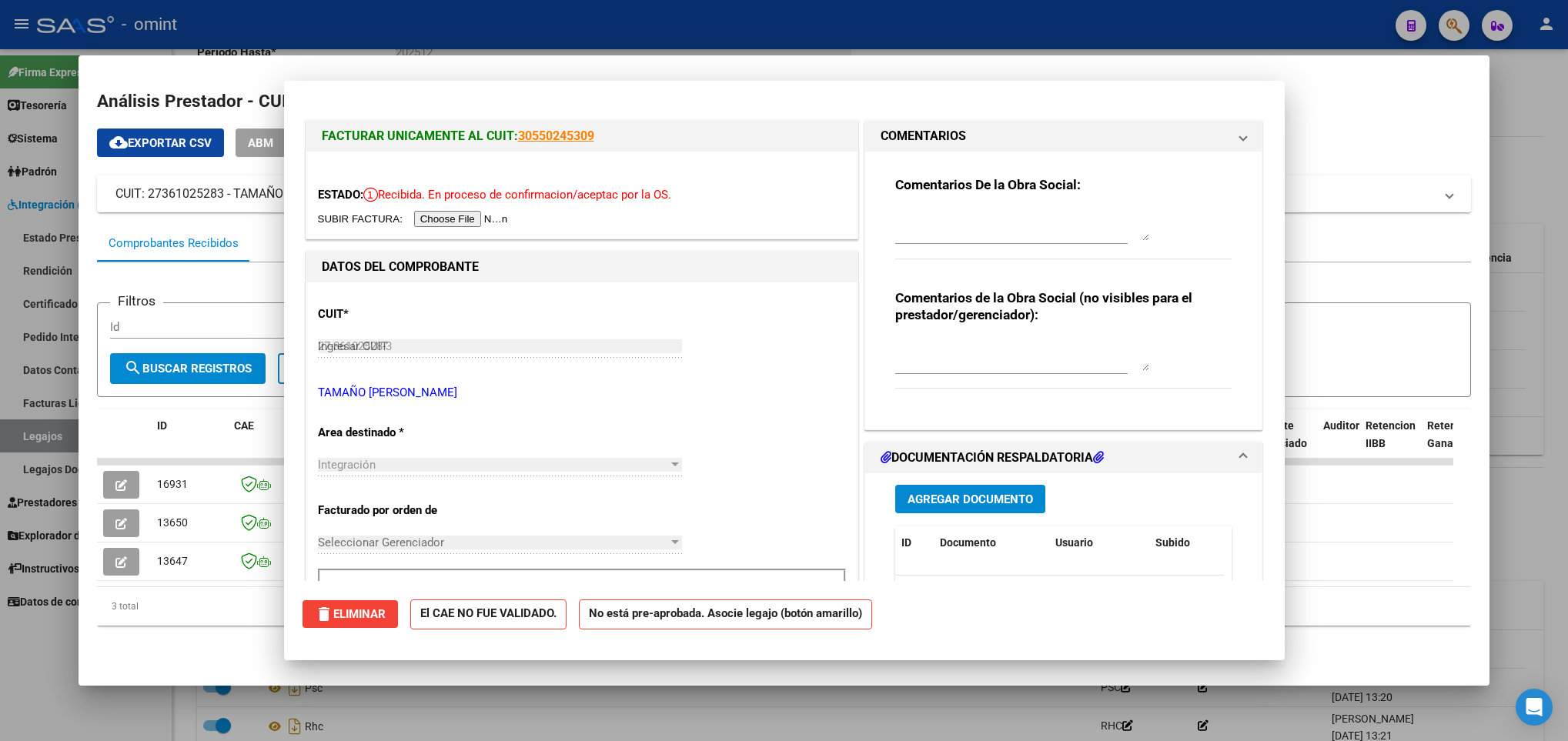
type input "$ 0,00"
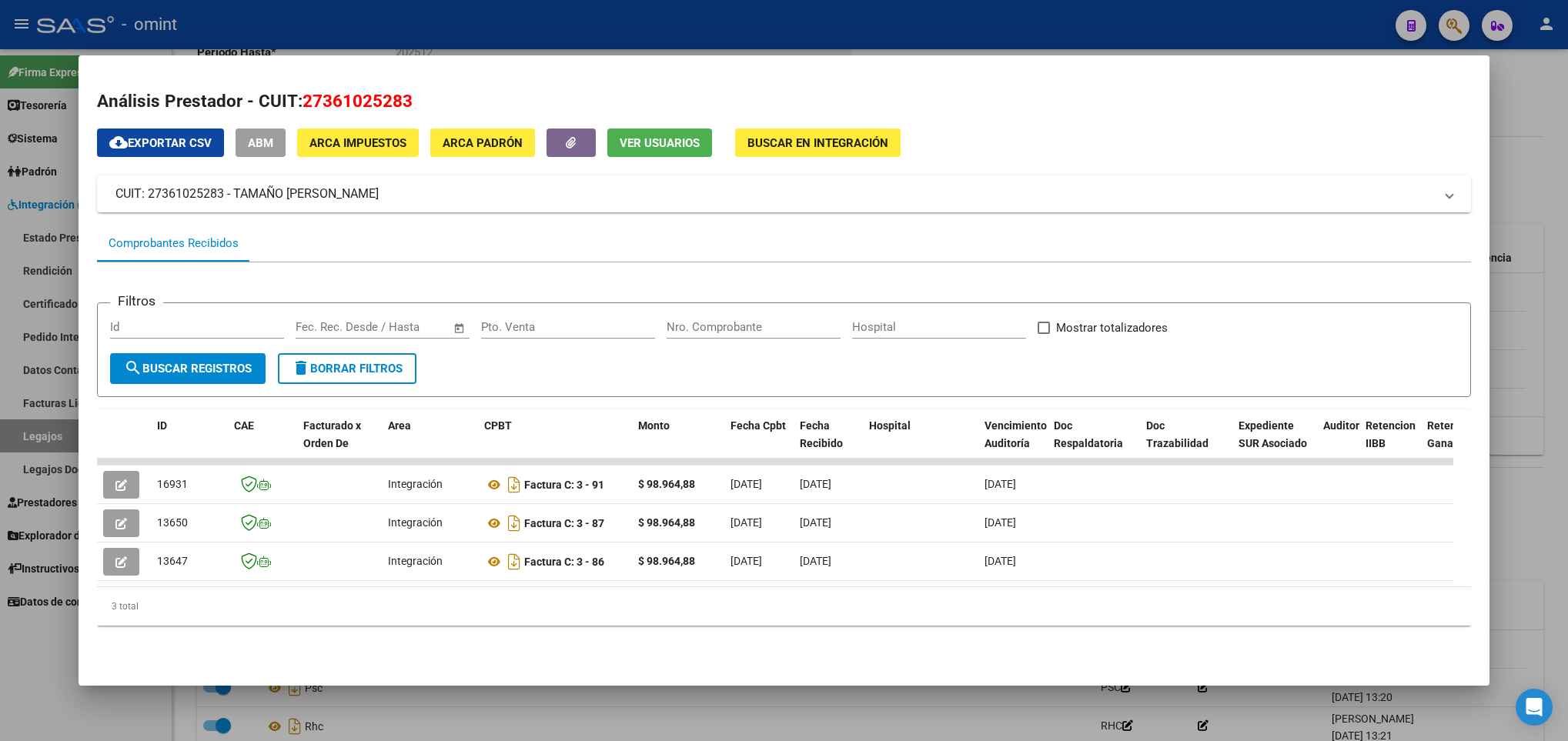
click at [1529, 570] on div at bounding box center [784, 370] width 1568 height 741
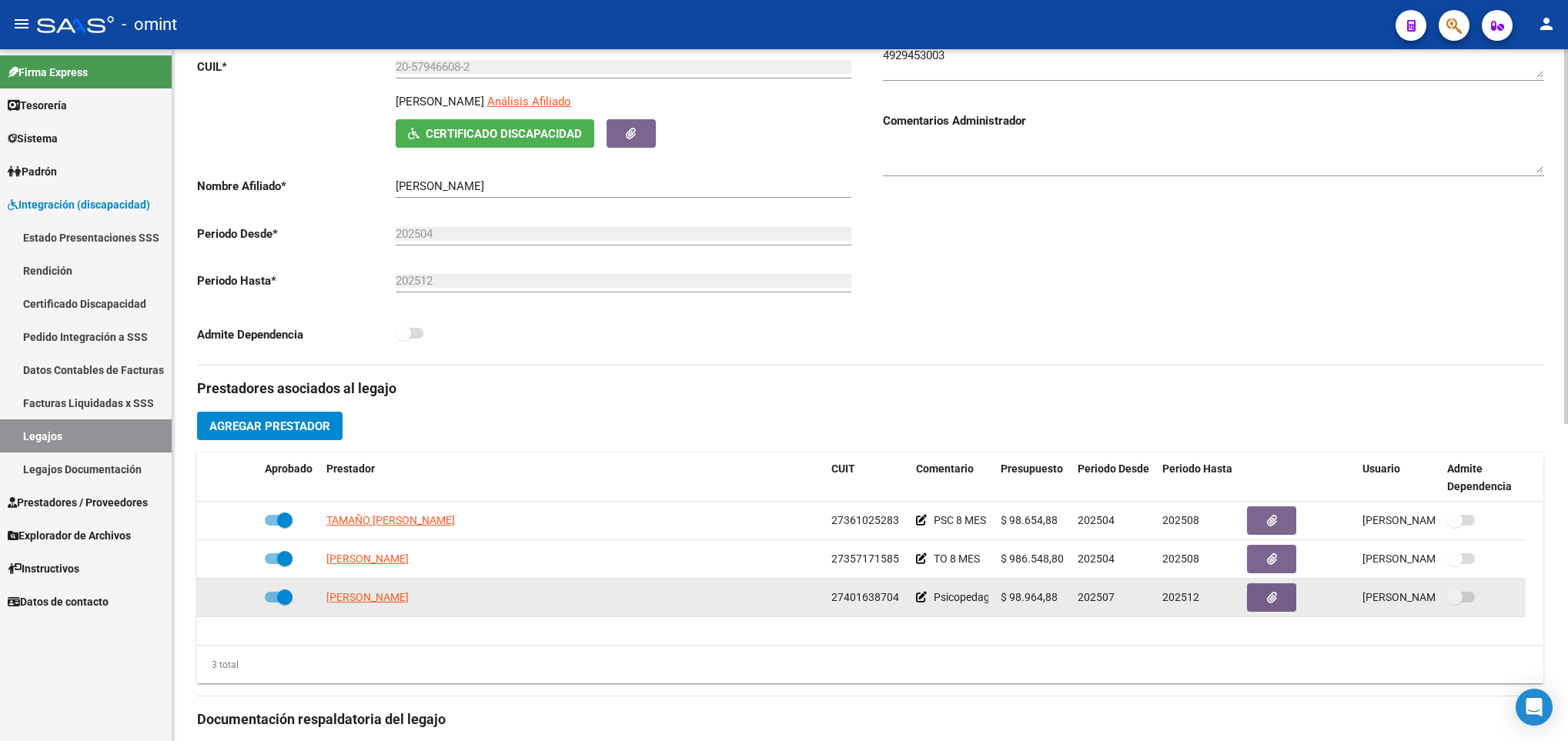
scroll to position [0, 0]
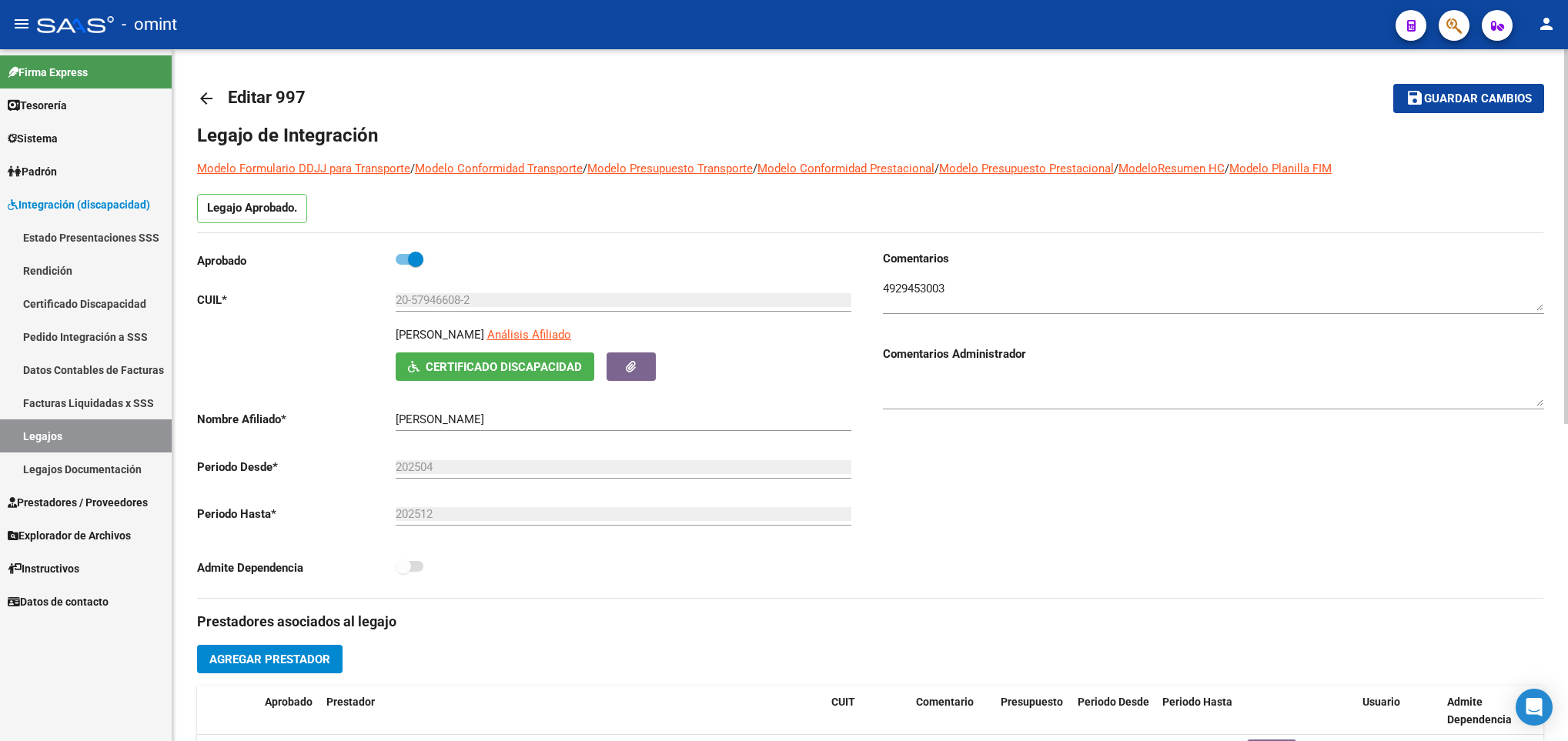
click at [1437, 101] on span "Guardar cambios" at bounding box center [1477, 99] width 108 height 14
click at [203, 97] on mat-icon "arrow_back" at bounding box center [205, 97] width 18 height 18
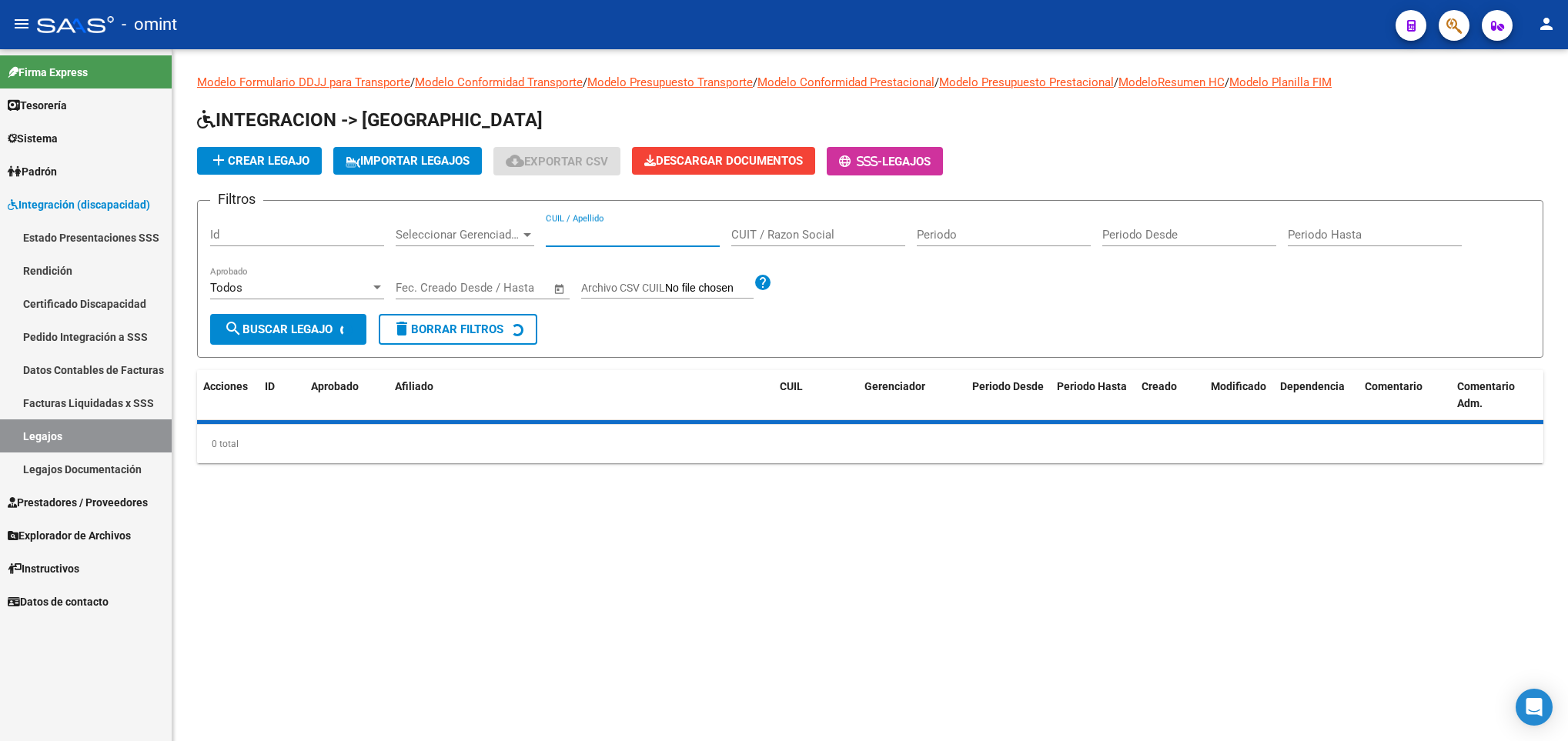
click at [614, 231] on input "CUIL / Apellido" at bounding box center [632, 235] width 174 height 14
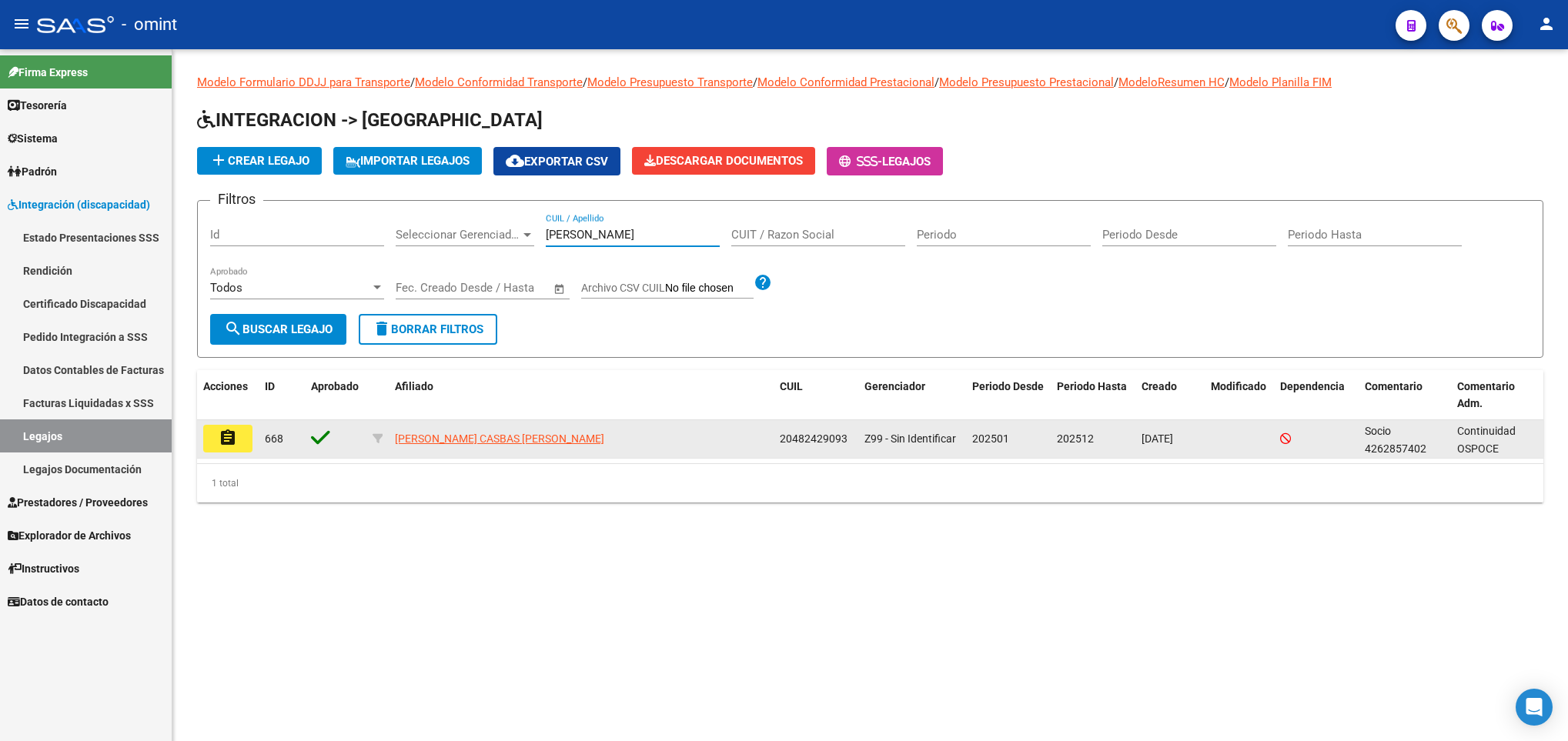
type input "[PERSON_NAME]"
click at [232, 432] on mat-icon "assignment" at bounding box center [227, 437] width 18 height 18
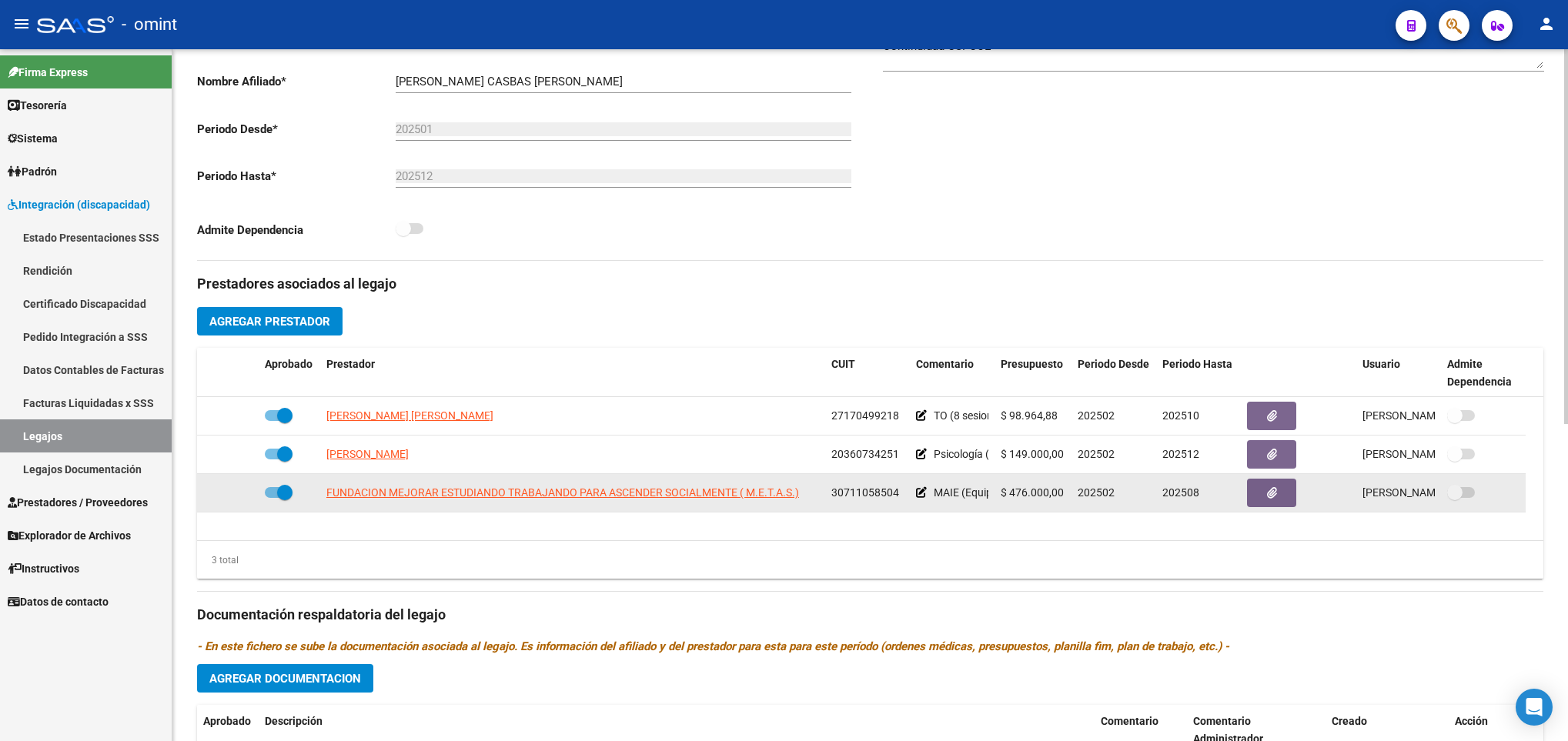
scroll to position [347, 0]
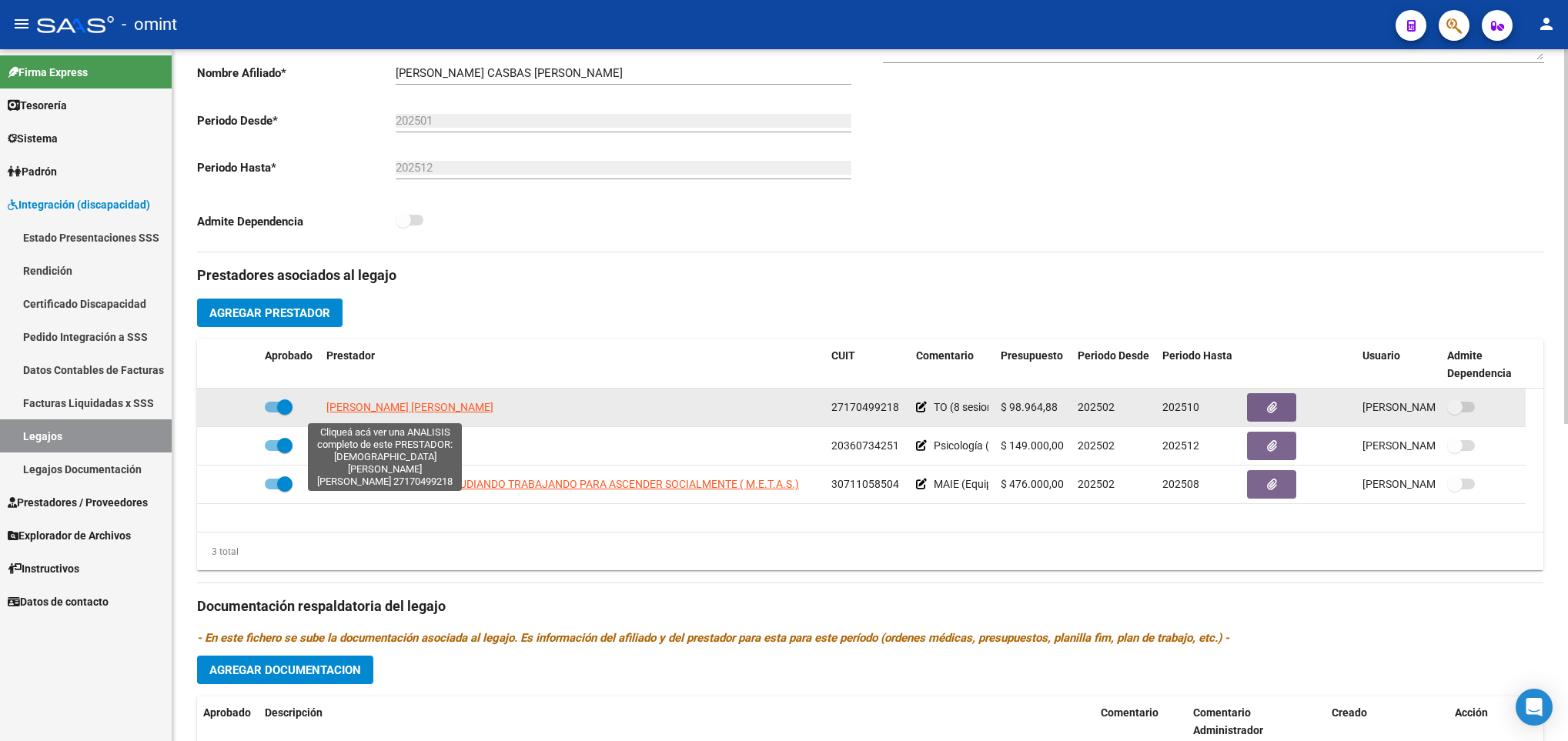
click at [381, 413] on span "[PERSON_NAME] [PERSON_NAME]" at bounding box center [410, 407] width 167 height 12
type textarea "27170499218"
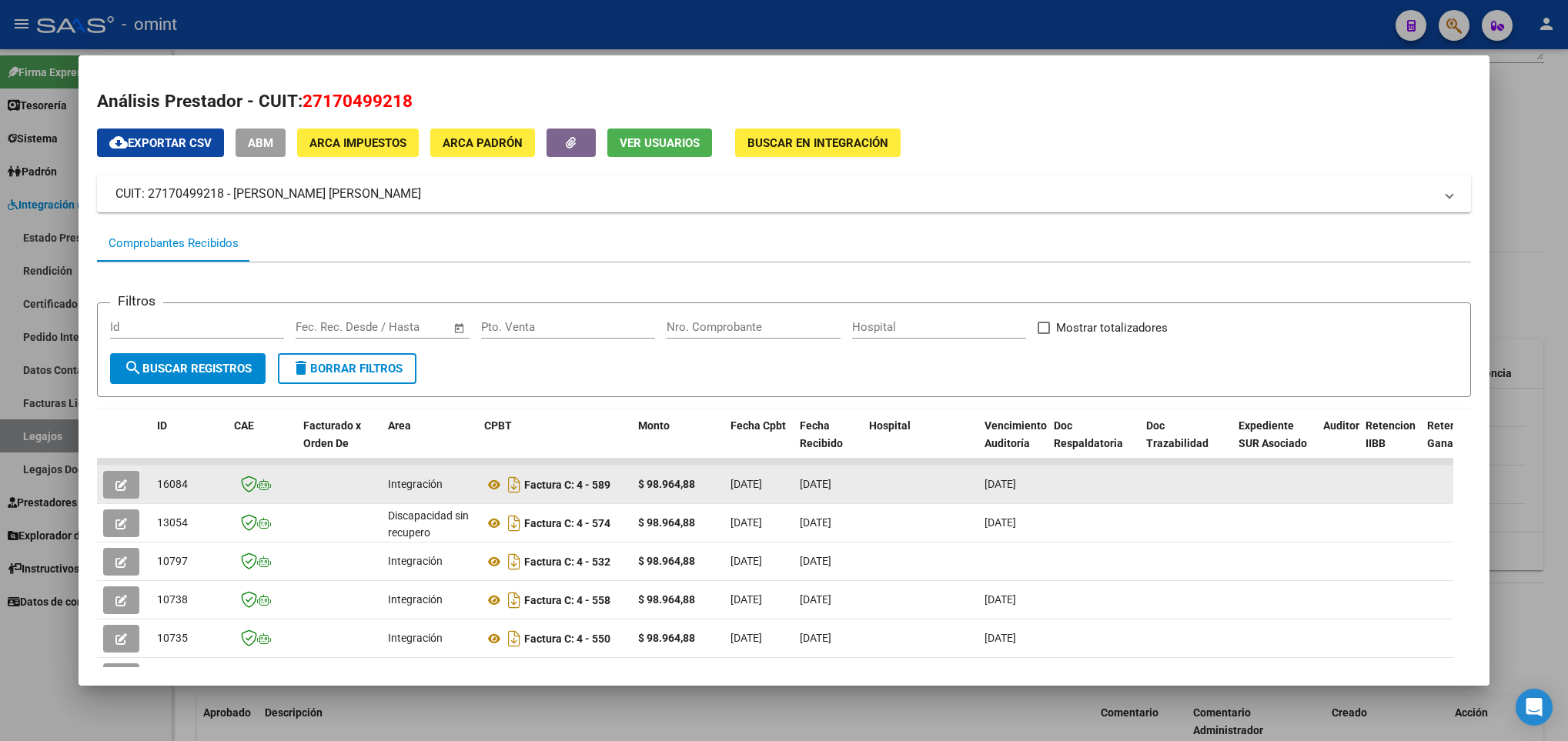
click at [116, 485] on icon "button" at bounding box center [121, 485] width 11 height 11
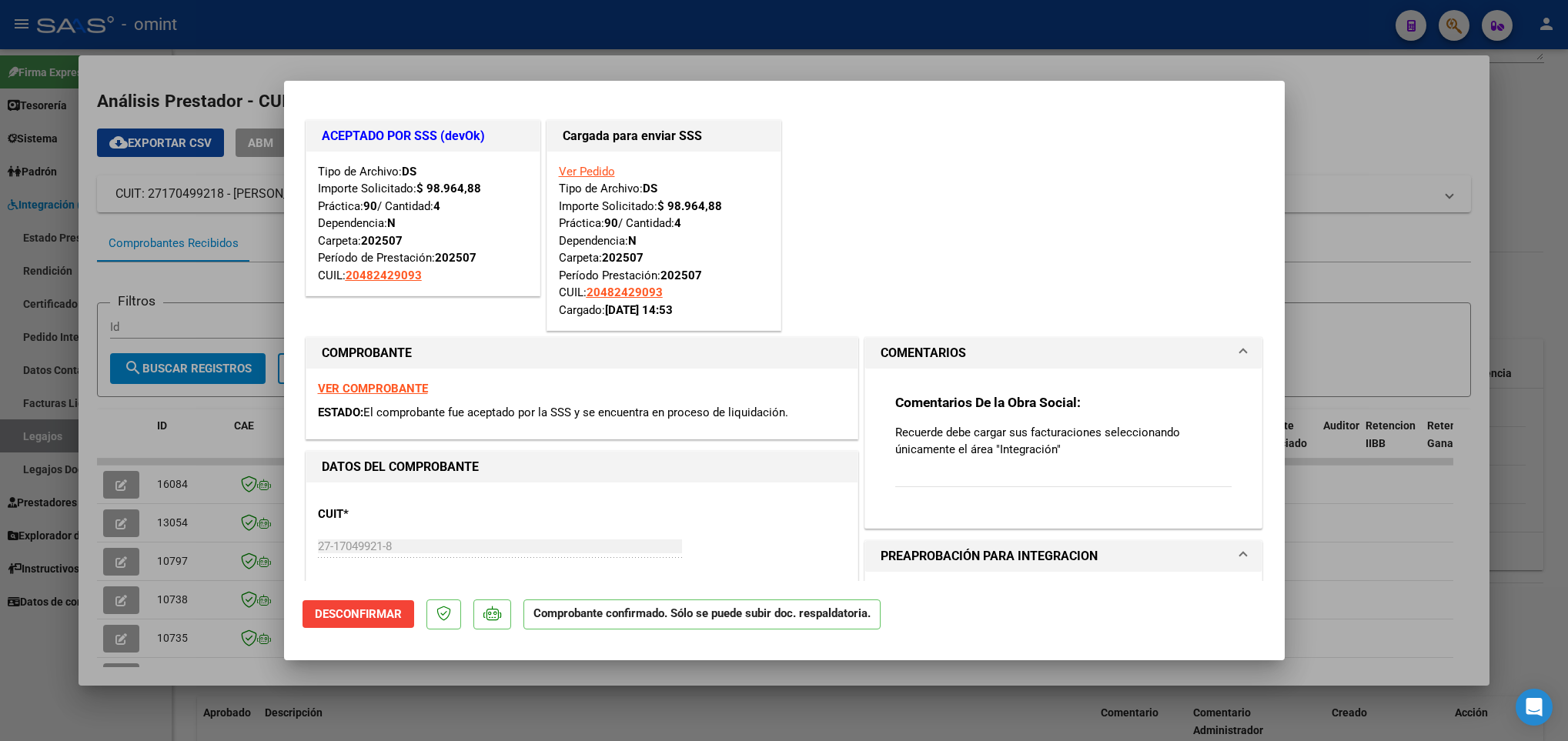
click at [255, 547] on div at bounding box center [784, 370] width 1568 height 741
type input "$ 0,00"
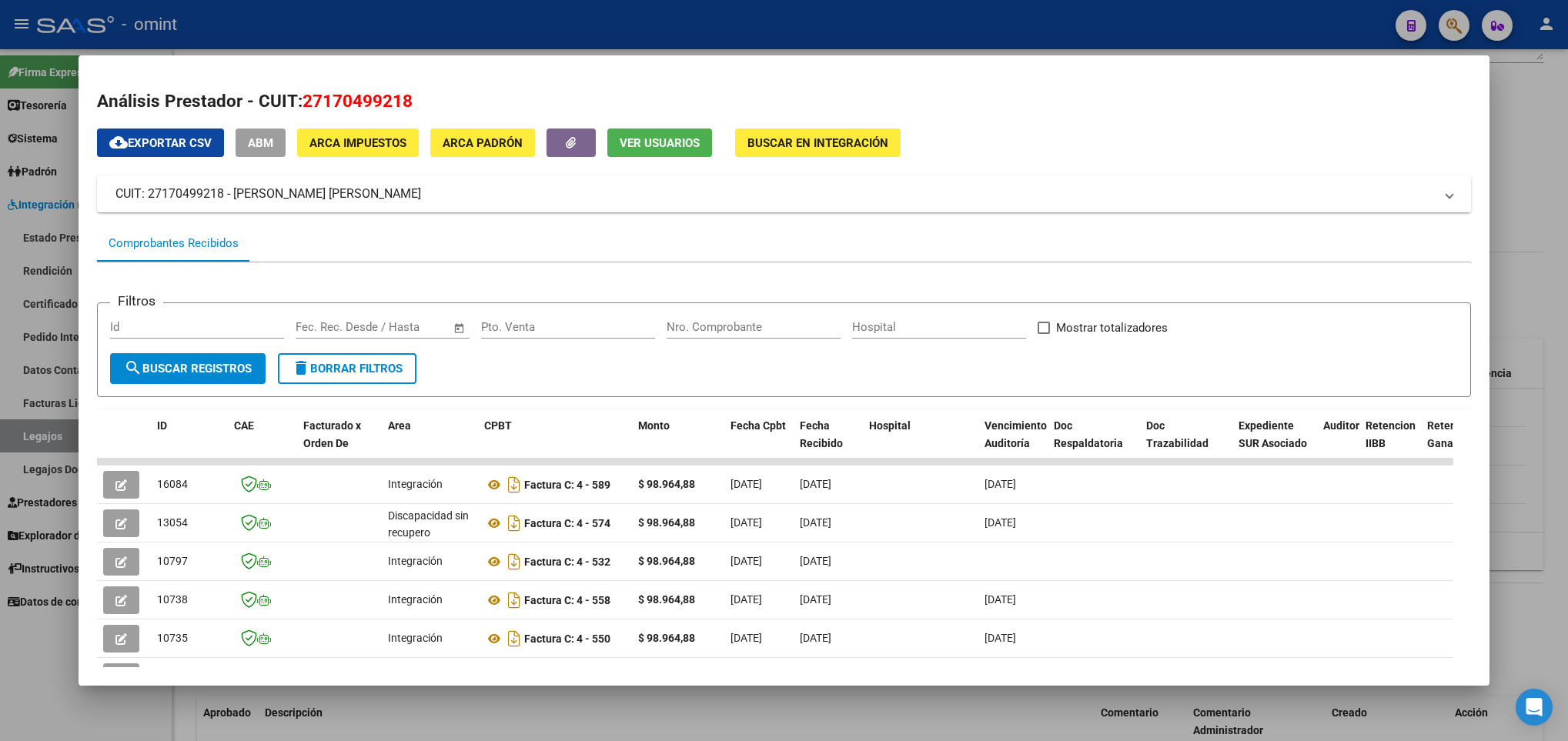
click at [449, 730] on div at bounding box center [784, 370] width 1568 height 741
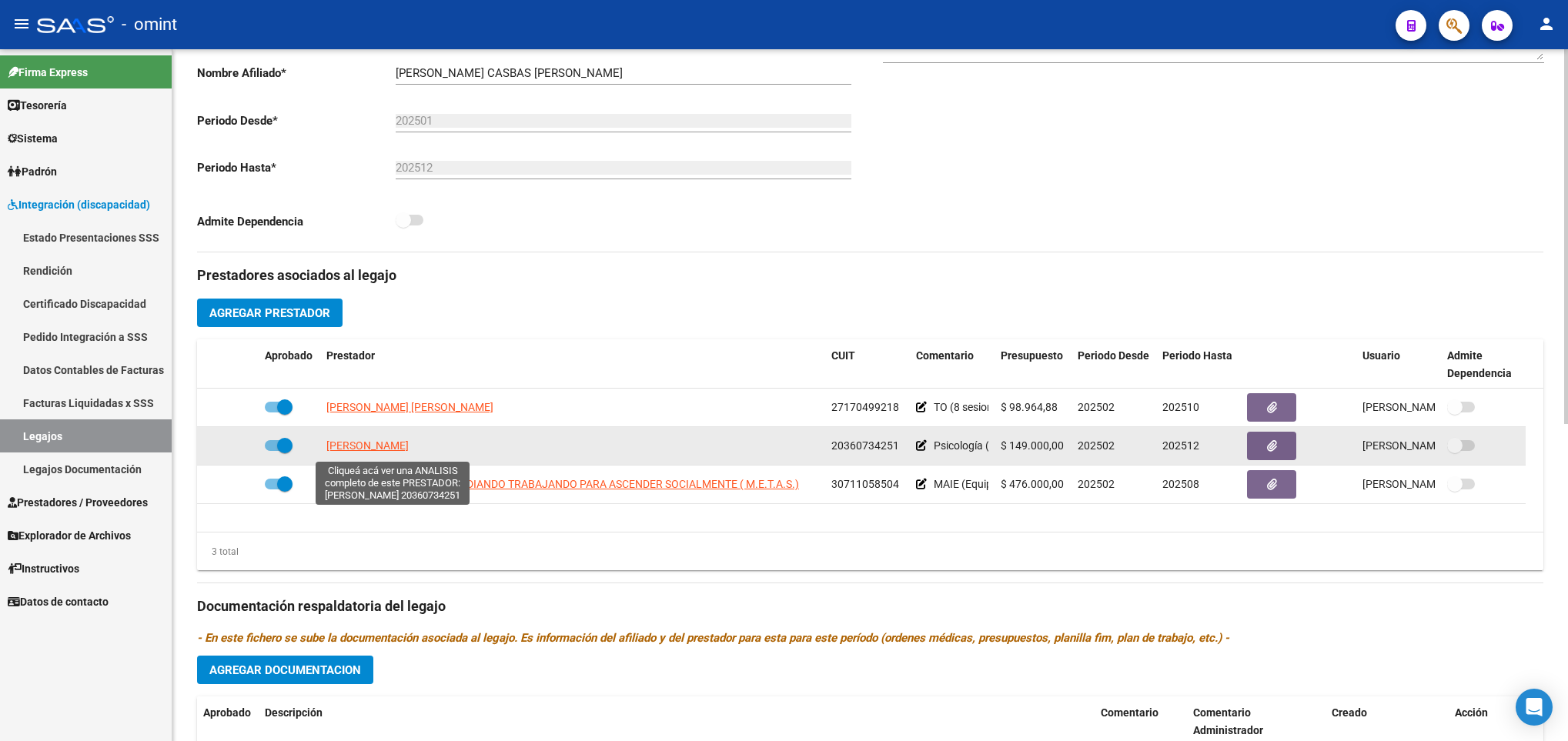
click at [353, 450] on span "[PERSON_NAME]" at bounding box center [368, 445] width 82 height 12
type textarea "20360734251"
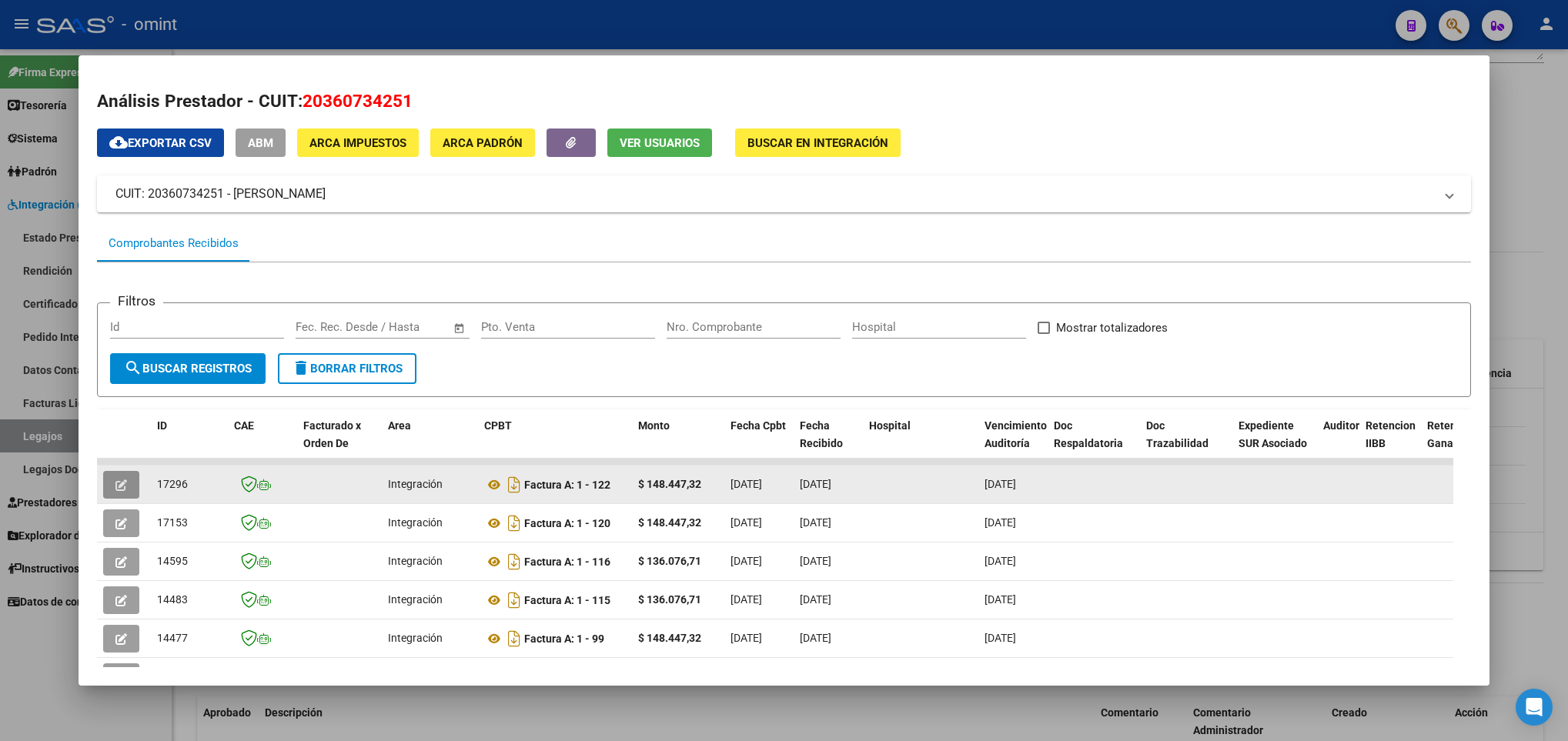
click at [127, 480] on icon "button" at bounding box center [121, 485] width 11 height 11
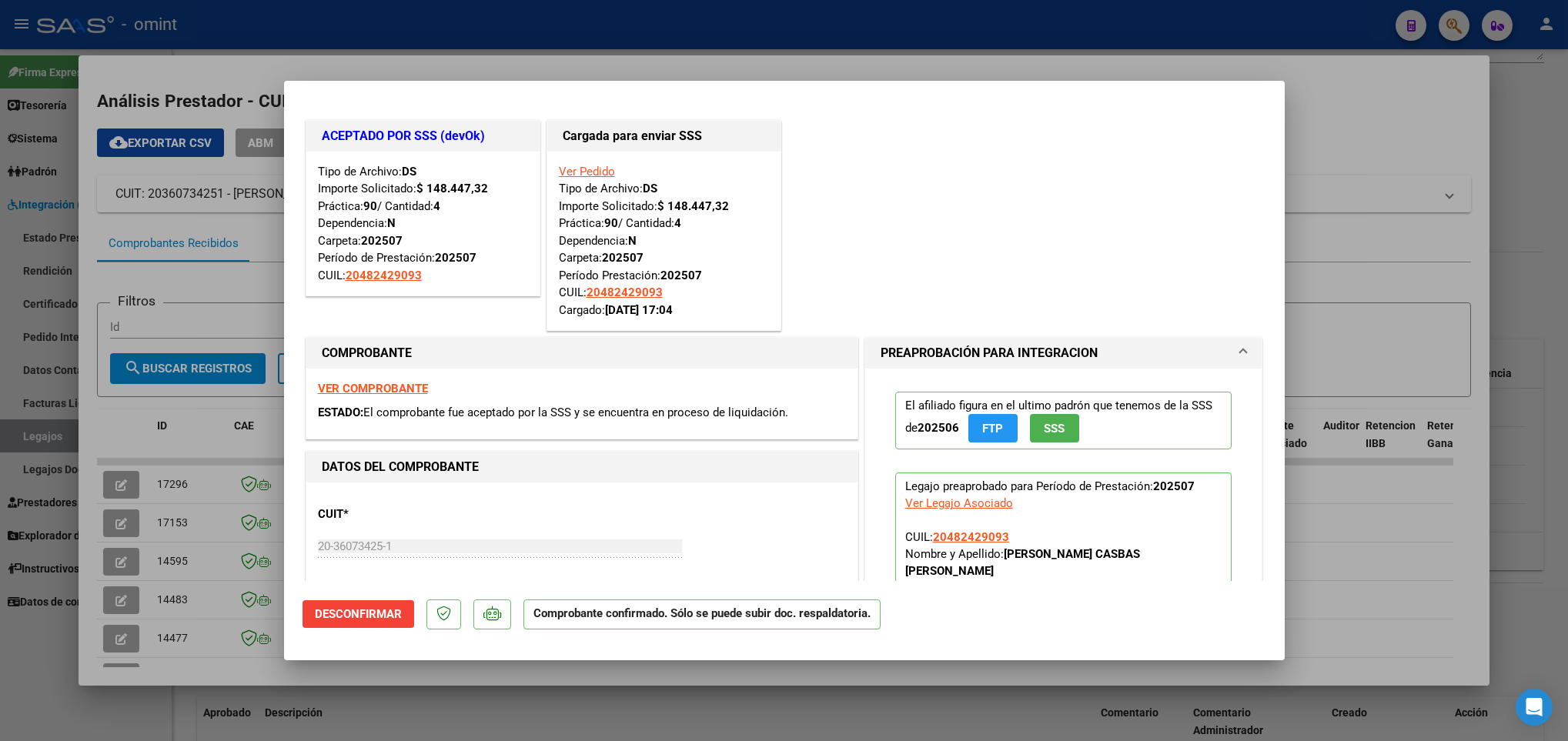
click at [204, 642] on div at bounding box center [784, 370] width 1568 height 741
type input "$ 0,00"
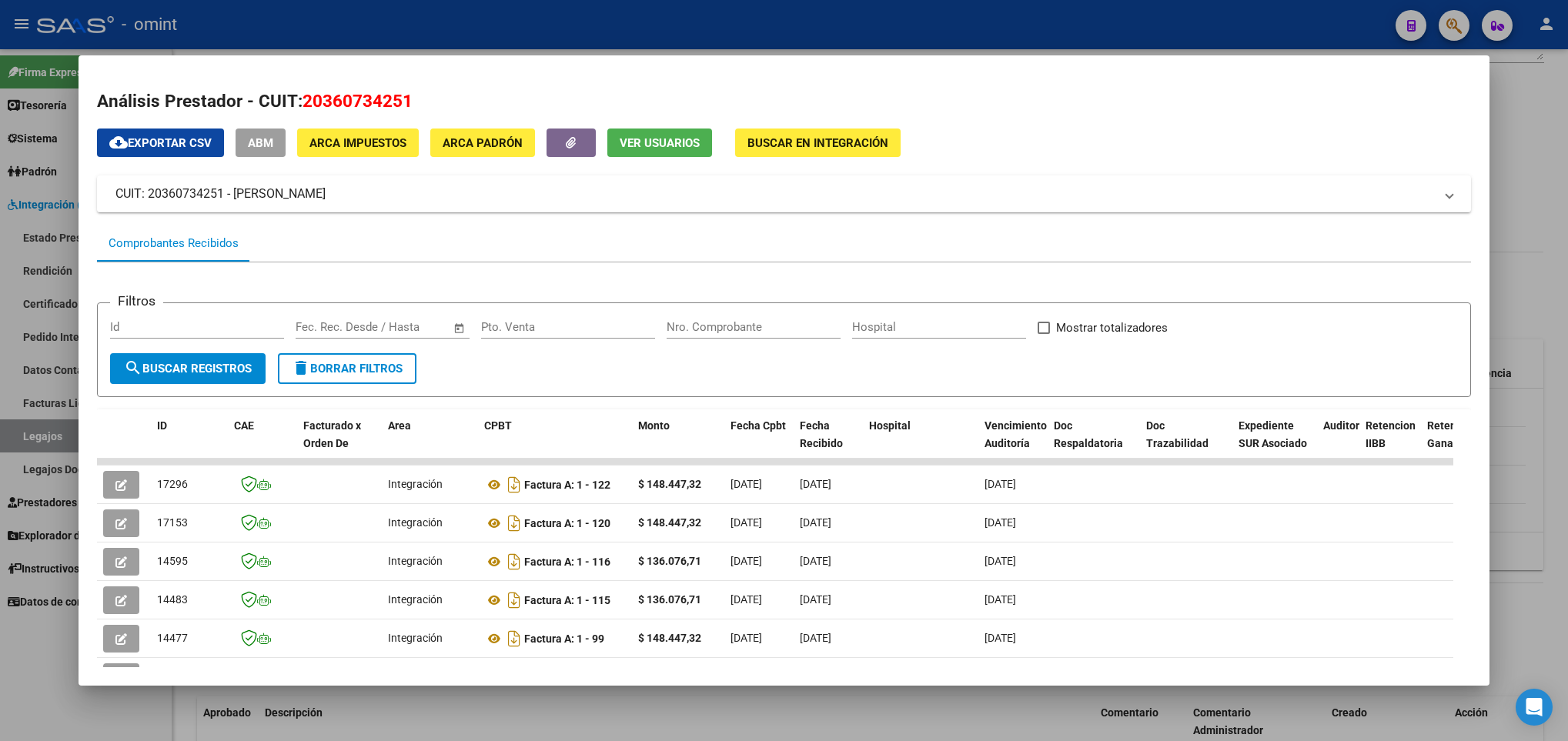
click at [288, 707] on div at bounding box center [784, 370] width 1568 height 741
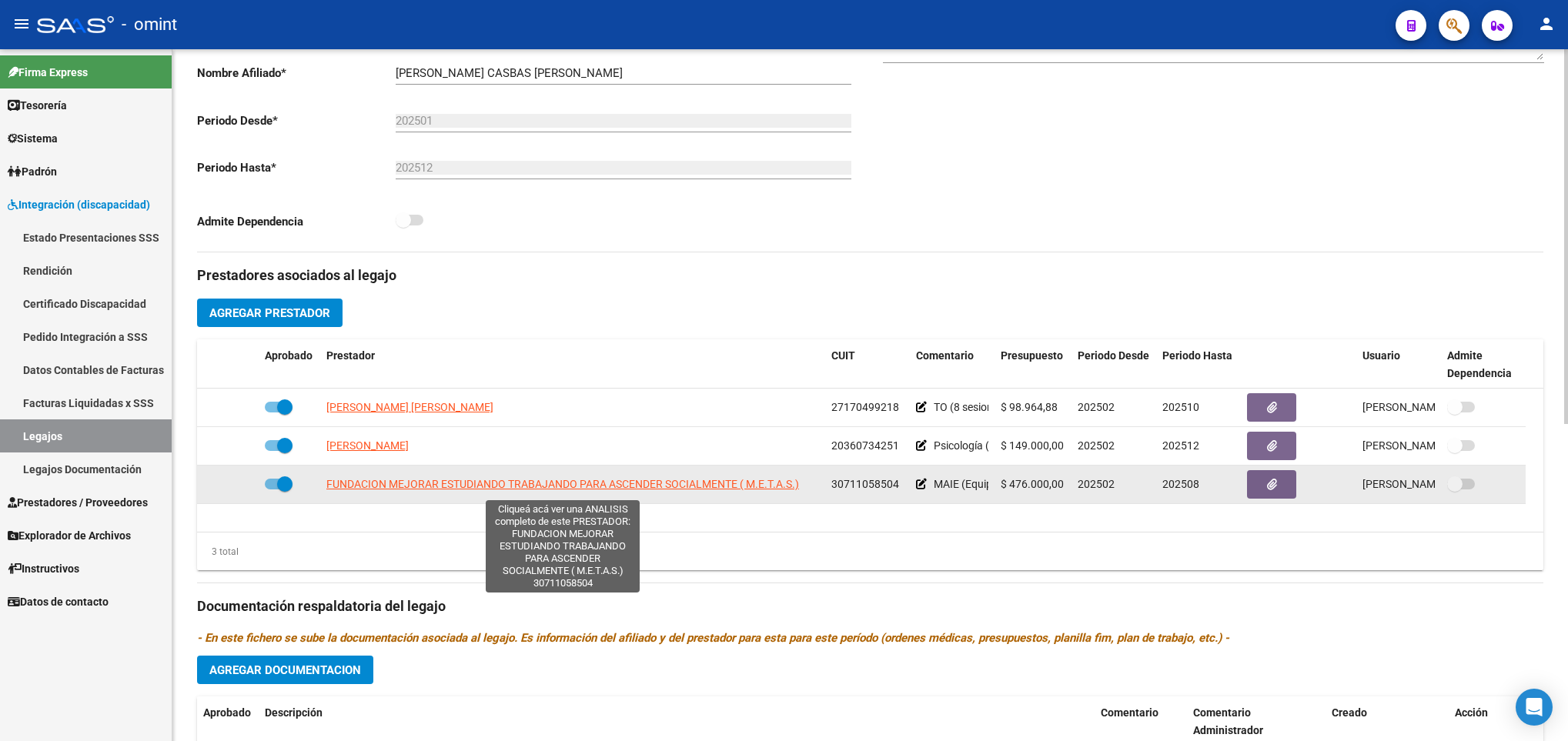
click at [379, 490] on span "FUNDACION MEJORAR ESTUDIANDO TRABAJANDO PARA ASCENDER SOCIALMENTE ( M.E.T.A.S.)" at bounding box center [562, 484] width 473 height 12
type textarea "30711058504"
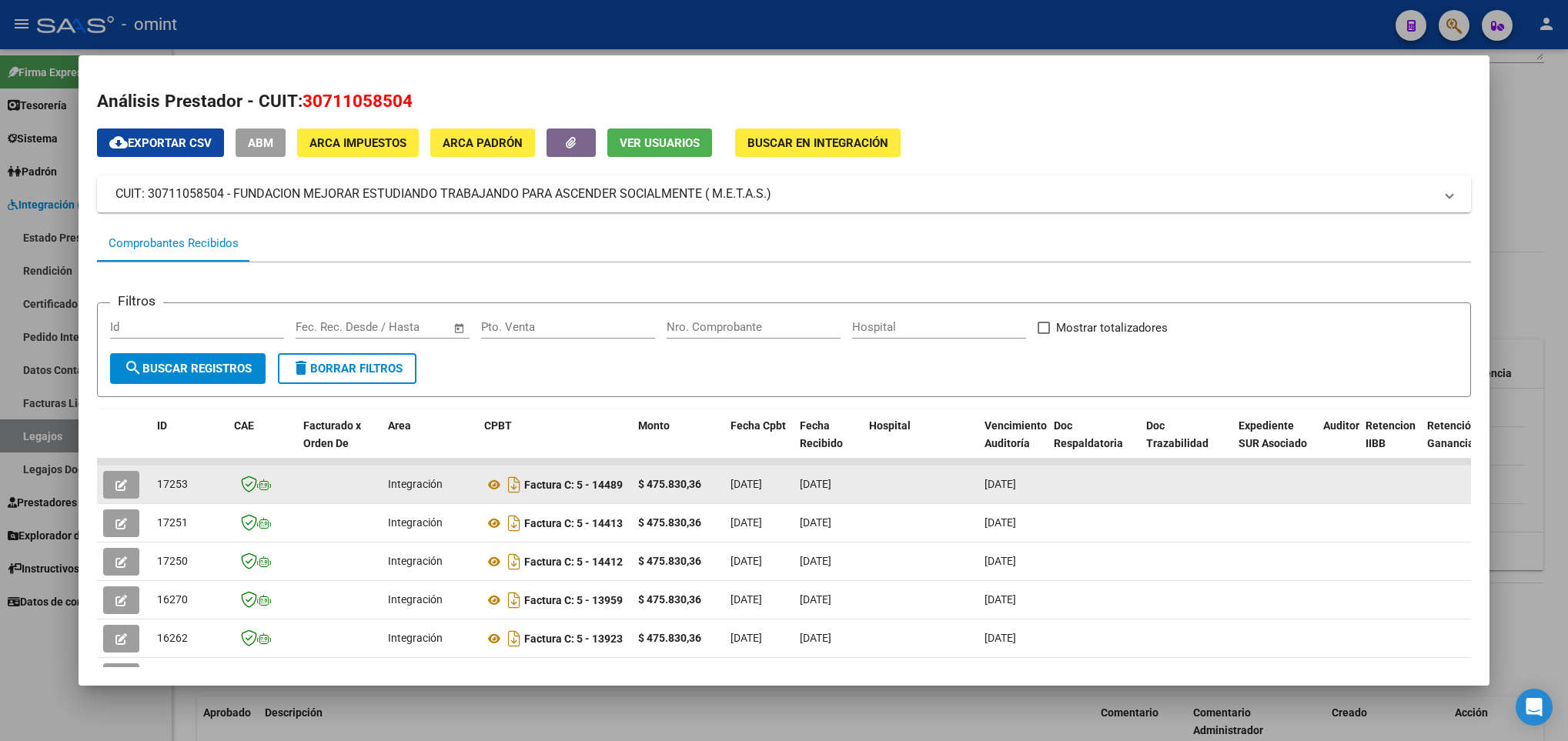
click at [121, 488] on icon "button" at bounding box center [121, 485] width 11 height 11
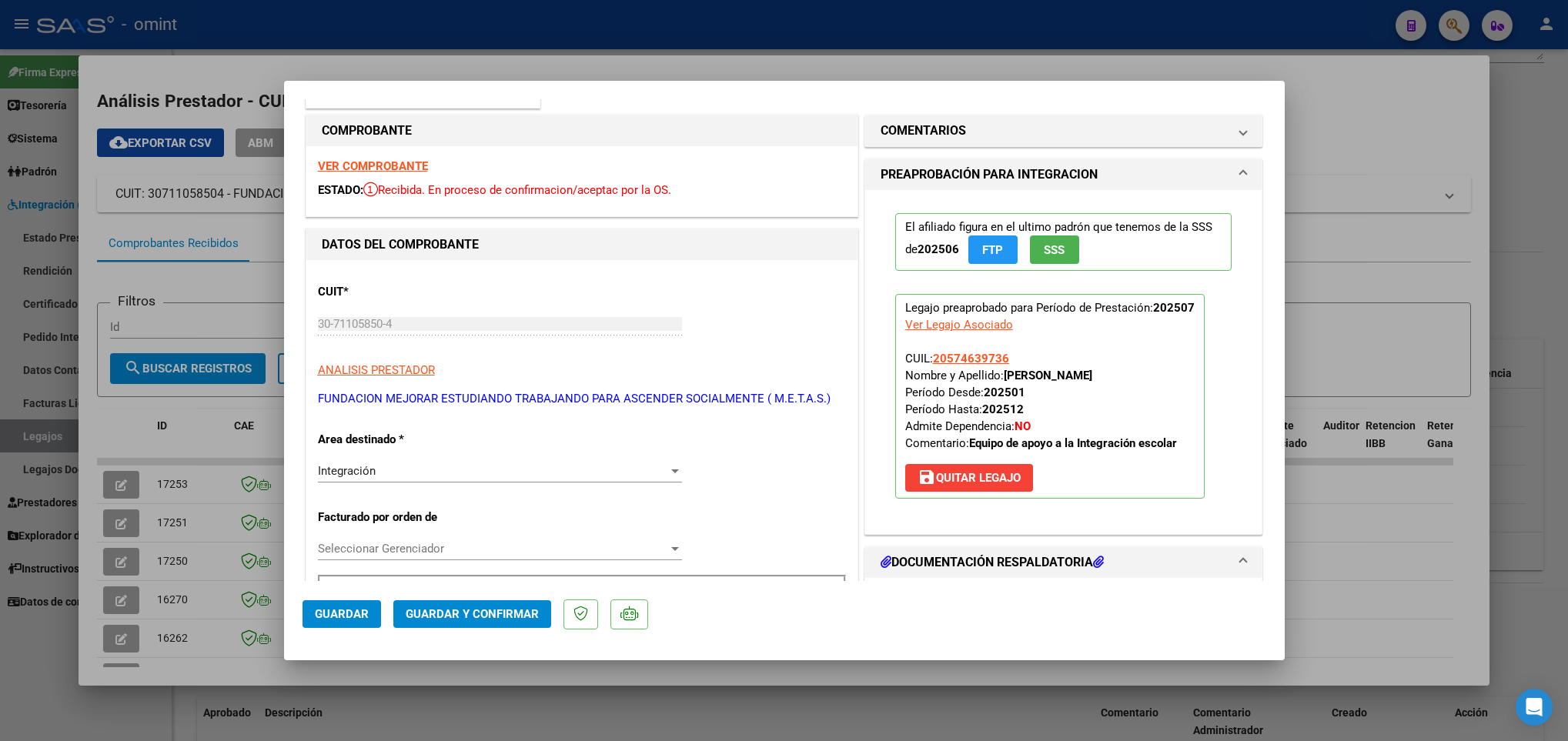
scroll to position [231, 0]
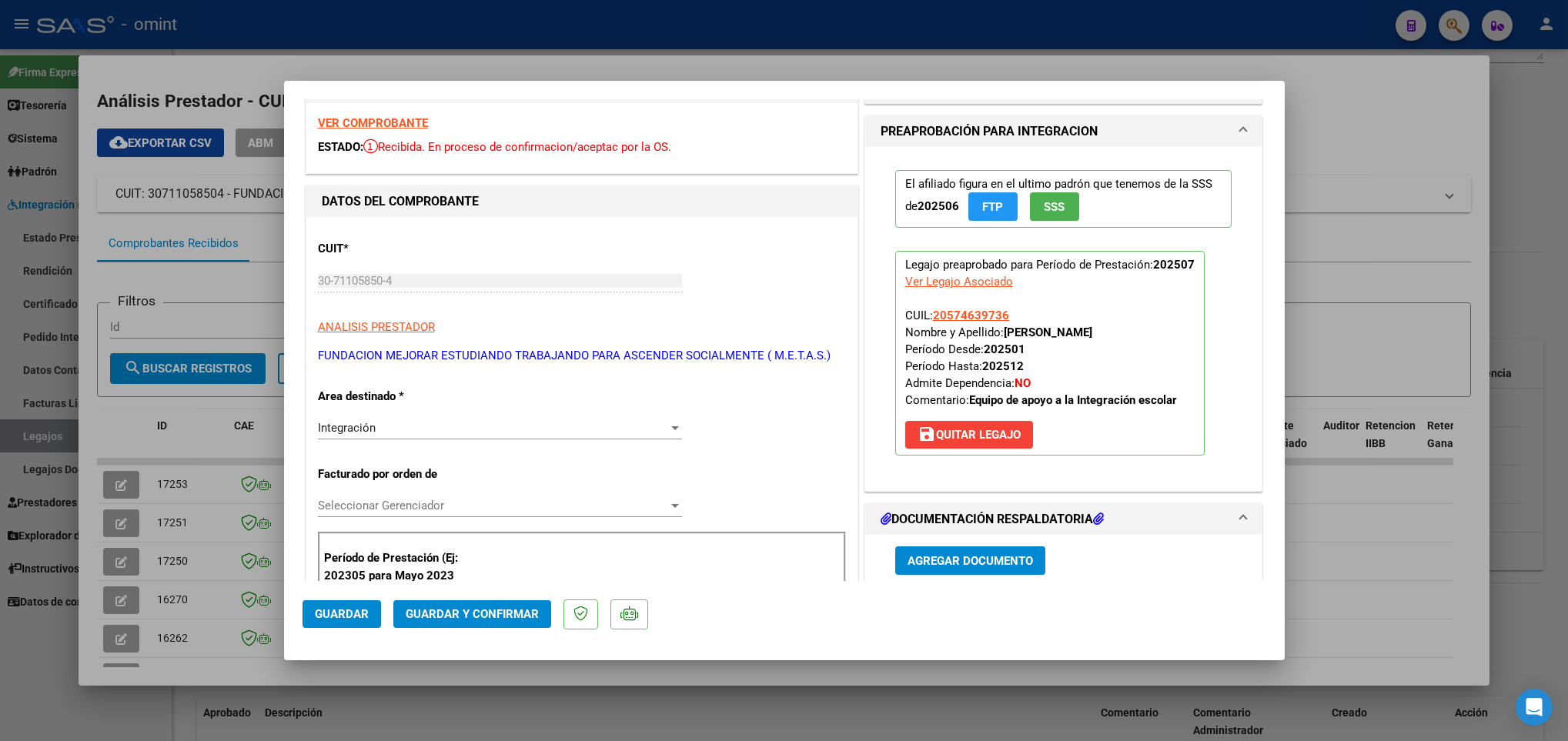
click at [141, 519] on div at bounding box center [784, 370] width 1568 height 741
type input "$ 0,00"
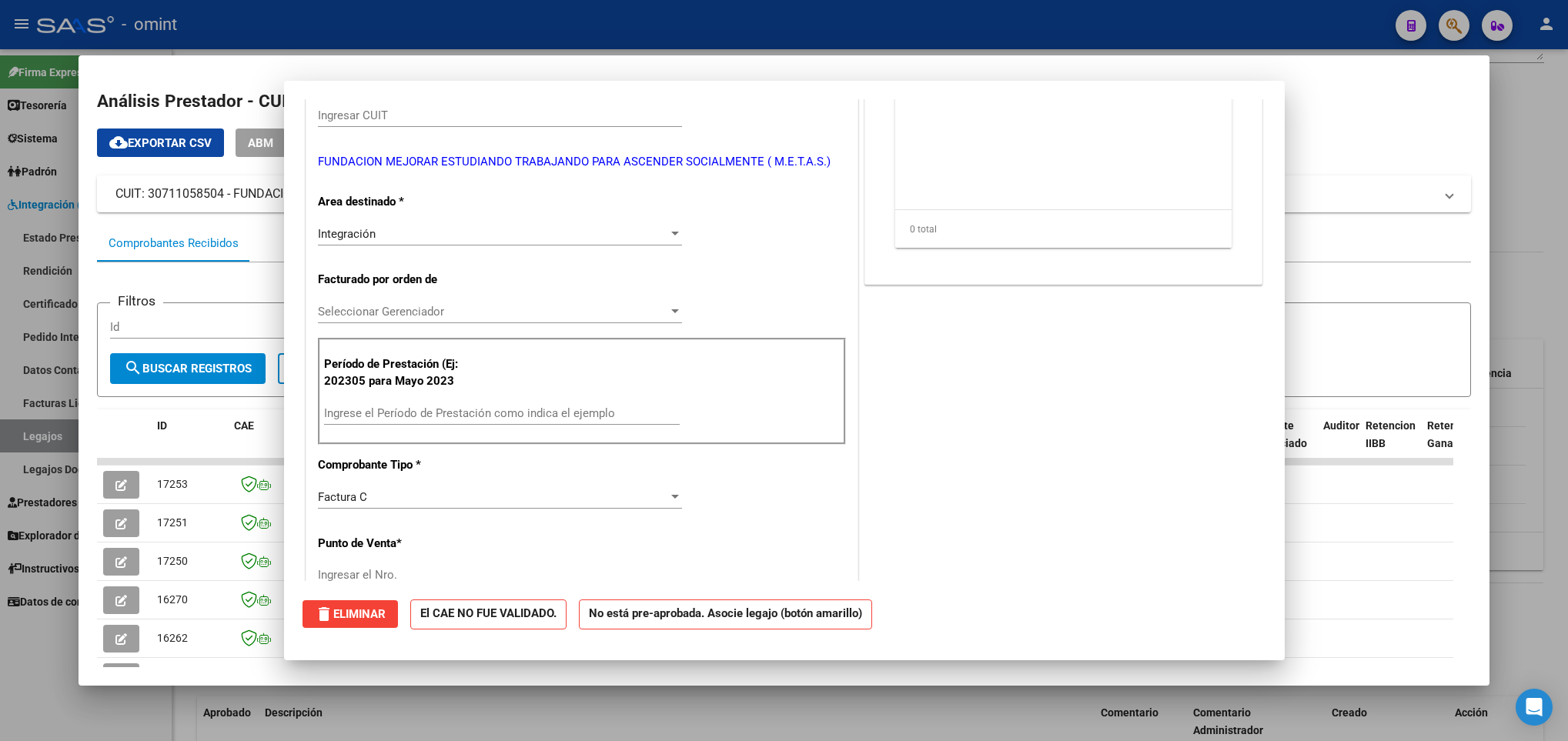
scroll to position [0, 0]
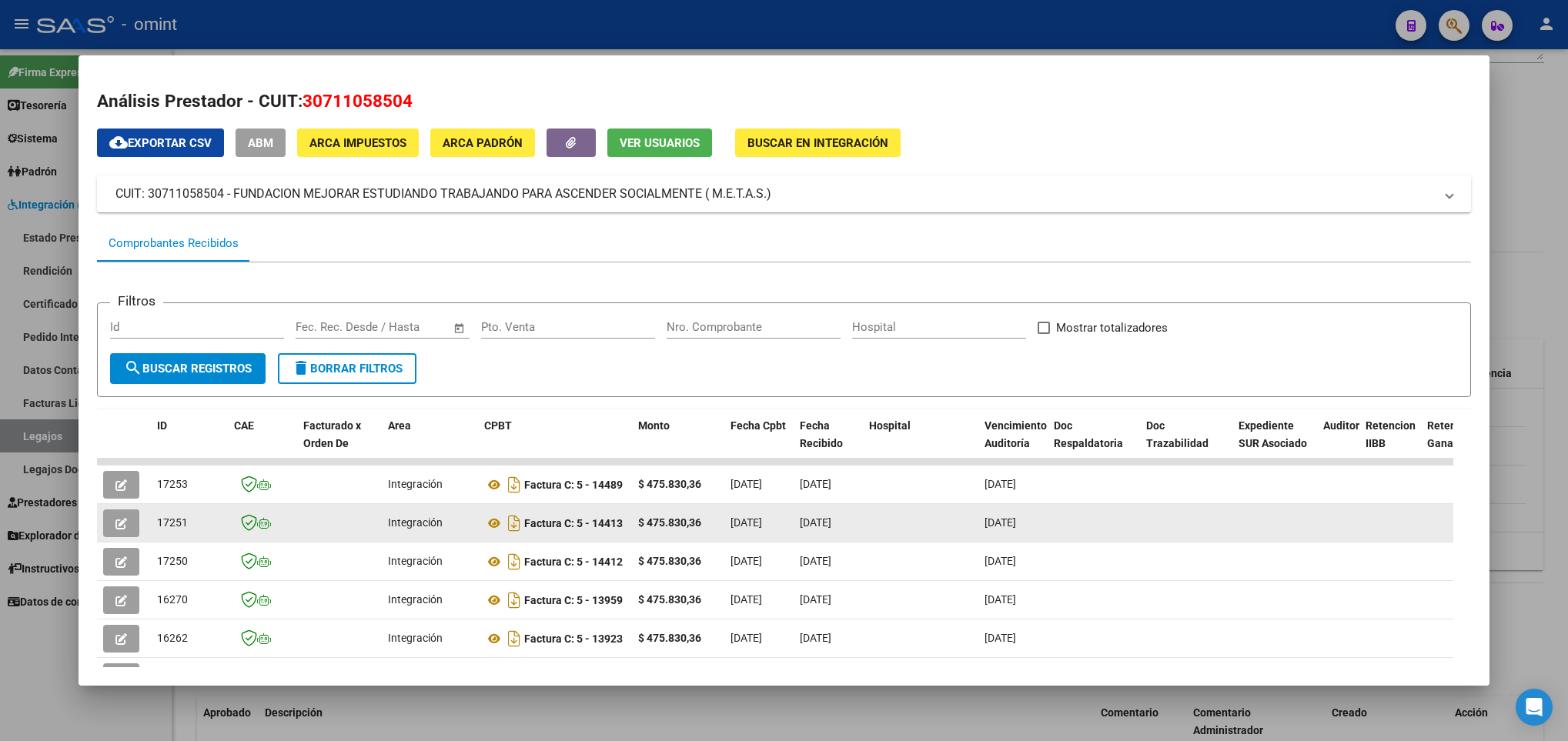
click at [125, 517] on span "button" at bounding box center [121, 523] width 11 height 14
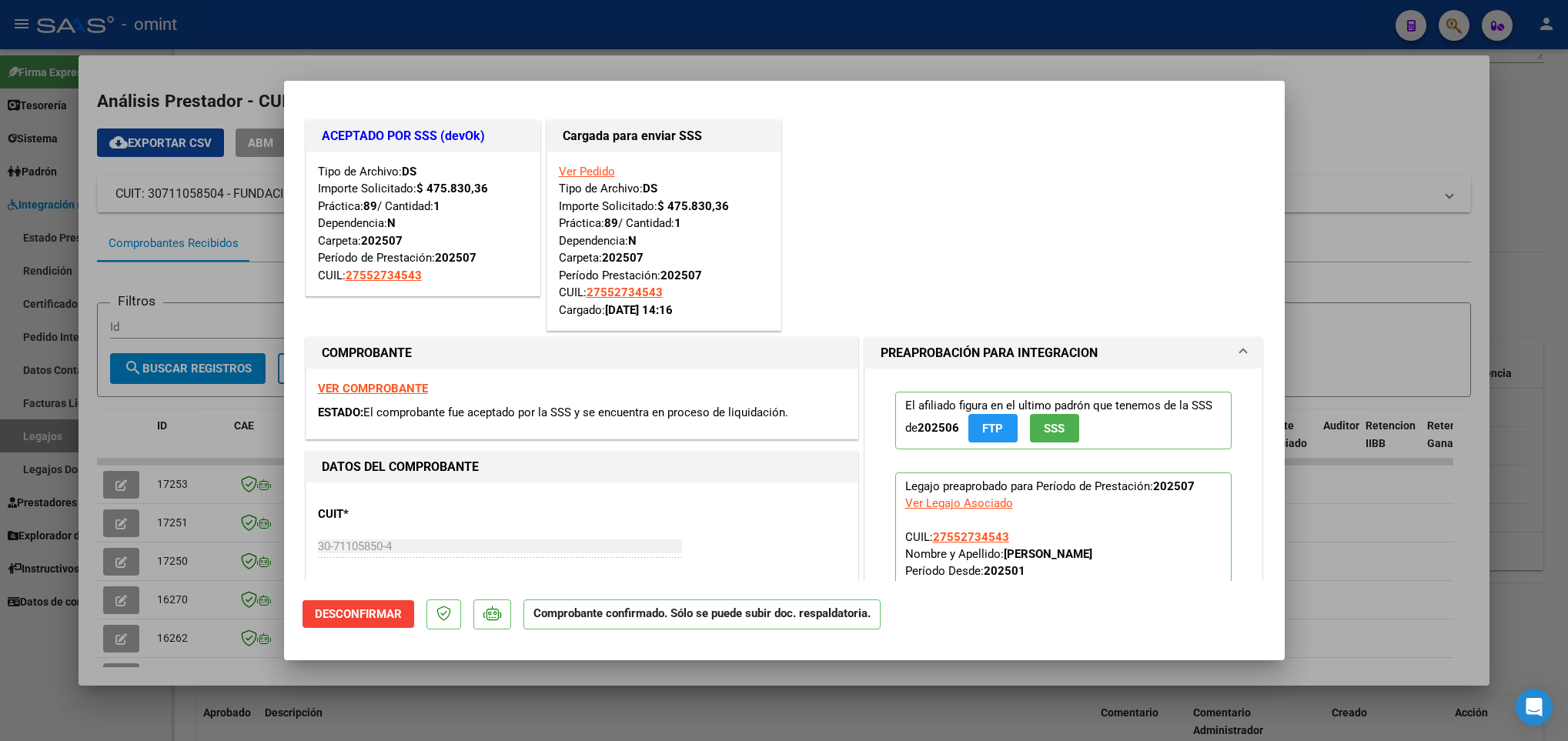
click at [129, 552] on div at bounding box center [784, 370] width 1568 height 741
type input "$ 0,00"
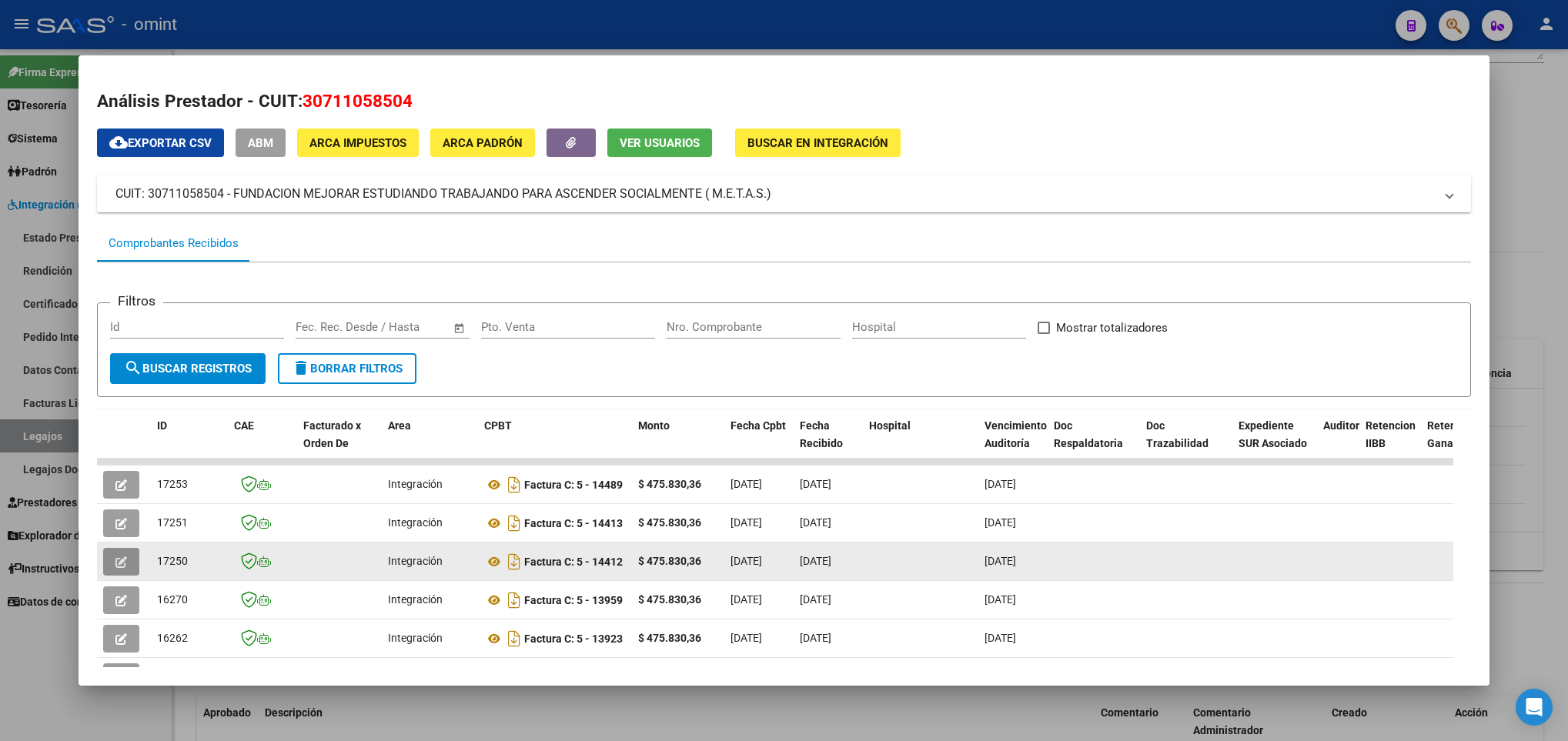
click at [117, 564] on icon "button" at bounding box center [121, 562] width 11 height 11
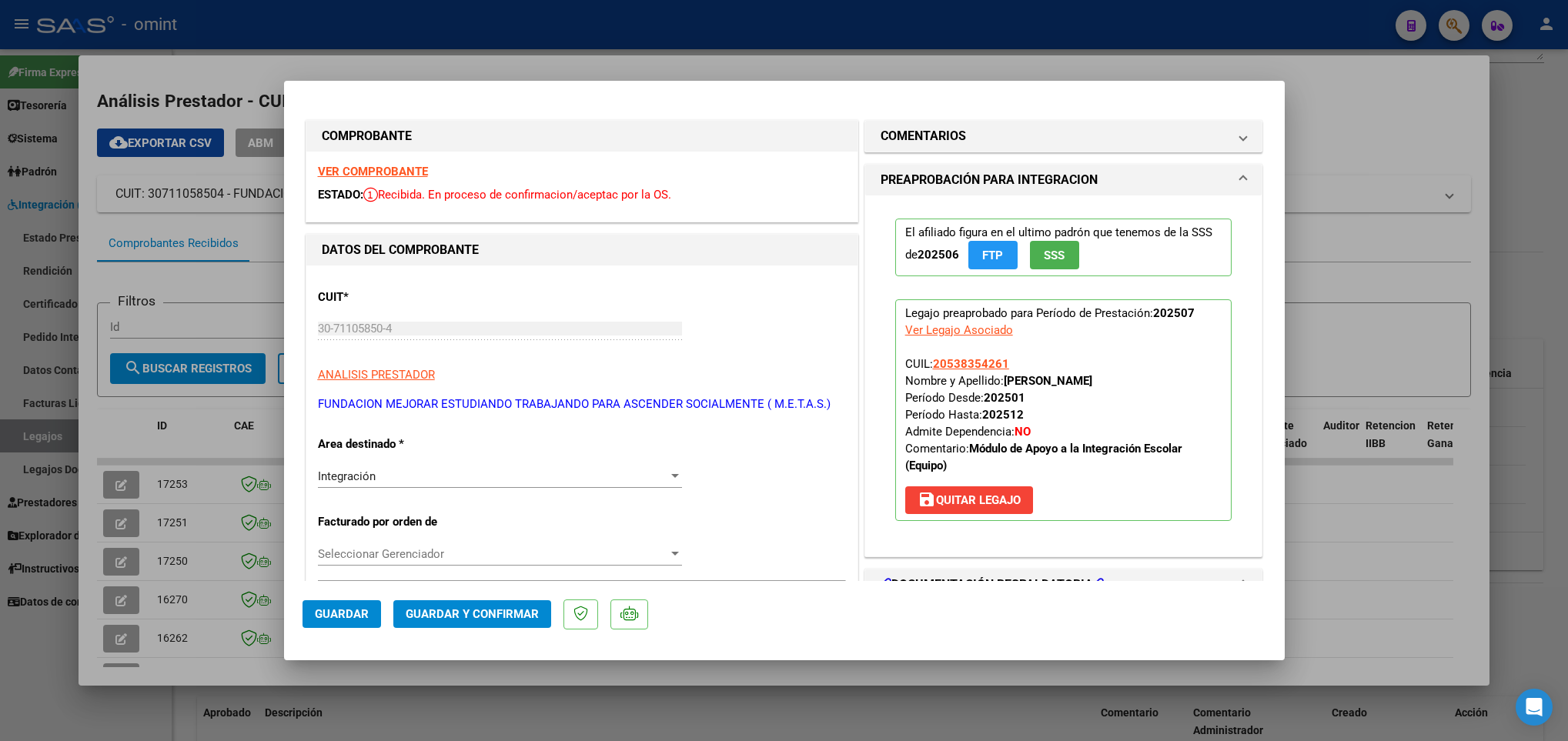
click at [149, 576] on div at bounding box center [784, 370] width 1568 height 741
type input "$ 0,00"
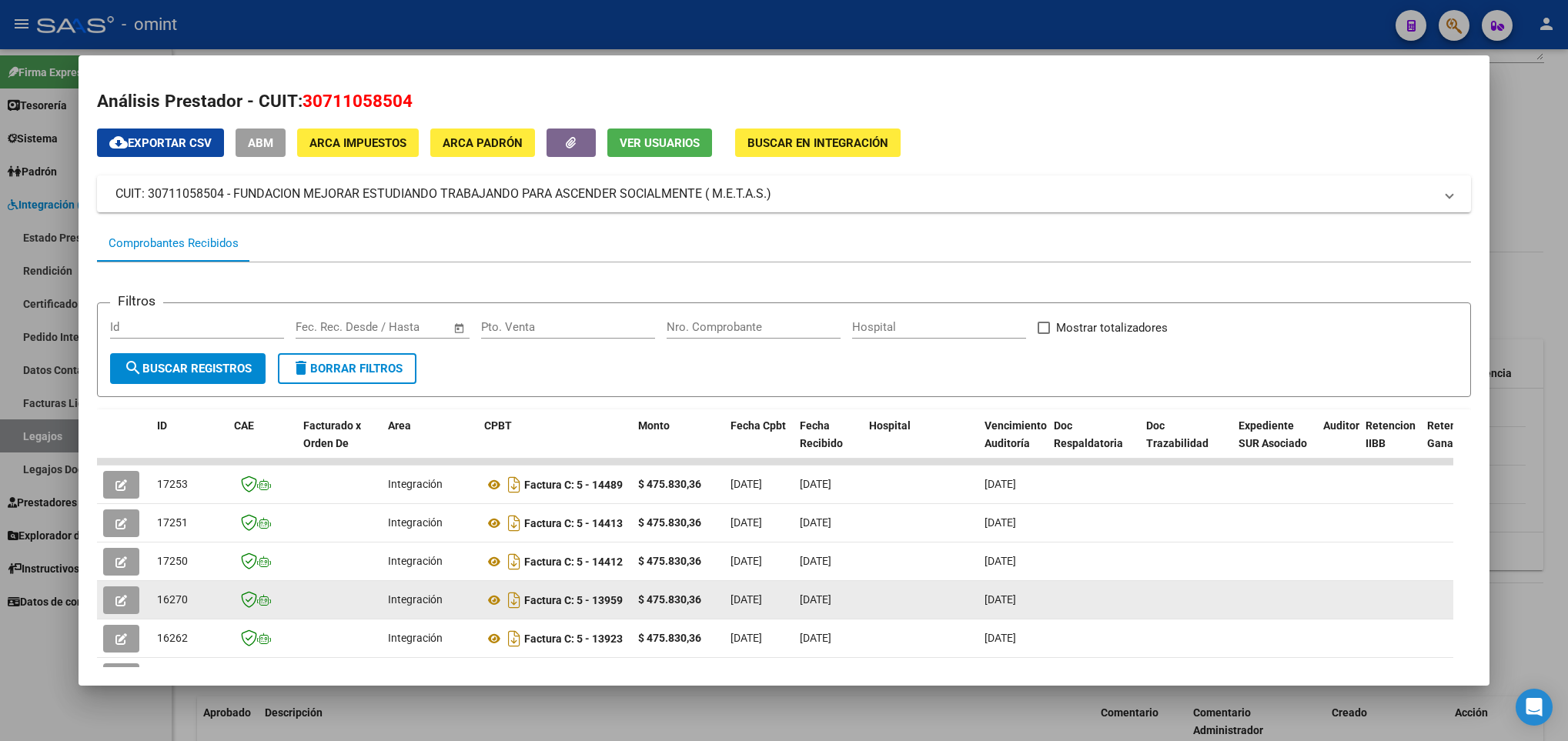
click at [123, 603] on icon "button" at bounding box center [121, 601] width 11 height 11
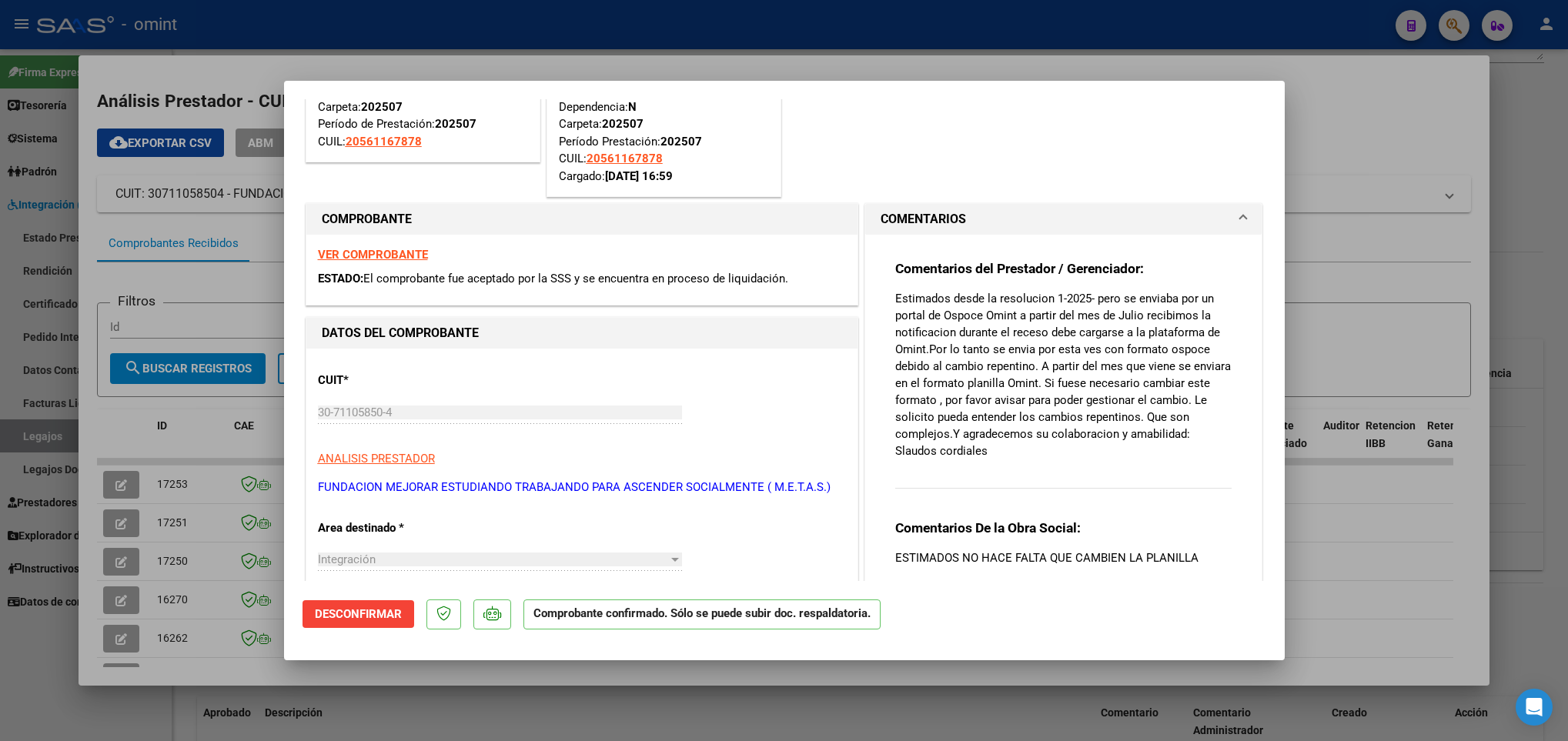
scroll to position [692, 0]
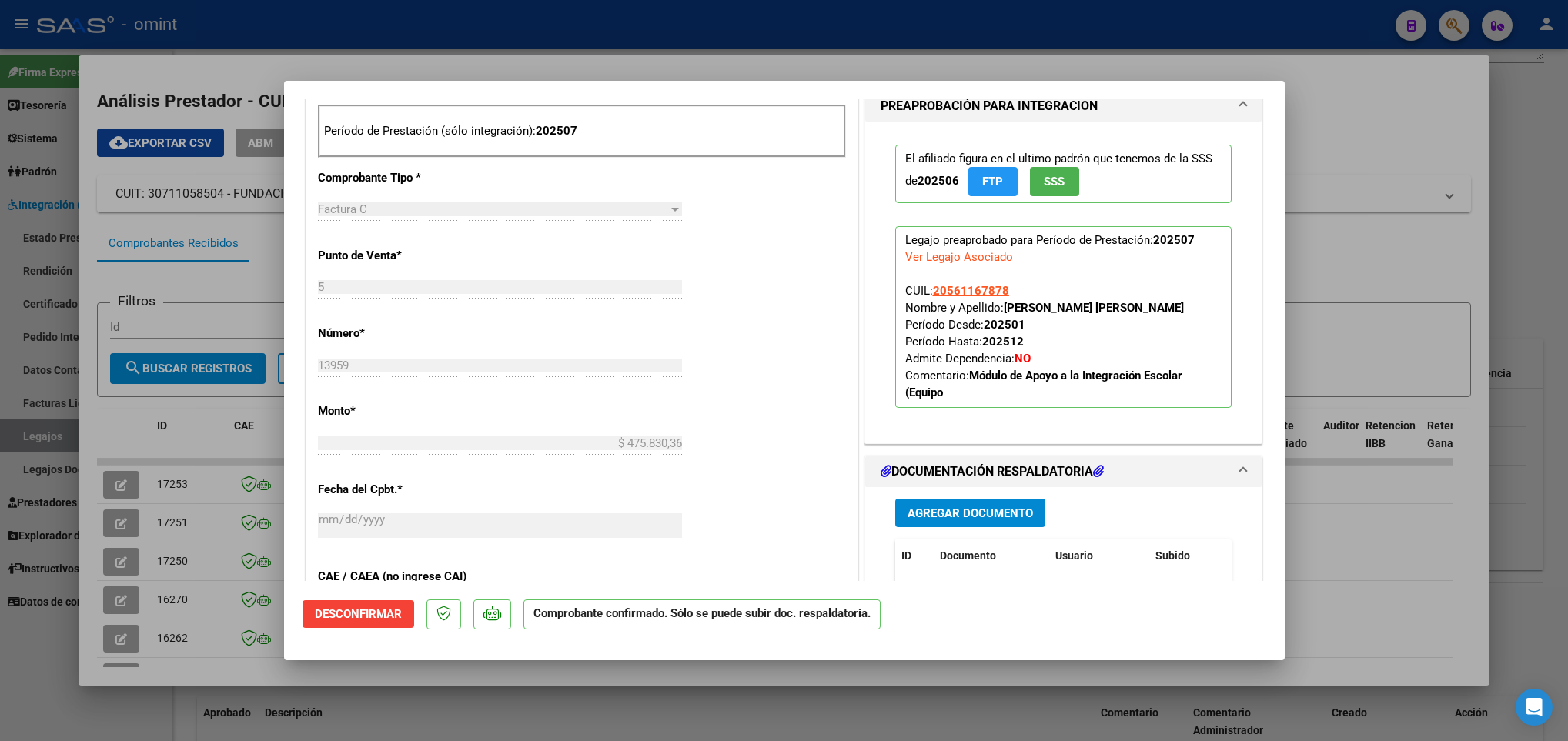
click at [220, 545] on div at bounding box center [784, 370] width 1568 height 741
type input "$ 0,00"
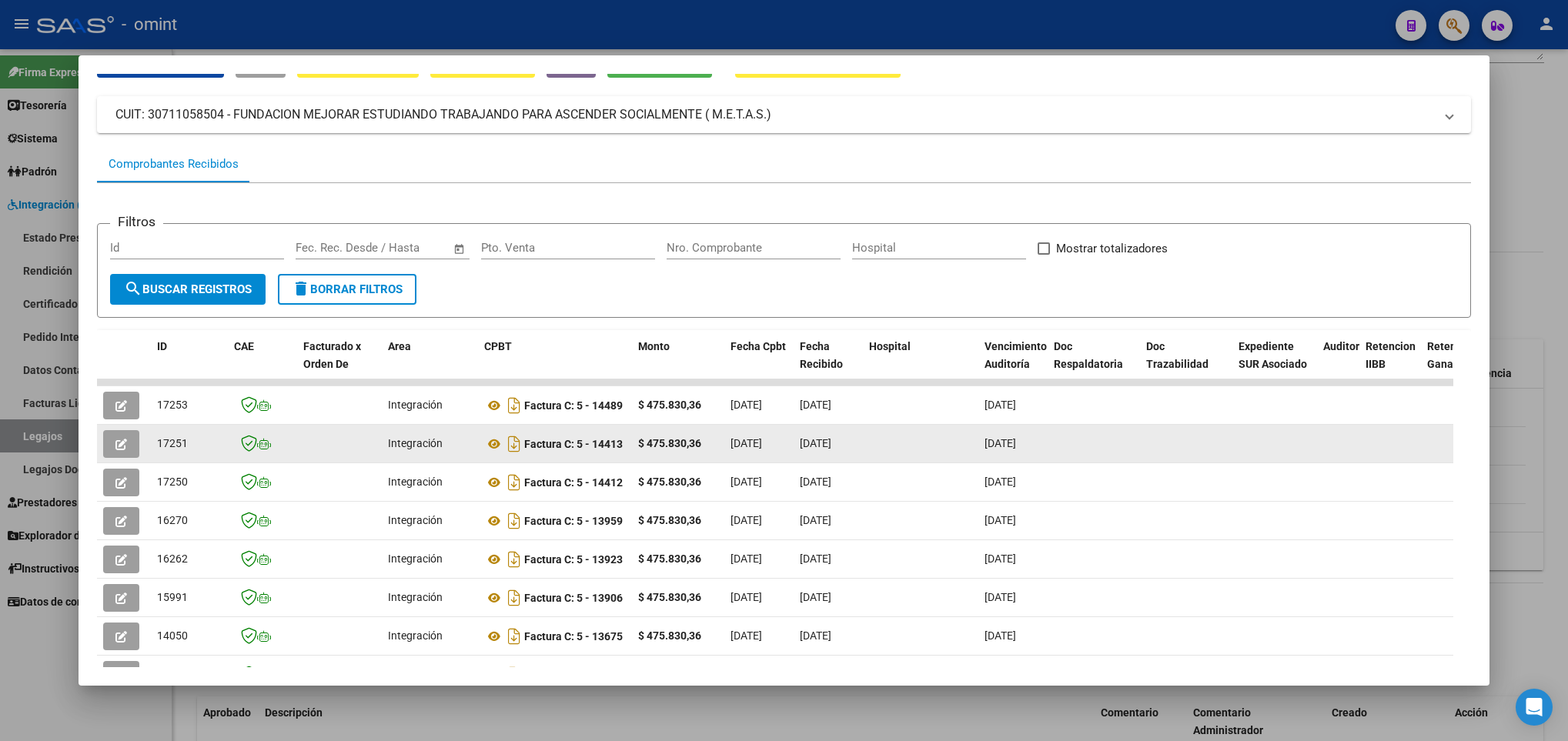
scroll to position [116, 0]
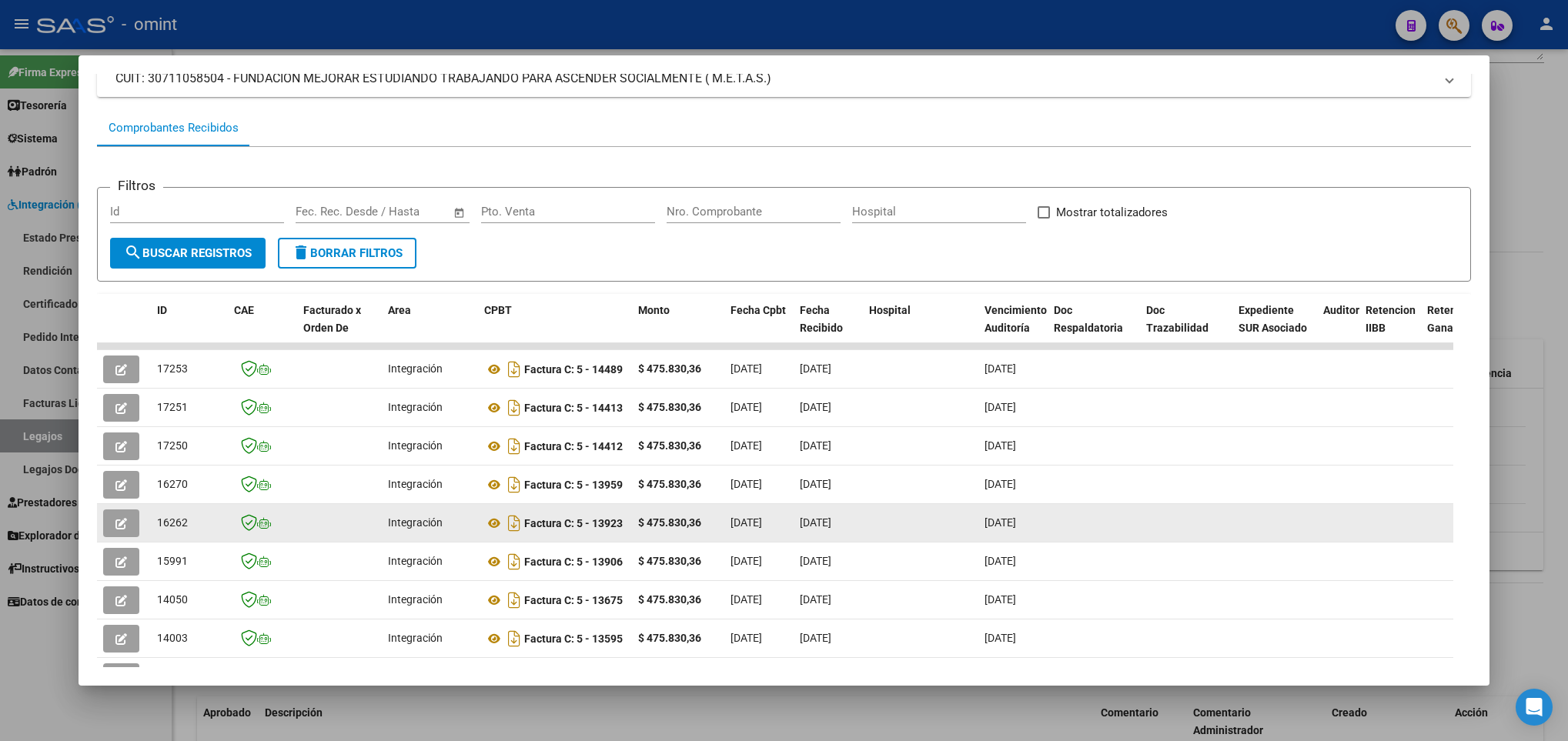
click at [120, 519] on icon "button" at bounding box center [121, 523] width 11 height 11
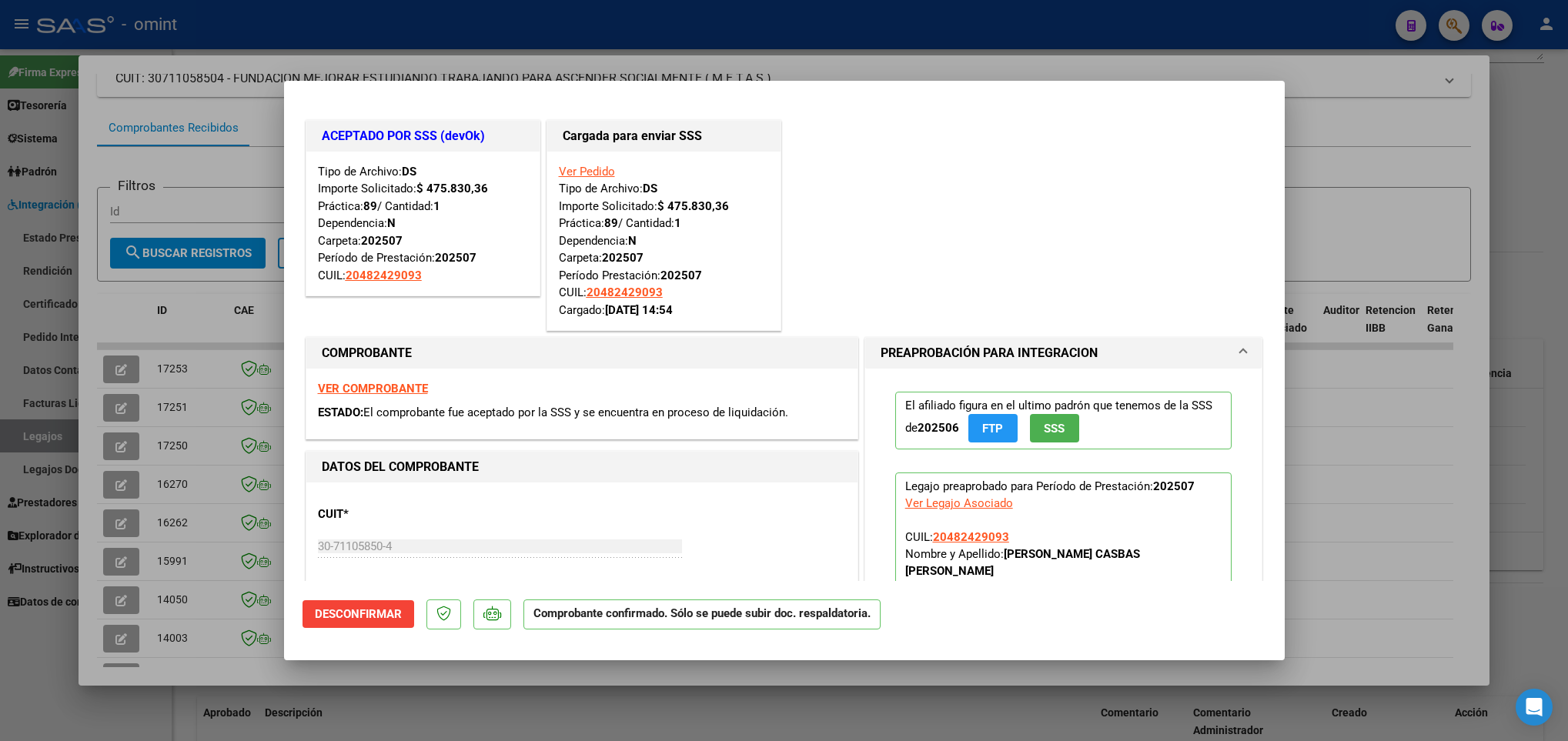
click at [159, 548] on div at bounding box center [784, 370] width 1568 height 741
type input "$ 0,00"
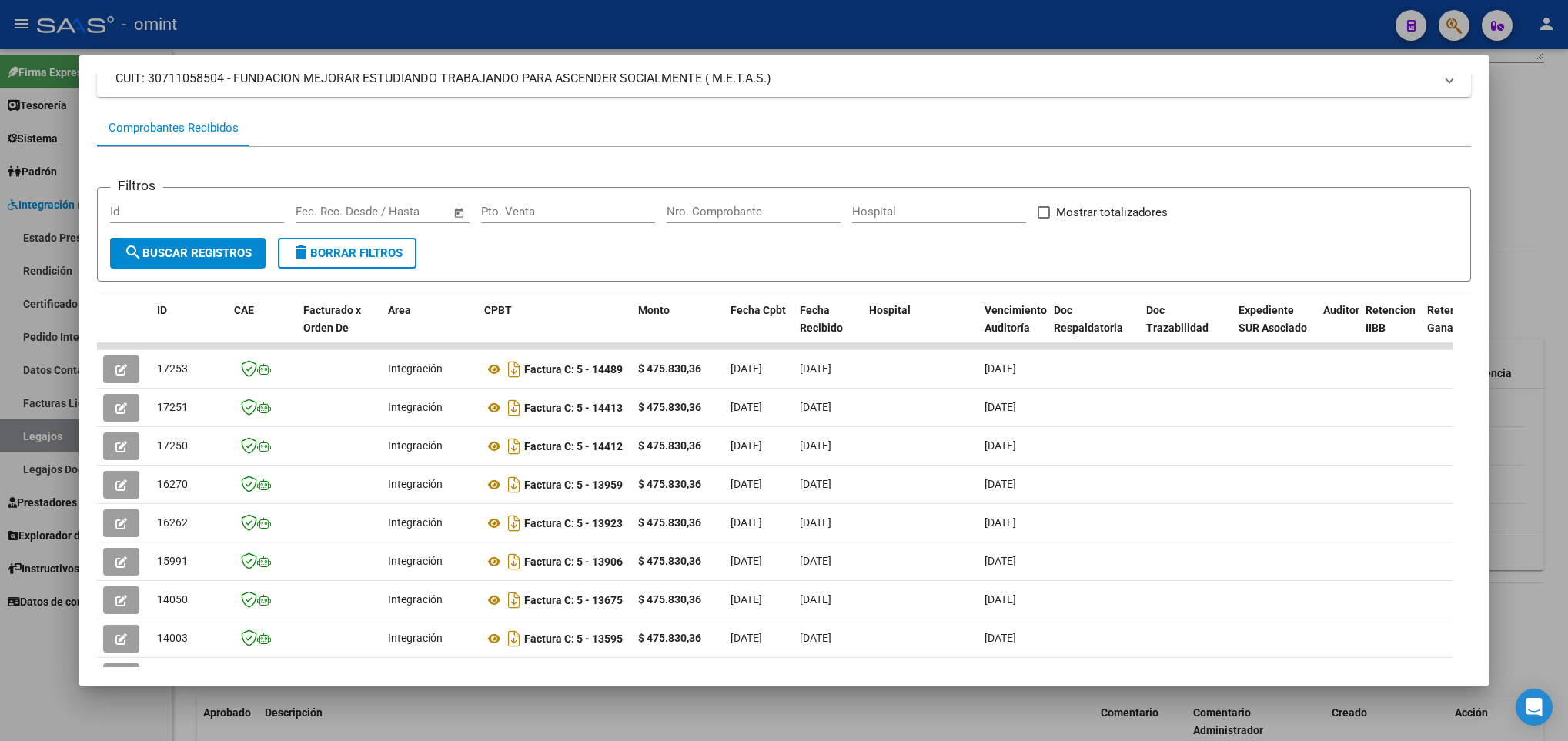
click at [213, 720] on div at bounding box center [784, 370] width 1568 height 741
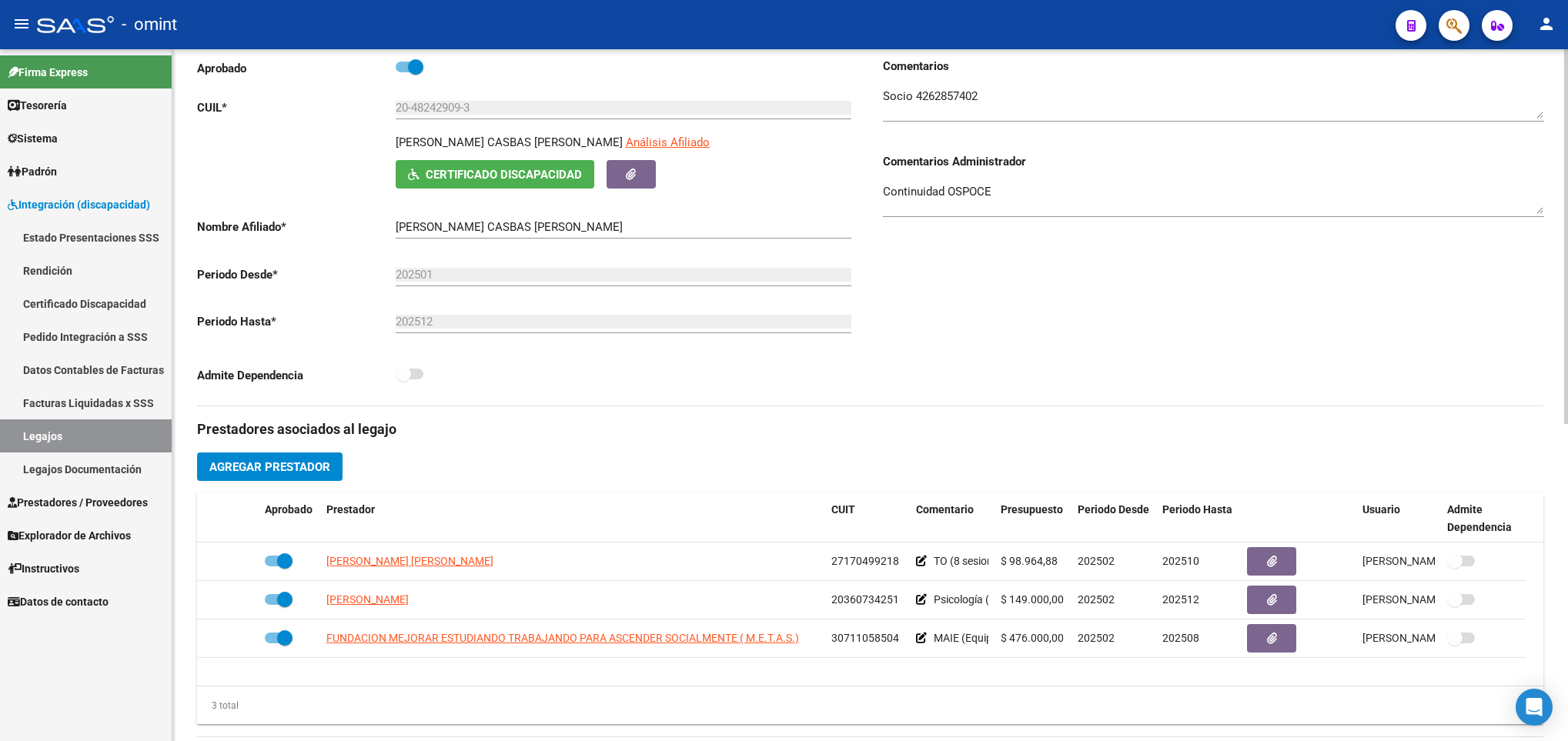
scroll to position [0, 0]
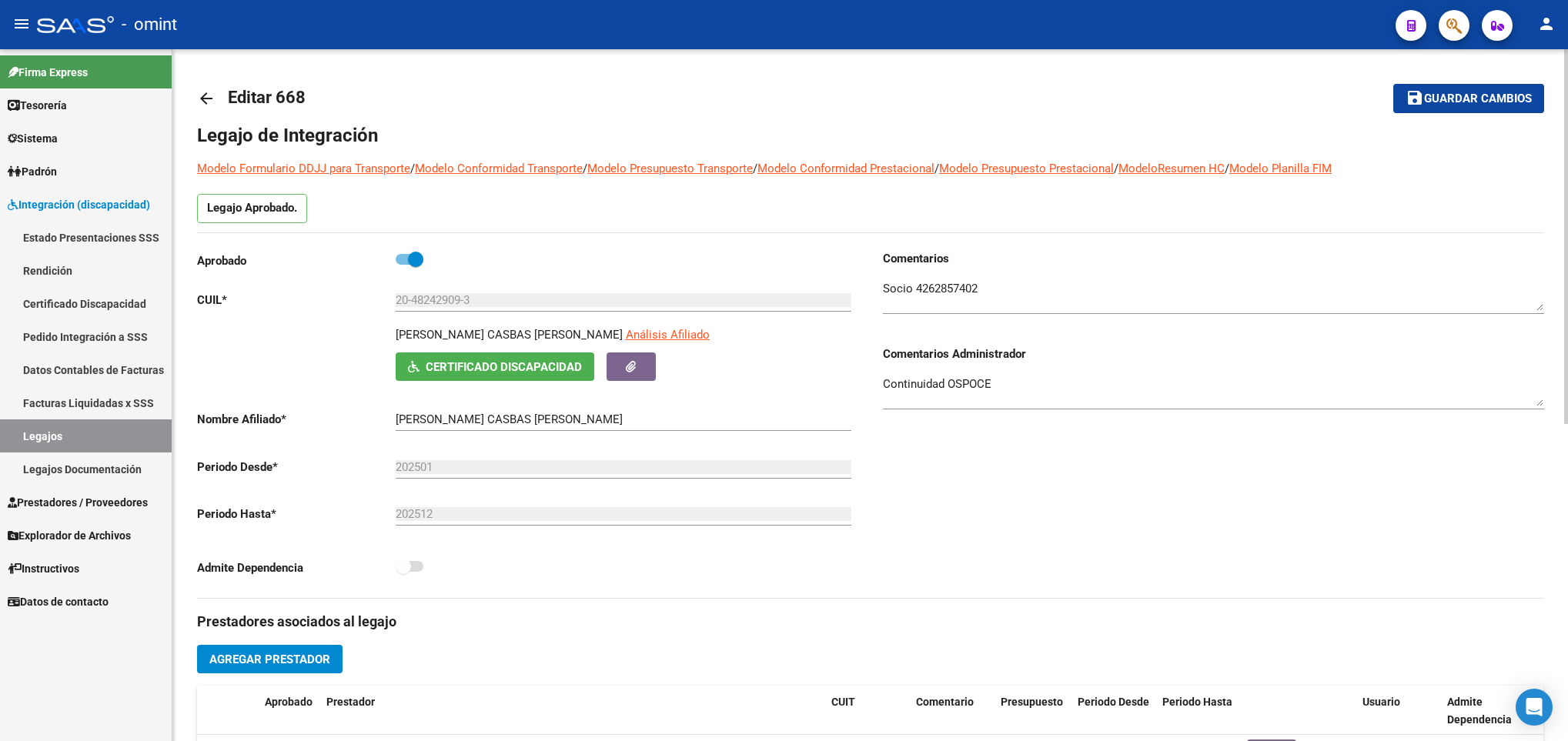
click at [208, 99] on mat-icon "arrow_back" at bounding box center [205, 97] width 18 height 18
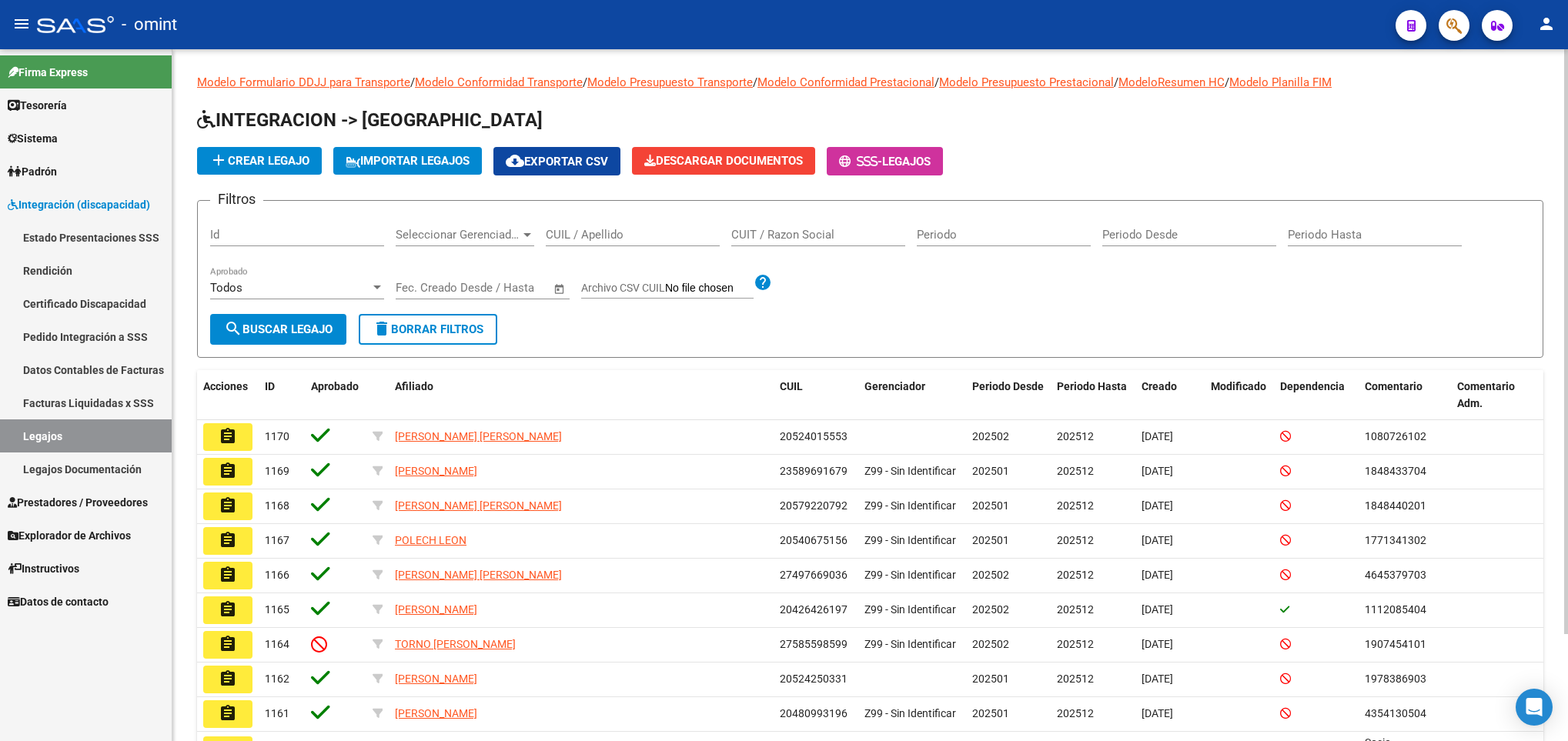
click at [598, 224] on div "CUIL / Apellido" at bounding box center [632, 229] width 174 height 33
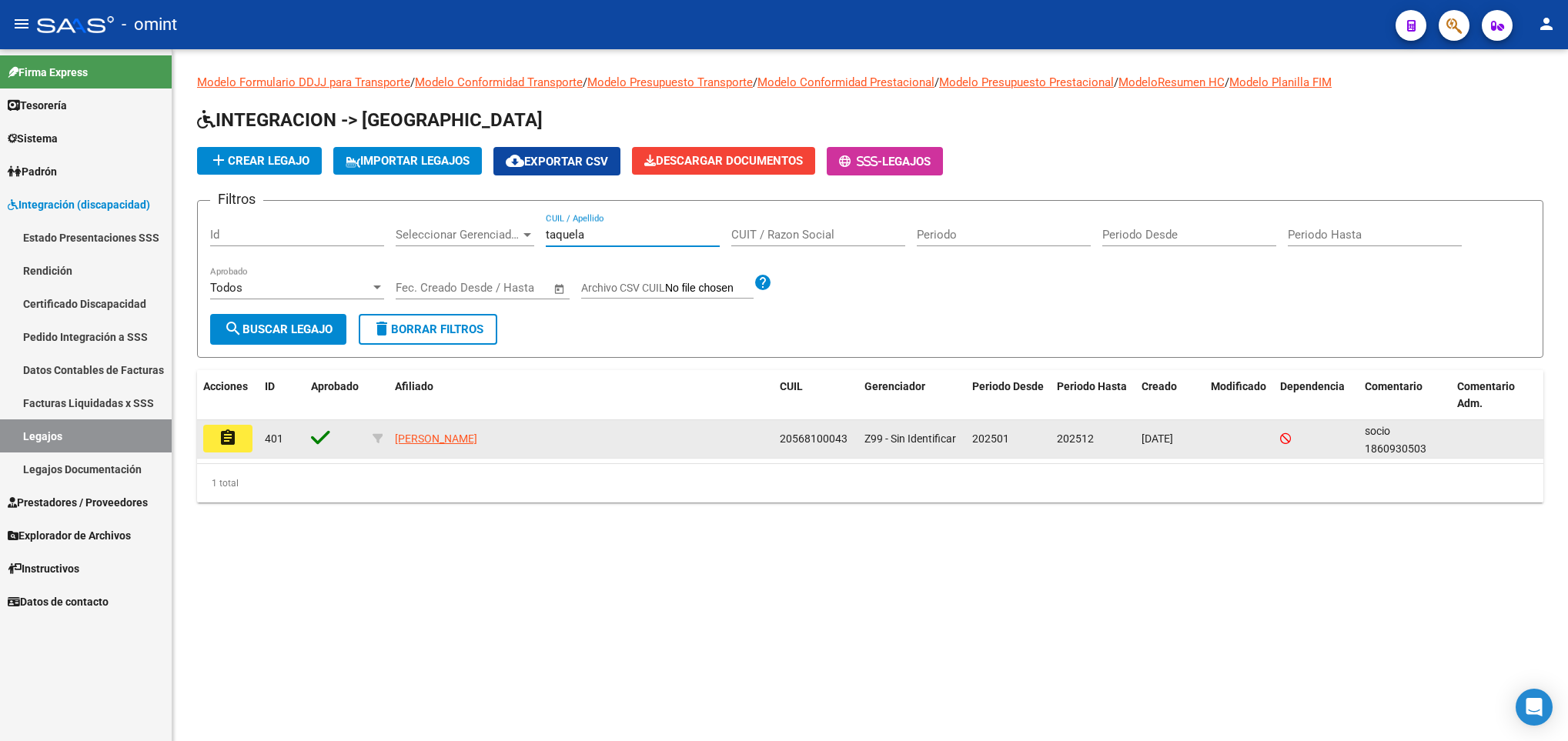
type input "taquela"
click at [219, 446] on mat-icon "assignment" at bounding box center [227, 437] width 18 height 18
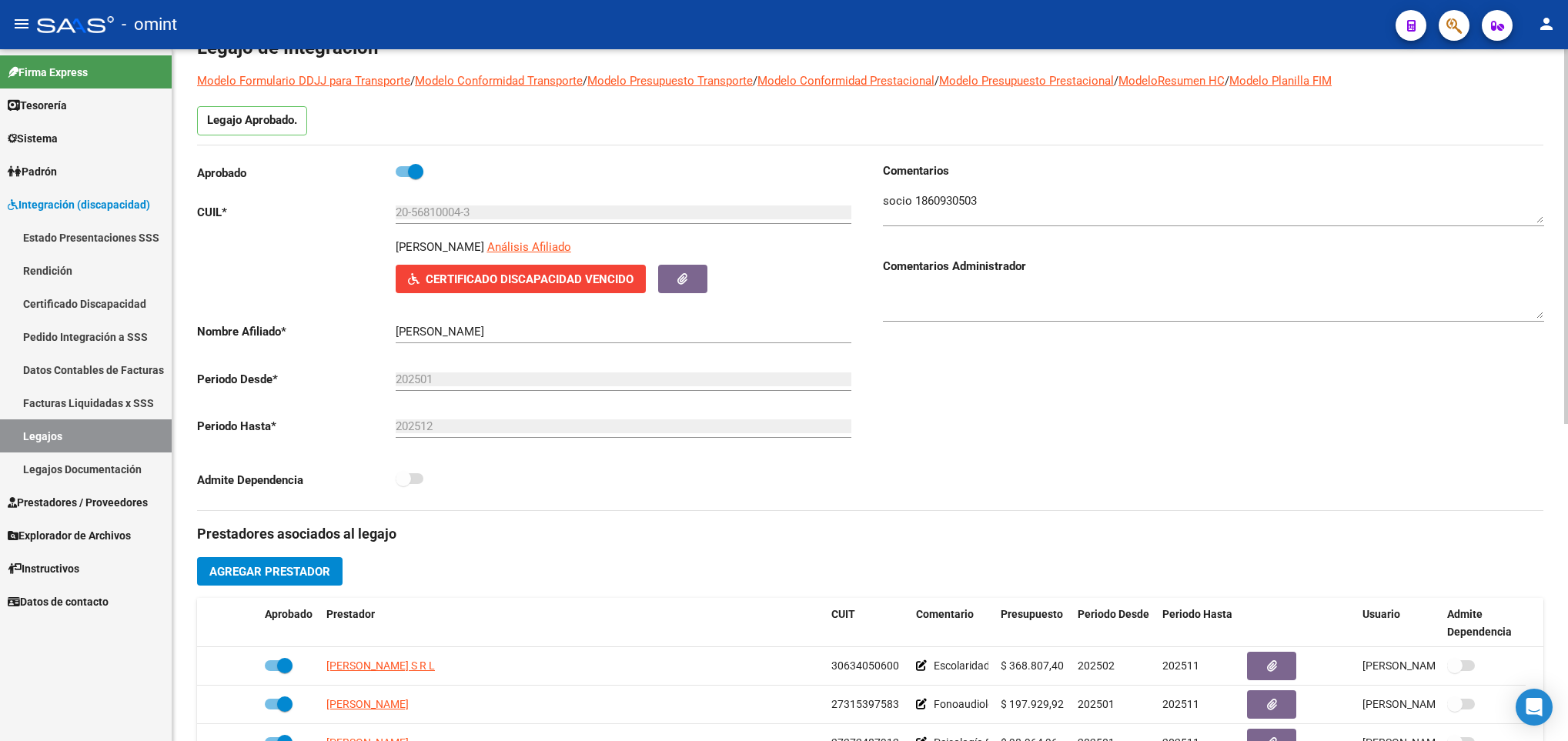
scroll to position [347, 0]
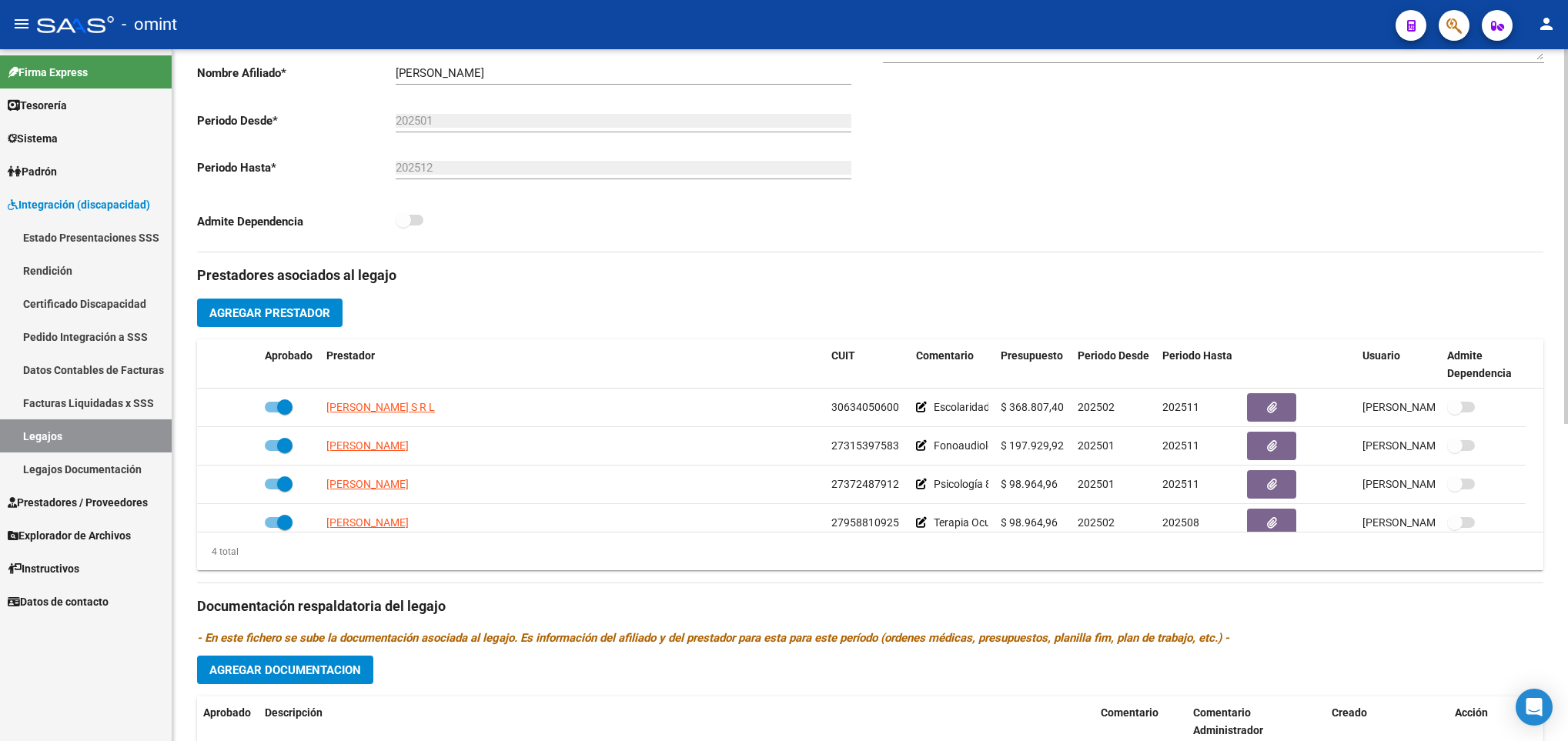
click at [275, 538] on div "4 total" at bounding box center [870, 552] width 1346 height 38
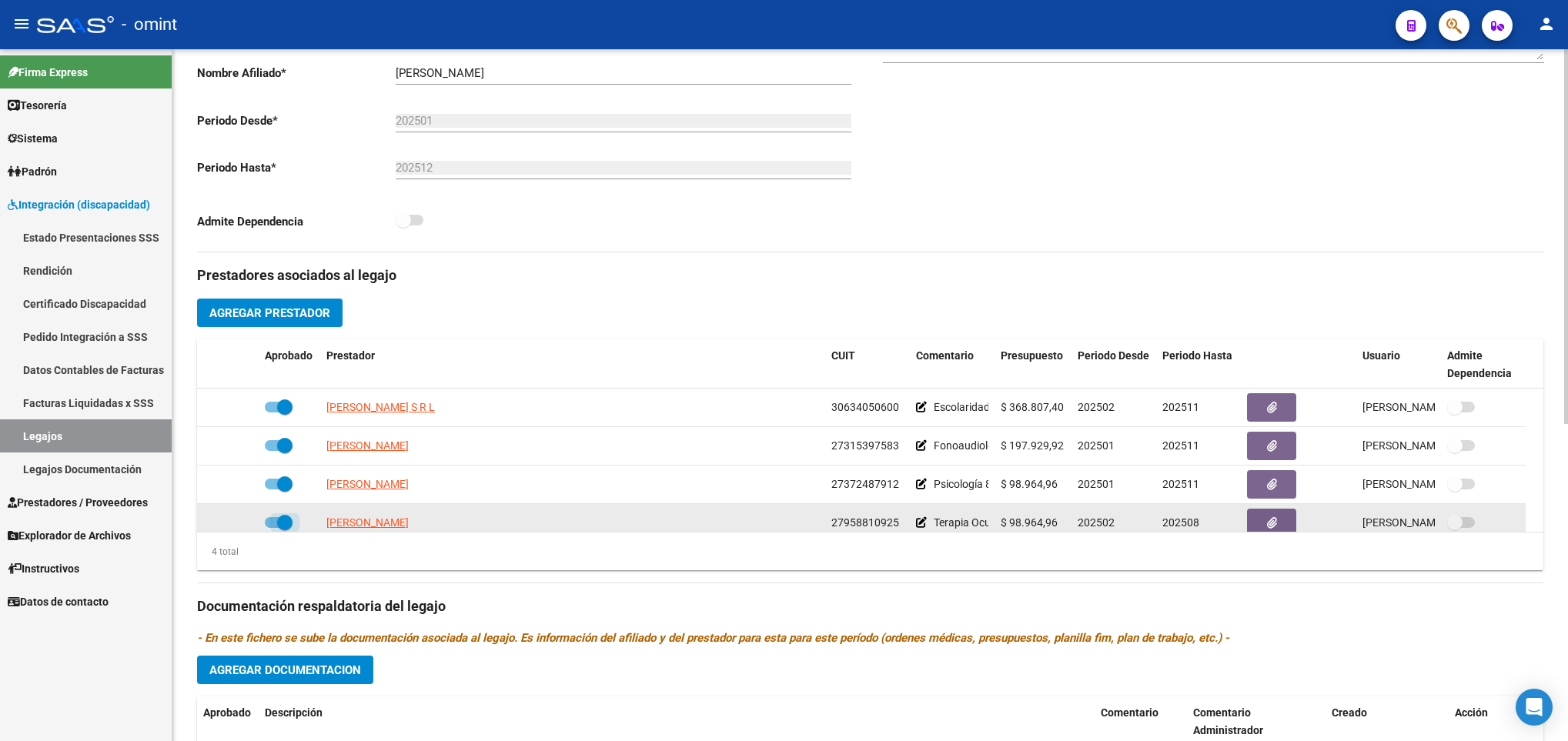
click at [275, 524] on span at bounding box center [278, 522] width 28 height 11
click at [272, 528] on input "checkbox" at bounding box center [272, 528] width 1 height 1
checkbox input "false"
click at [236, 525] on icon at bounding box center [236, 522] width 11 height 11
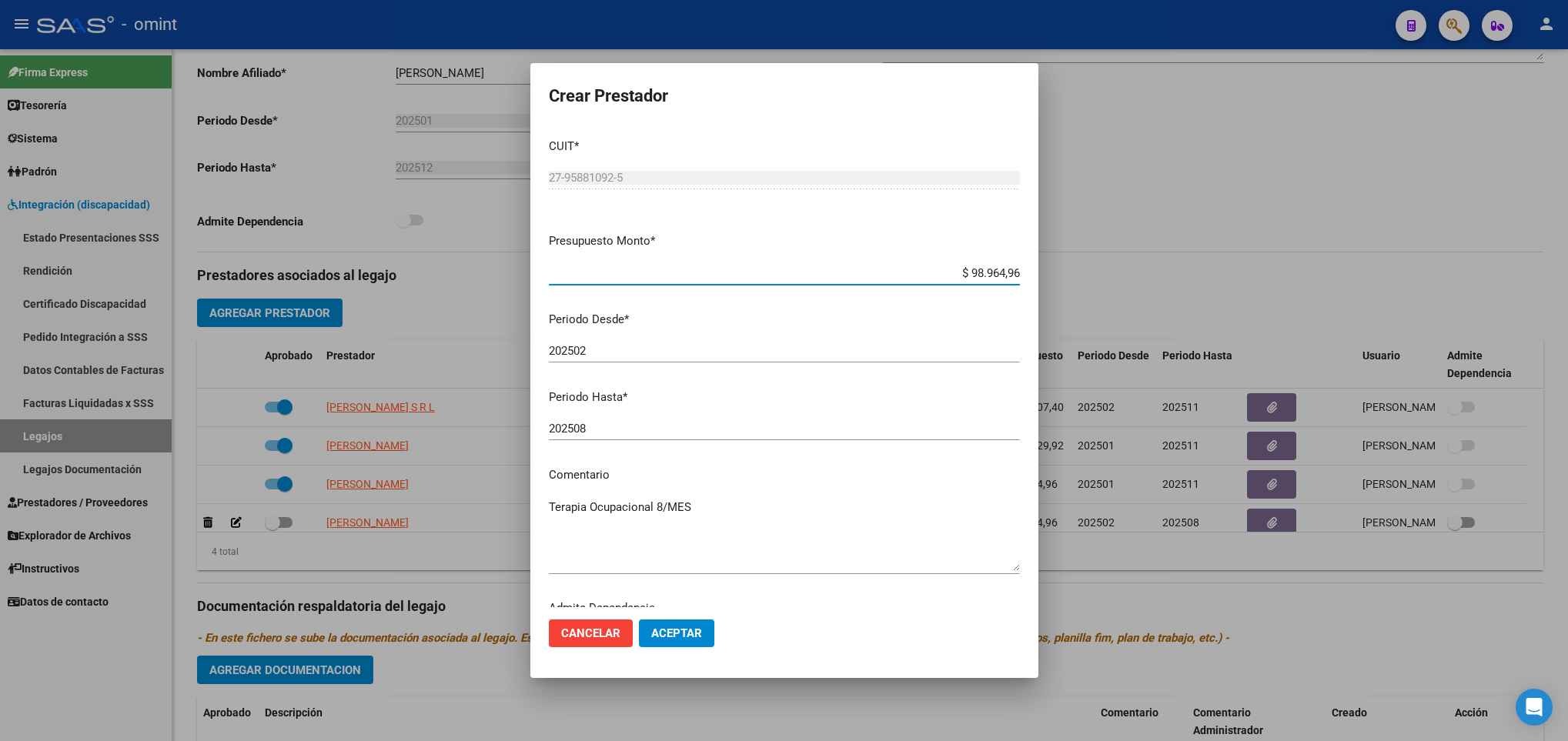
click at [633, 434] on input "202508" at bounding box center [784, 429] width 471 height 14
type input "202511"
click at [672, 631] on span "Aceptar" at bounding box center [676, 633] width 51 height 14
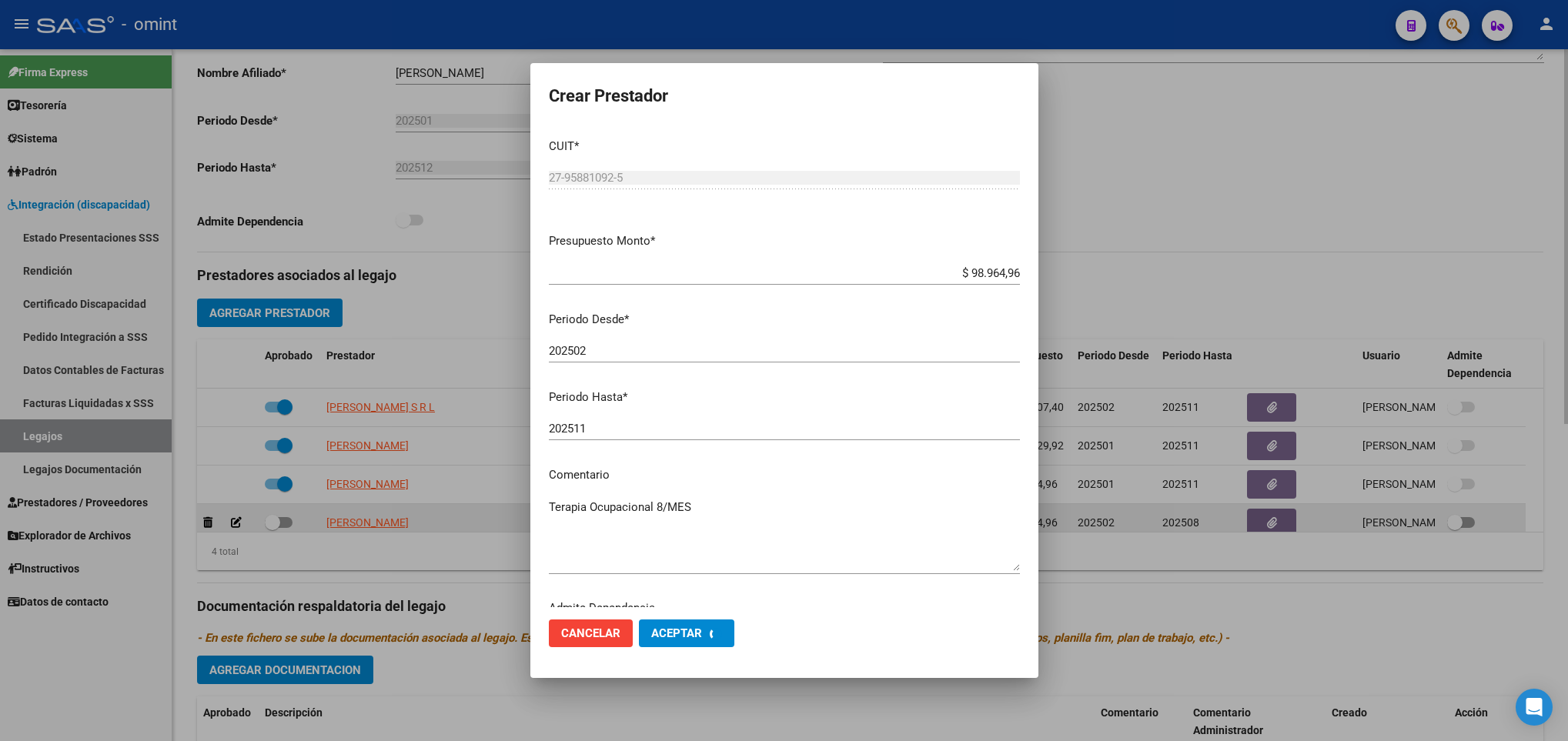
scroll to position [10, 0]
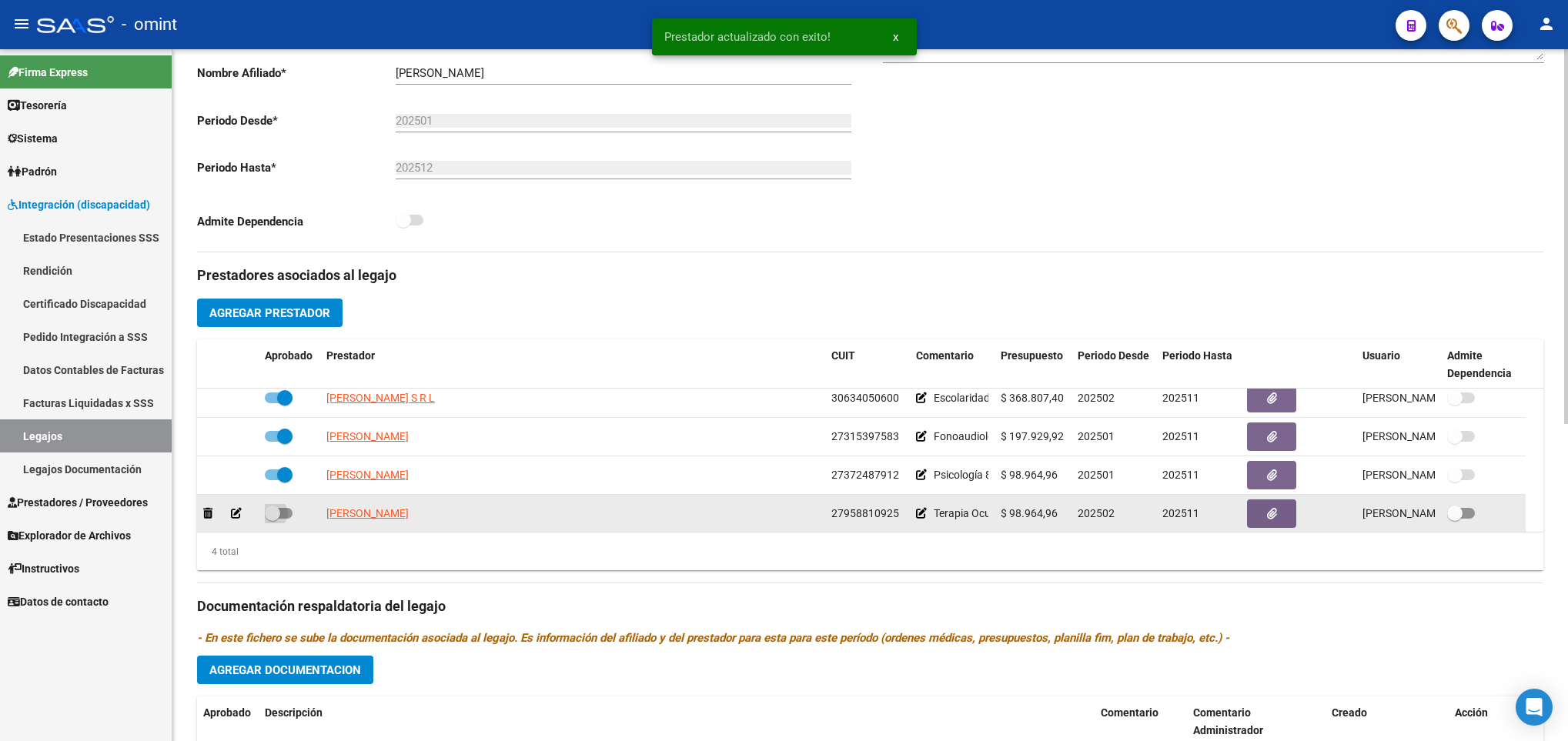
click at [275, 519] on span at bounding box center [272, 514] width 15 height 15
click at [272, 519] on input "checkbox" at bounding box center [272, 519] width 1 height 1
checkbox input "true"
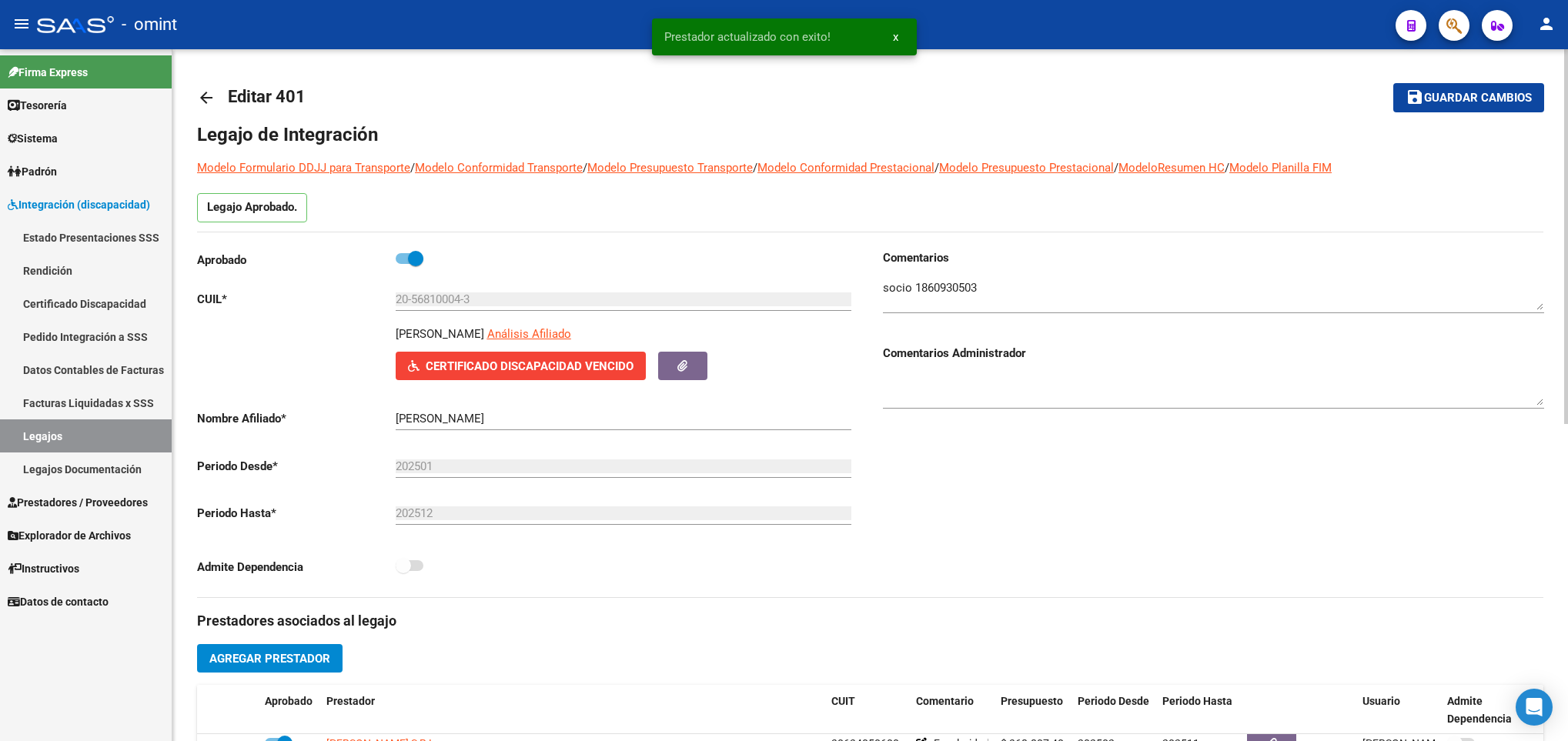
scroll to position [0, 0]
click at [1453, 95] on span "Guardar cambios" at bounding box center [1477, 99] width 108 height 14
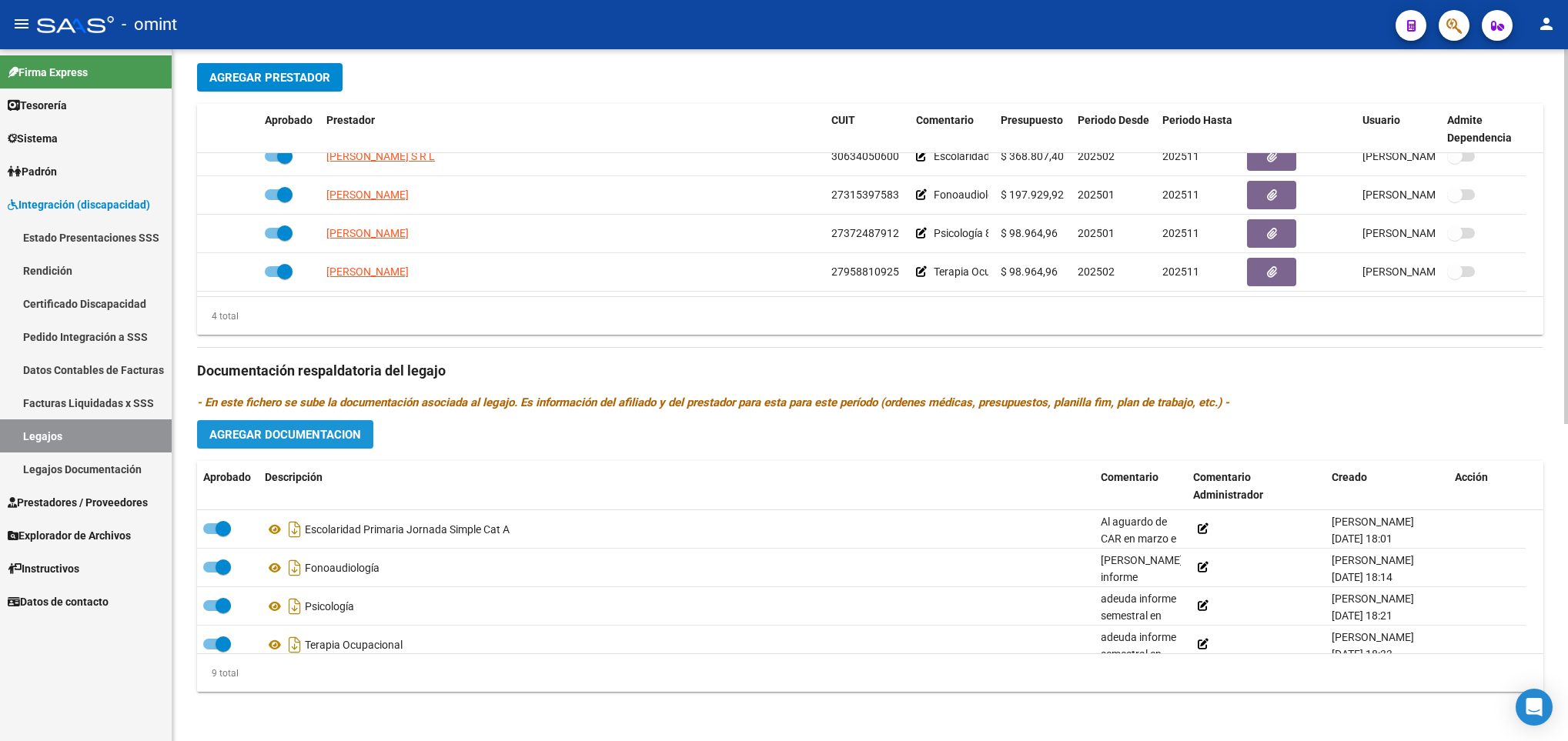
click at [312, 434] on span "Agregar Documentacion" at bounding box center [285, 434] width 152 height 14
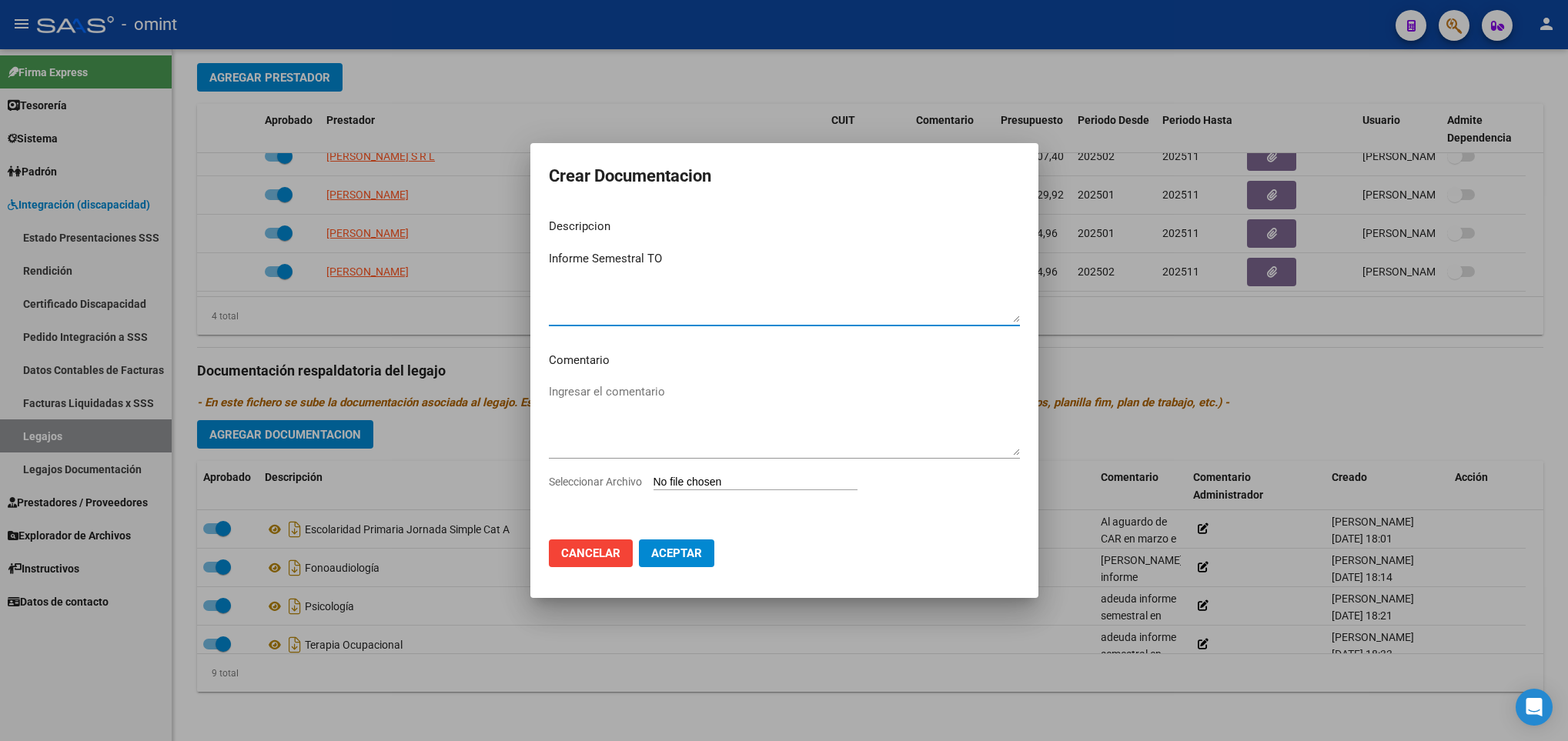
type textarea "Informe Semestral TO"
click at [693, 478] on input "Seleccionar Archivo" at bounding box center [755, 482] width 204 height 14
click at [774, 478] on input "Seleccionar Archivo" at bounding box center [755, 482] width 204 height 14
type input "C:\fakepath\1860930503_25072208480_form048.pdf"
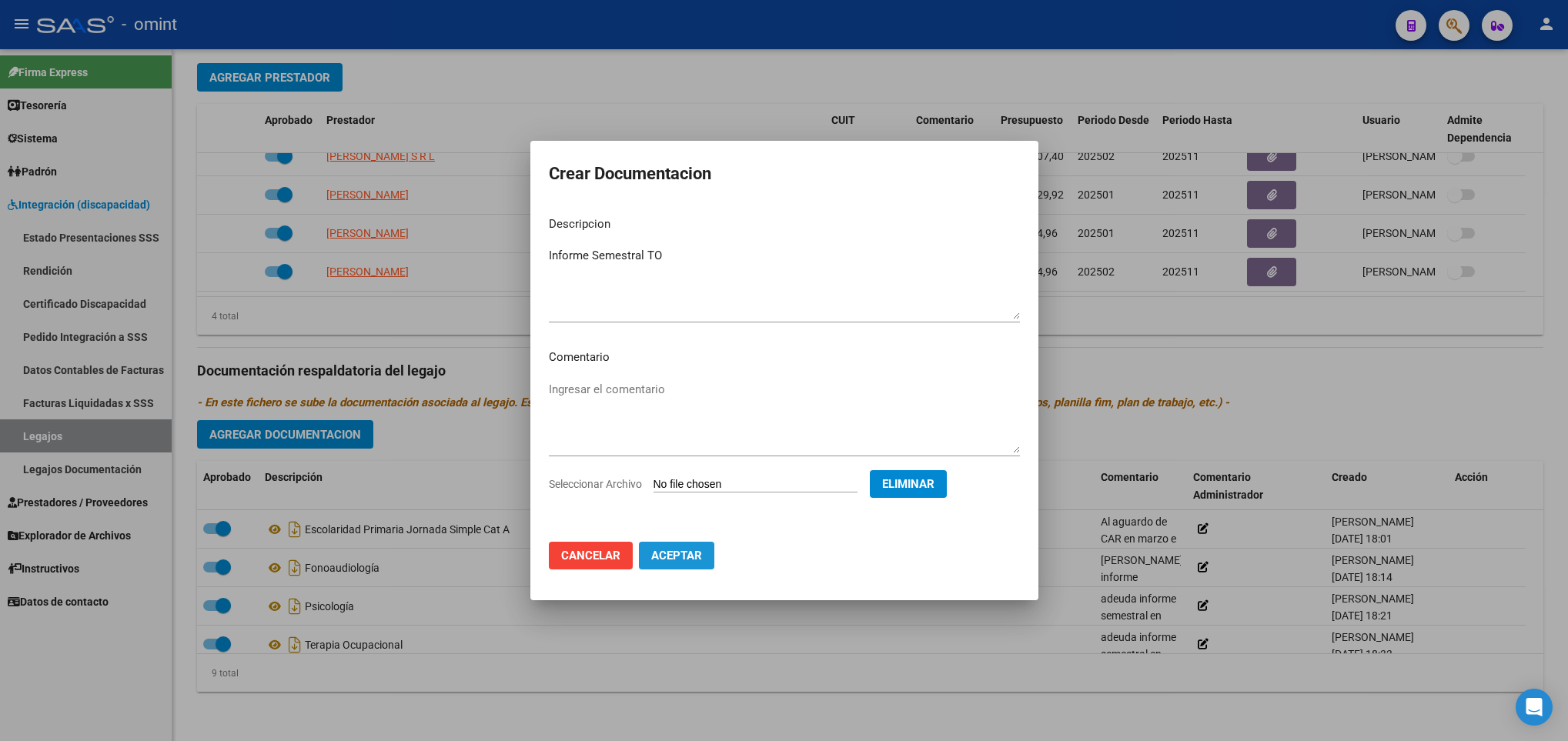
click at [667, 559] on span "Aceptar" at bounding box center [676, 556] width 51 height 14
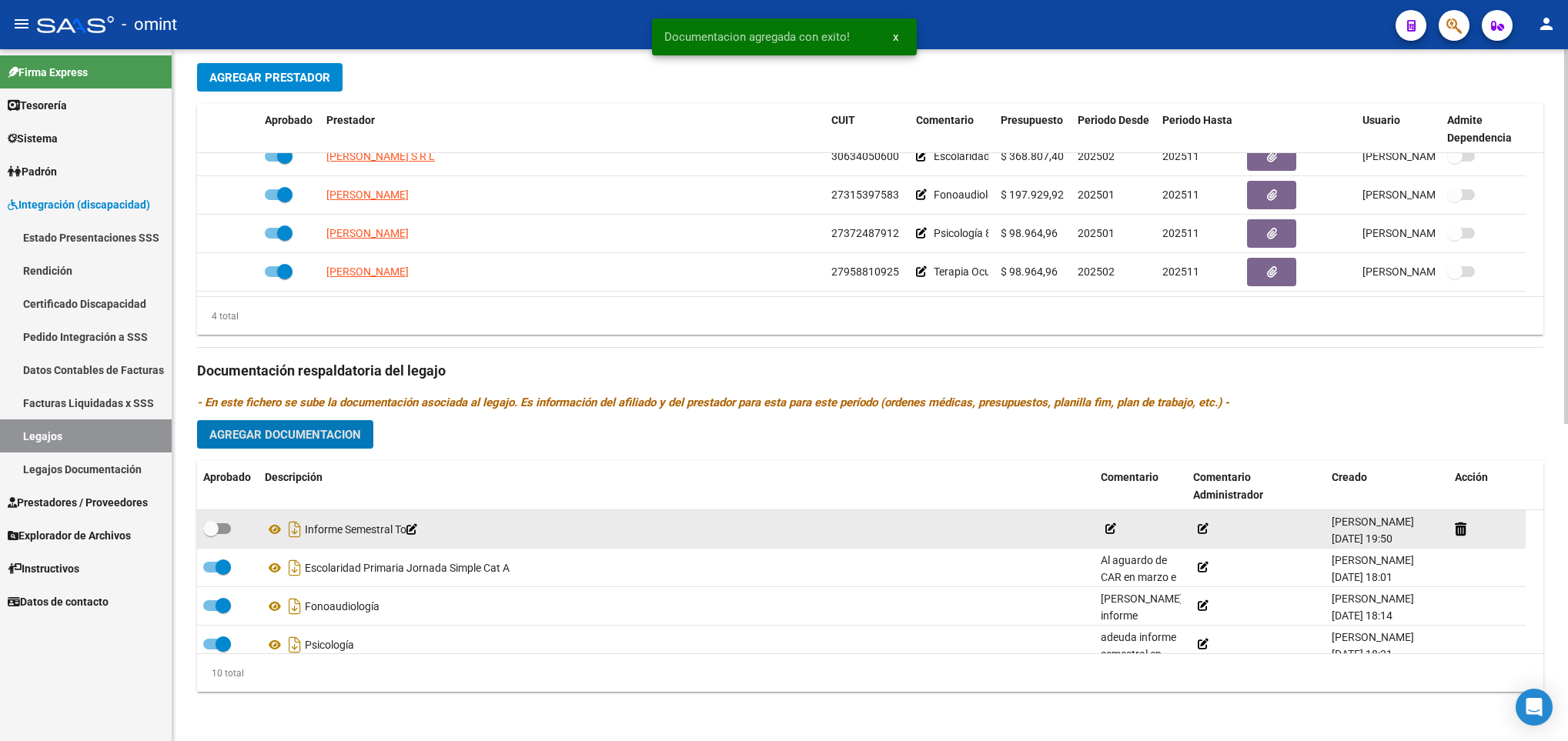
click at [221, 534] on label at bounding box center [217, 528] width 28 height 18
click at [211, 534] on input "checkbox" at bounding box center [210, 534] width 1 height 1
checkbox input "true"
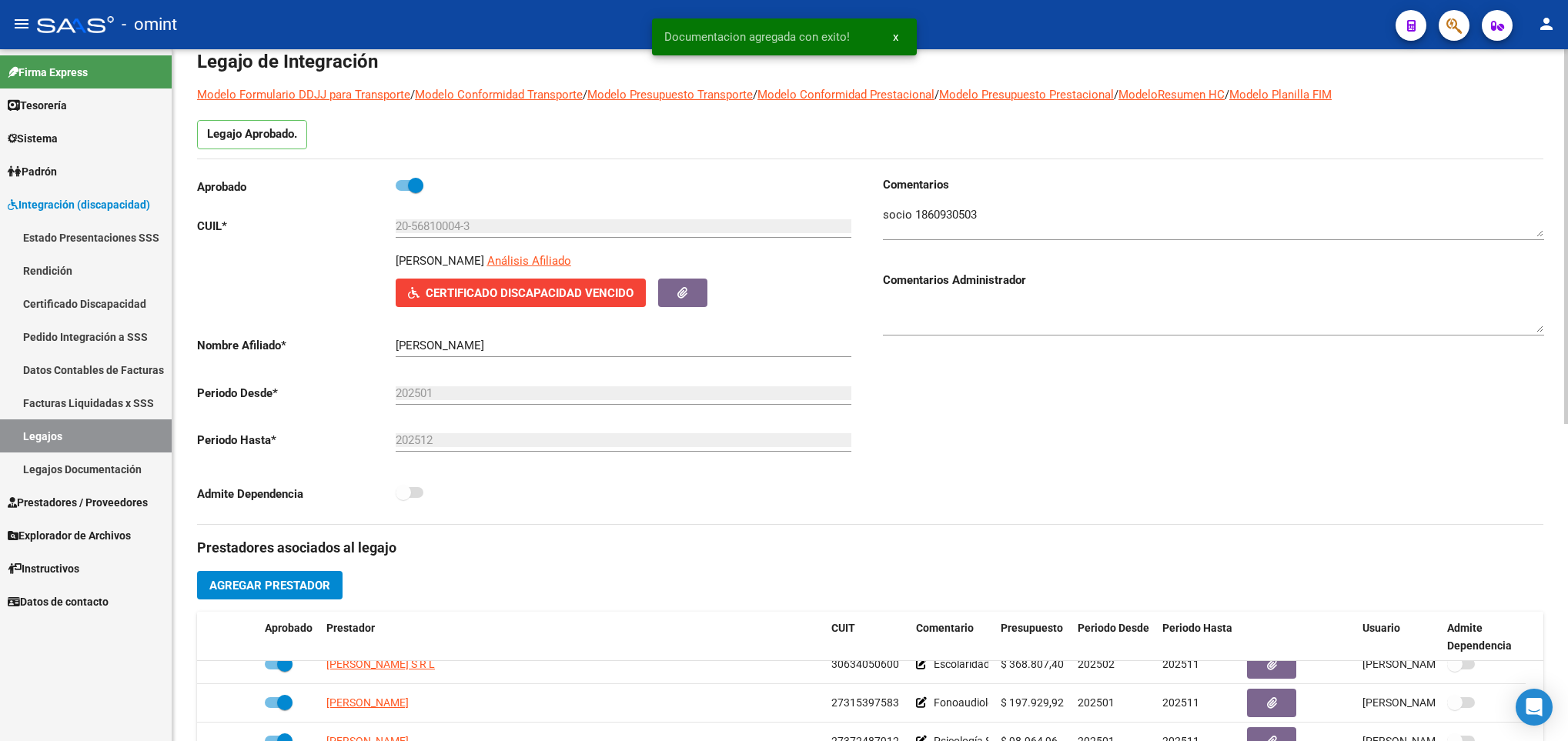
scroll to position [8, 0]
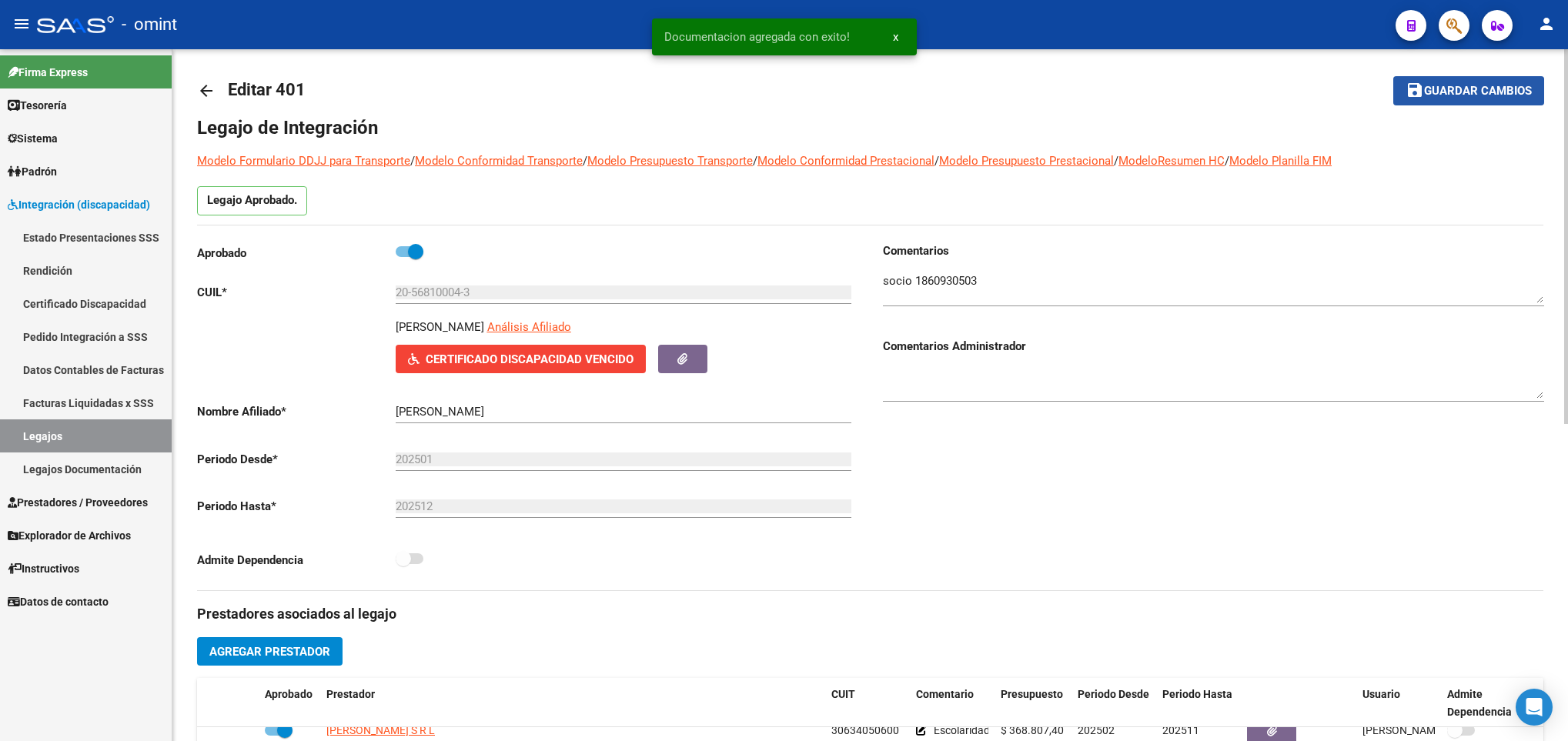
click at [1464, 95] on span "Guardar cambios" at bounding box center [1477, 92] width 108 height 14
click at [197, 85] on mat-icon "arrow_back" at bounding box center [205, 90] width 18 height 18
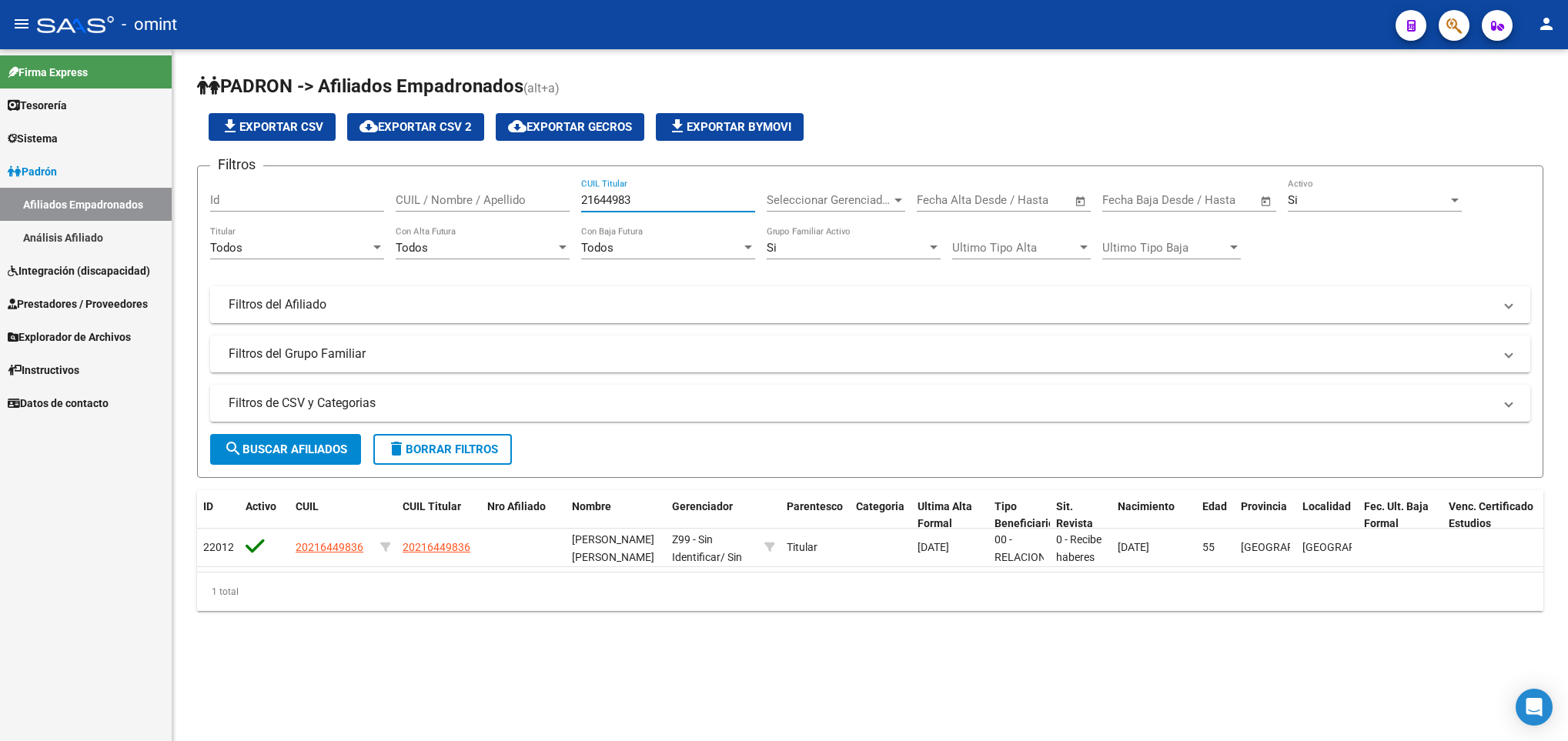
drag, startPoint x: 647, startPoint y: 197, endPoint x: 477, endPoint y: 221, distance: 171.7
click at [477, 221] on div "Filtros Id CUIL / Nombre / Apellido 21644983 CUIL Titular Seleccionar Gerenciad…" at bounding box center [870, 275] width 1320 height 194
click at [415, 204] on input "CUIL / Nombre / Apellido" at bounding box center [482, 200] width 174 height 14
paste input "56510065"
drag, startPoint x: 459, startPoint y: 203, endPoint x: 344, endPoint y: 192, distance: 115.5
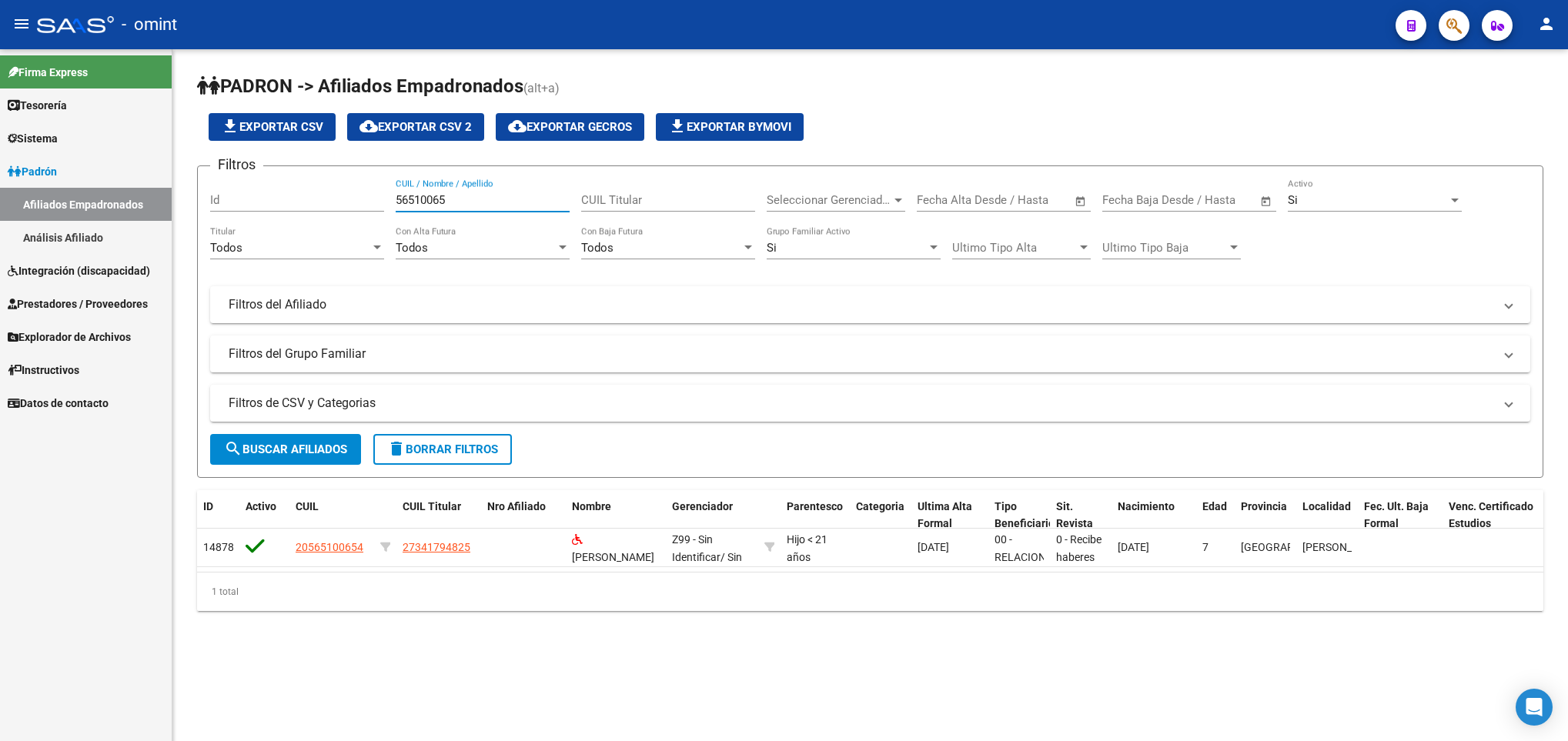
click at [344, 192] on div "Filtros Id 56510065 CUIL / Nombre / Apellido CUIL Titular Seleccionar Gerenciad…" at bounding box center [870, 275] width 1320 height 194
type input "56510065"
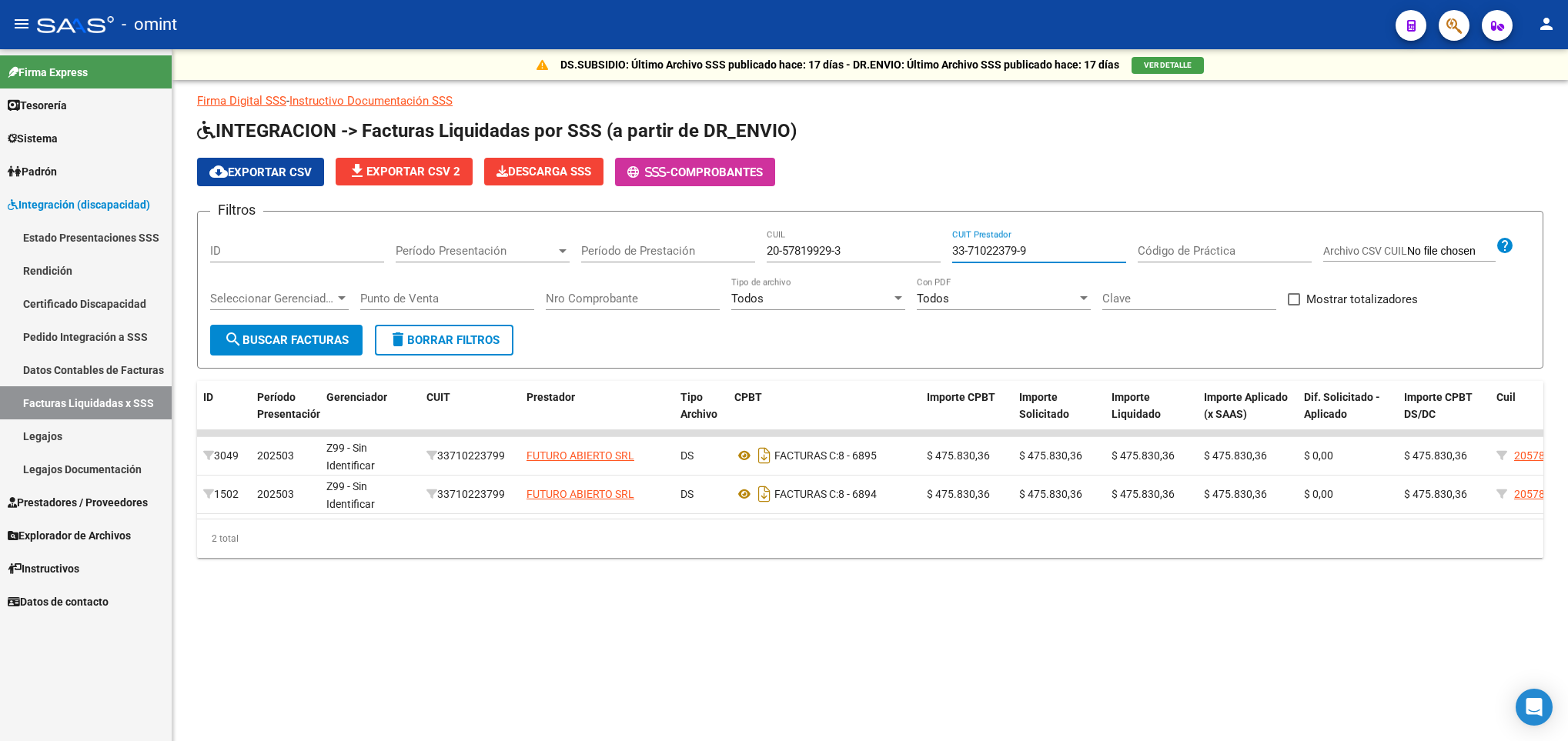
drag, startPoint x: 1058, startPoint y: 245, endPoint x: 780, endPoint y: 247, distance: 278.0
click at [780, 247] on div "Filtros ID Período Presentación Período Presentación Período de Prestación 20-5…" at bounding box center [870, 275] width 1320 height 101
drag, startPoint x: 876, startPoint y: 245, endPoint x: 680, endPoint y: 261, distance: 196.7
click at [680, 261] on div "Filtros ID Período Presentación Período Presentación Período de Prestación 20-5…" at bounding box center [870, 275] width 1320 height 101
paste input "20-56510065-4"
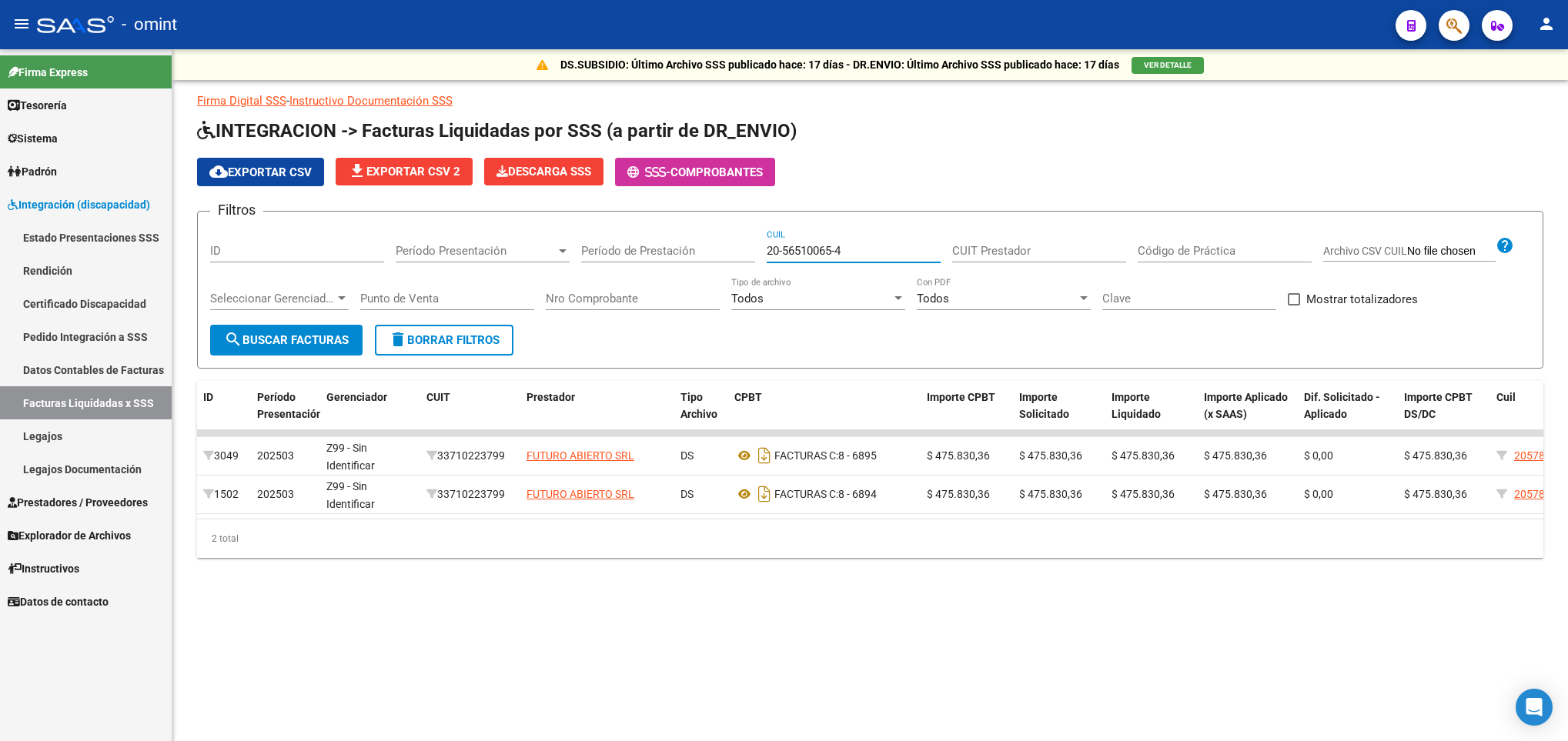
type input "20-56510065-4"
click at [295, 343] on span "search Buscar Facturas" at bounding box center [286, 340] width 125 height 14
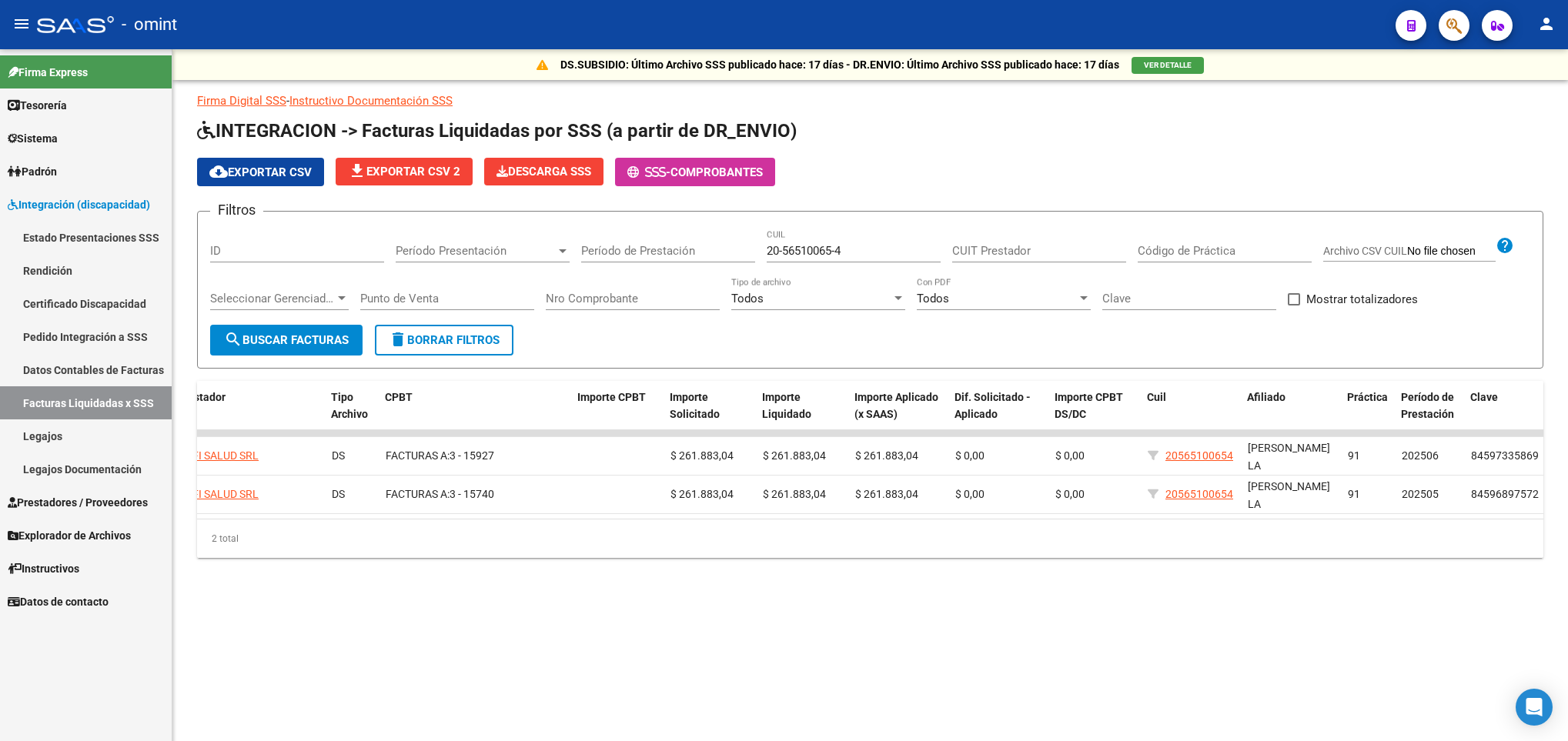
scroll to position [0, 353]
